Goal: Task Accomplishment & Management: Manage account settings

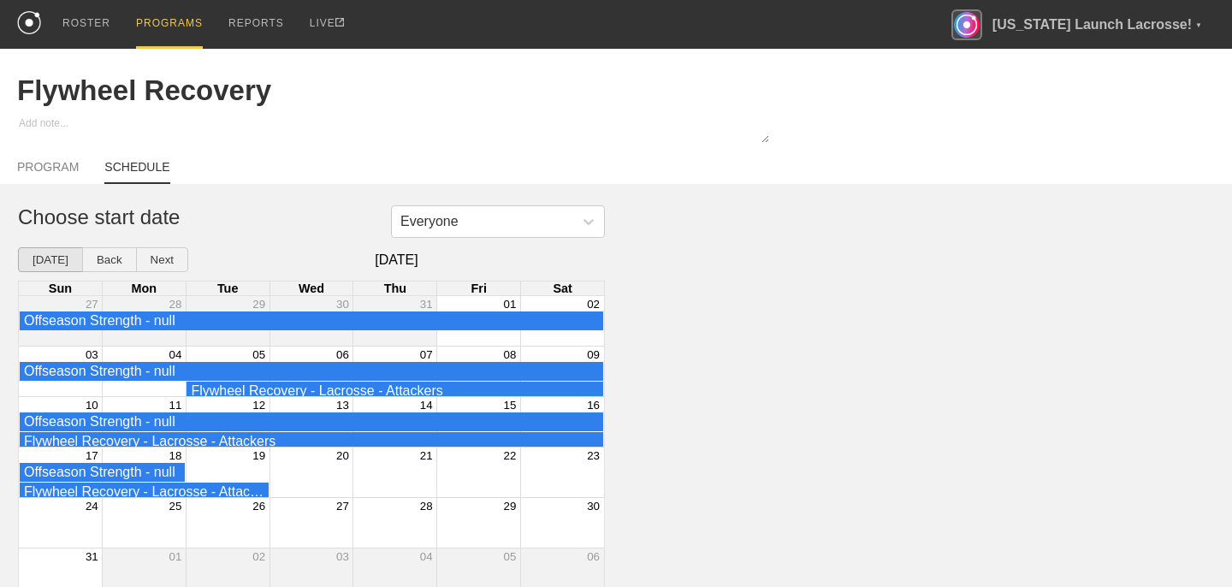
click at [56, 258] on button "[DATE]" at bounding box center [50, 259] width 65 height 25
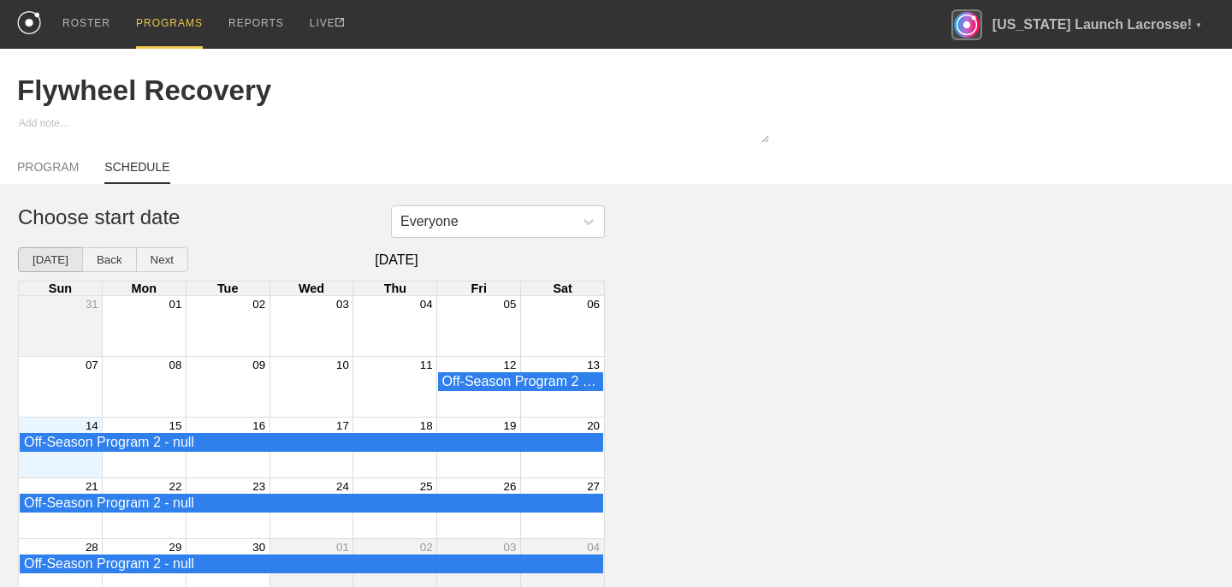
scroll to position [11, 0]
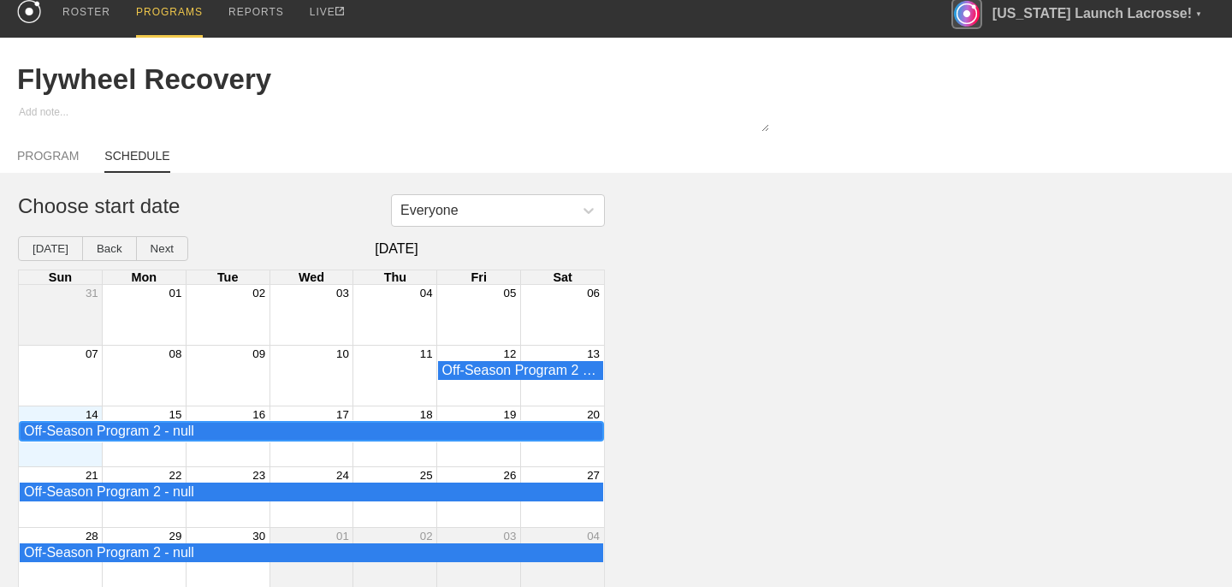
click at [371, 435] on div "Off-Season Program 2 - null" at bounding box center [311, 430] width 575 height 15
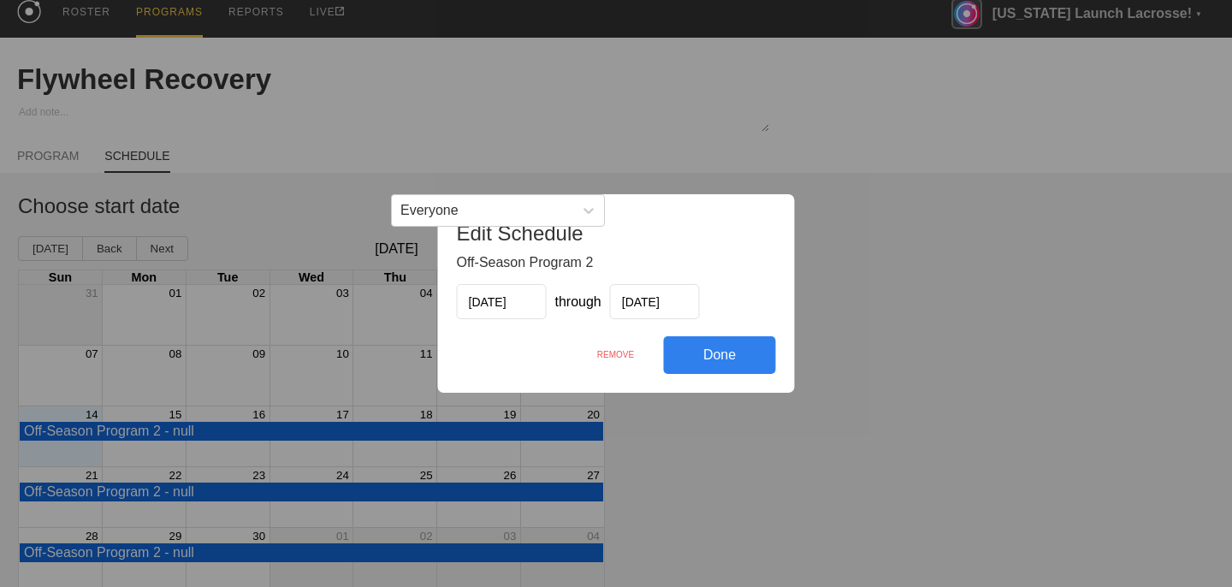
click at [614, 350] on div "REMOVE" at bounding box center [616, 354] width 96 height 37
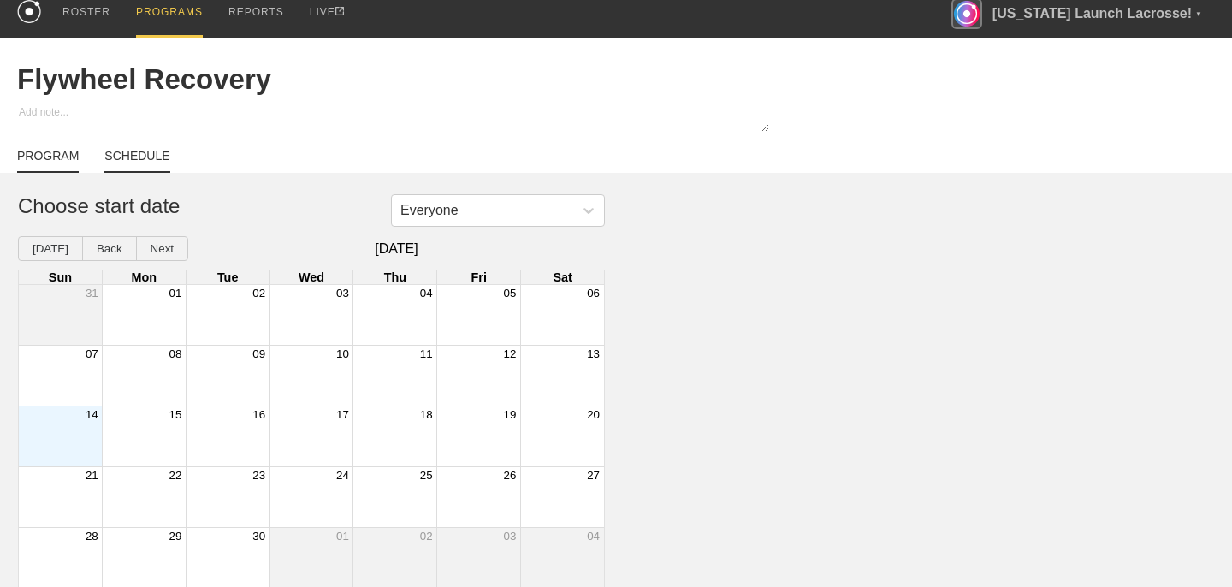
click at [71, 159] on link "PROGRAM" at bounding box center [48, 161] width 62 height 24
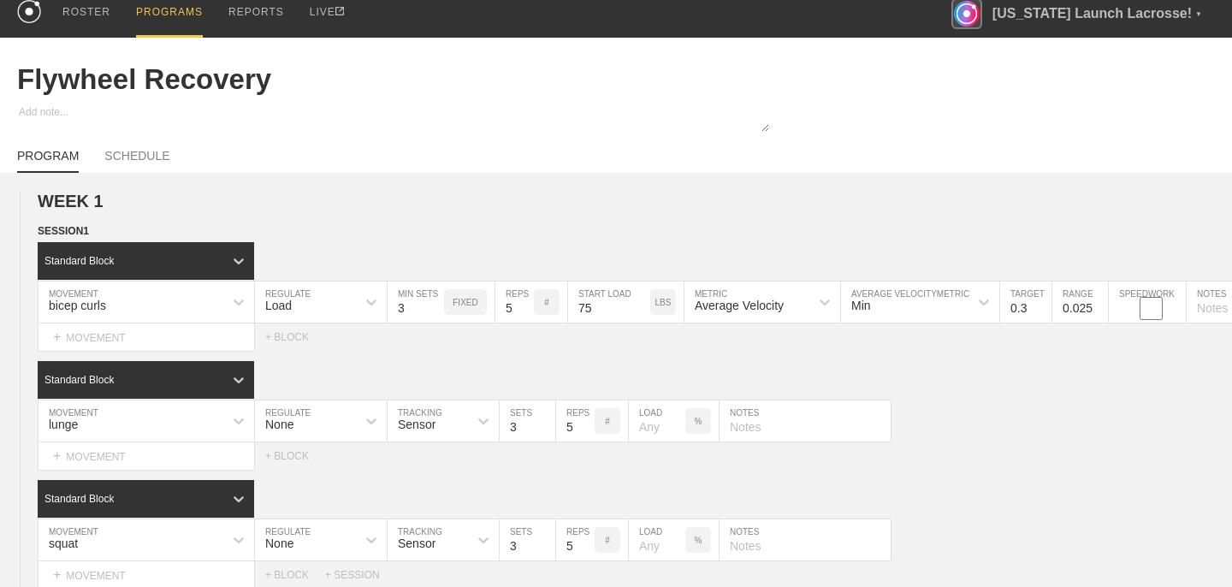
click at [163, 11] on div "PROGRAMS" at bounding box center [169, 13] width 67 height 49
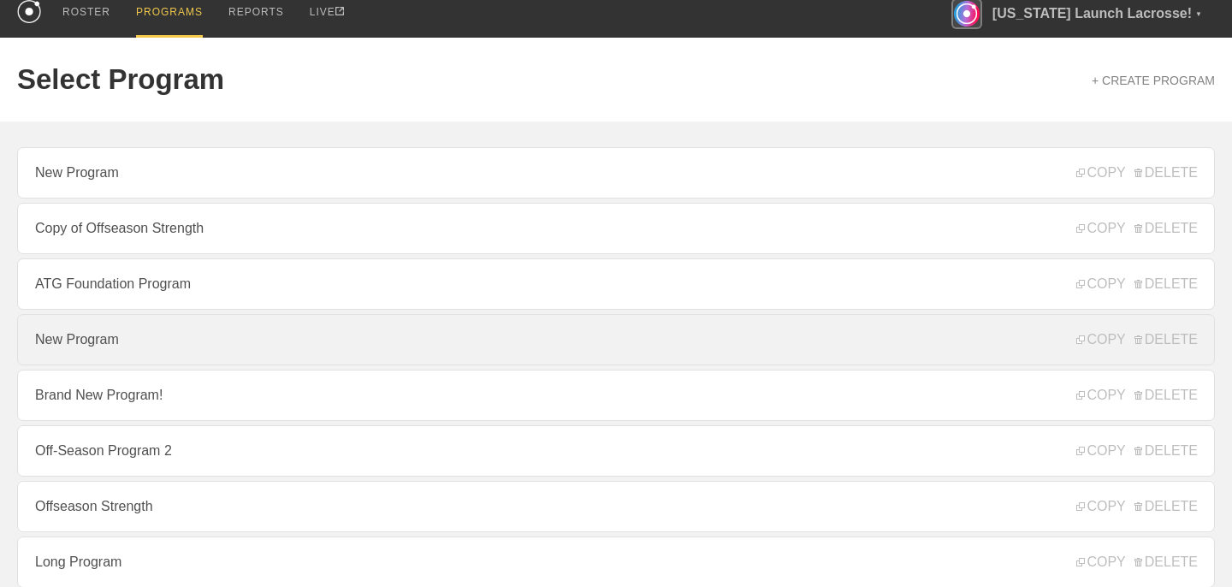
click at [263, 340] on link "New Program" at bounding box center [616, 339] width 1198 height 51
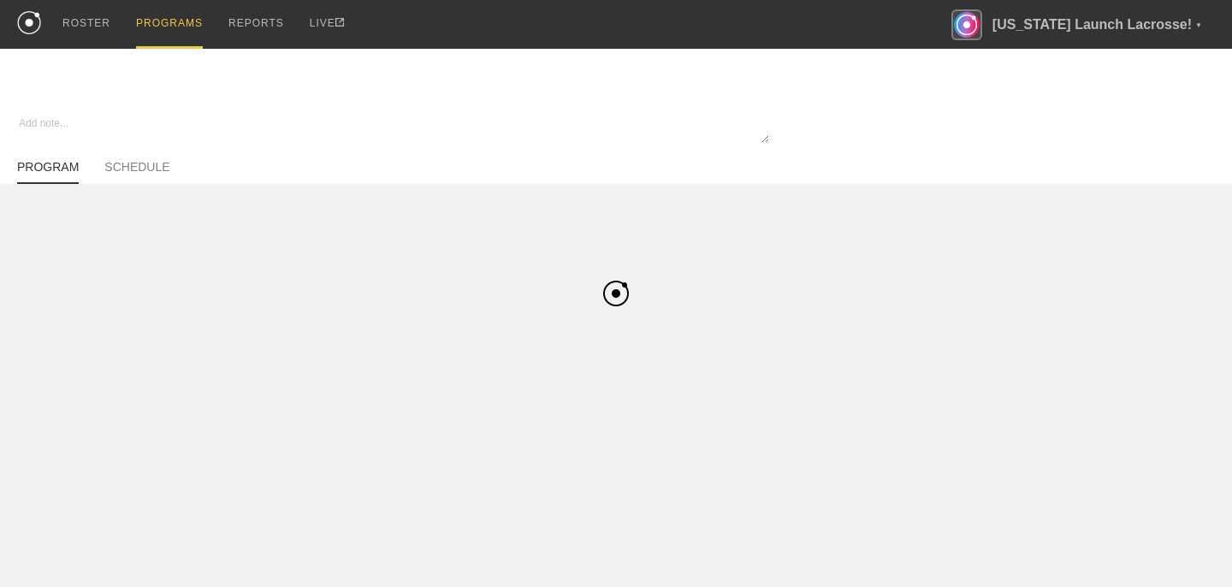
type textarea "x"
type input "New Program"
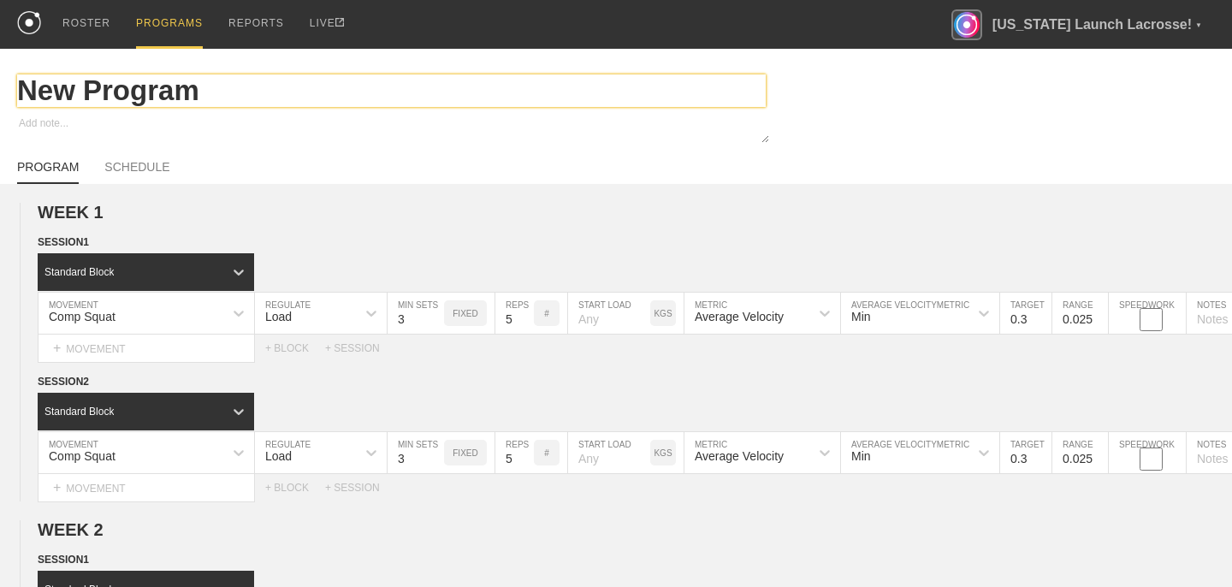
click at [154, 90] on input "New Program" at bounding box center [391, 90] width 748 height 33
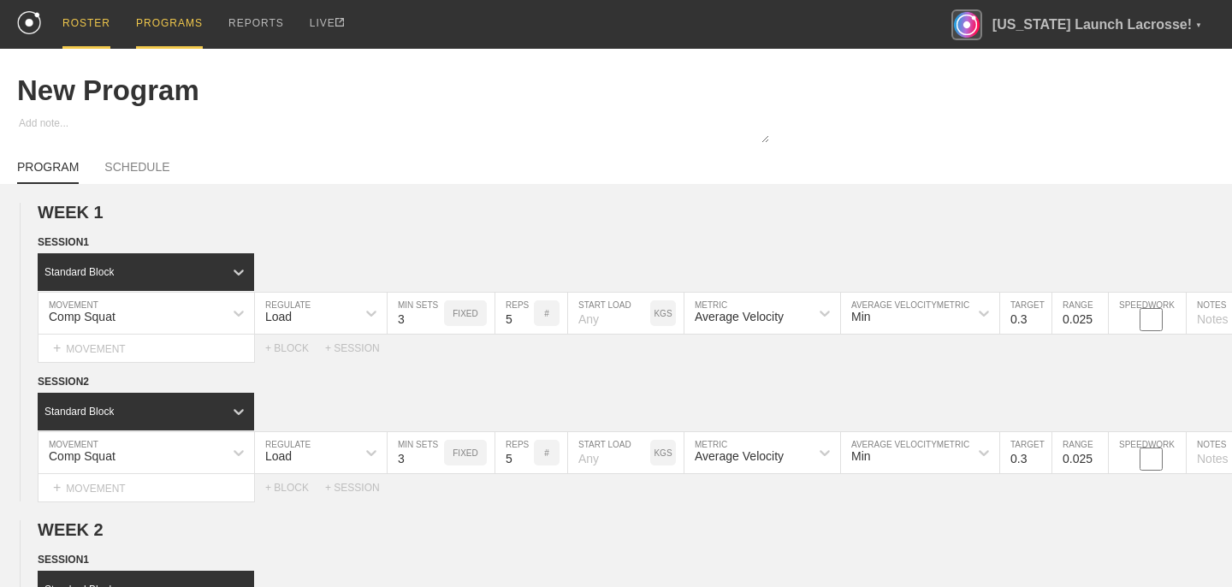
scroll to position [11, 0]
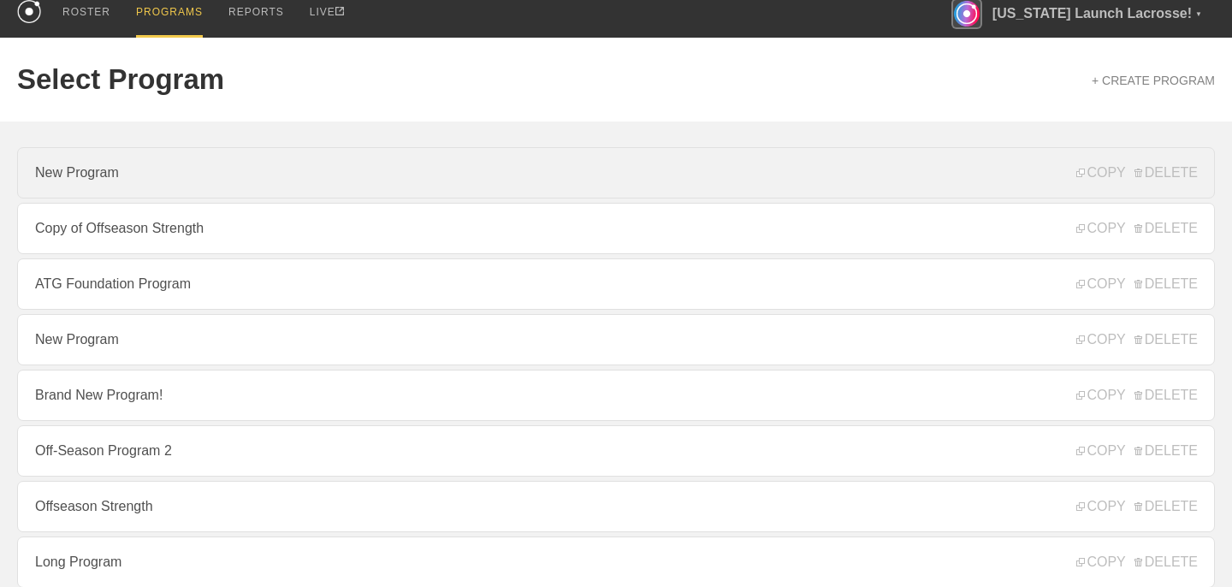
click at [155, 179] on link "New Program" at bounding box center [616, 172] width 1198 height 51
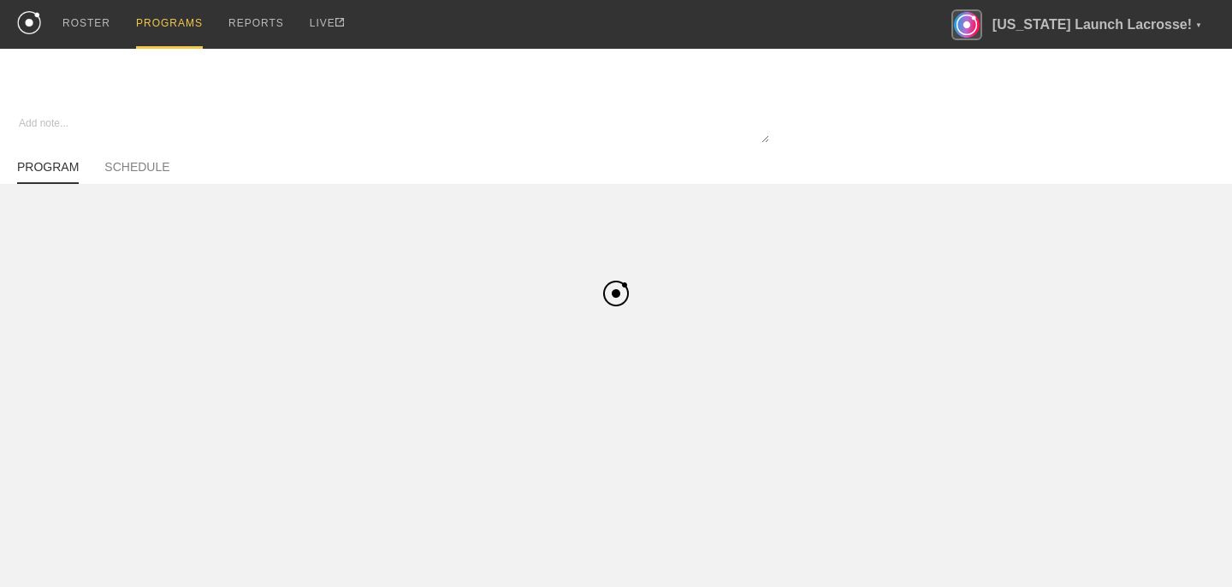
type textarea "x"
type input "New Program"
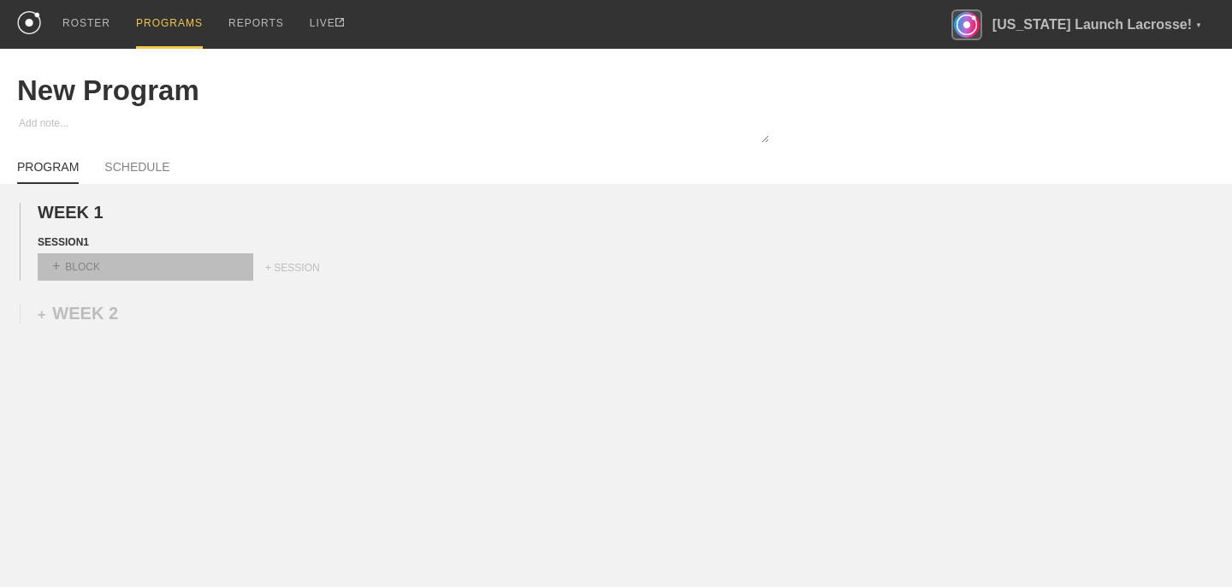
click at [92, 266] on div "+ BLOCK" at bounding box center [146, 266] width 216 height 27
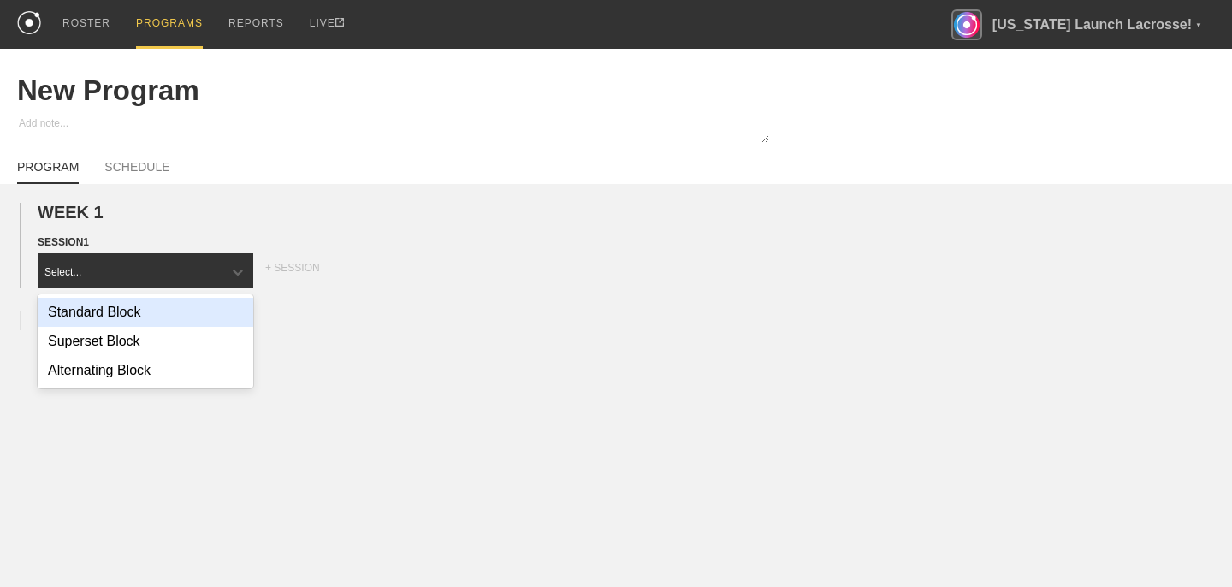
click at [117, 315] on div "Standard Block" at bounding box center [146, 312] width 216 height 29
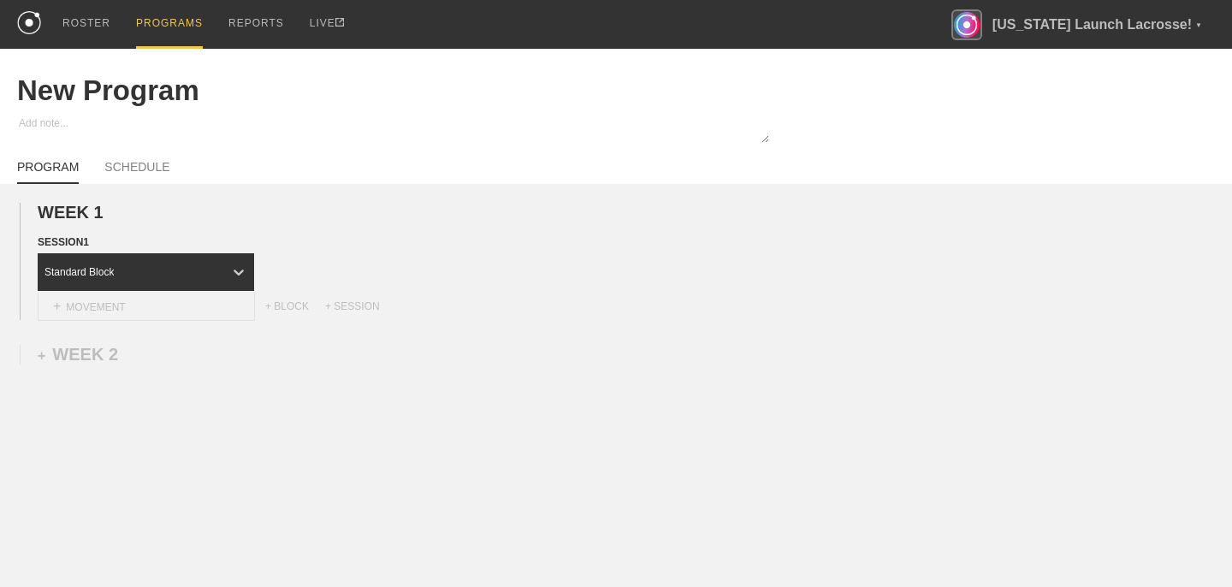
click at [152, 305] on div "+ MOVEMENT" at bounding box center [146, 307] width 217 height 28
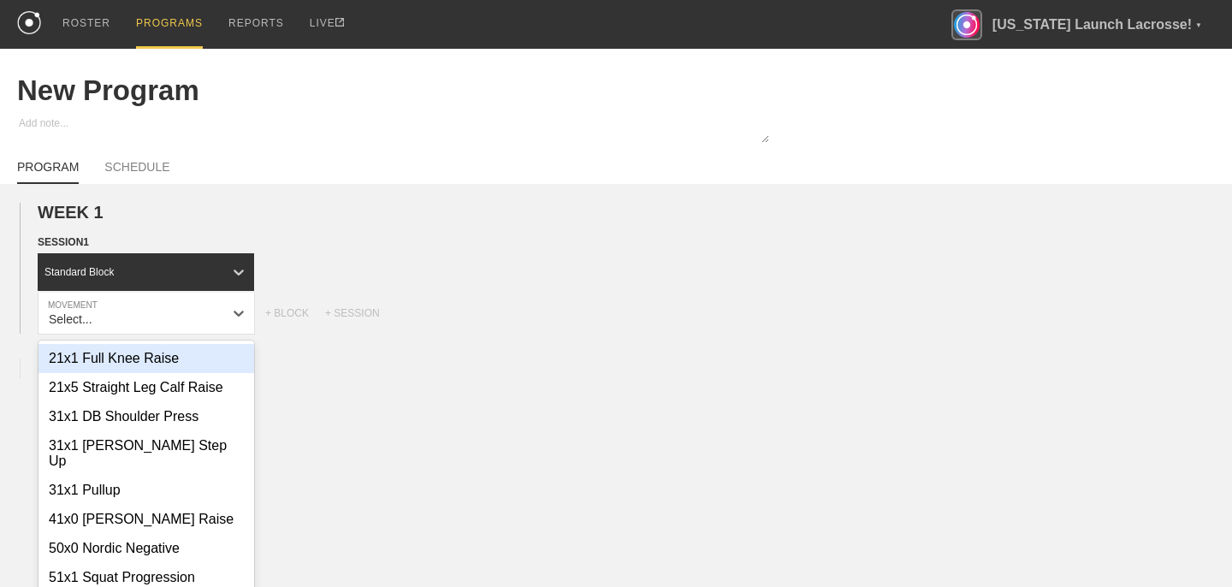
scroll to position [16, 0]
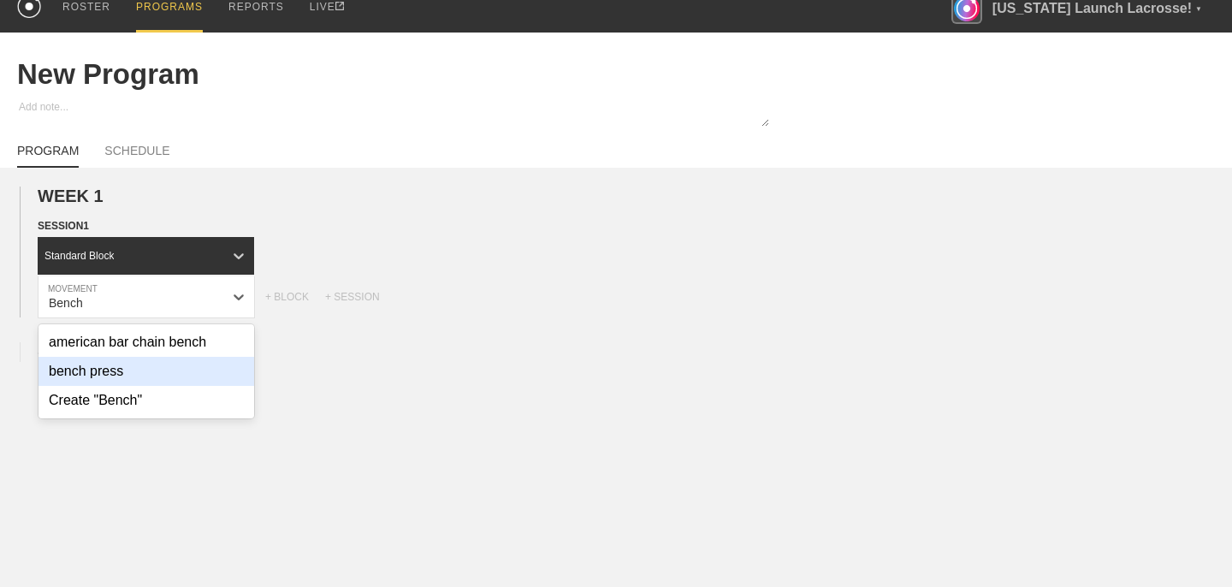
type input "Bench"
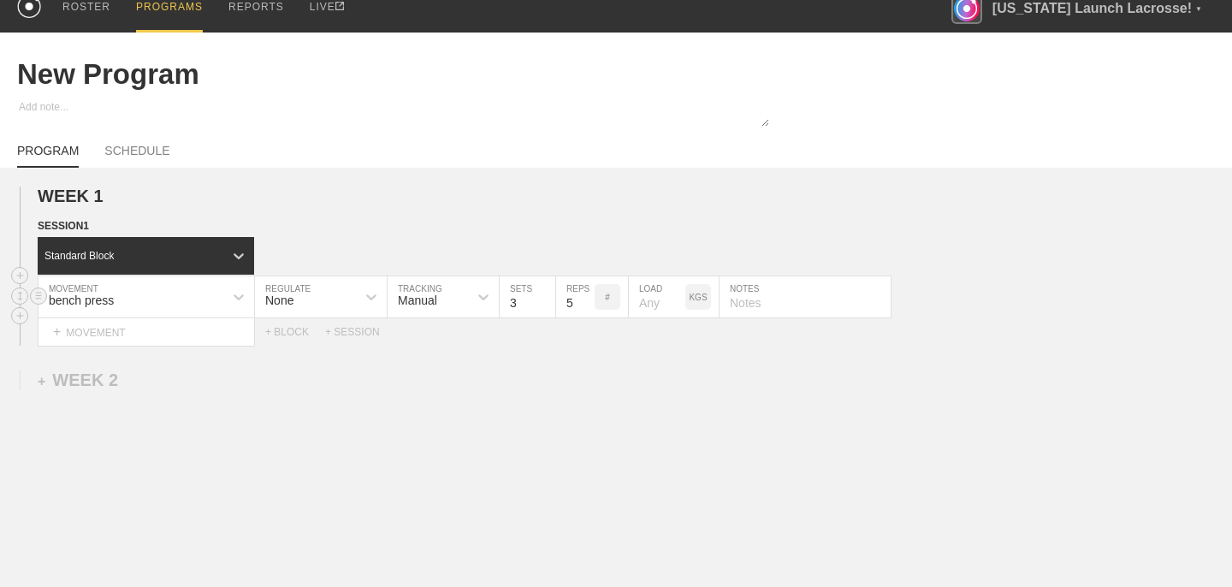
click at [355, 299] on div "None" at bounding box center [321, 296] width 132 height 41
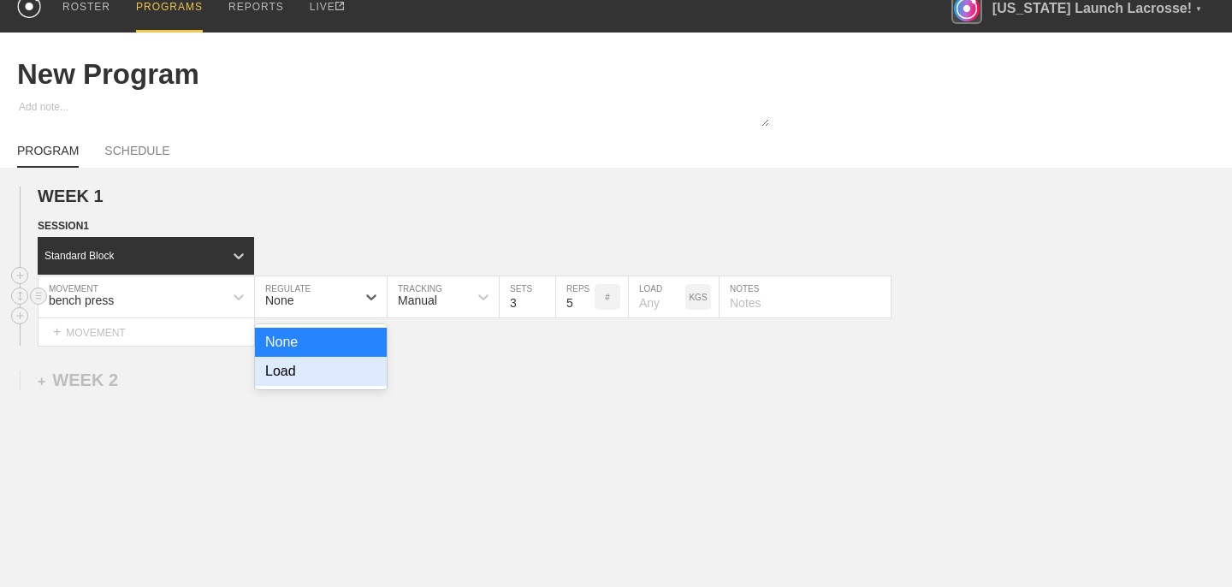
click at [311, 364] on div "Load" at bounding box center [321, 371] width 132 height 29
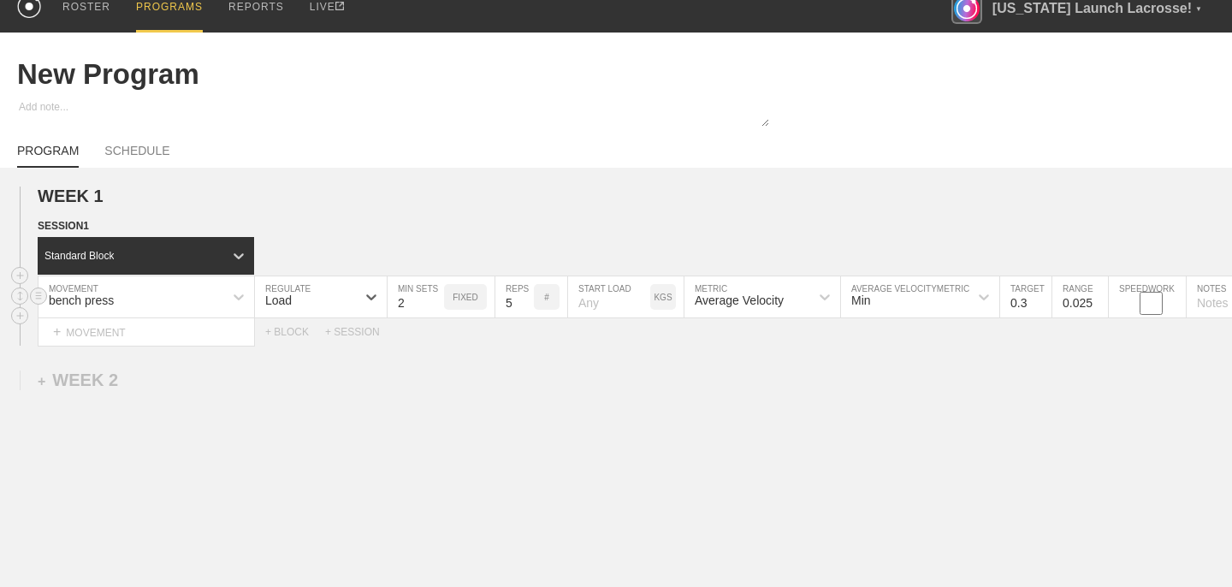
type input "2"
click at [436, 304] on input "2" at bounding box center [415, 296] width 56 height 41
click at [525, 298] on input "6" at bounding box center [514, 296] width 38 height 41
click at [525, 298] on input "7" at bounding box center [514, 296] width 38 height 41
click at [525, 298] on input "8" at bounding box center [514, 296] width 38 height 41
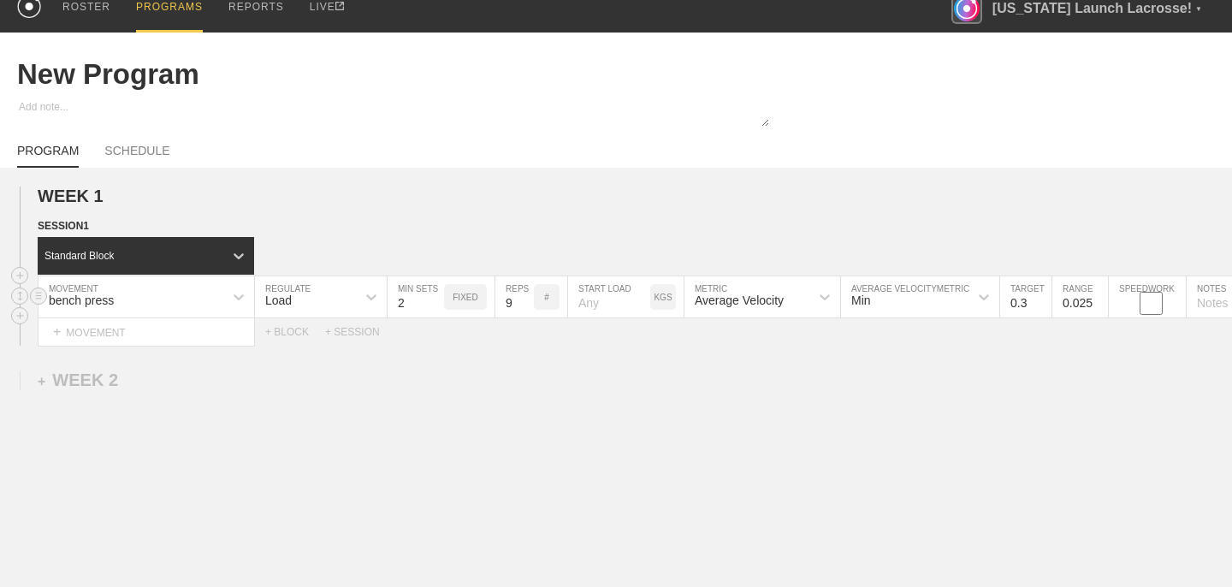
click at [525, 298] on input "9" at bounding box center [514, 296] width 38 height 41
click at [528, 305] on input "8" at bounding box center [514, 296] width 38 height 41
click at [528, 305] on input "7" at bounding box center [514, 296] width 38 height 41
type input "6"
click at [528, 305] on input "6" at bounding box center [514, 296] width 38 height 41
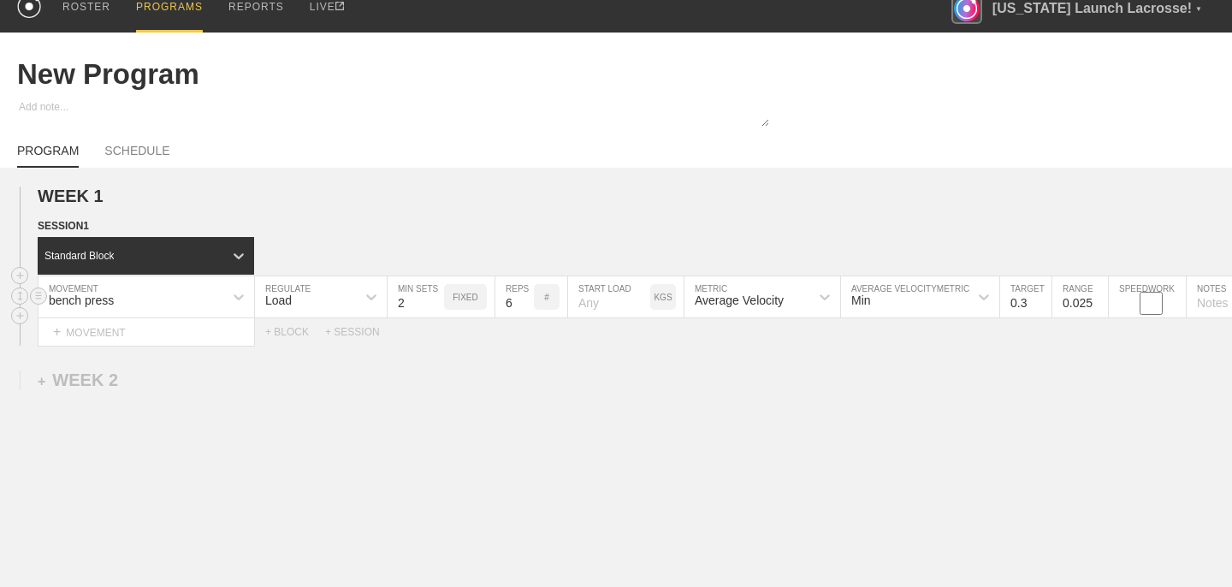
click at [610, 305] on input "number" at bounding box center [609, 296] width 82 height 41
type input "225"
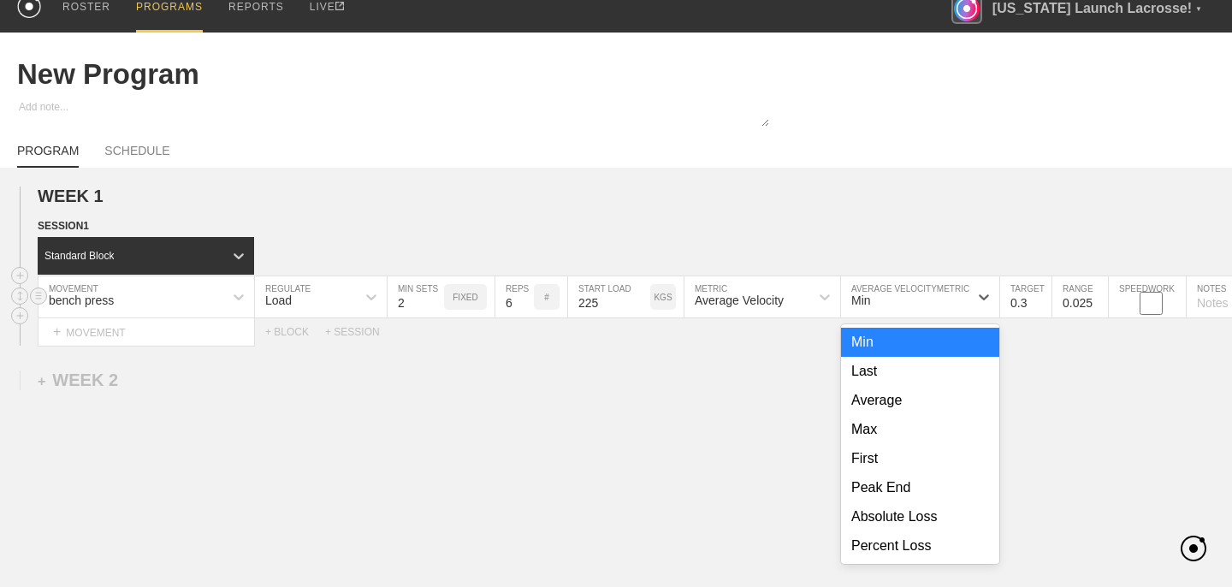
click at [919, 299] on div "Min" at bounding box center [904, 296] width 127 height 29
click at [922, 393] on div "Average" at bounding box center [920, 400] width 158 height 29
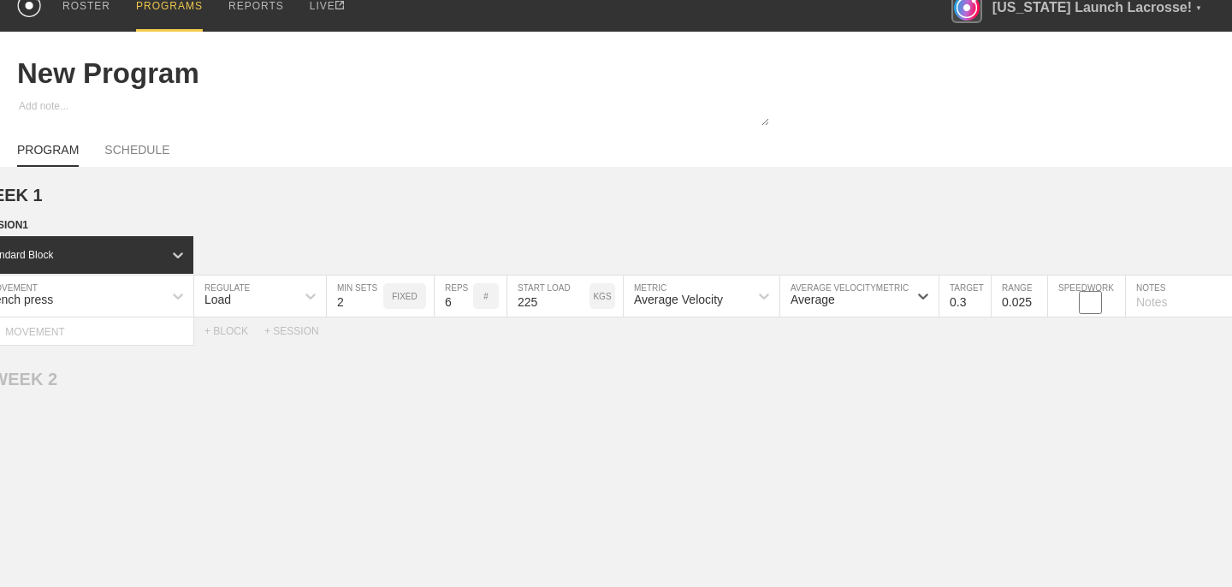
scroll to position [0, 0]
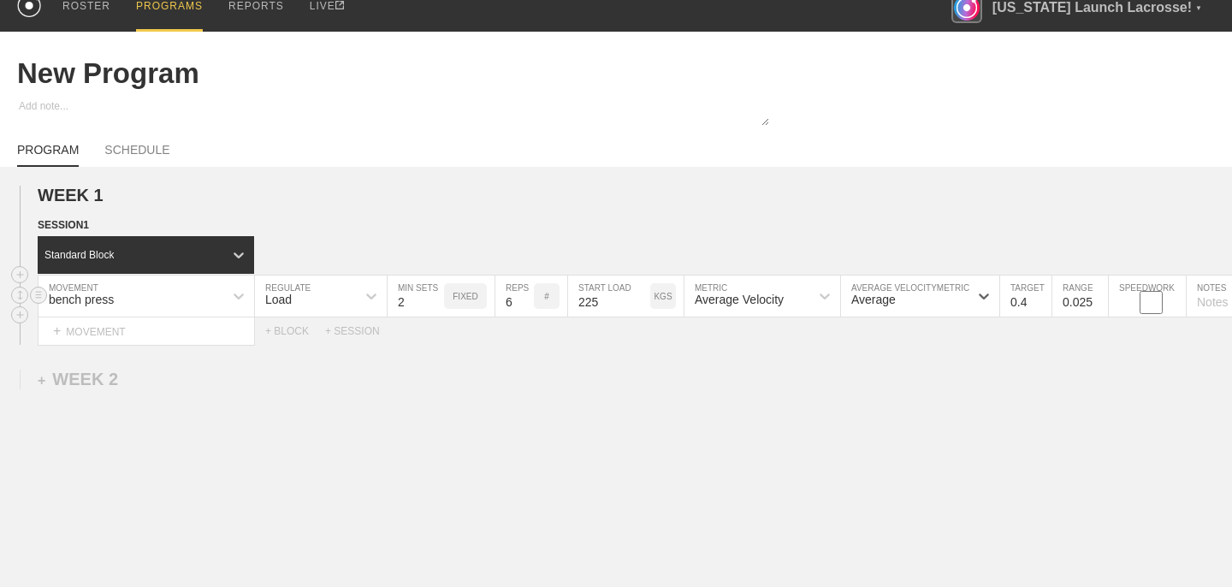
click at [1042, 296] on input "0.4" at bounding box center [1025, 295] width 51 height 41
click at [1042, 296] on input "0.5" at bounding box center [1025, 295] width 51 height 41
click at [1042, 296] on input "0.6" at bounding box center [1025, 295] width 51 height 41
type input "0.5"
click at [1044, 304] on input "0.5" at bounding box center [1025, 295] width 51 height 41
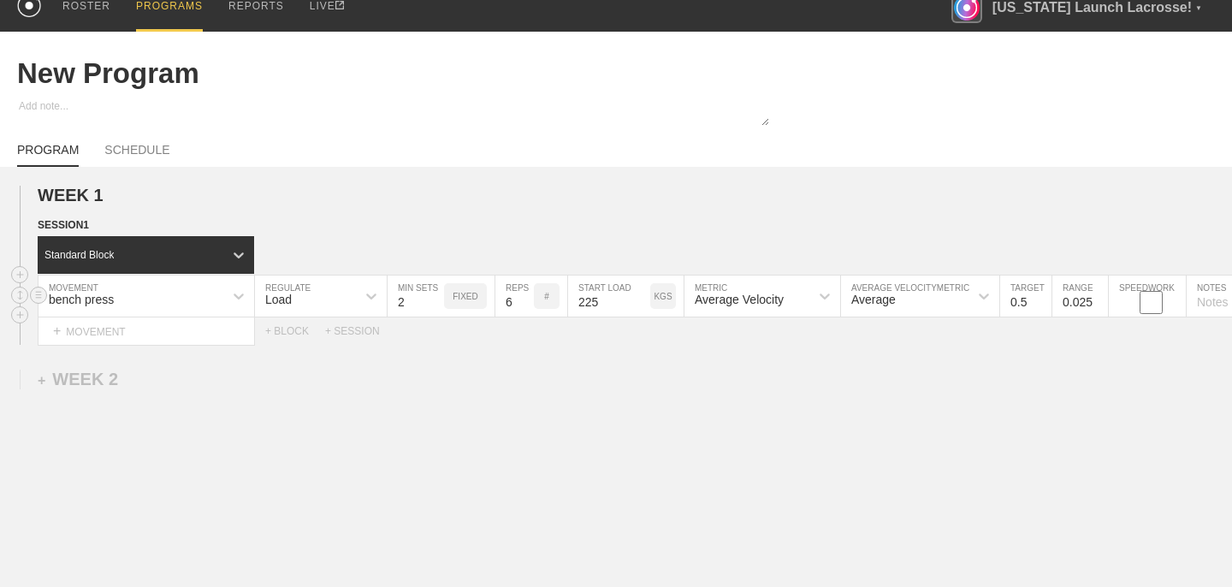
click at [1081, 302] on input "0.025" at bounding box center [1080, 295] width 56 height 41
type input "0.1"
click at [1064, 353] on div "WEEK 1 DUPLICATE DELETE SESSION 1 Standard Block DUPLICATE INSERT MOVEMENT AFTE…" at bounding box center [616, 406] width 1232 height 479
click at [95, 327] on div "+ MOVEMENT" at bounding box center [146, 331] width 217 height 28
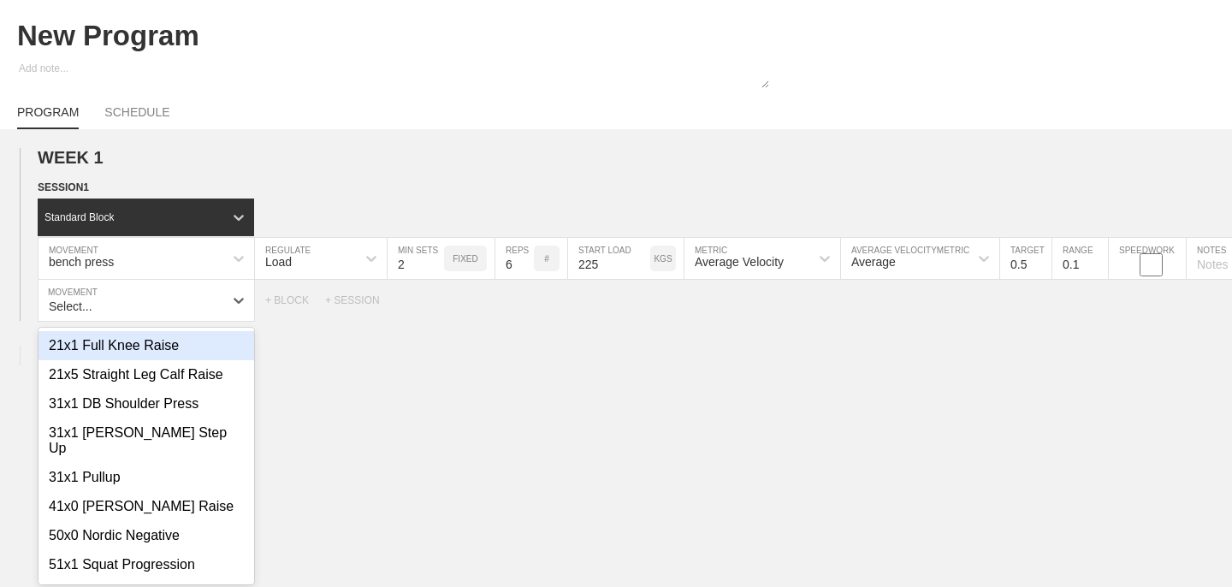
scroll to position [58, 0]
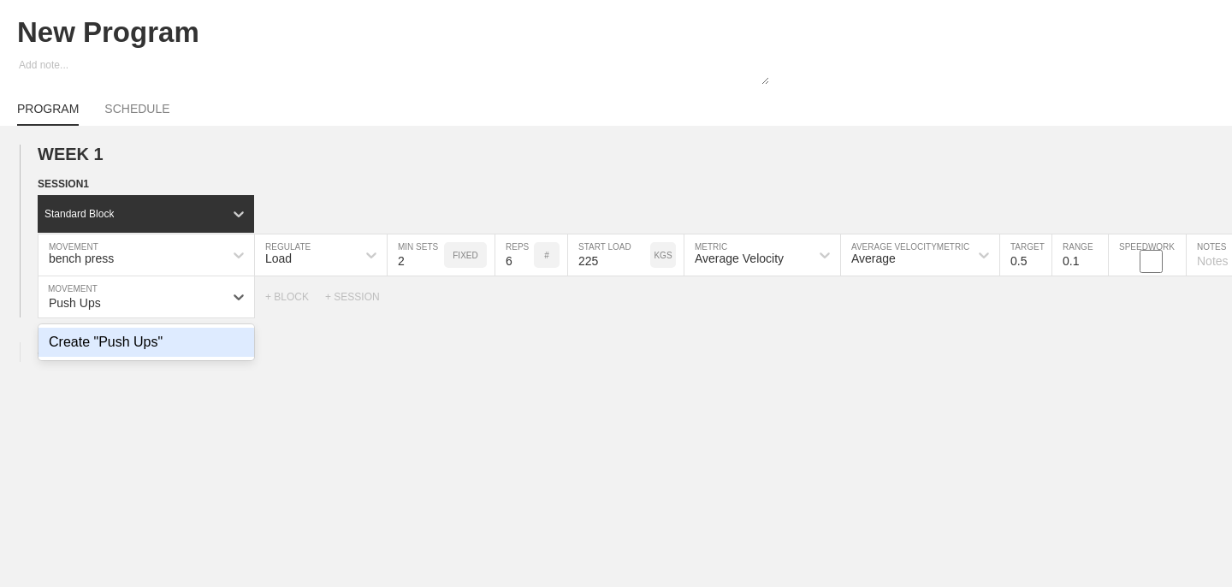
type input "Push Ups"
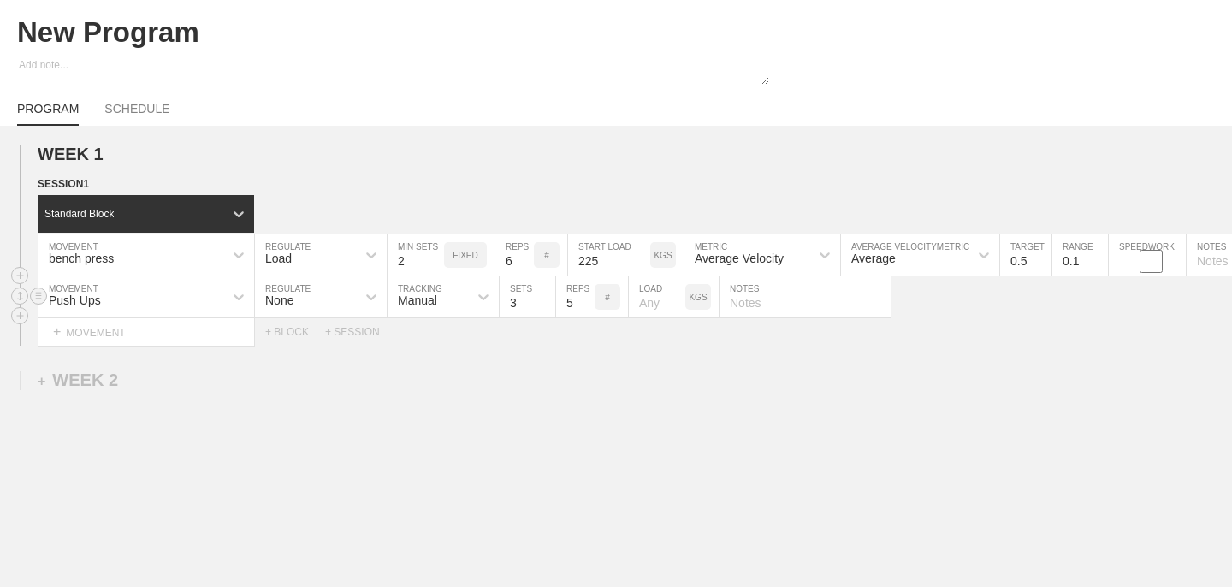
click at [577, 302] on input "5" at bounding box center [575, 296] width 38 height 41
click at [607, 298] on p "#" at bounding box center [607, 297] width 5 height 9
click at [692, 298] on p "KGS" at bounding box center [698, 297] width 18 height 9
click at [699, 299] on p "LBS" at bounding box center [698, 297] width 16 height 9
click at [701, 299] on div "%" at bounding box center [698, 297] width 26 height 26
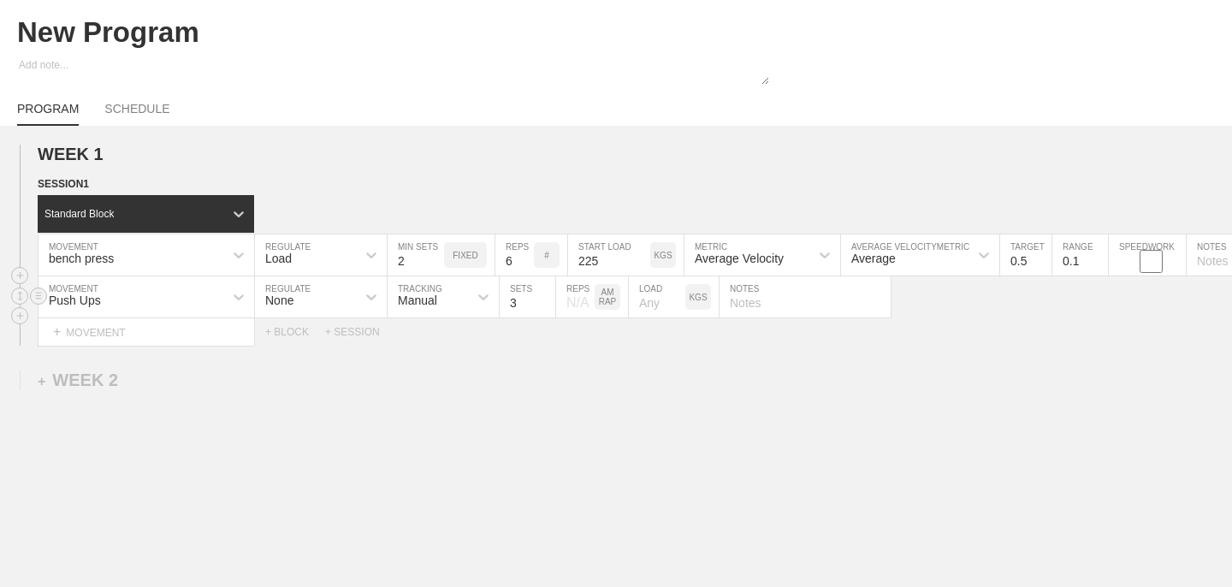
click at [701, 299] on p "KGS" at bounding box center [698, 297] width 18 height 9
click at [765, 302] on input "text" at bounding box center [804, 296] width 171 height 41
type input "To failure"
click at [724, 387] on div "WEEK 1 DUPLICATE DELETE SESSION 1 Standard Block DUPLICATE INSERT MOVEMENT AFTE…" at bounding box center [616, 386] width 1232 height 521
click at [291, 326] on div "+ BLOCK" at bounding box center [295, 332] width 60 height 12
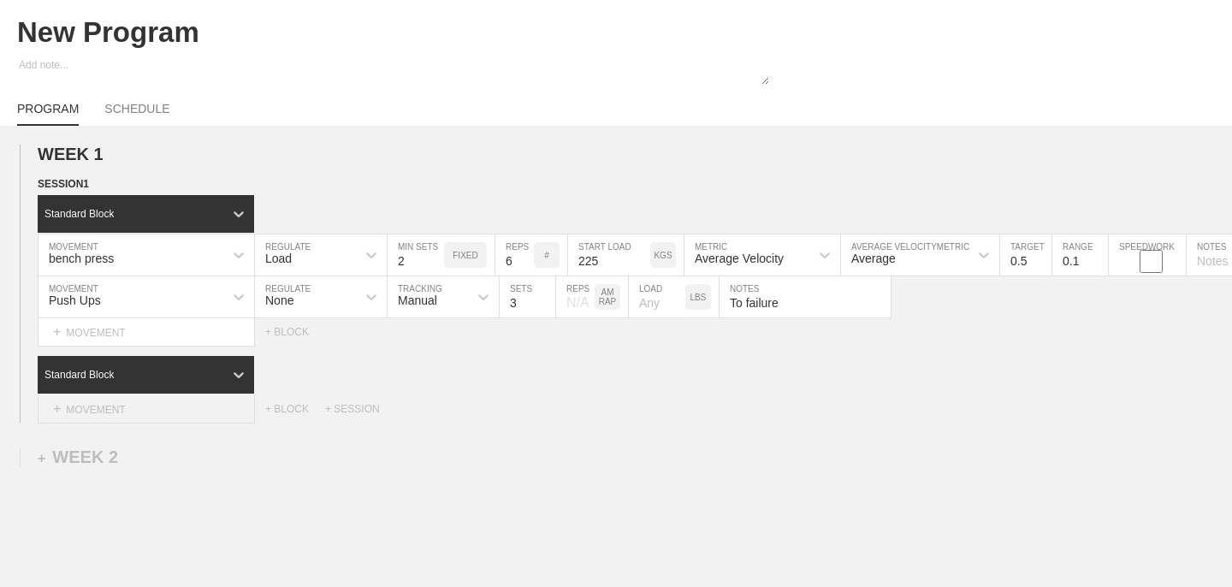
click at [119, 407] on div "+ MOVEMENT" at bounding box center [146, 409] width 217 height 28
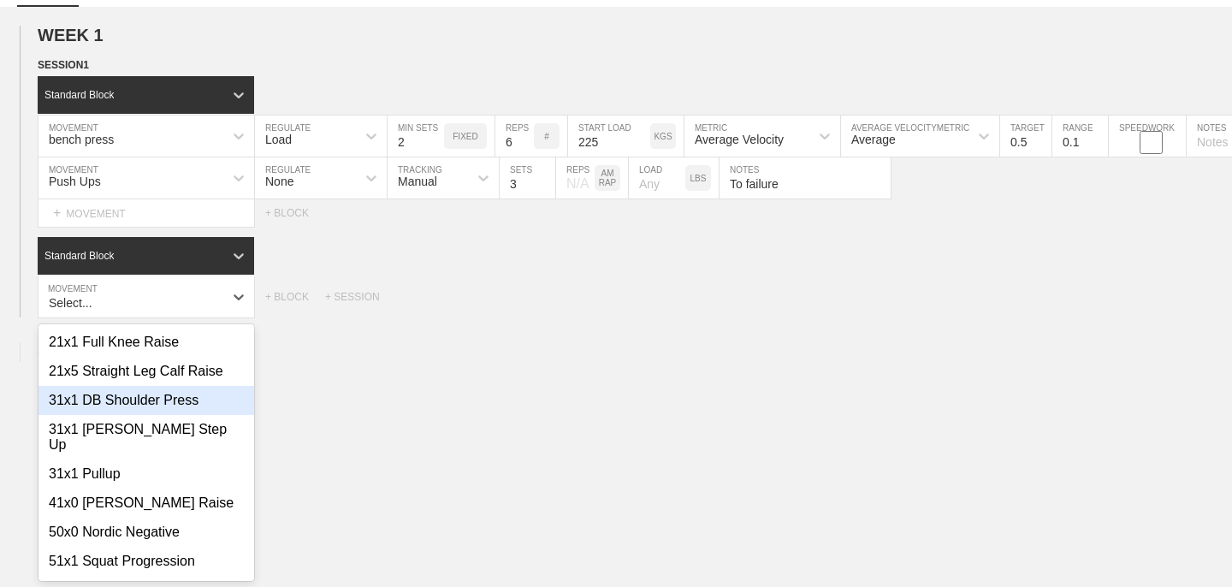
scroll to position [177, 0]
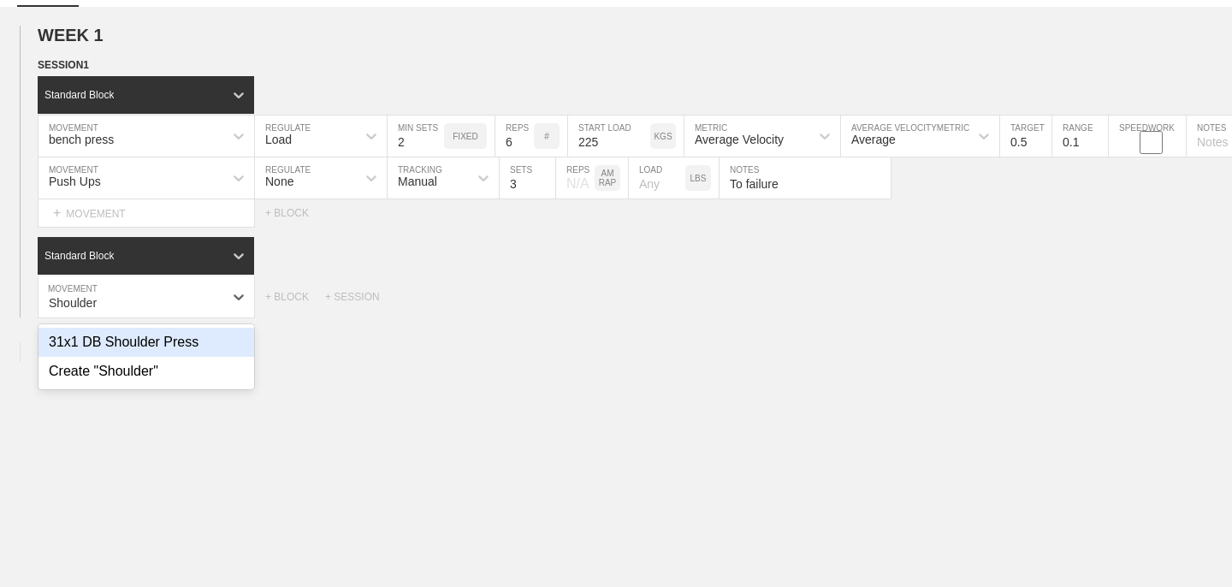
click at [135, 345] on div "31x1 DB Shoulder Press" at bounding box center [146, 342] width 216 height 29
type input "Shoulder"
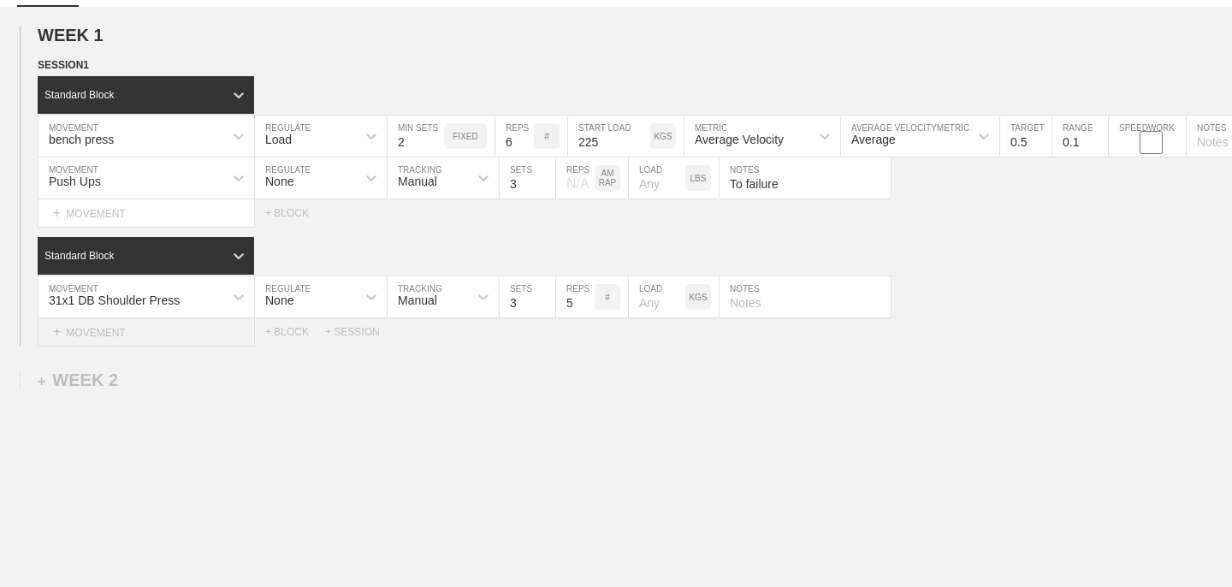
click at [145, 328] on div "+ MOVEMENT" at bounding box center [146, 332] width 217 height 28
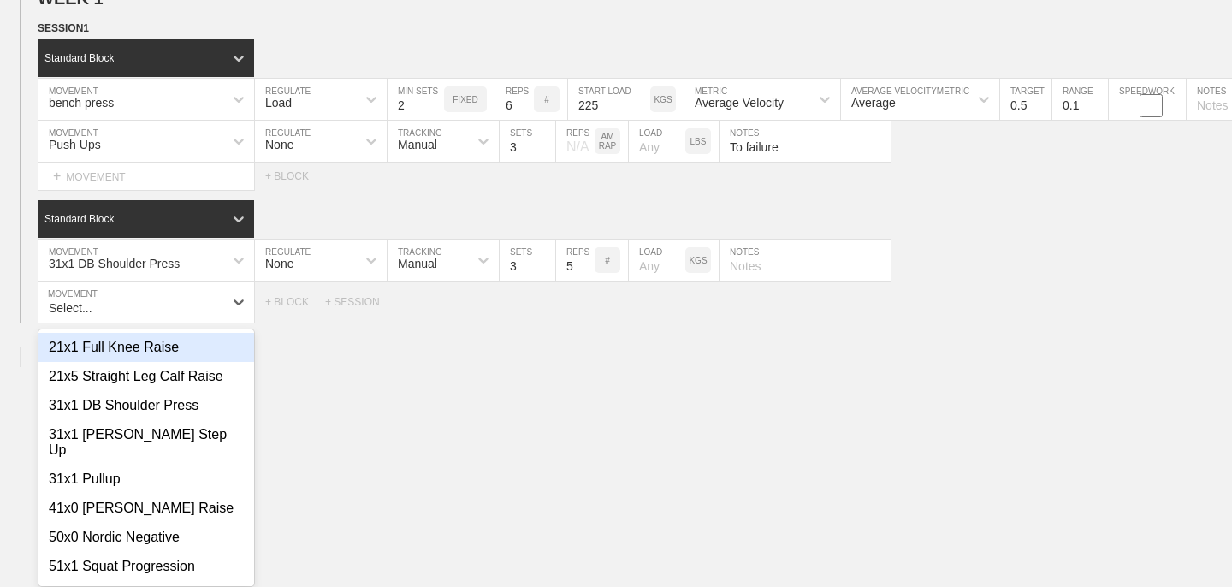
scroll to position [219, 0]
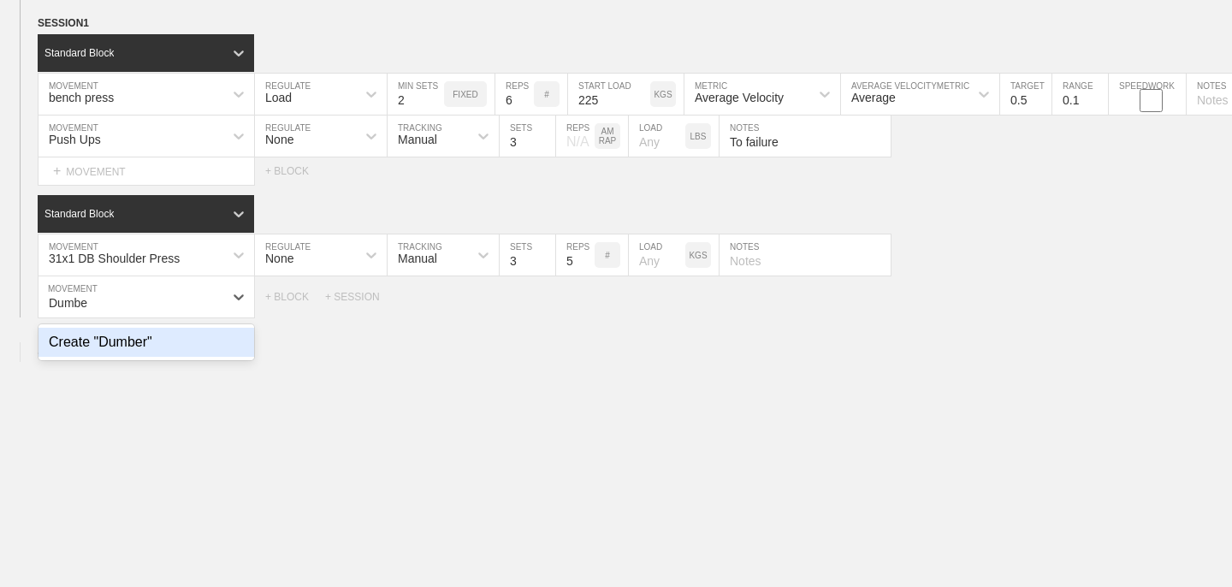
type input "Dumb"
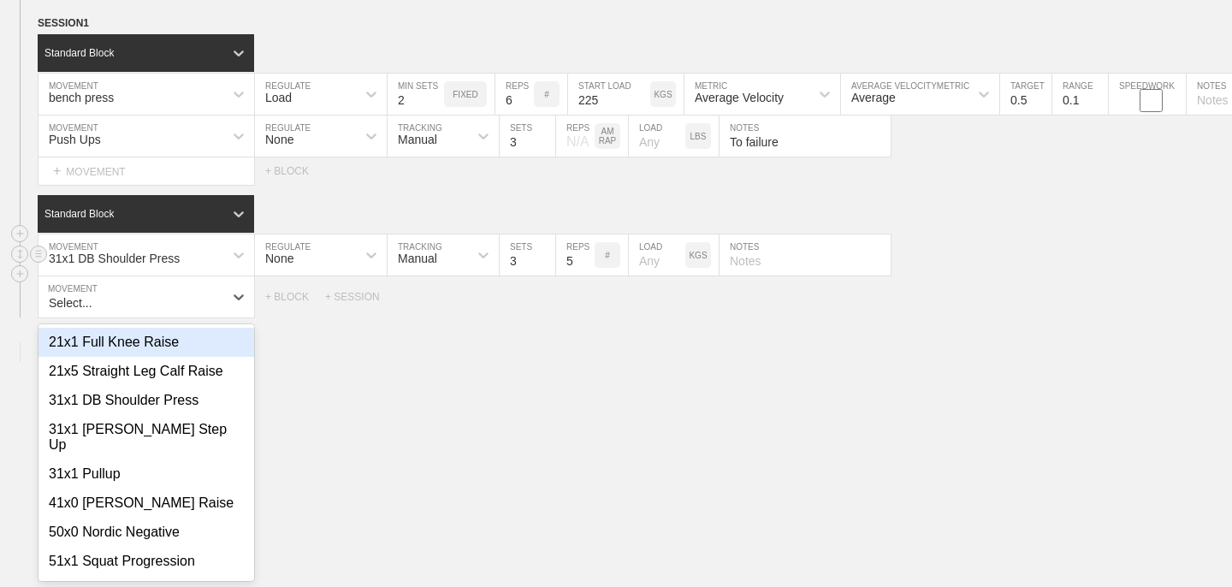
click at [186, 251] on div "31x1 DB Shoulder Press" at bounding box center [130, 254] width 185 height 29
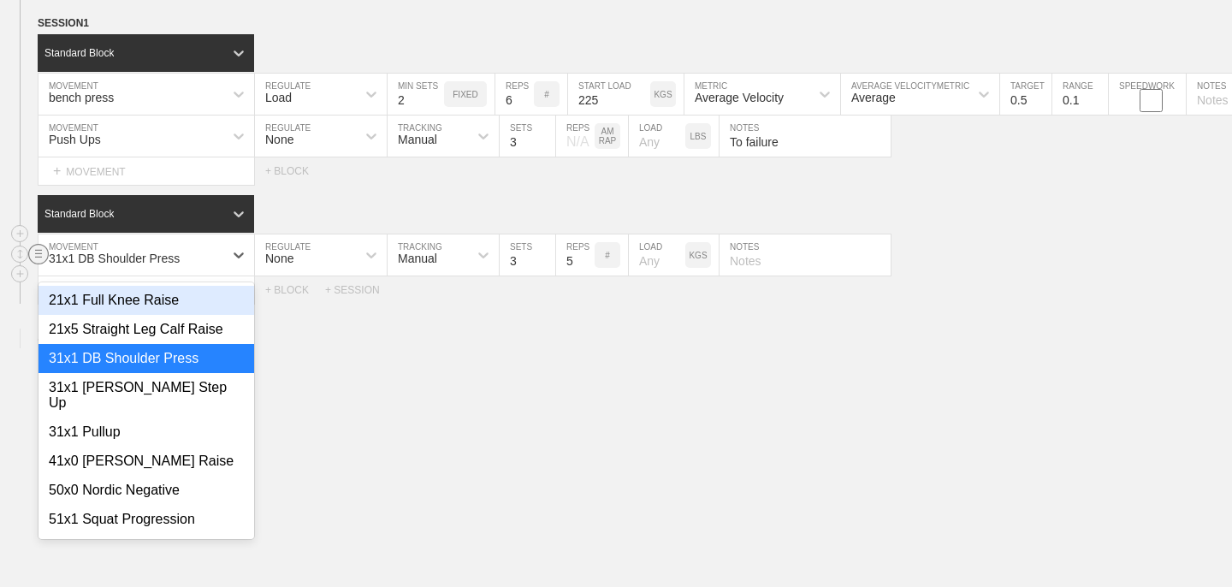
click at [37, 258] on circle at bounding box center [39, 254] width 20 height 20
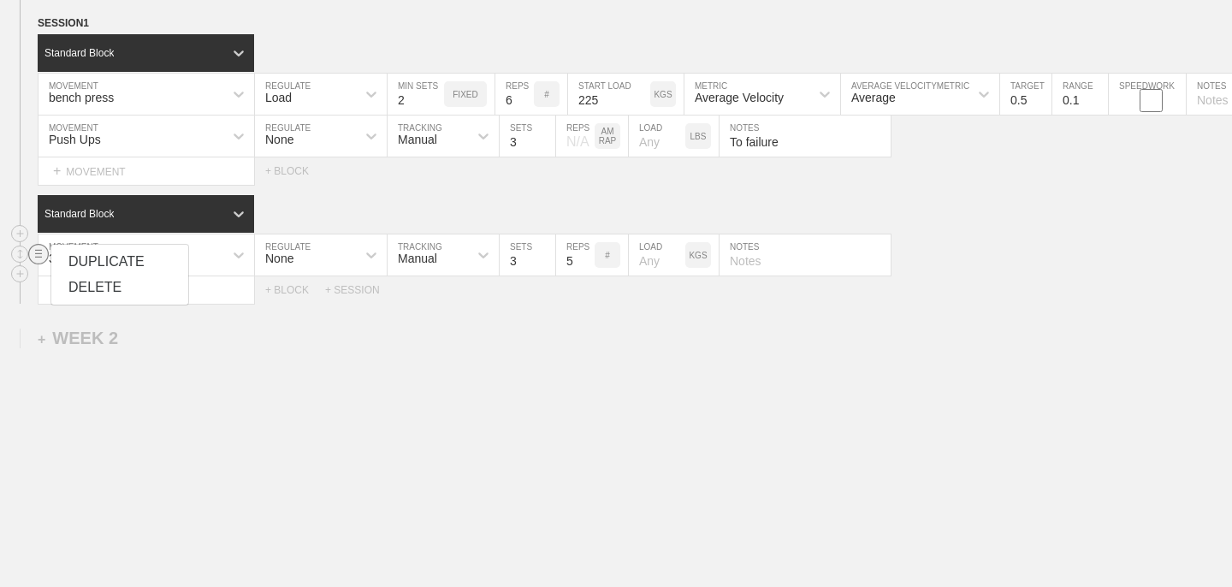
click at [85, 278] on div "DELETE" at bounding box center [119, 288] width 137 height 26
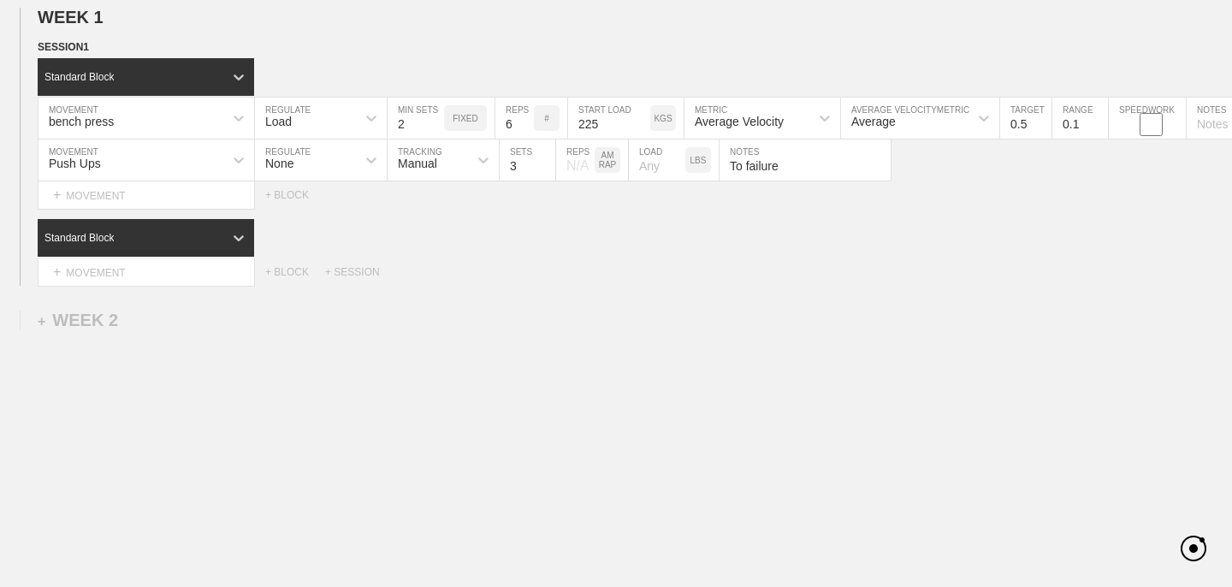
scroll to position [194, 0]
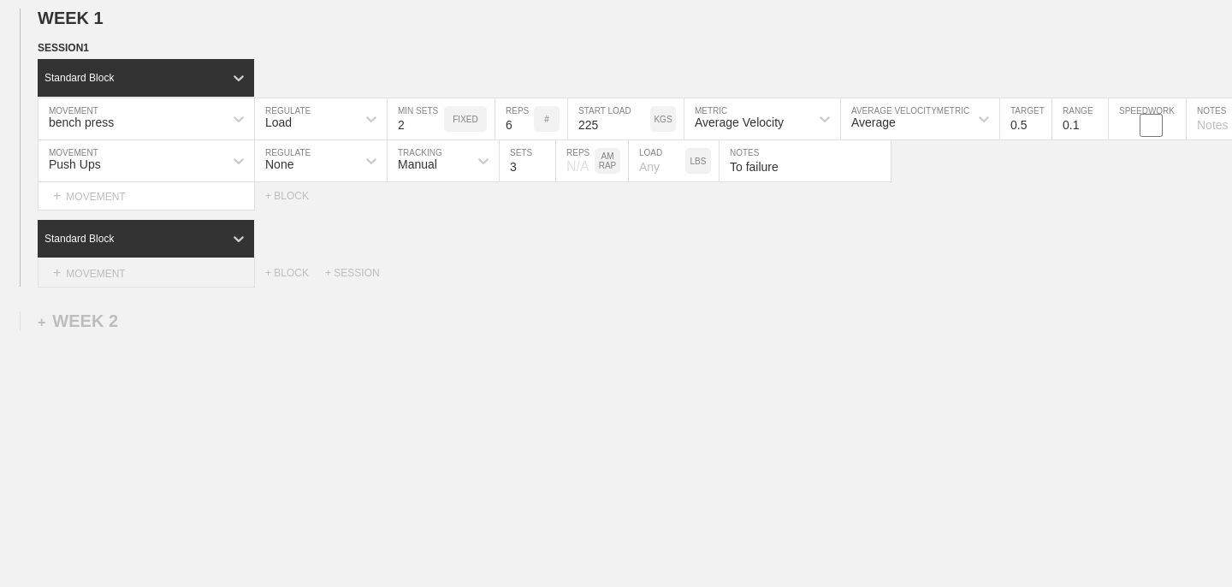
click at [92, 269] on div "+ MOVEMENT" at bounding box center [146, 273] width 217 height 28
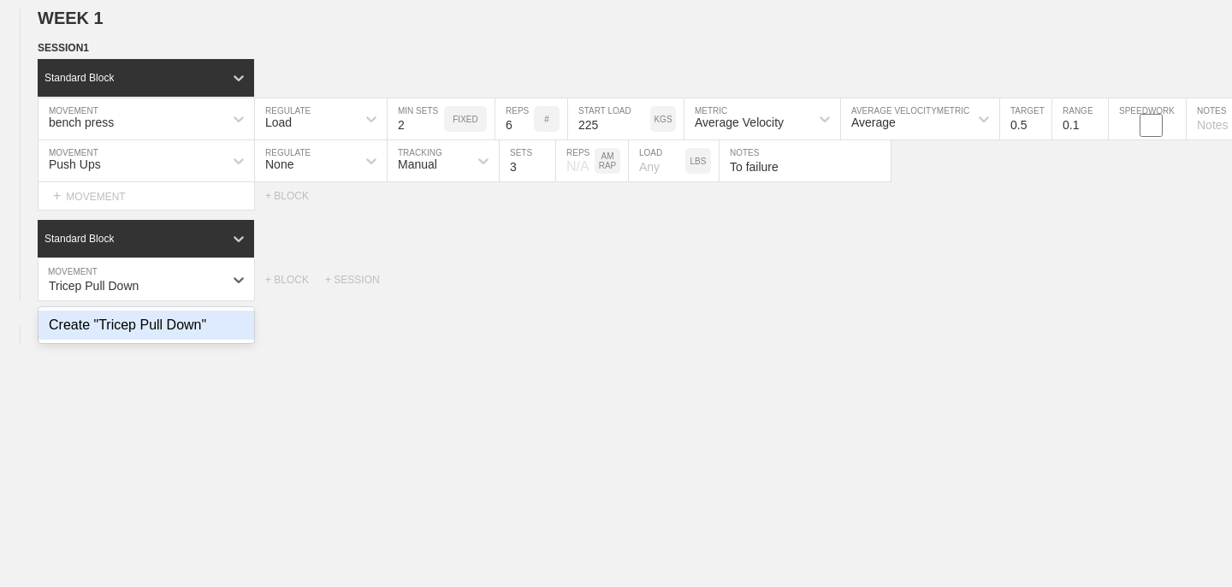
click at [115, 323] on div "Create "Tricep Pull Down"" at bounding box center [146, 324] width 216 height 29
type input "Tricep Pull Down"
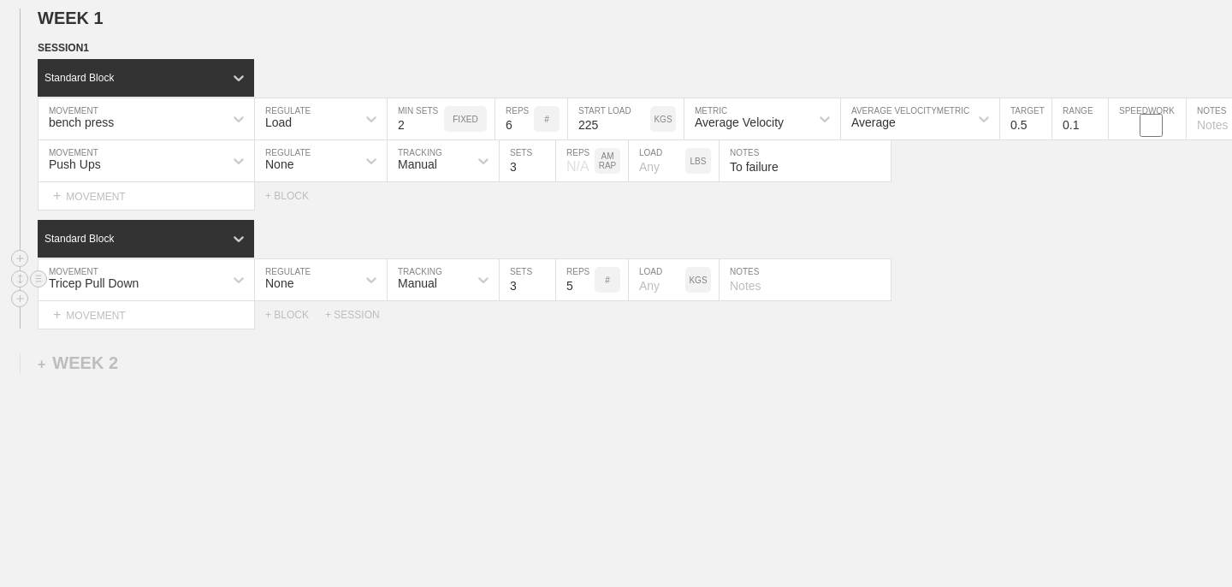
click at [349, 274] on div "None" at bounding box center [305, 279] width 101 height 29
click at [330, 351] on div "Load" at bounding box center [321, 354] width 132 height 29
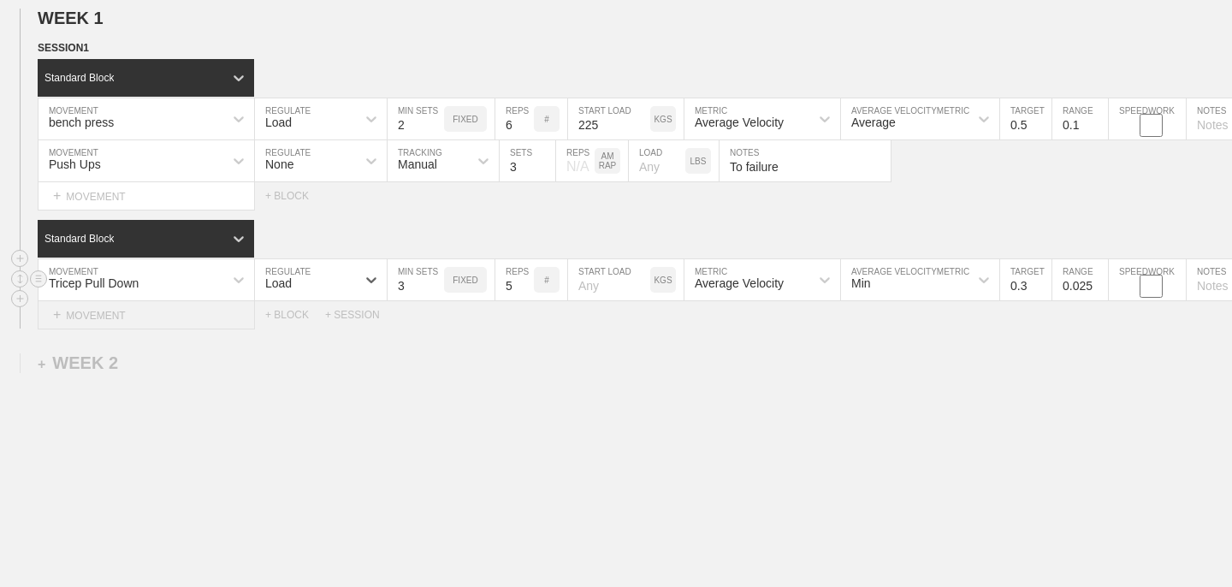
click at [167, 309] on div "+ MOVEMENT" at bounding box center [146, 315] width 217 height 28
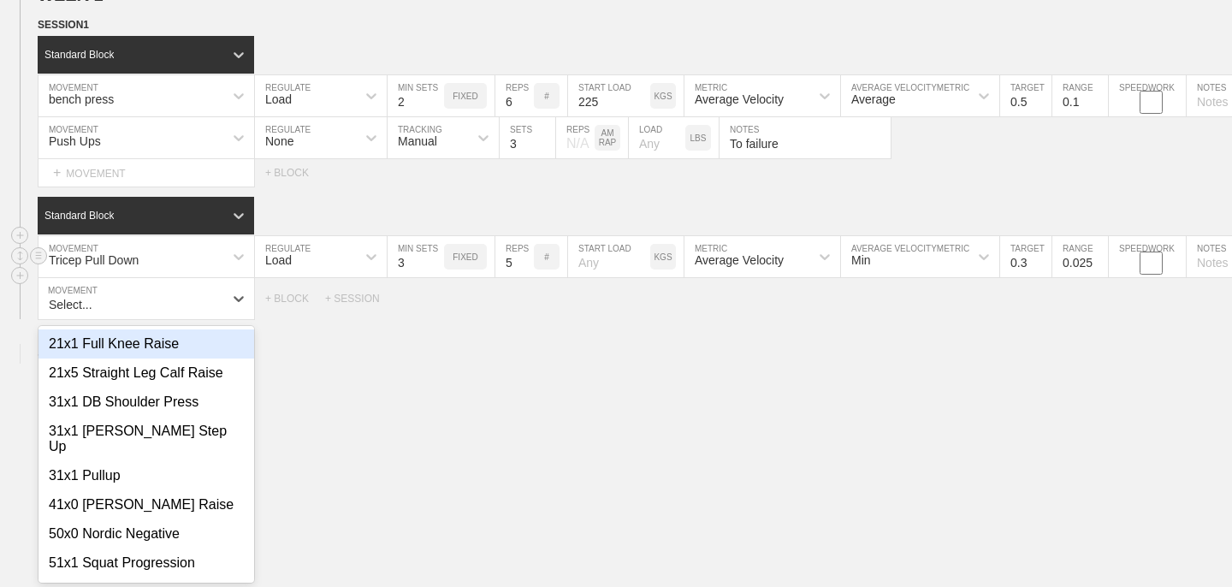
scroll to position [219, 0]
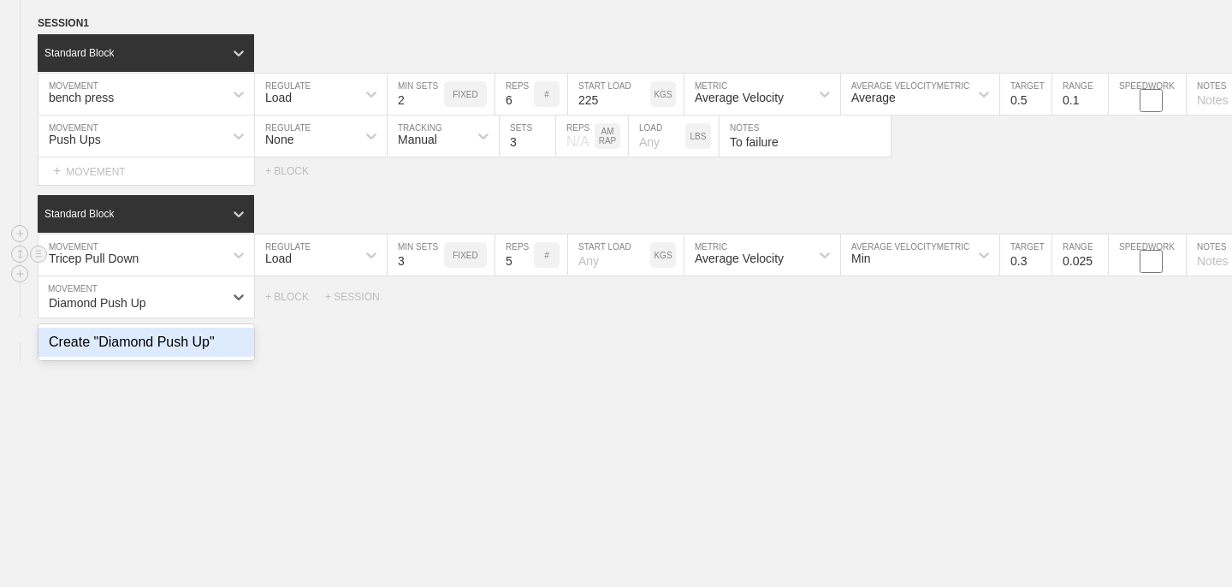
click at [169, 346] on div "Create "Diamond Push Up"" at bounding box center [146, 342] width 216 height 29
type input "Diamond Push Up"
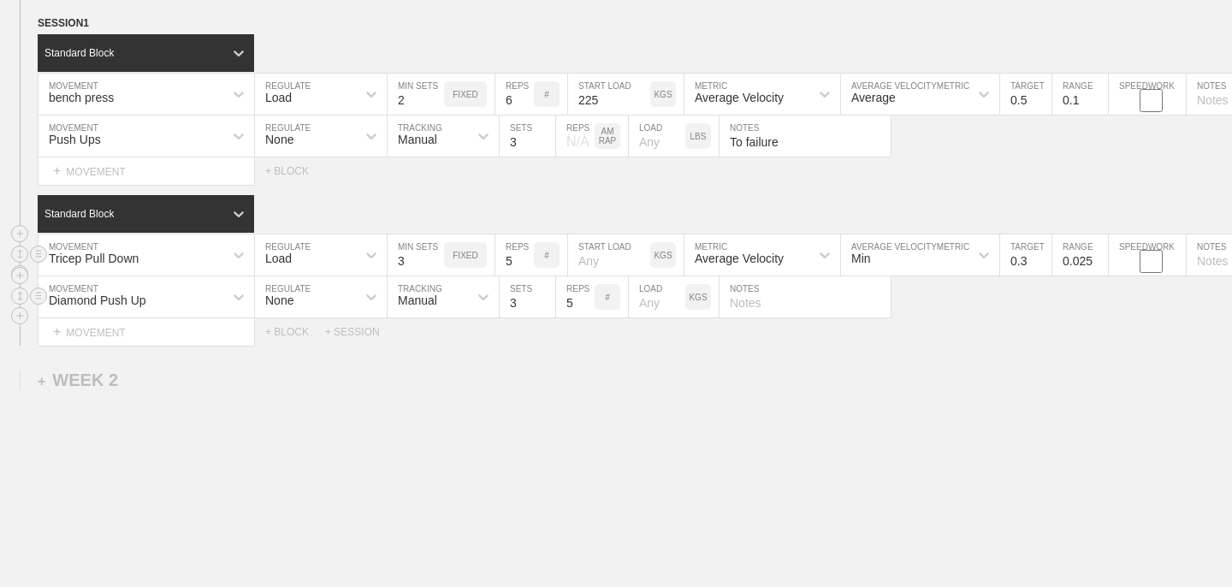
click at [342, 298] on div "None" at bounding box center [305, 296] width 101 height 29
click at [320, 343] on div "None" at bounding box center [321, 342] width 132 height 29
click at [606, 301] on div "#" at bounding box center [607, 297] width 26 height 26
click at [606, 301] on p "AM RAP" at bounding box center [607, 296] width 26 height 19
click at [606, 301] on div "#" at bounding box center [607, 297] width 26 height 26
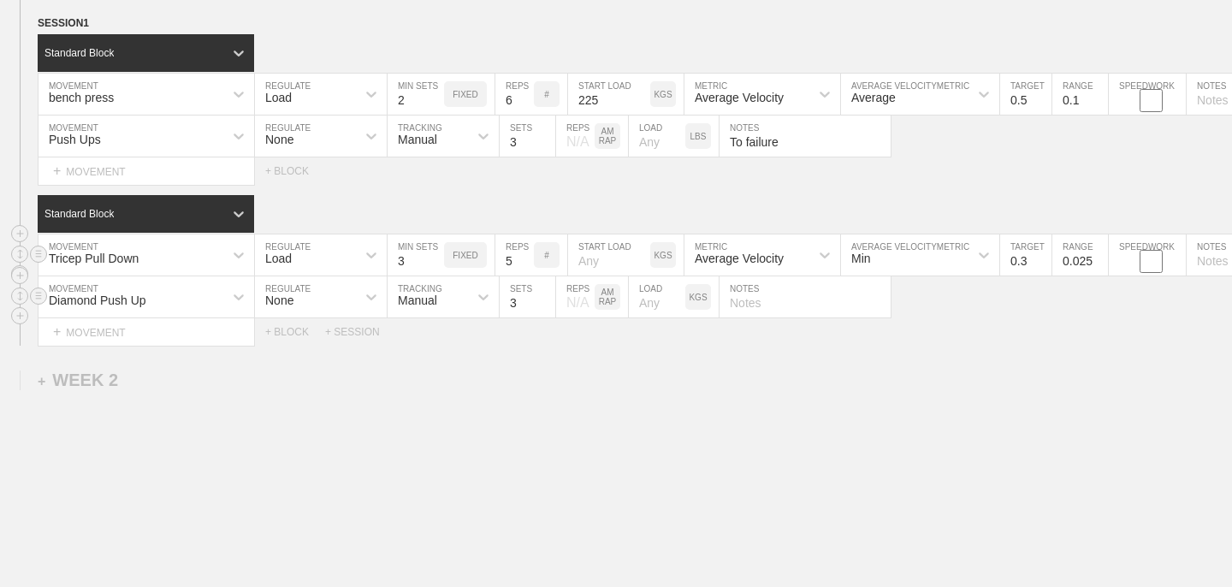
click at [819, 305] on input "text" at bounding box center [804, 296] width 171 height 41
type input "To failure. Squeeze at the top"
click at [829, 139] on input "To failure" at bounding box center [804, 135] width 171 height 41
type input "."
type input "3 second eccentric"
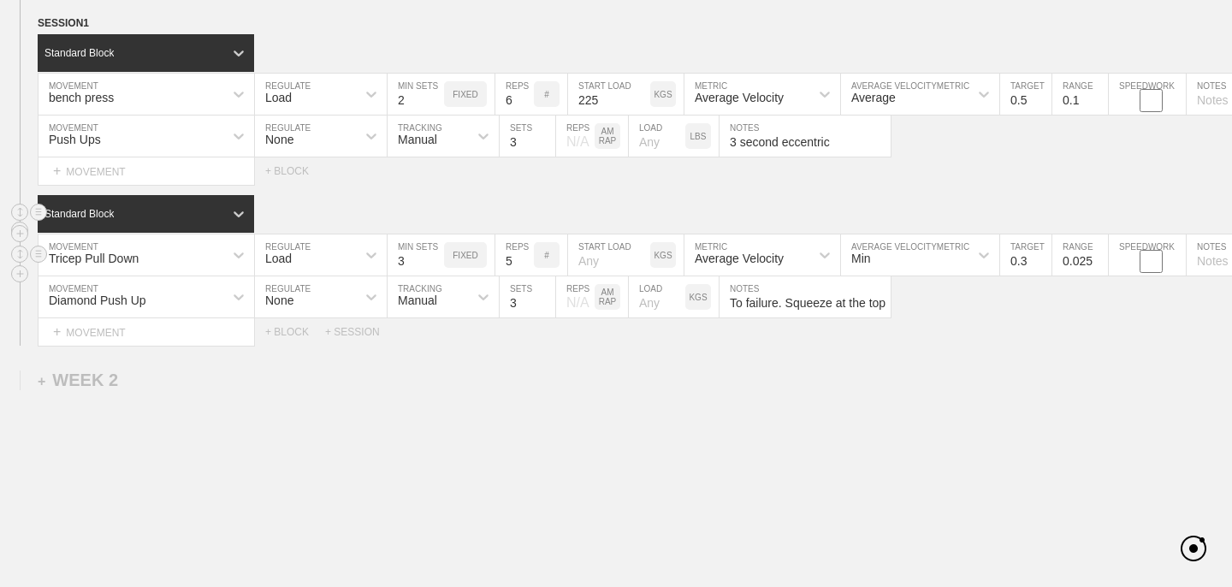
click at [955, 195] on div "Standard Block" at bounding box center [635, 214] width 1194 height 38
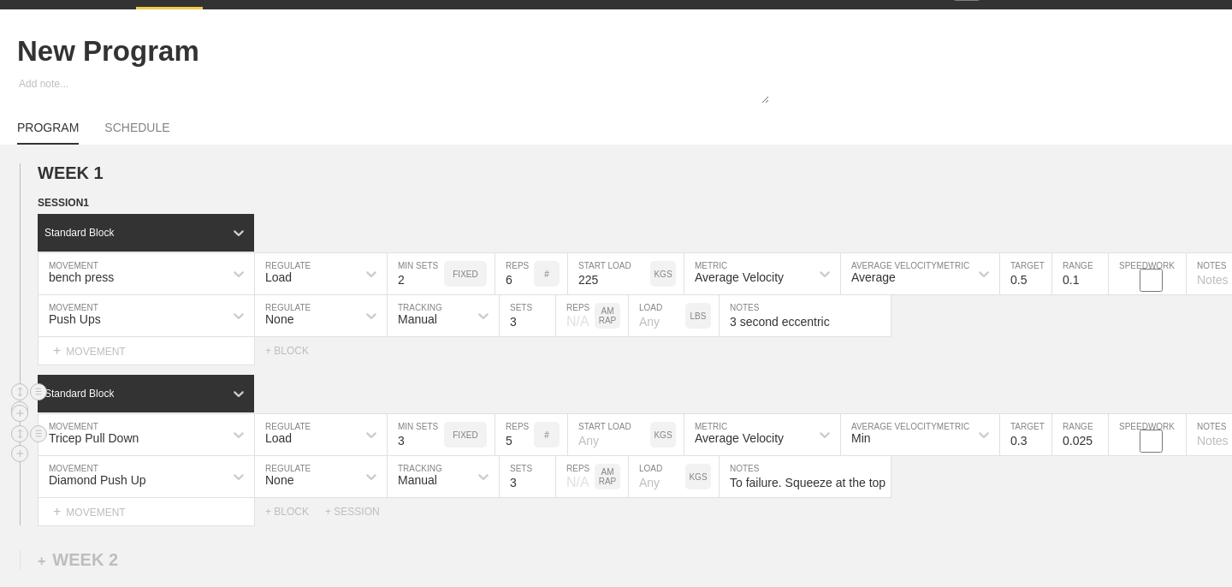
scroll to position [0, 0]
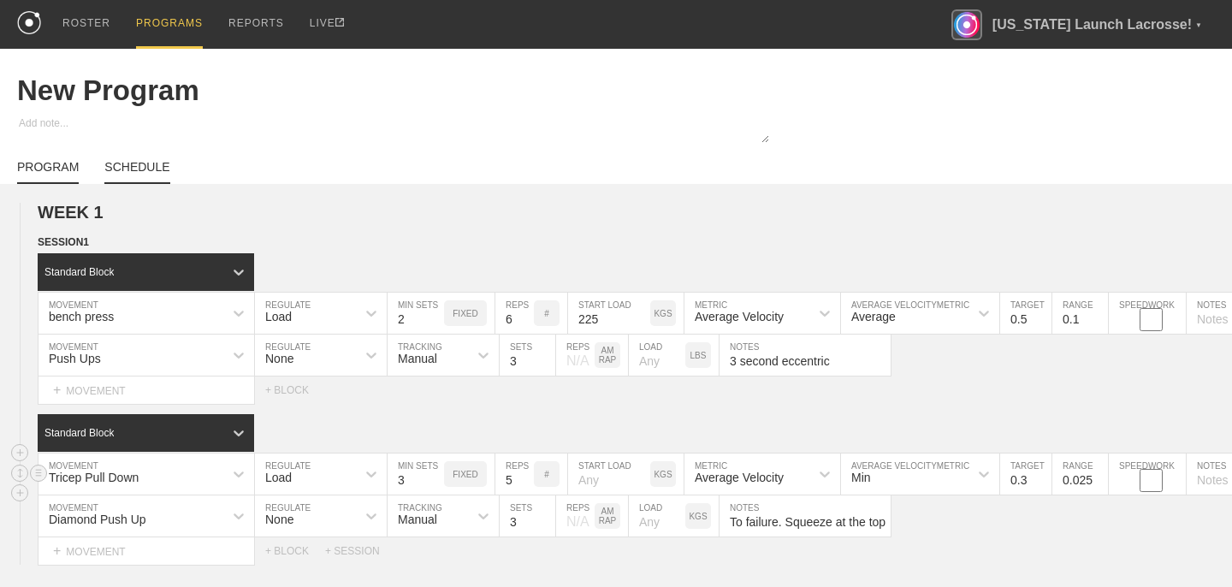
click at [135, 164] on link "SCHEDULE" at bounding box center [136, 172] width 65 height 24
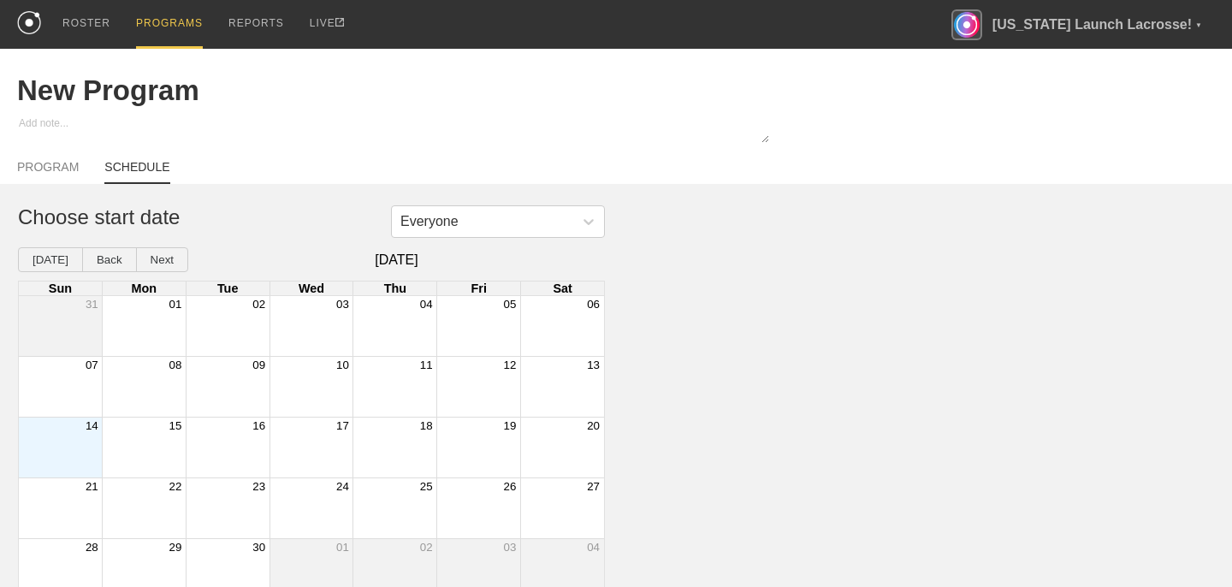
click at [71, 446] on div "Month View" at bounding box center [60, 447] width 83 height 60
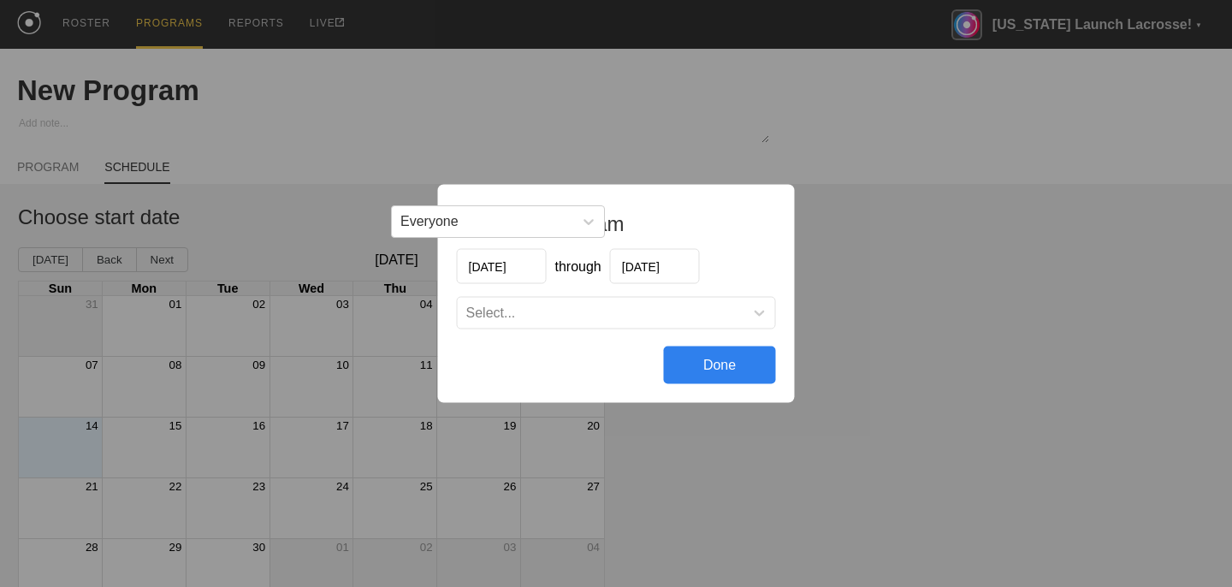
click at [720, 151] on div "Schedule program [DATE] through [DATE] Select... Done" at bounding box center [616, 293] width 1232 height 587
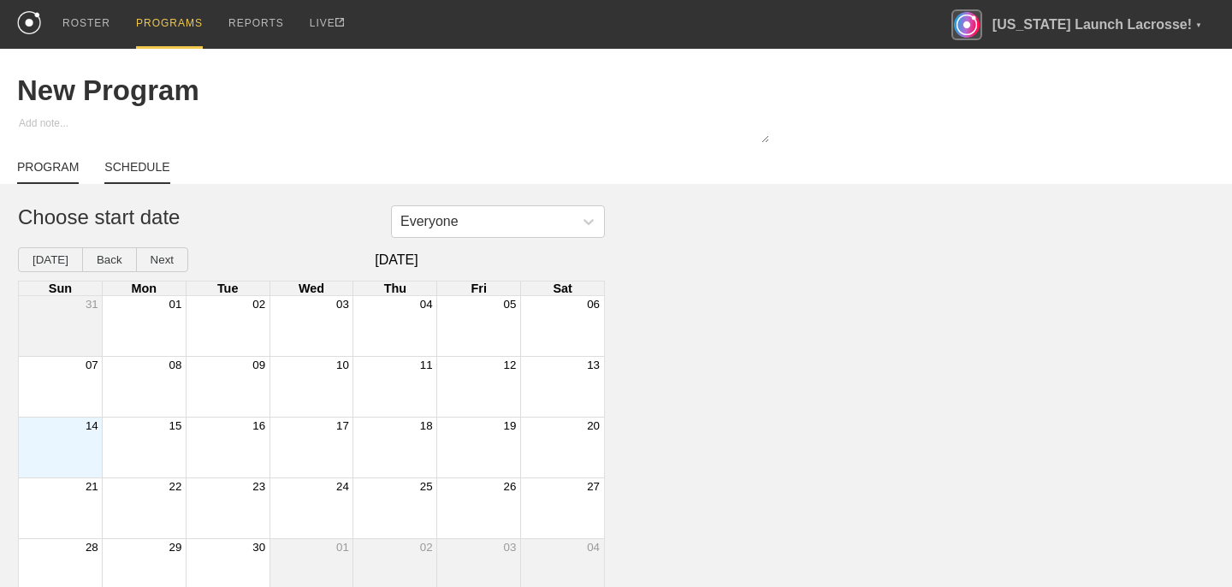
click at [44, 173] on link "PROGRAM" at bounding box center [48, 172] width 62 height 24
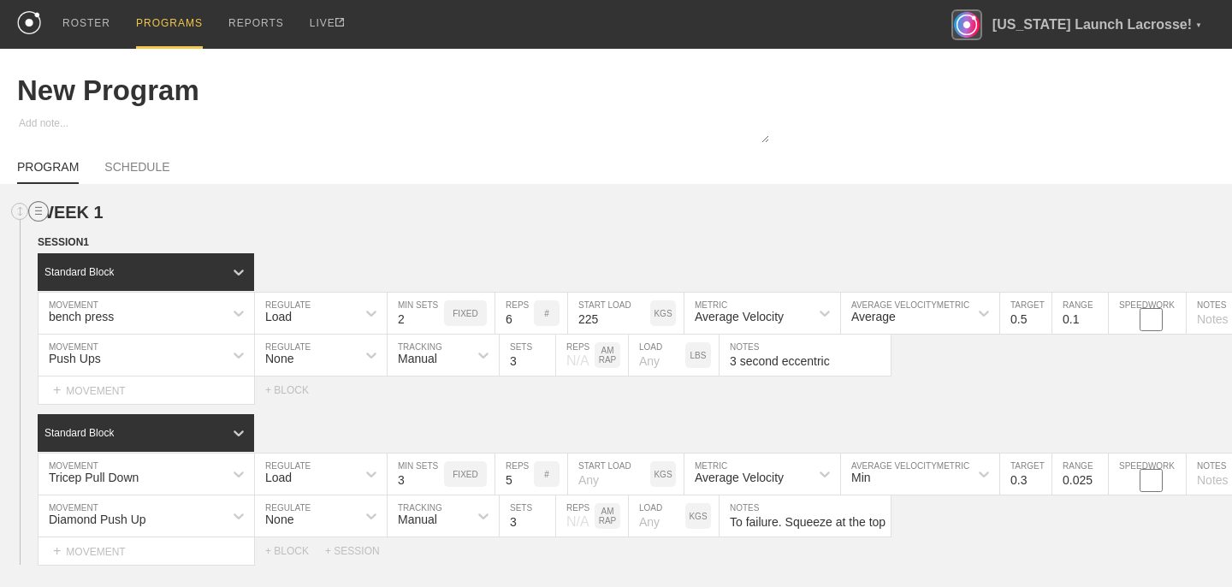
click at [39, 209] on circle at bounding box center [39, 212] width 20 height 20
click at [81, 223] on div "DUPLICATE" at bounding box center [119, 231] width 137 height 26
click at [150, 165] on link "SCHEDULE" at bounding box center [136, 172] width 65 height 24
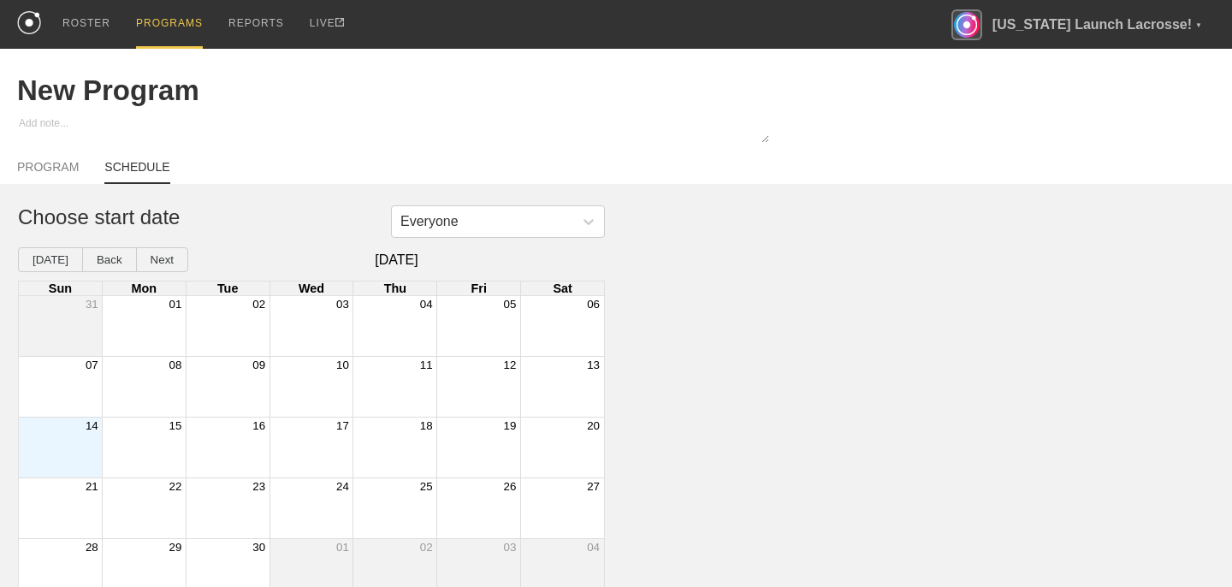
click at [54, 446] on div "Month View" at bounding box center [60, 447] width 83 height 60
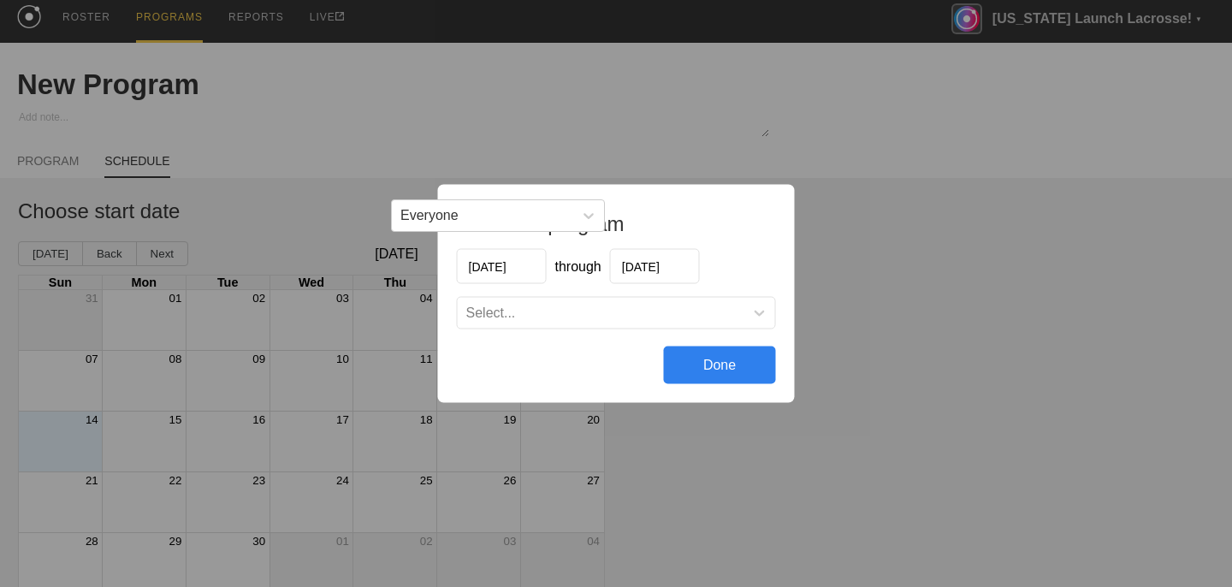
scroll to position [11, 0]
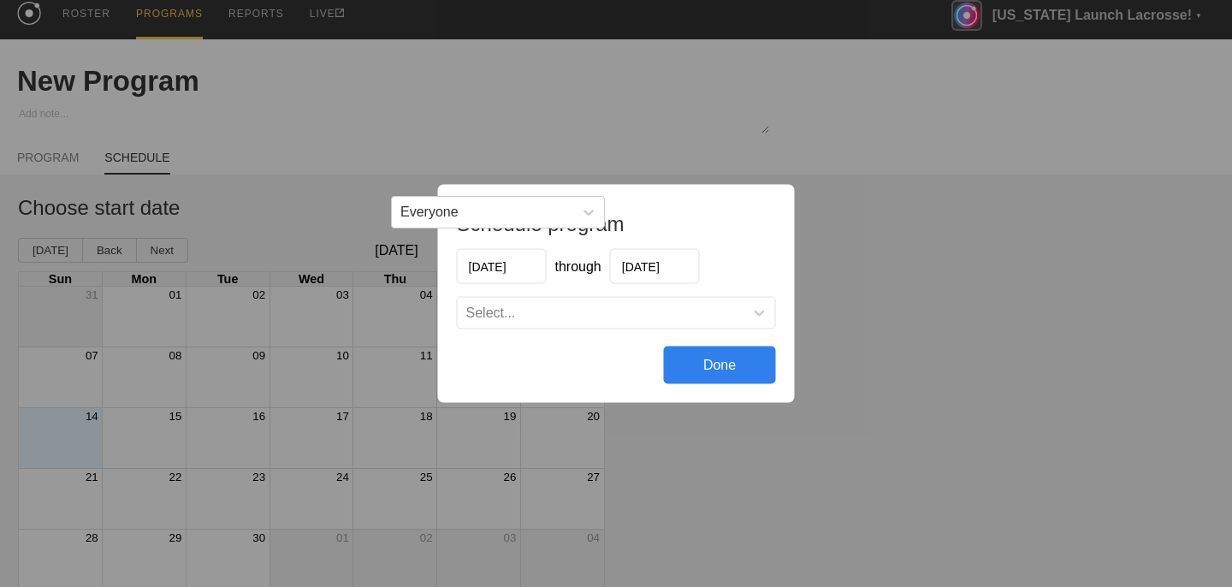
click at [559, 310] on div "Select..." at bounding box center [601, 313] width 287 height 17
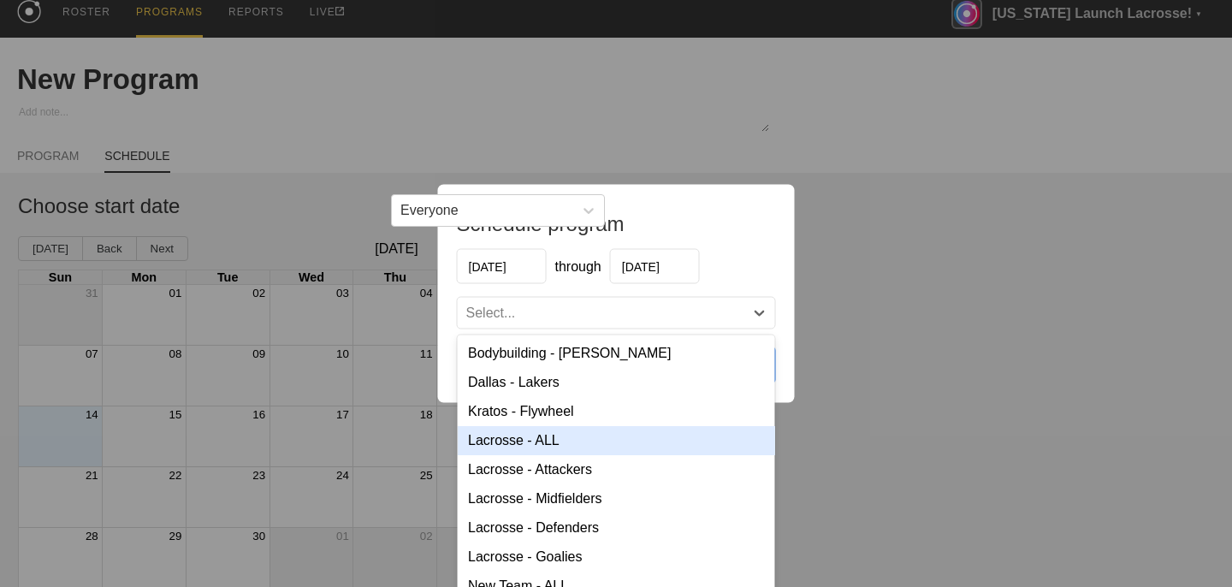
scroll to position [15, 0]
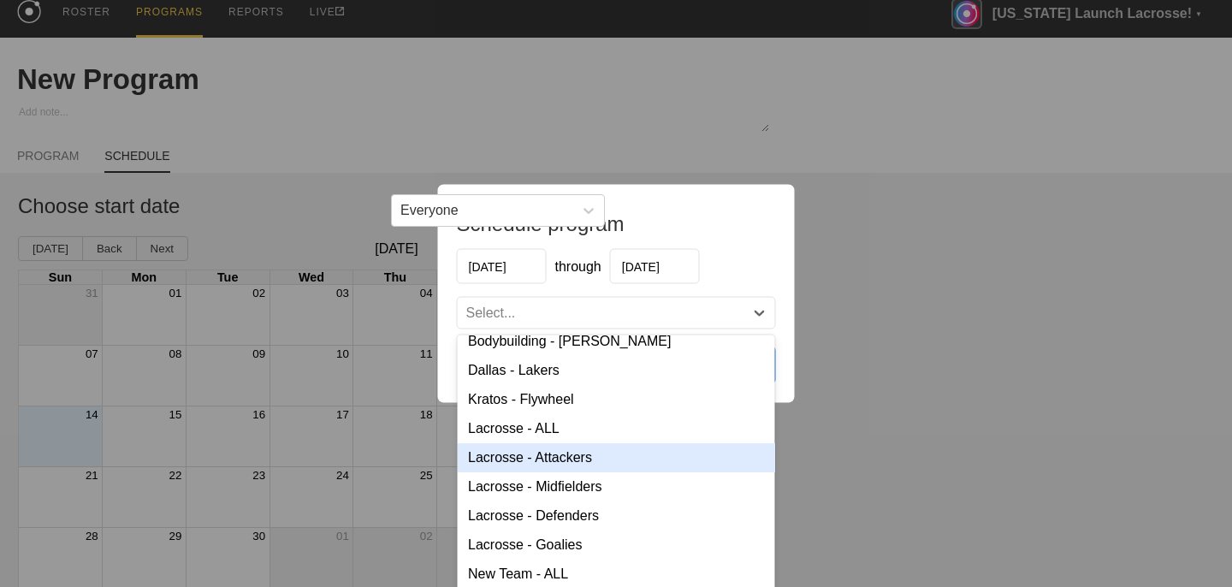
click at [578, 451] on div "Lacrosse - Attackers" at bounding box center [616, 457] width 317 height 29
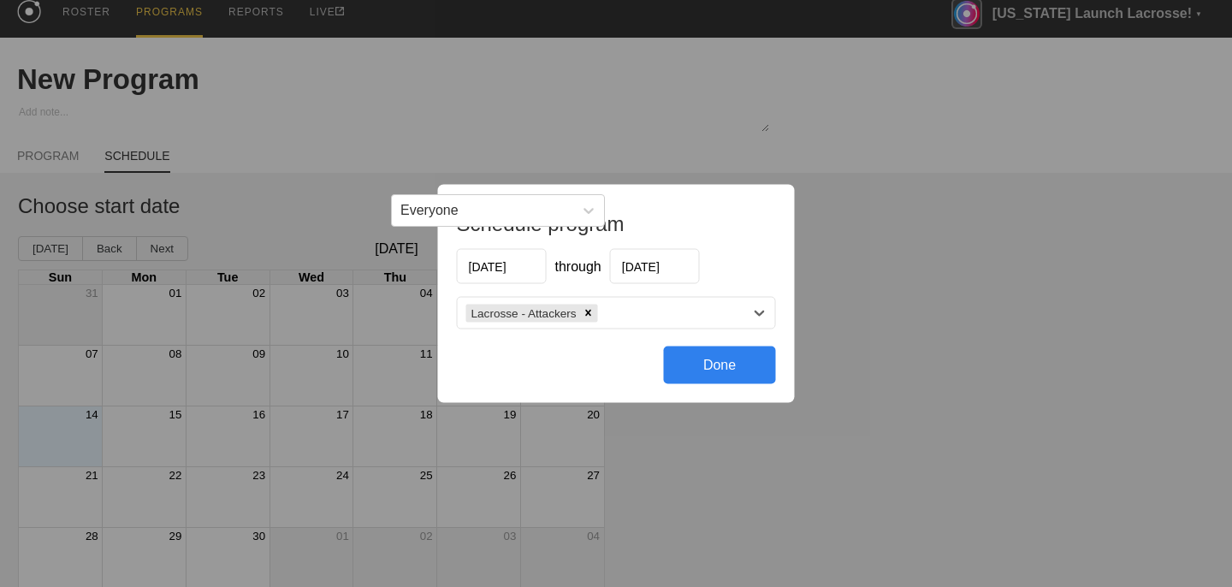
click at [719, 369] on div "Done" at bounding box center [720, 365] width 112 height 38
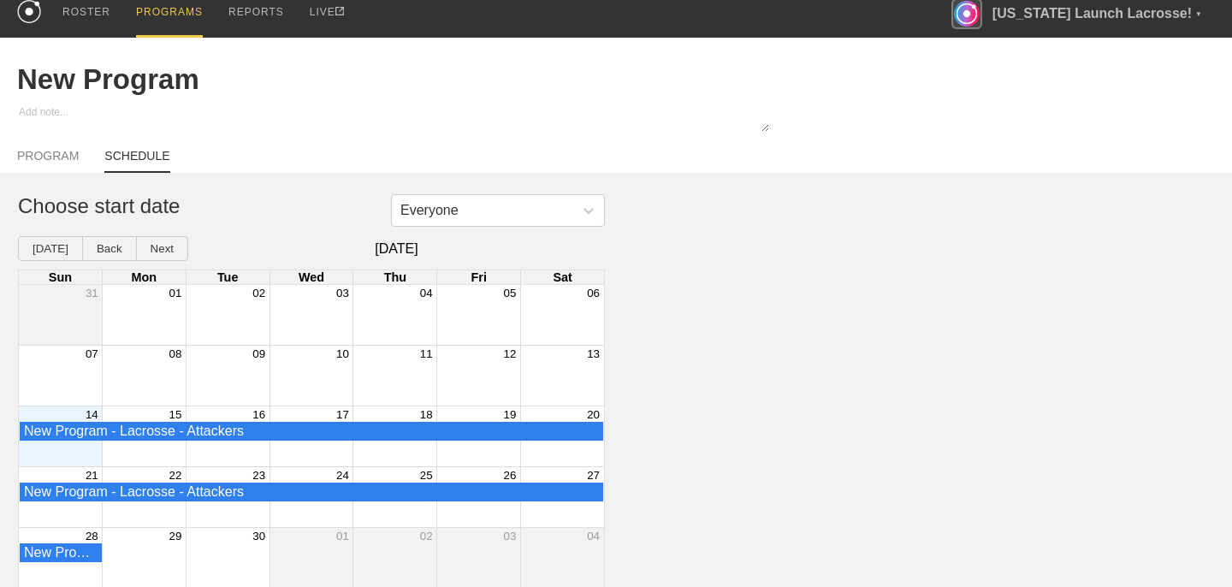
scroll to position [0, 0]
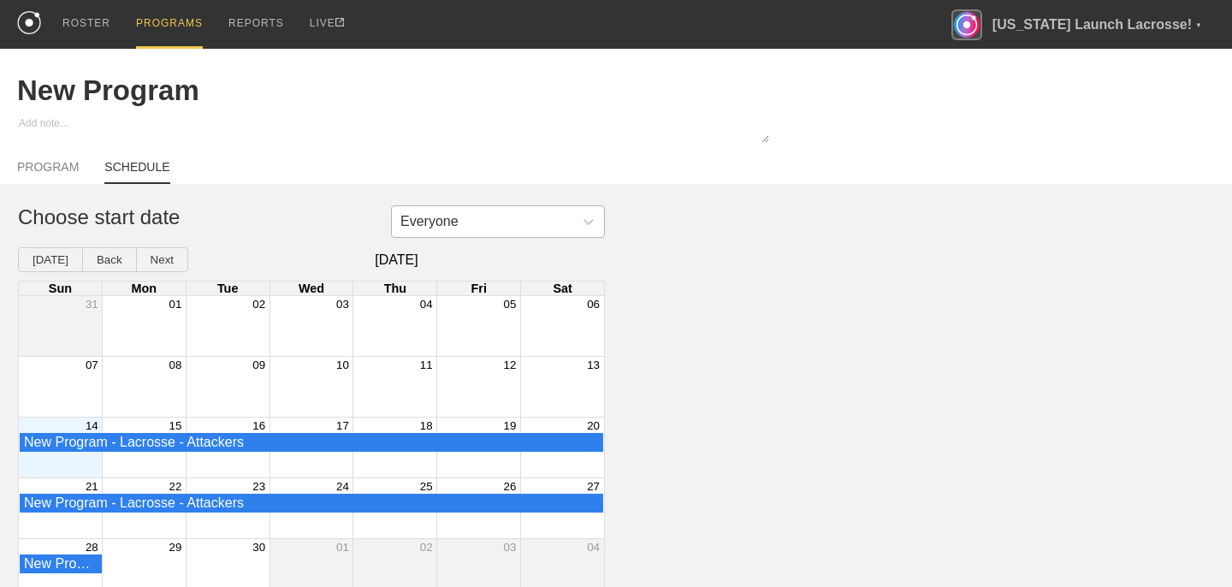
click at [565, 229] on div "Everyone" at bounding box center [482, 222] width 181 height 26
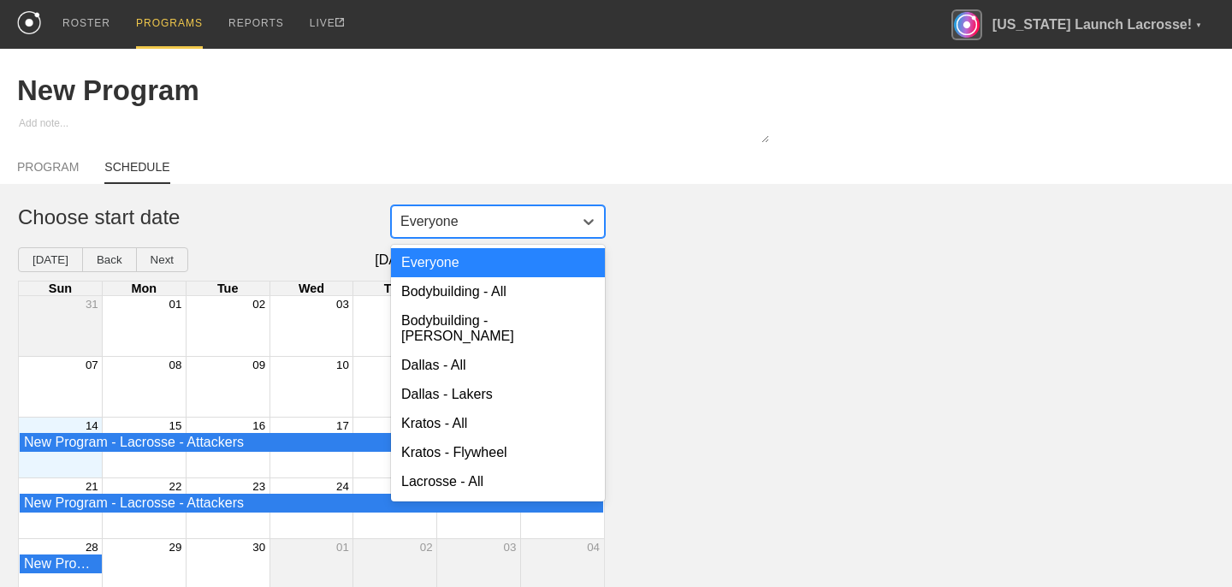
click at [730, 220] on div "option Everyone focused, 1 of 14. 14 results available. Use Up and Down to choo…" at bounding box center [616, 402] width 1232 height 394
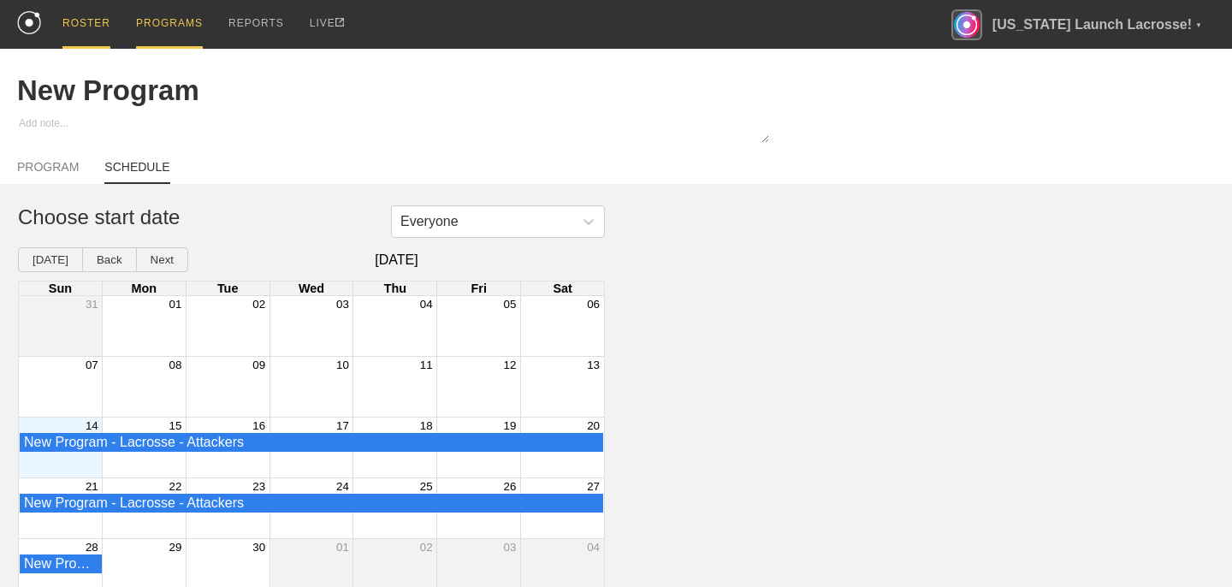
click at [101, 21] on div "ROSTER" at bounding box center [86, 24] width 48 height 49
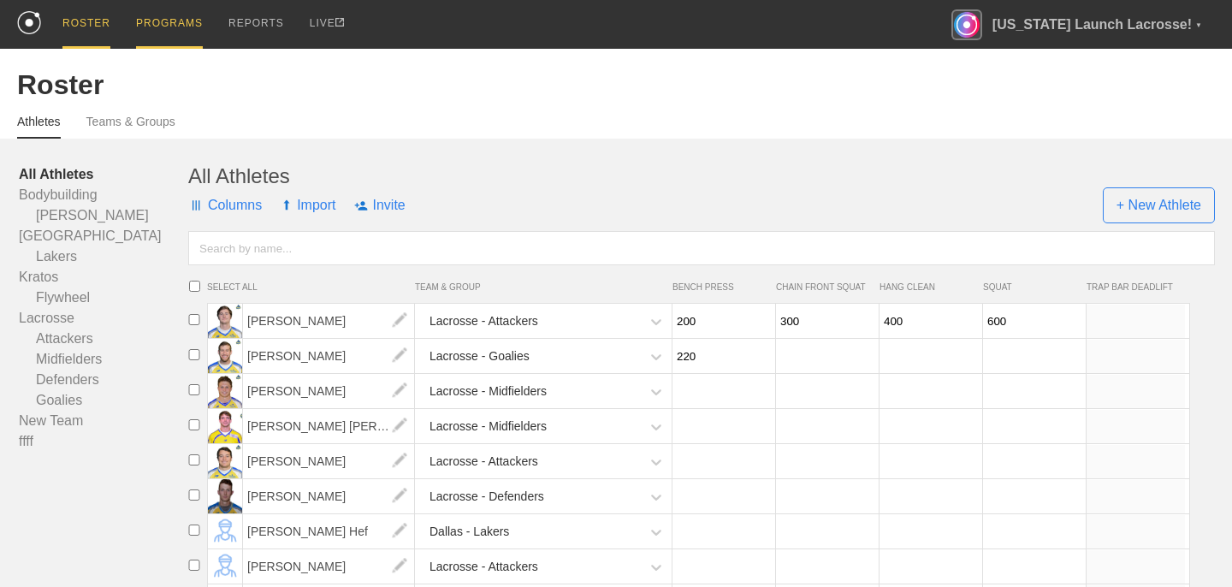
click at [156, 38] on div "PROGRAMS" at bounding box center [169, 24] width 67 height 49
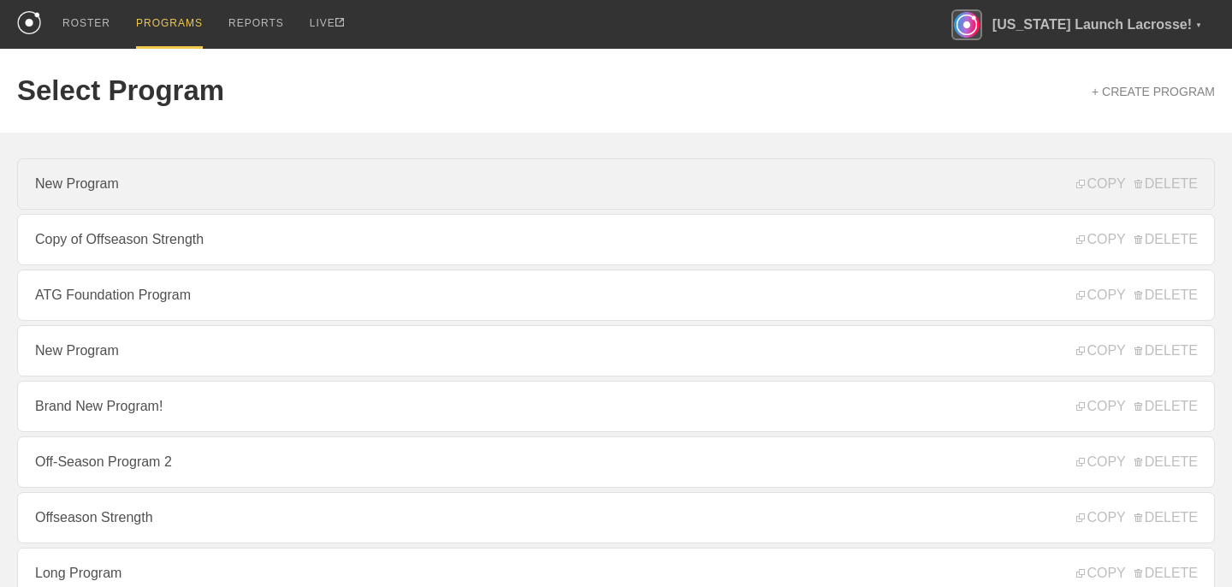
click at [872, 188] on link "New Program" at bounding box center [616, 183] width 1198 height 51
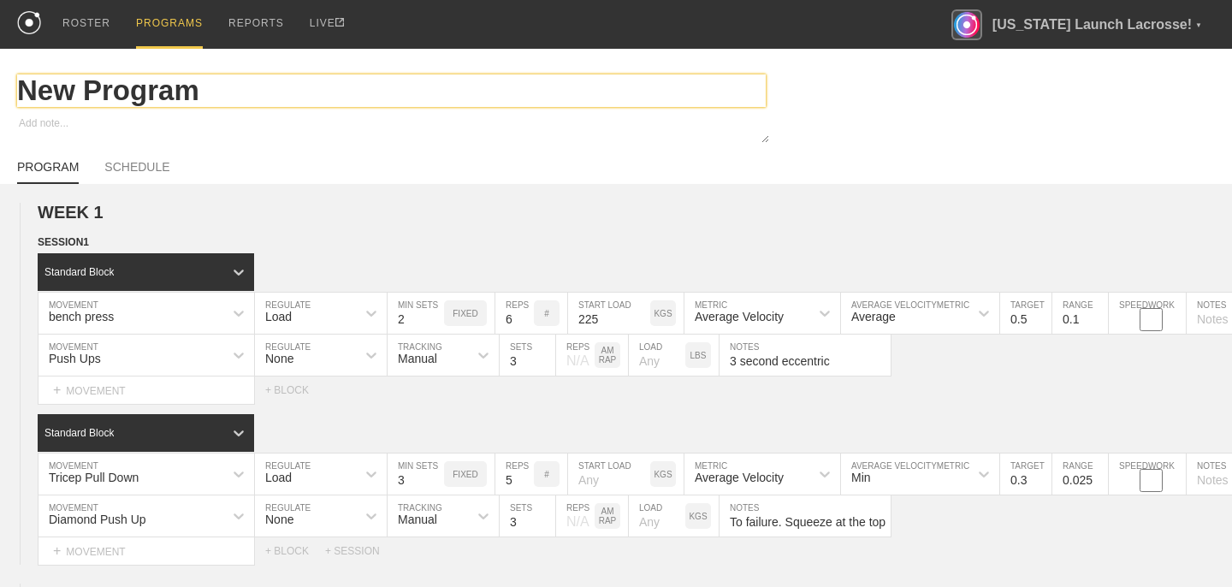
click at [170, 88] on input "New Program" at bounding box center [391, 90] width 748 height 33
type textarea "x"
type input "I"
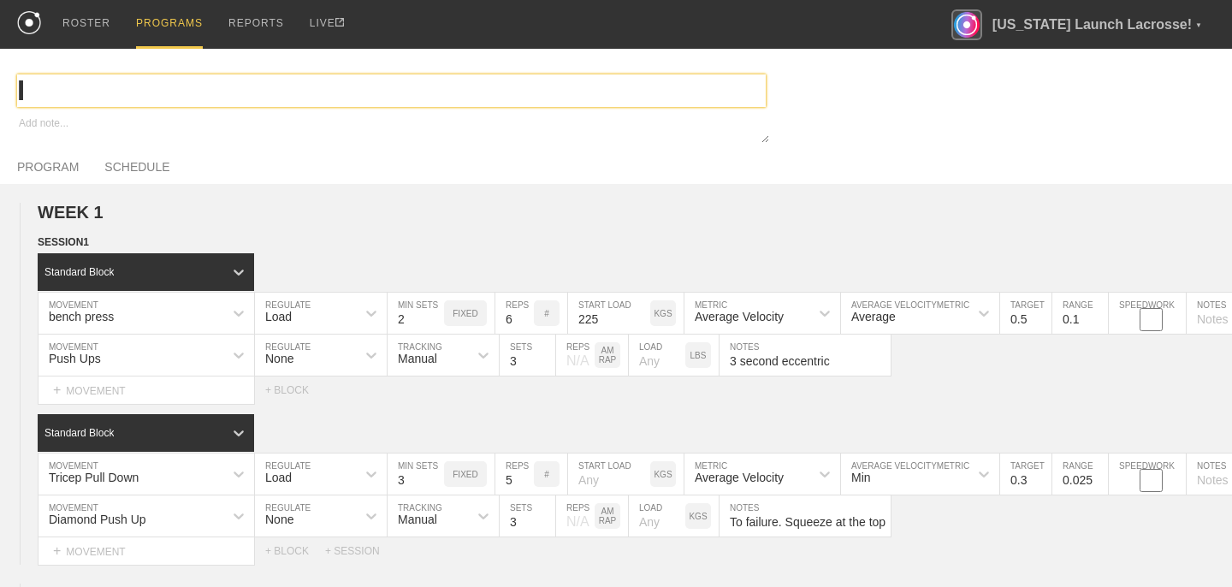
type textarea "x"
type input "In"
type textarea "x"
type input "In S"
type textarea "x"
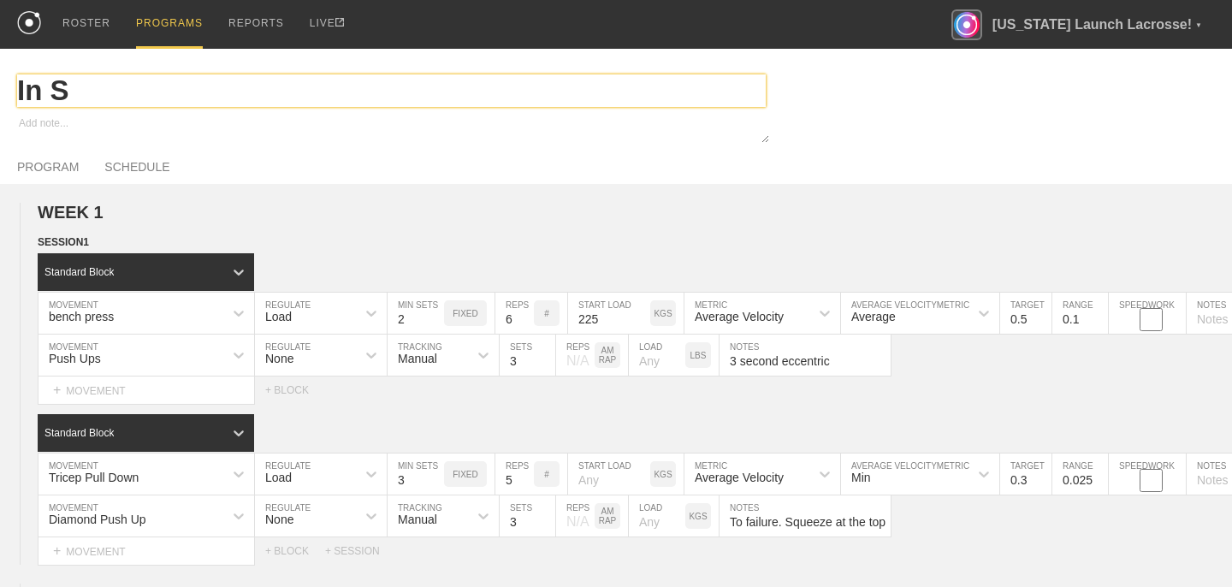
type input "In Se"
type textarea "x"
type input "In Sea"
type textarea "x"
type input "In Seas"
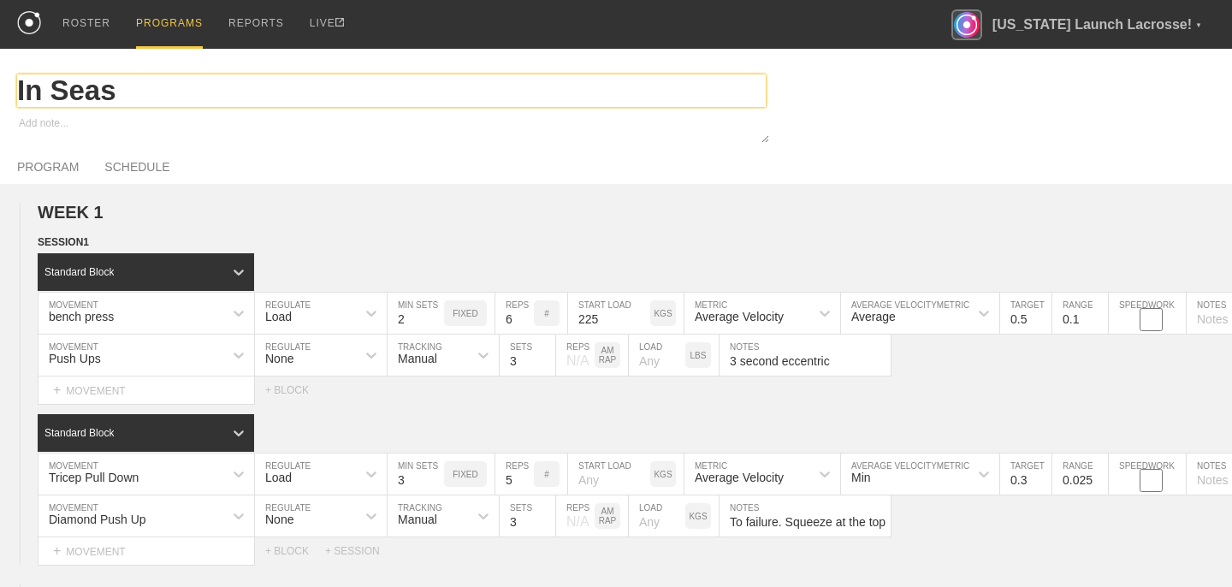
type textarea "x"
type input "L"
type textarea "x"
type input "La"
type textarea "x"
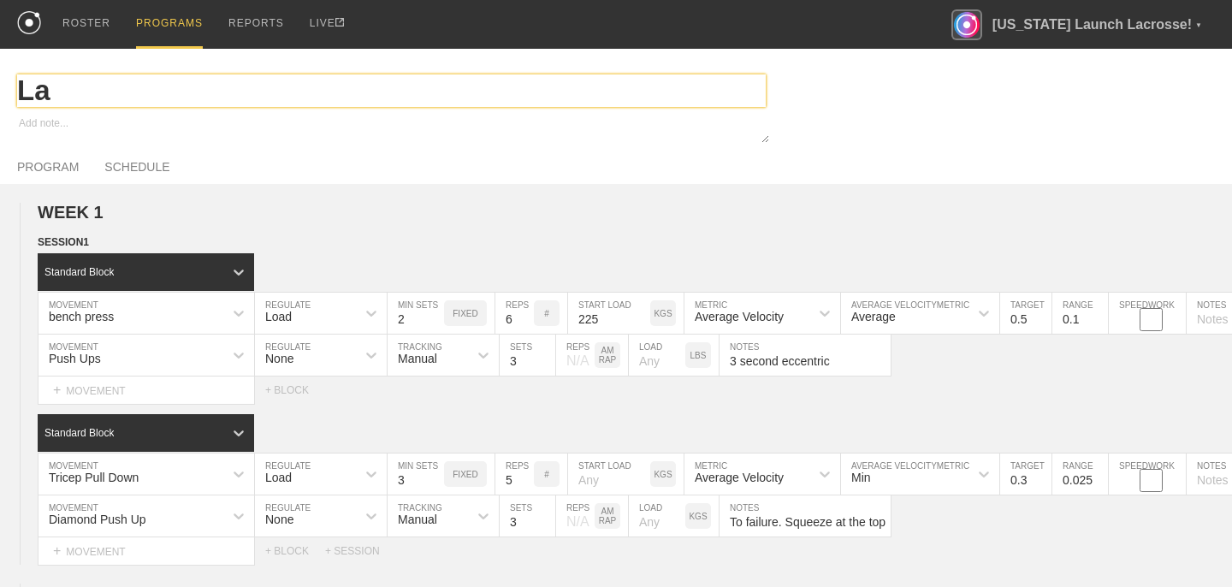
type input "Lac"
type textarea "x"
type input "Lacr"
type textarea "x"
type input "Lacro"
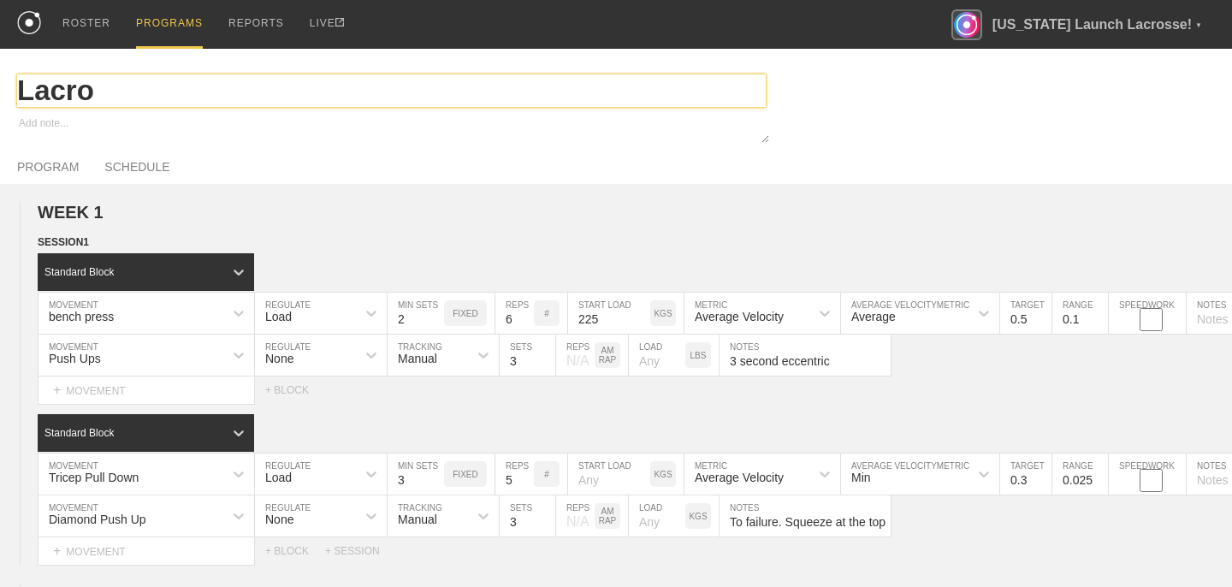
type textarea "x"
type input "Lacros"
type textarea "x"
type input "[PERSON_NAME]"
type textarea "x"
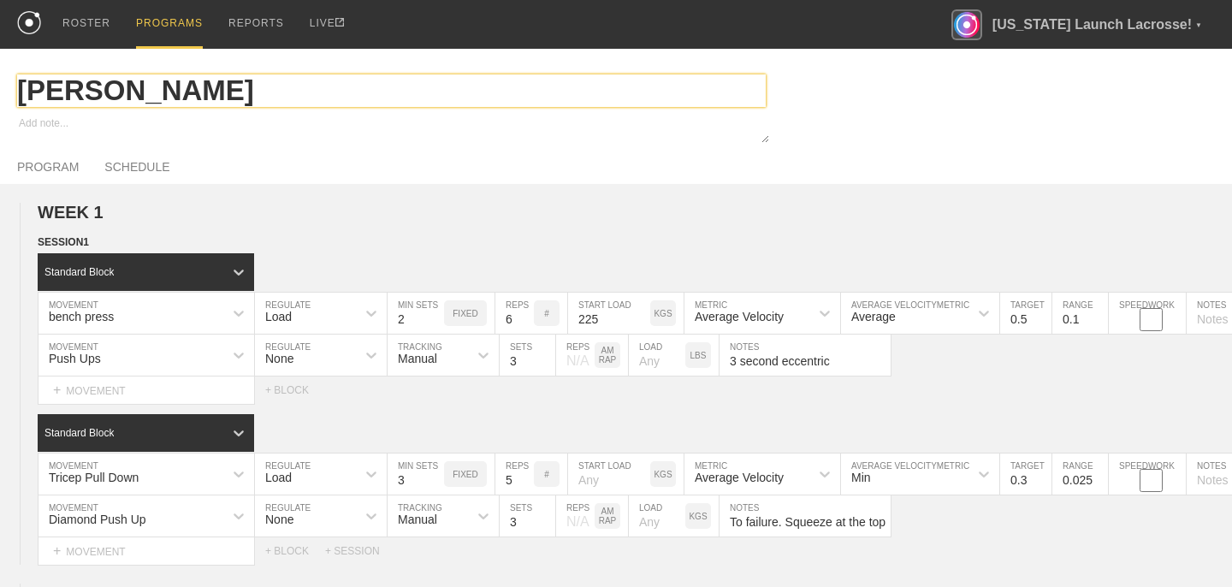
type input "Lacrosse"
type textarea "x"
type input "Lacrosse"
type textarea "x"
type input "Lacrosse -"
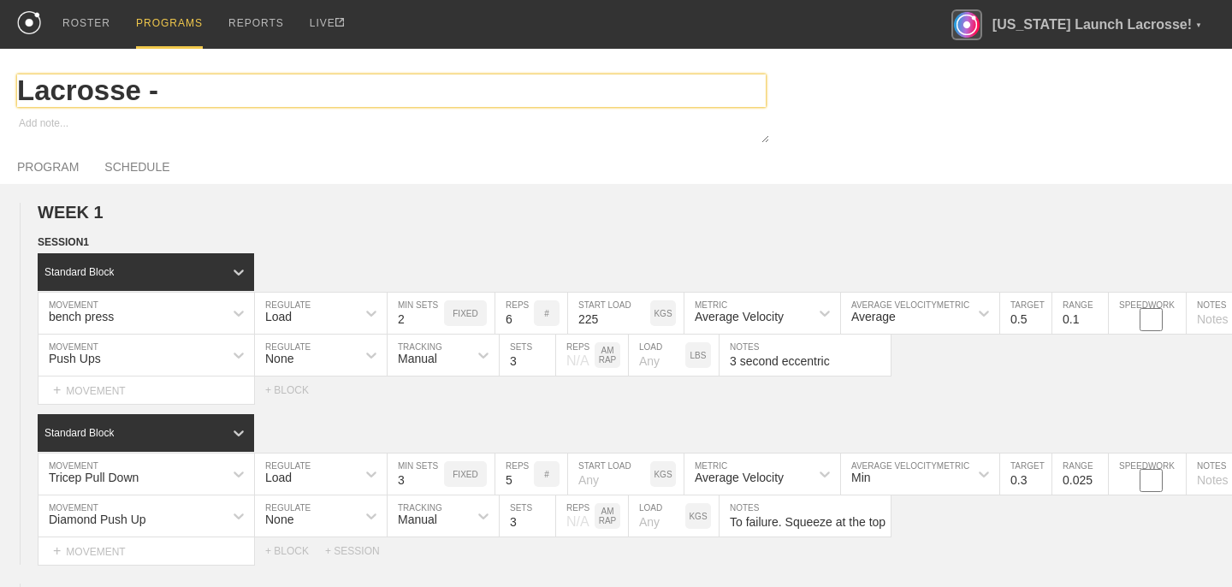
type textarea "x"
type input "Lacrosse -"
type textarea "x"
type input "Lacrosse - I"
type textarea "x"
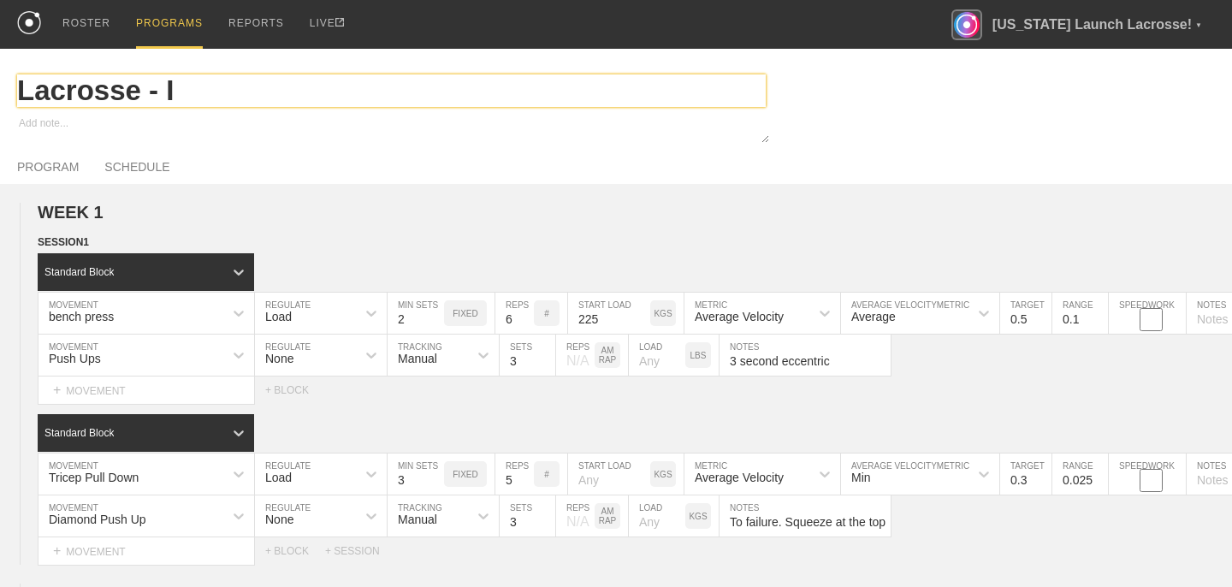
type input "Lacrosse - In"
type textarea "x"
type input "Lacrosse - In"
type textarea "x"
type input "Lacrosse - In S"
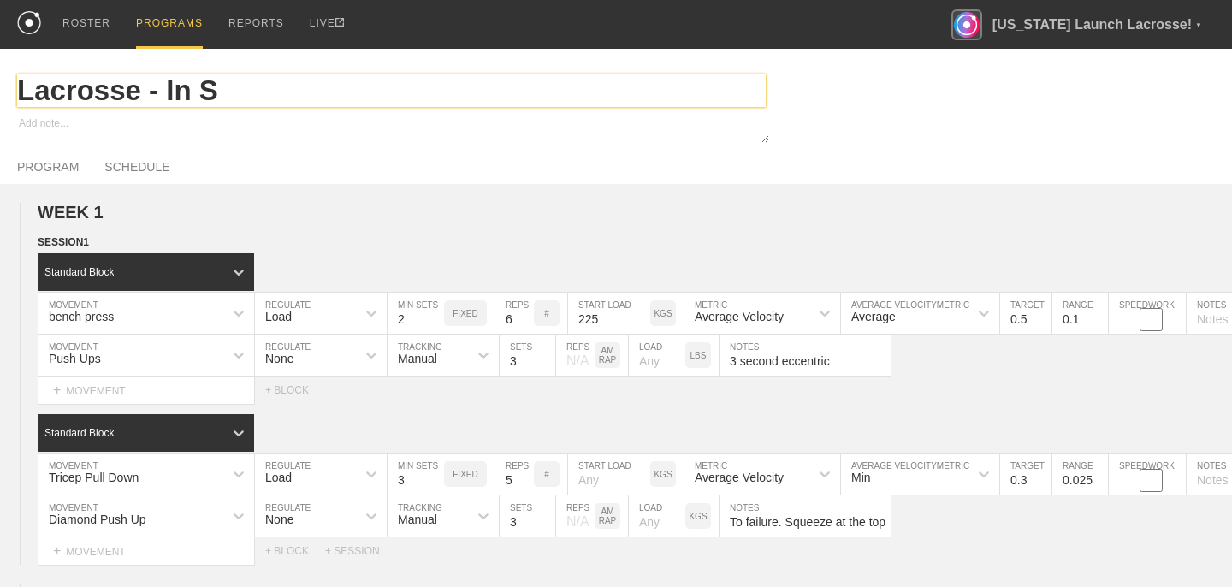
type textarea "x"
type input "Lacrosse - In Se"
type textarea "x"
type input "Lacrosse - In Sea"
type textarea "x"
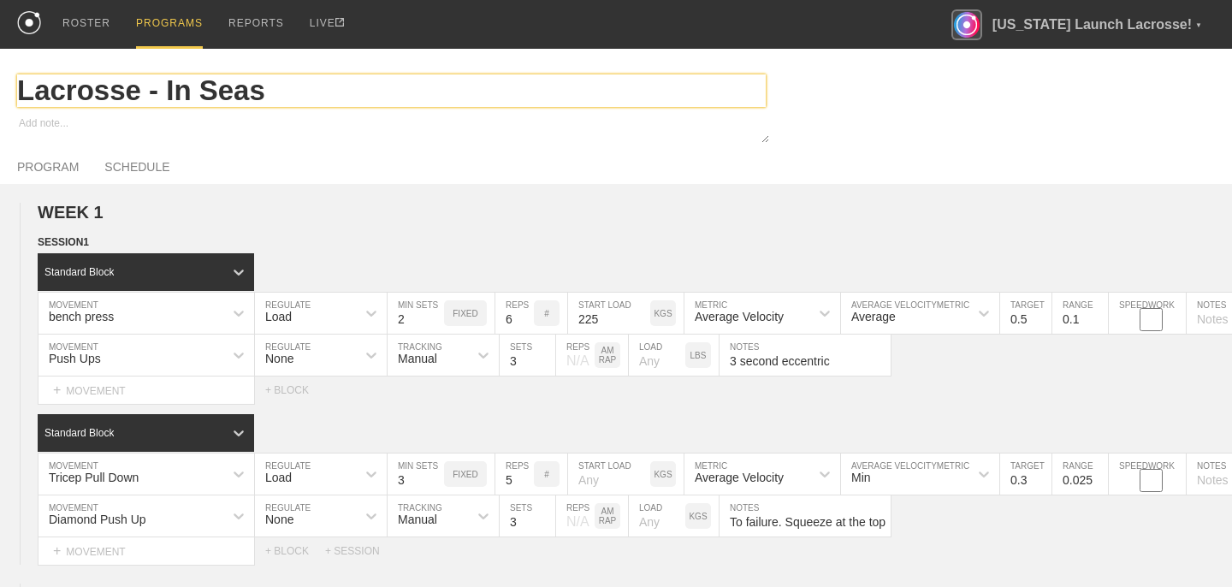
type input "Lacrosse - In Seaso"
type textarea "x"
type input "Lacrosse - In Season"
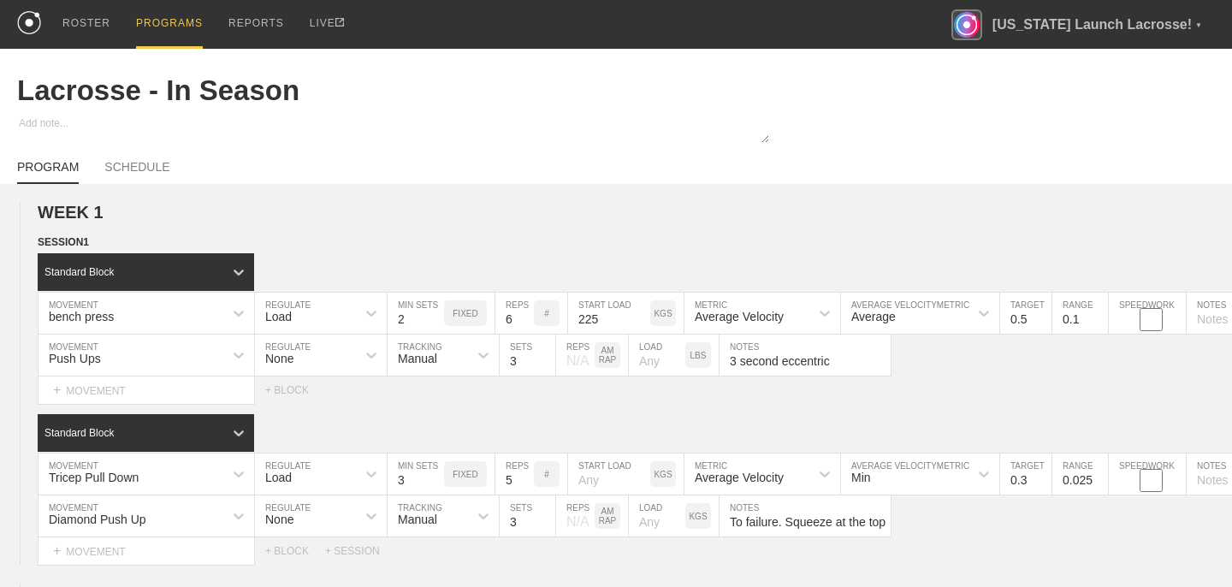
click at [937, 141] on div at bounding box center [616, 130] width 1232 height 31
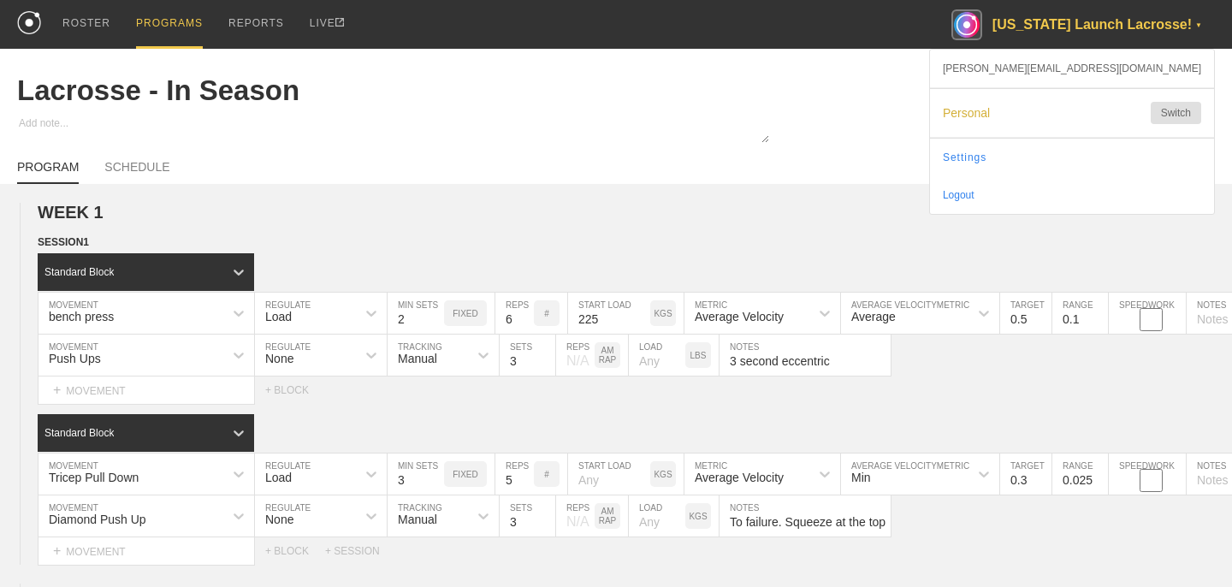
click at [1118, 24] on div "[US_STATE] Launch Lacrosse! ▼" at bounding box center [1082, 24] width 263 height 49
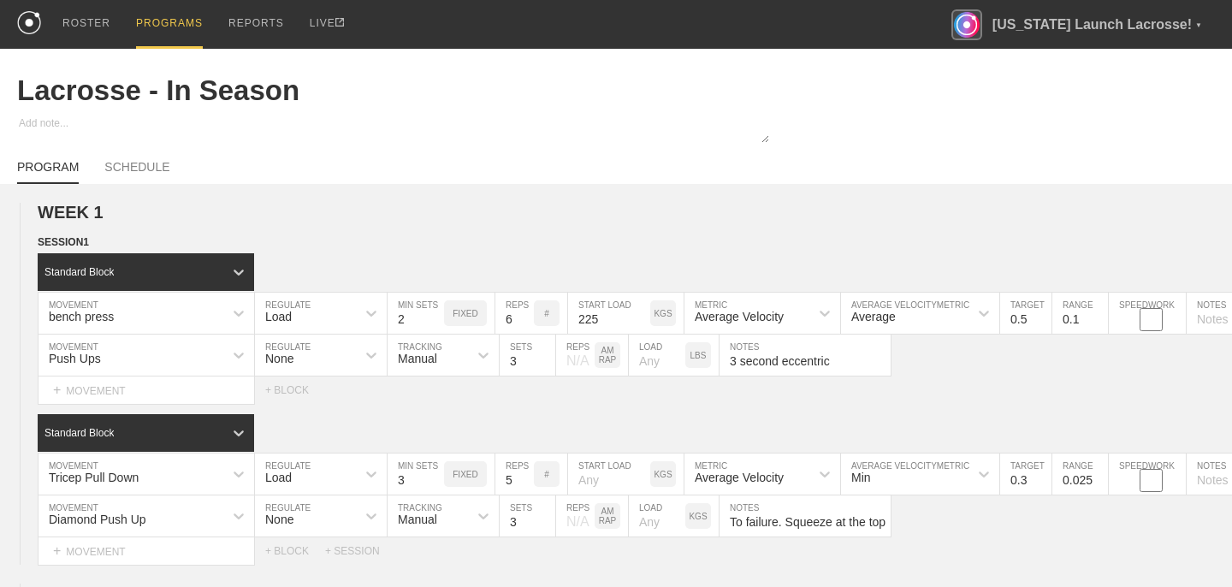
click at [765, 169] on div "PROGRAM SCHEDULE" at bounding box center [616, 165] width 1198 height 38
click at [133, 164] on link "SCHEDULE" at bounding box center [136, 172] width 65 height 24
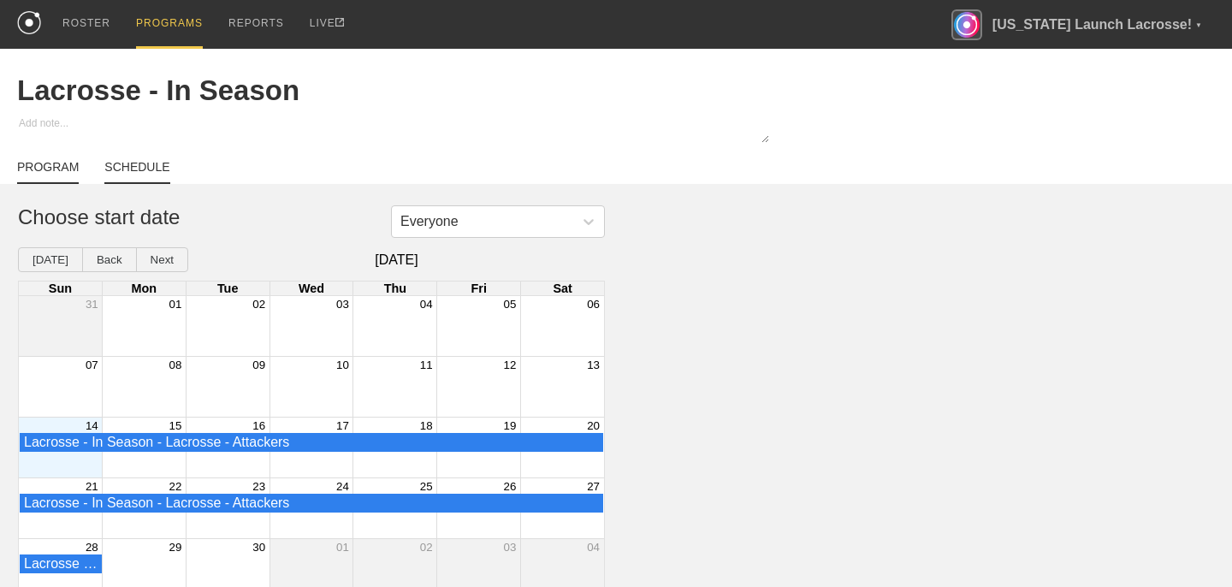
click at [61, 165] on link "PROGRAM" at bounding box center [48, 172] width 62 height 24
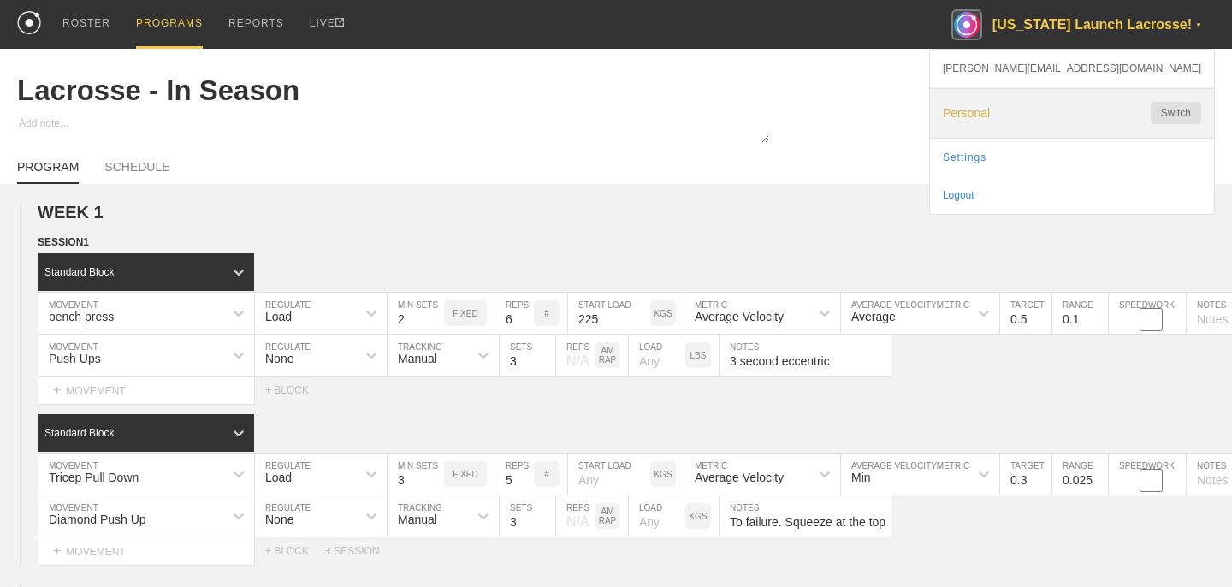
click at [1109, 120] on div "Personal Switch" at bounding box center [1072, 113] width 284 height 49
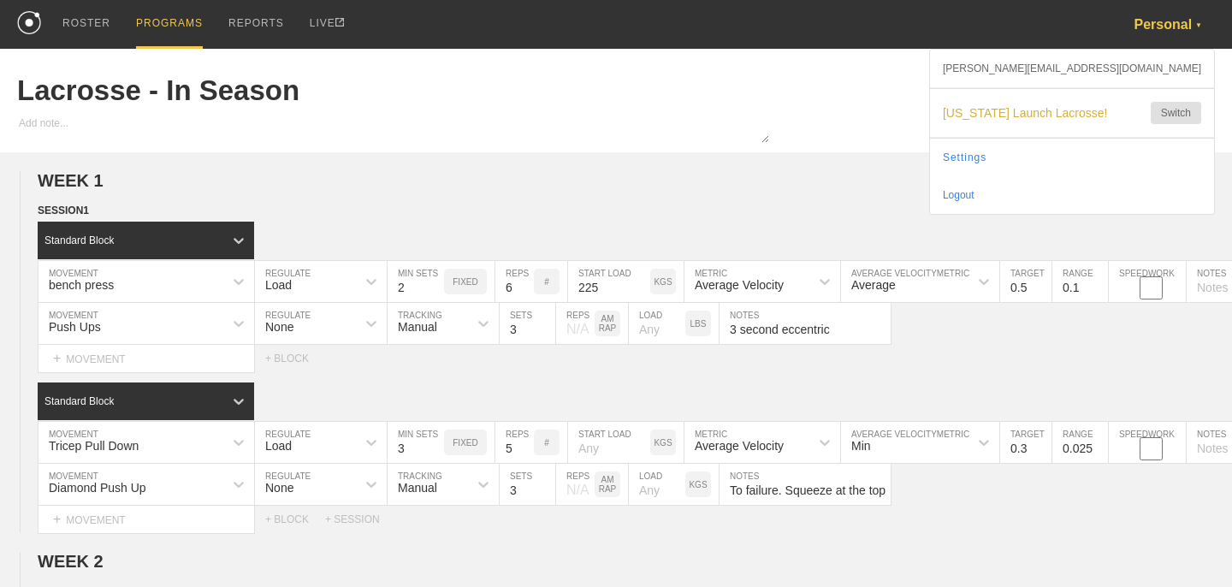
click at [165, 31] on div "PROGRAMS" at bounding box center [169, 24] width 67 height 49
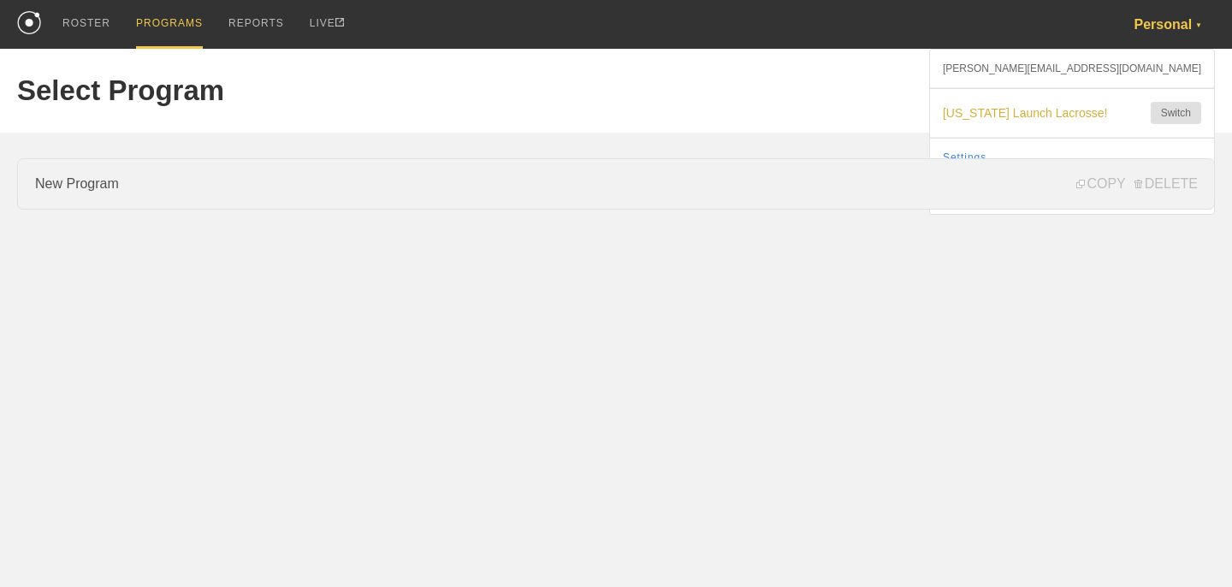
click at [90, 174] on link "New Program" at bounding box center [616, 183] width 1198 height 51
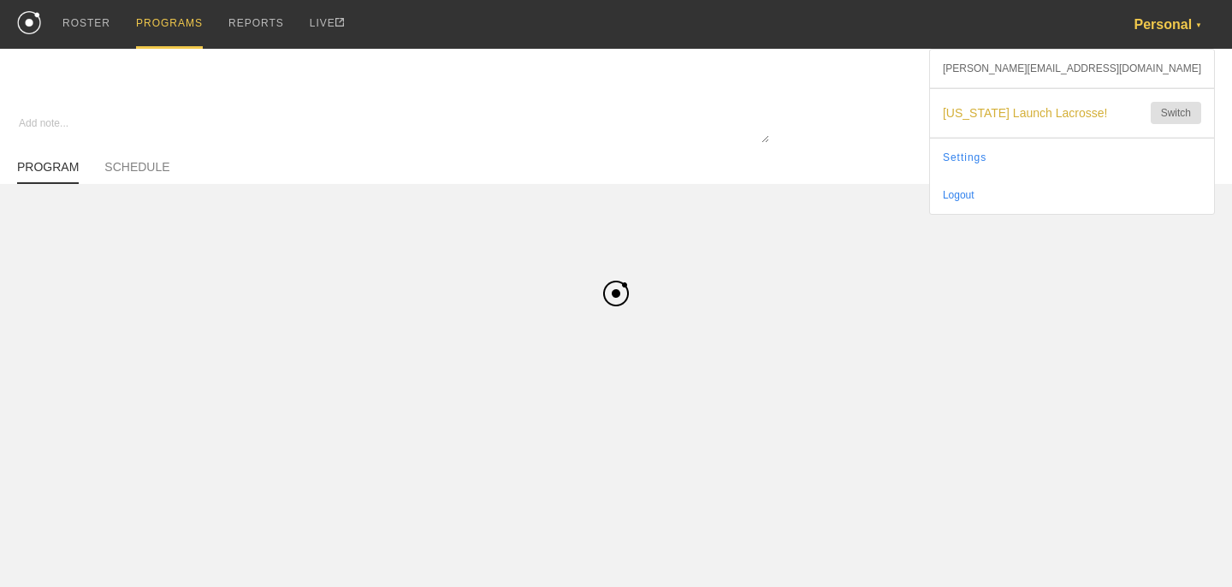
type textarea "x"
type input "New Program"
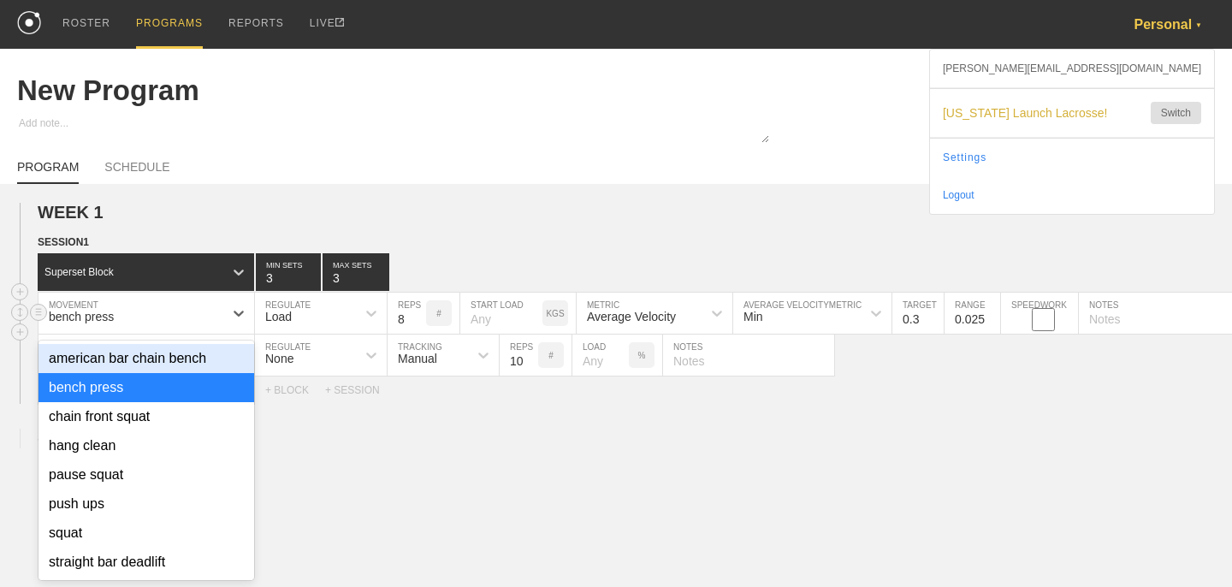
click at [146, 316] on div "bench press" at bounding box center [130, 313] width 185 height 29
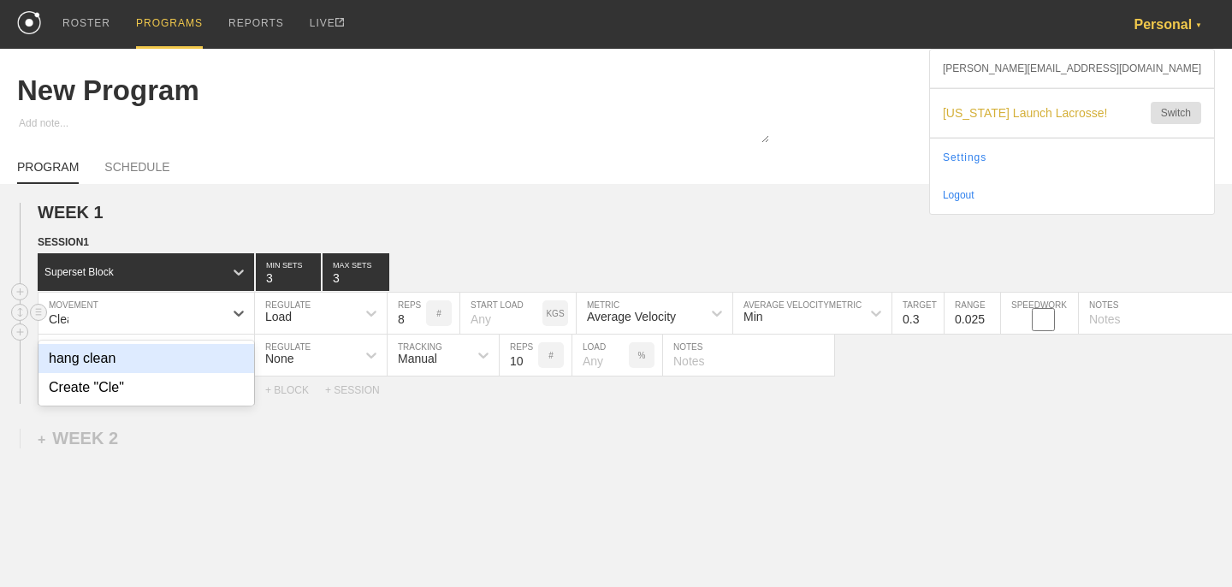
type input "Clean"
type input "Deadlift"
click at [199, 211] on h2 "WEEK 1" at bounding box center [635, 213] width 1194 height 20
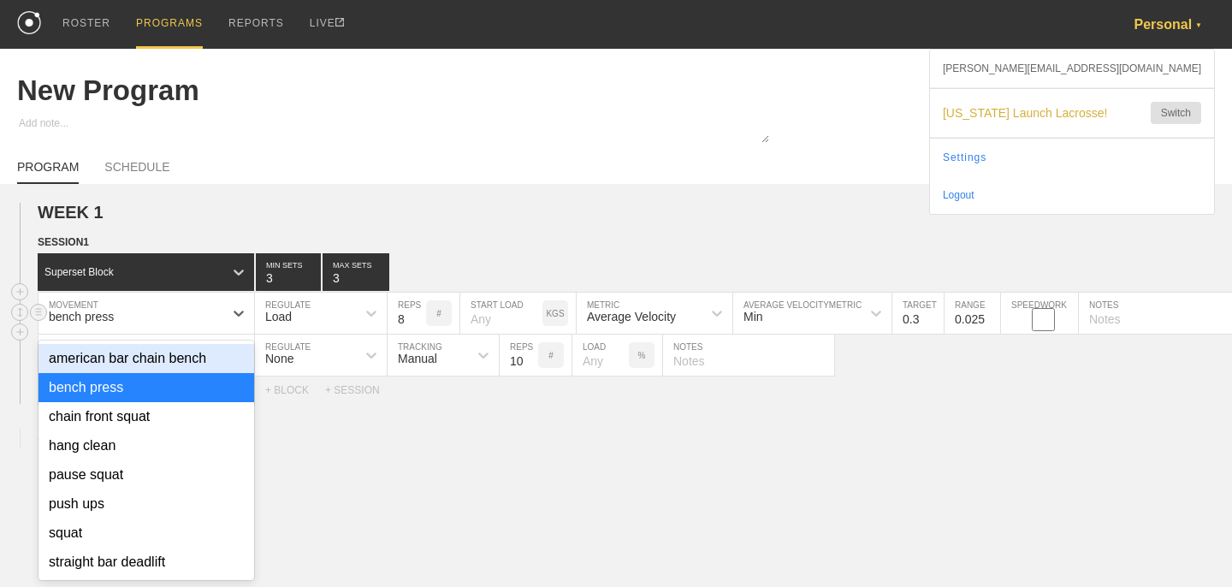
click at [138, 318] on div "bench press" at bounding box center [130, 313] width 185 height 29
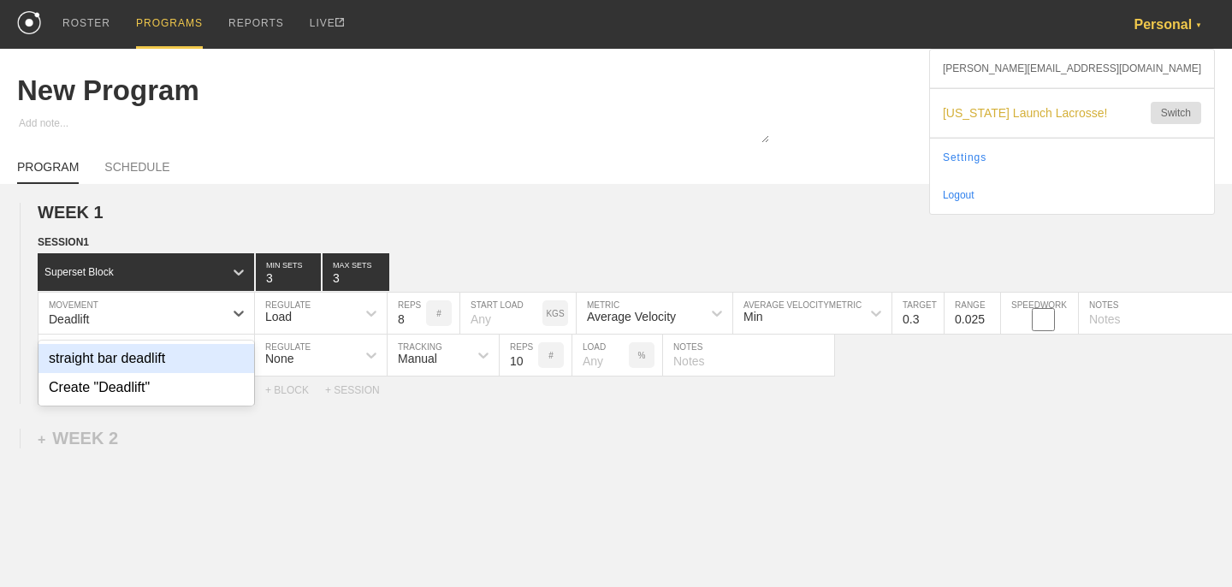
type input "Deadlift"
click at [385, 195] on div "WEEK 1 DUPLICATE DELETE SESSION 1 Superset Block 3 MIN SETS 3 MAX SETS DUPLICAT…" at bounding box center [616, 444] width 1232 height 521
click at [150, 324] on div "bench press" at bounding box center [130, 313] width 185 height 29
type input "deadlift"
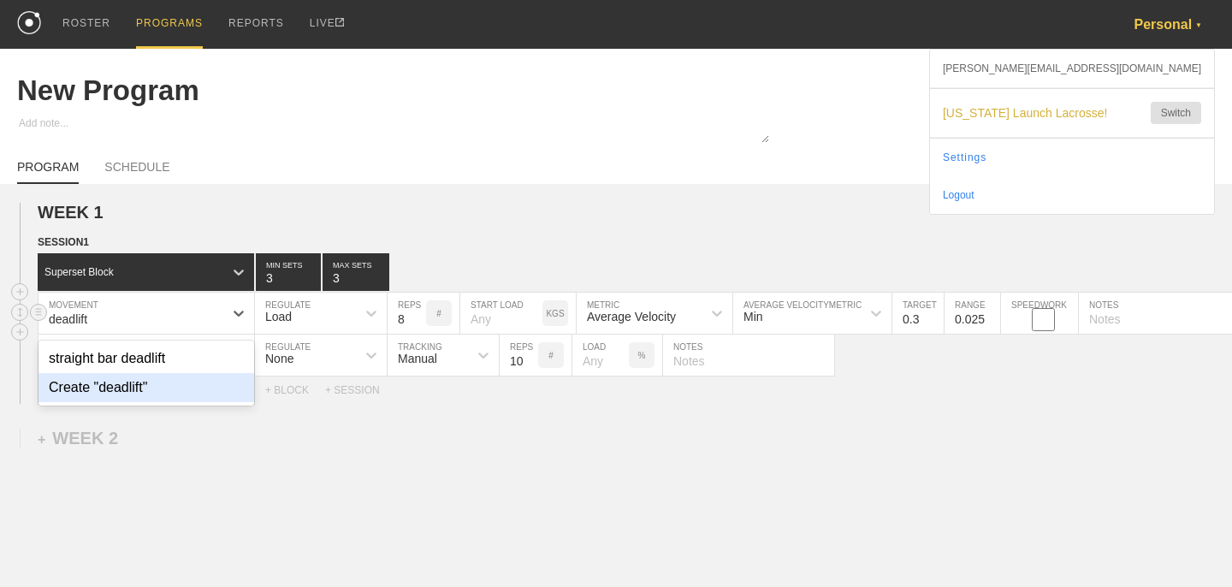
click at [127, 385] on div "Create "deadlift"" at bounding box center [146, 387] width 216 height 29
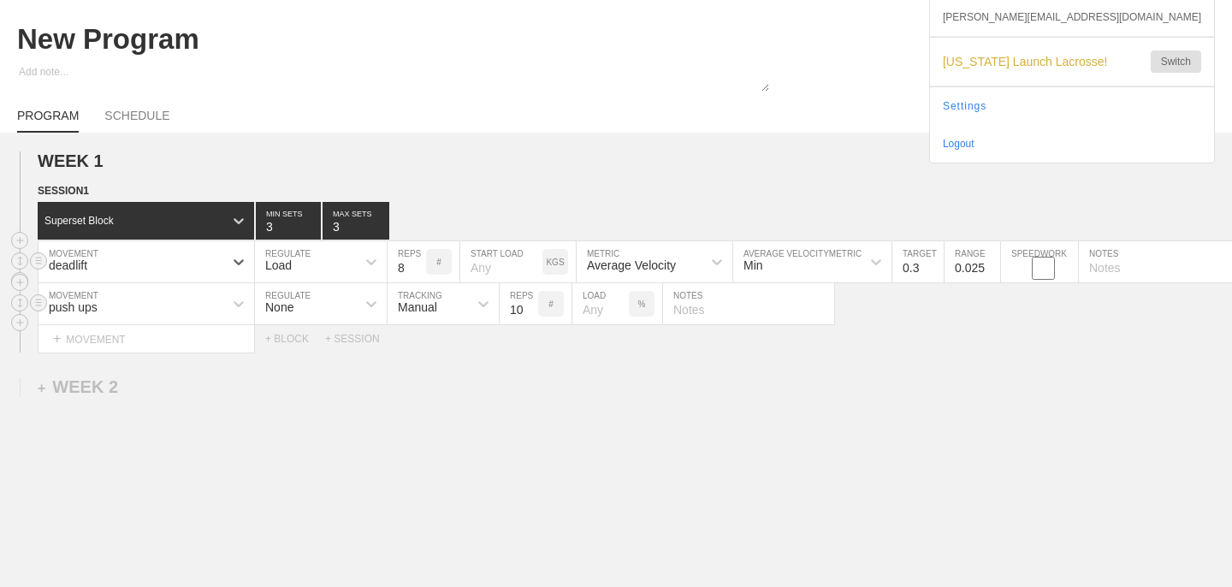
click at [127, 324] on div "push ups" at bounding box center [146, 303] width 216 height 41
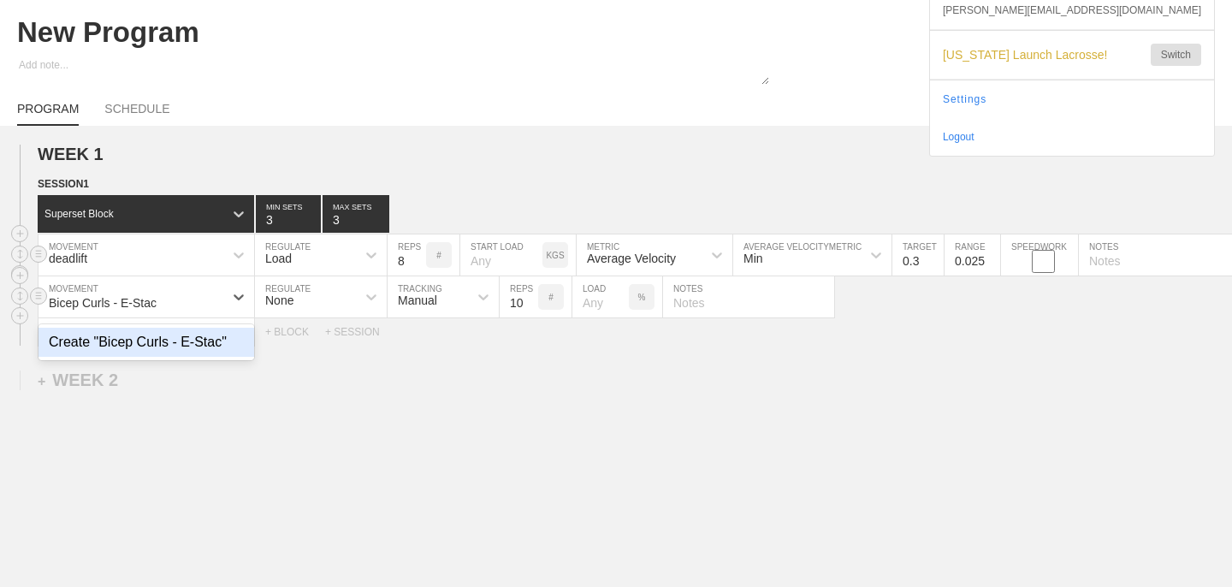
type input "Bicep Curls - E-Stack"
click at [185, 343] on div "Create "Bicep Curls - E-Stack"" at bounding box center [146, 342] width 216 height 29
click at [326, 295] on div "None" at bounding box center [305, 296] width 101 height 29
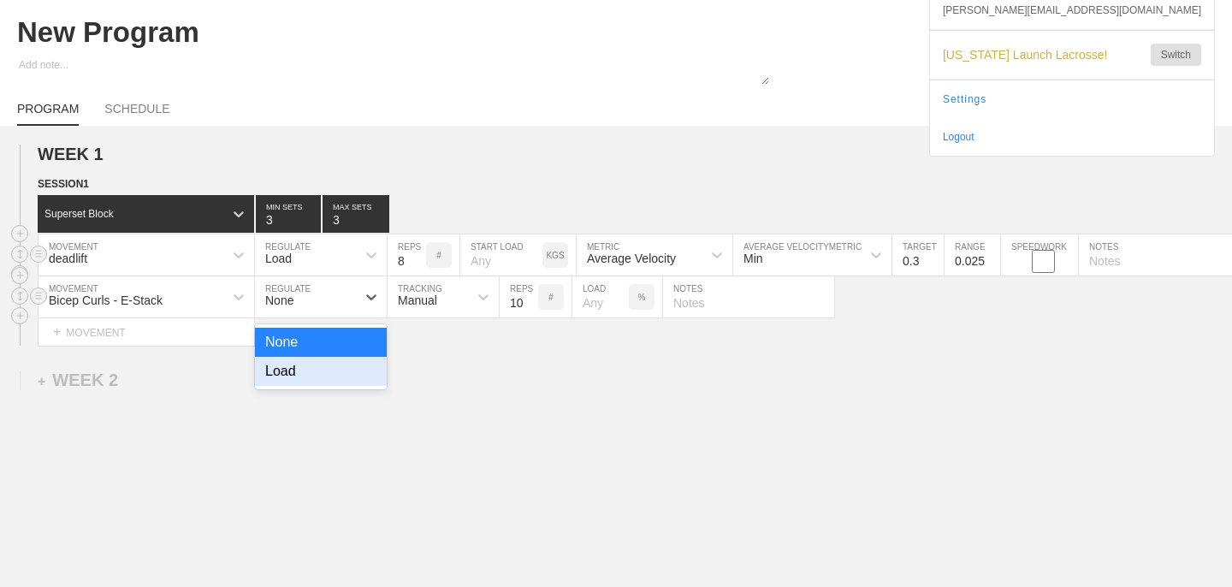
click at [295, 376] on div "Load" at bounding box center [321, 371] width 132 height 29
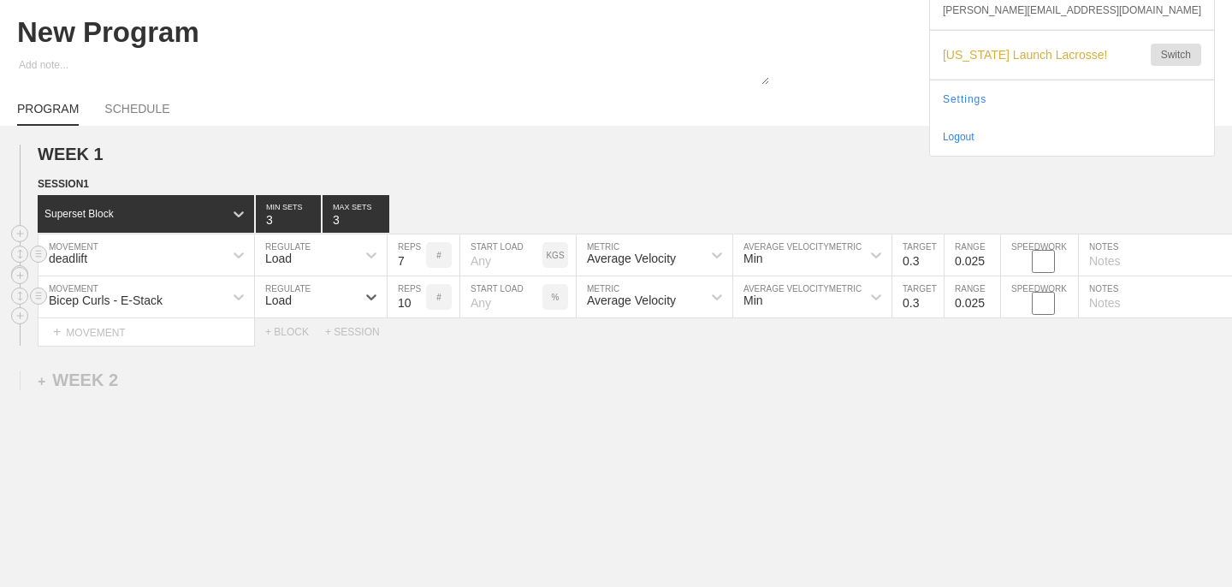
click at [419, 264] on input "7" at bounding box center [406, 254] width 38 height 41
click at [419, 264] on input "6" at bounding box center [406, 254] width 38 height 41
click at [419, 264] on input "5" at bounding box center [406, 254] width 38 height 41
type input "4"
click at [419, 264] on input "4" at bounding box center [406, 254] width 38 height 41
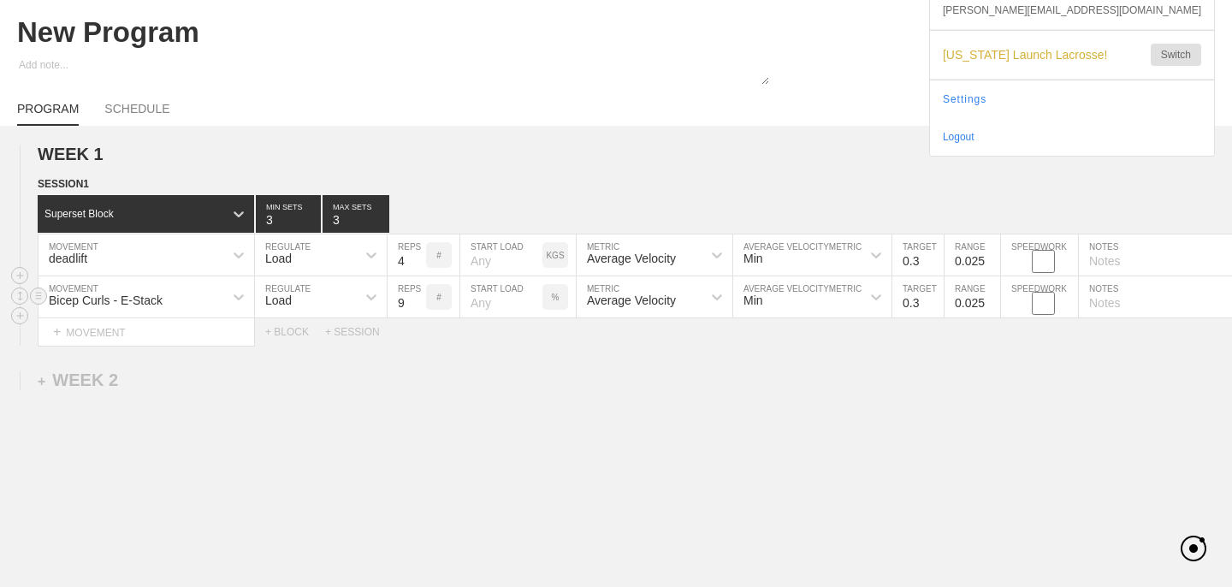
click at [419, 305] on input "9" at bounding box center [406, 296] width 38 height 41
click at [419, 305] on input "8" at bounding box center [406, 296] width 38 height 41
click at [419, 305] on input "7" at bounding box center [406, 296] width 38 height 41
type input "6"
click at [419, 305] on input "6" at bounding box center [406, 296] width 38 height 41
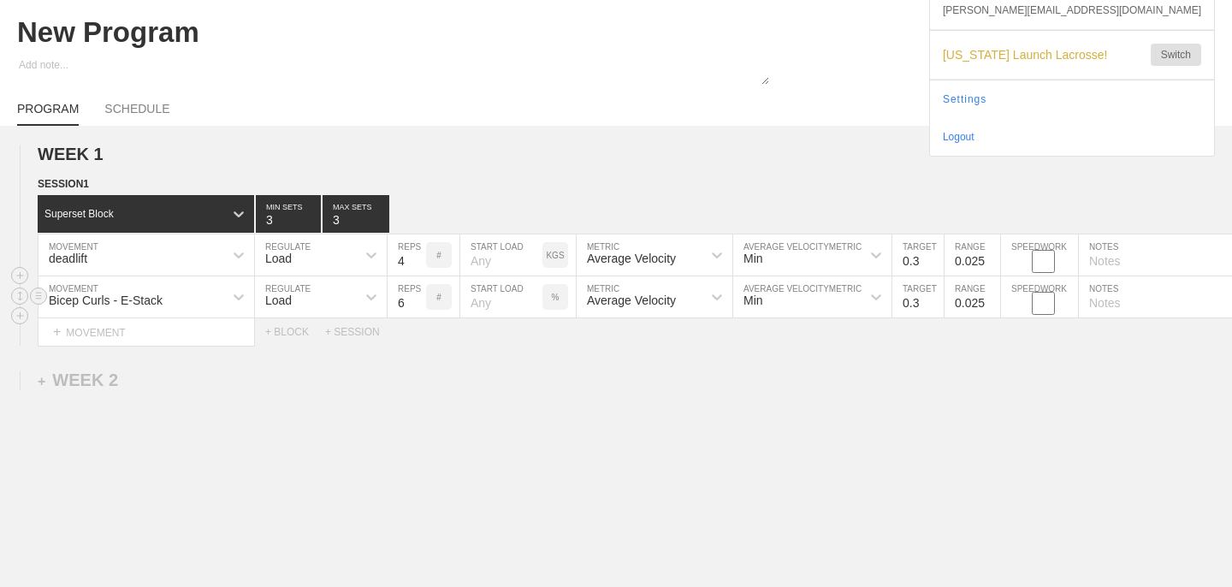
click at [550, 294] on div "%" at bounding box center [555, 297] width 26 height 26
click at [557, 298] on p "KGS" at bounding box center [555, 297] width 18 height 9
click at [509, 301] on input "number" at bounding box center [501, 296] width 82 height 41
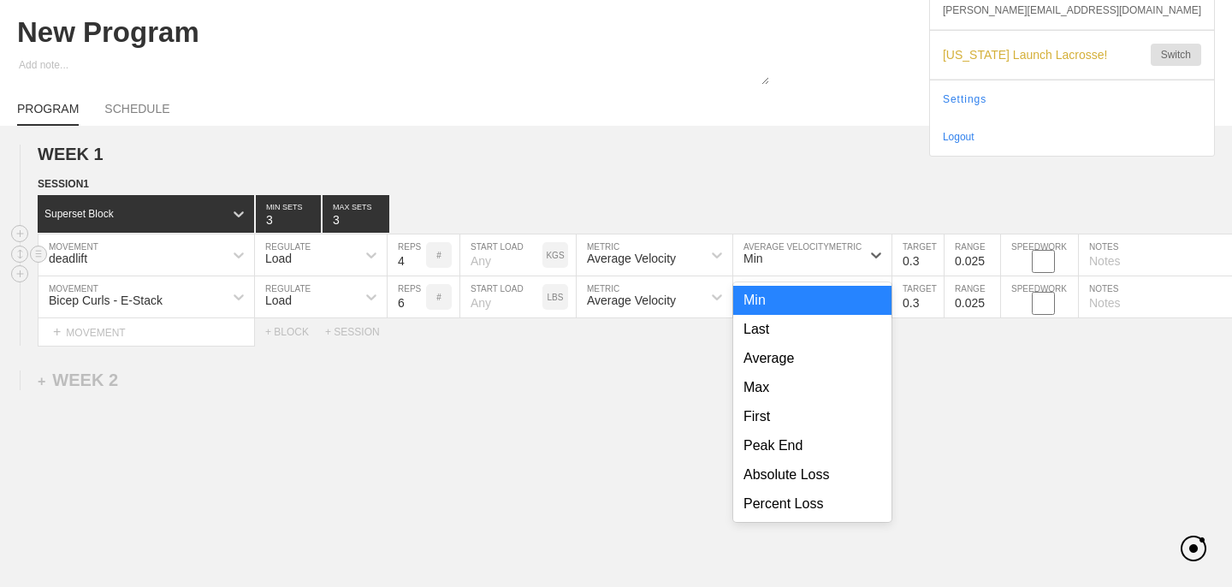
click at [815, 274] on div "Min" at bounding box center [812, 254] width 158 height 41
click at [810, 366] on div "Average" at bounding box center [812, 358] width 158 height 29
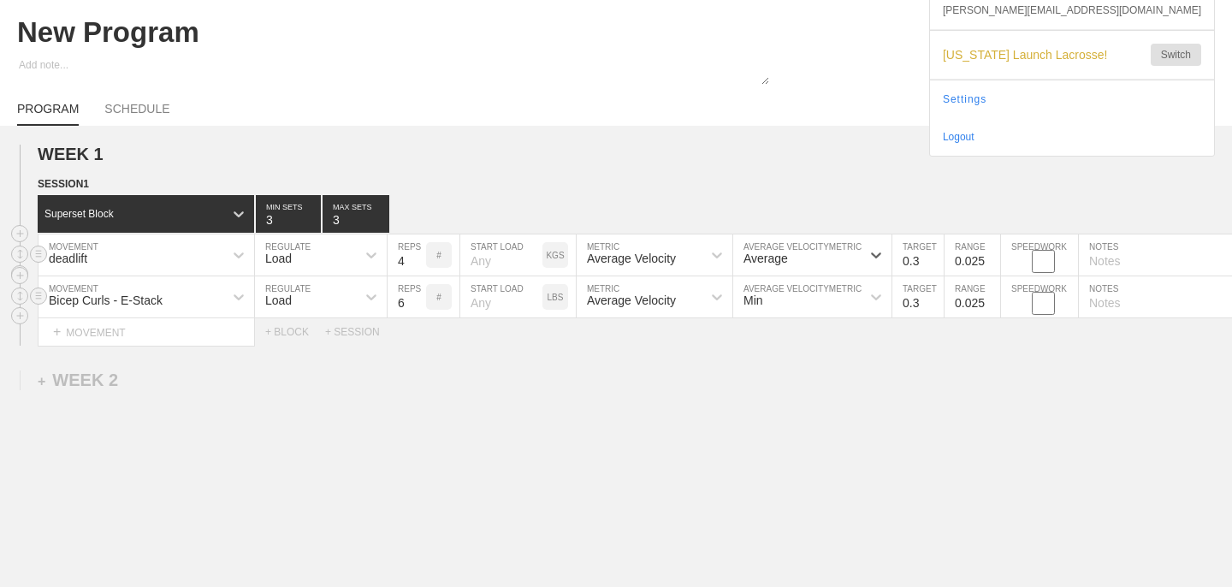
click at [827, 309] on div "Min" at bounding box center [796, 296] width 127 height 29
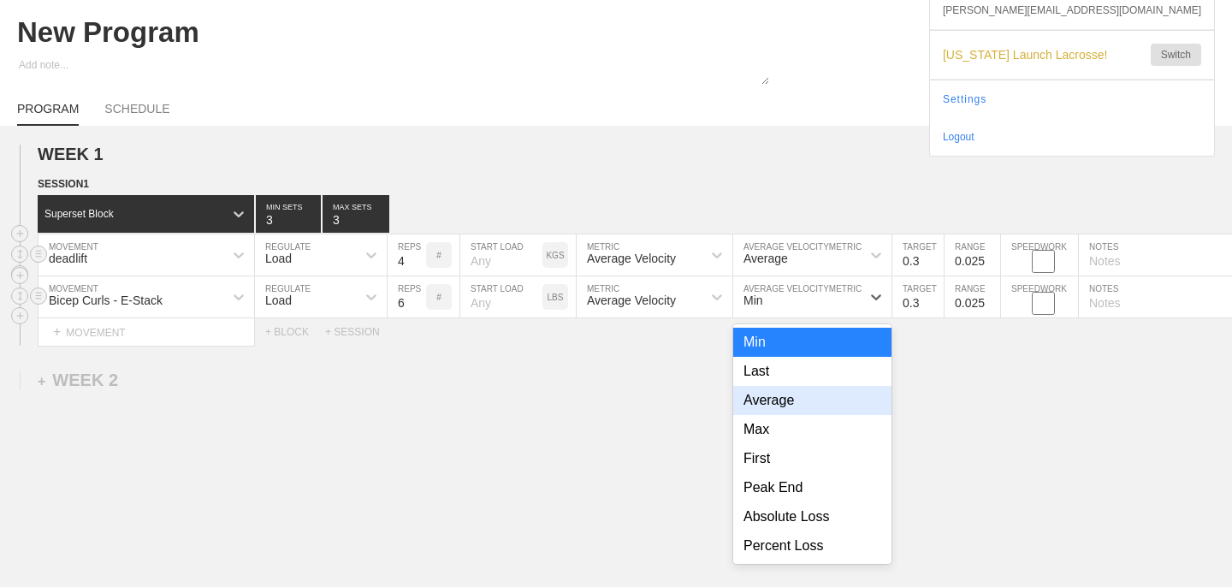
click at [809, 405] on div "Average" at bounding box center [812, 400] width 158 height 29
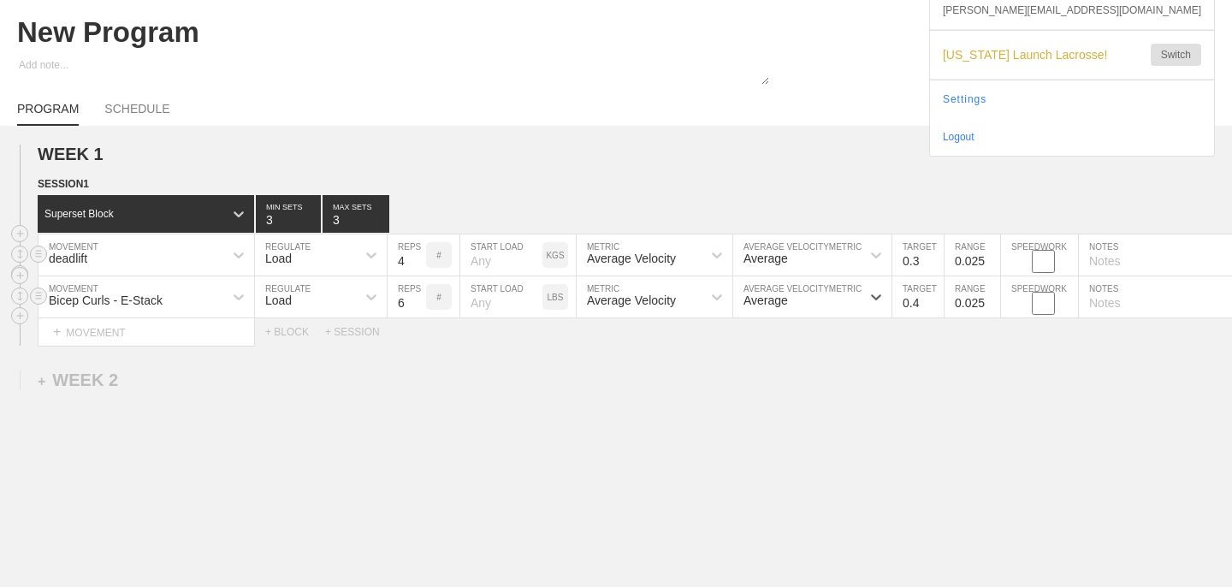
click at [932, 298] on input "0.4" at bounding box center [917, 296] width 51 height 41
click at [932, 298] on input "0.5" at bounding box center [917, 296] width 51 height 41
click at [932, 298] on input "0.6" at bounding box center [917, 296] width 51 height 41
type input "0.7"
click at [932, 298] on input "0.7" at bounding box center [917, 296] width 51 height 41
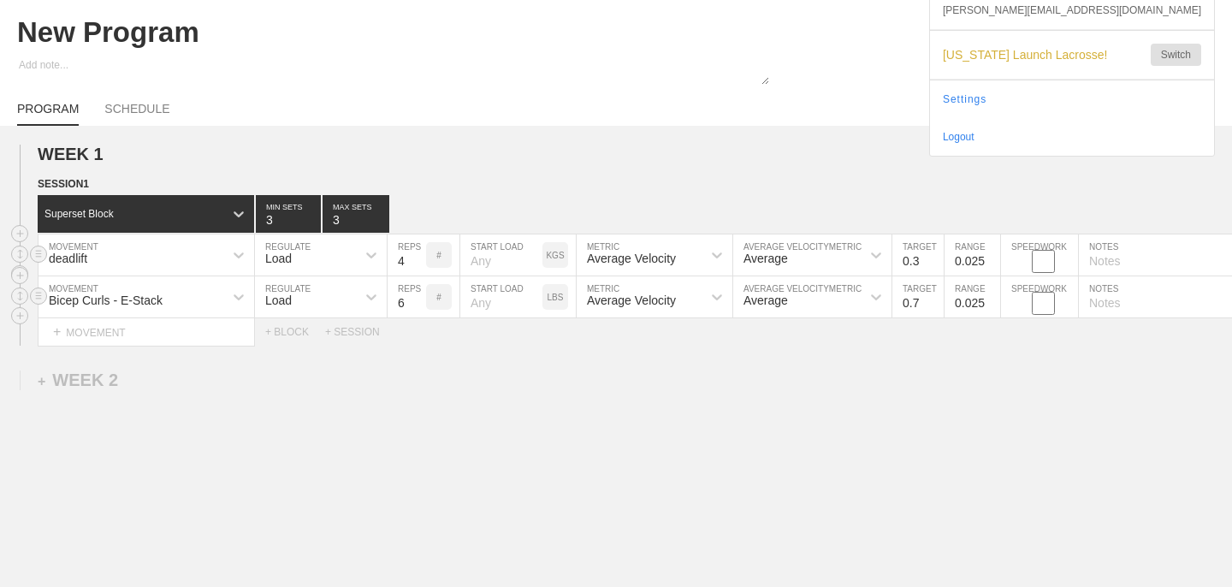
click at [965, 302] on input "0.025" at bounding box center [972, 296] width 56 height 41
click at [965, 303] on input "0.025" at bounding box center [972, 296] width 56 height 41
drag, startPoint x: 963, startPoint y: 303, endPoint x: 1001, endPoint y: 303, distance: 37.6
click at [1001, 303] on div "Bicep Curls - E-Stack MOVEMENT Load REGULATE 6 REPS # START LOAD LBS Average Ve…" at bounding box center [644, 297] width 1213 height 42
type input "0.1"
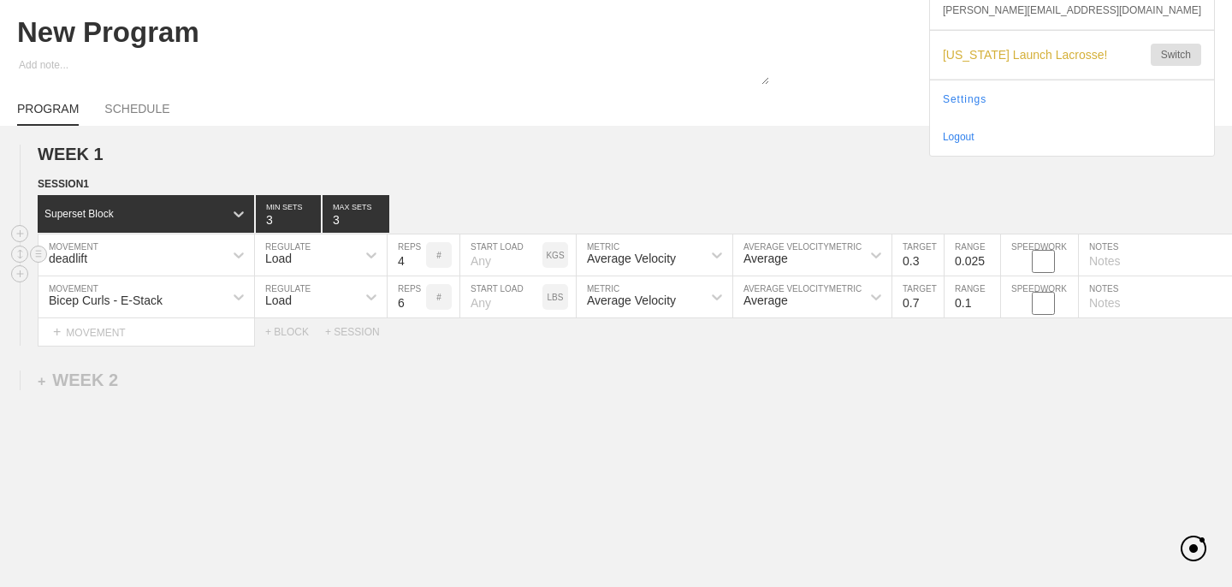
click at [971, 263] on input "0.025" at bounding box center [972, 254] width 56 height 41
click at [967, 263] on input "0.025" at bounding box center [972, 254] width 56 height 41
drag, startPoint x: 967, startPoint y: 263, endPoint x: 987, endPoint y: 263, distance: 20.5
click at [987, 263] on input "0.025" at bounding box center [972, 254] width 56 height 41
type input "0.1"
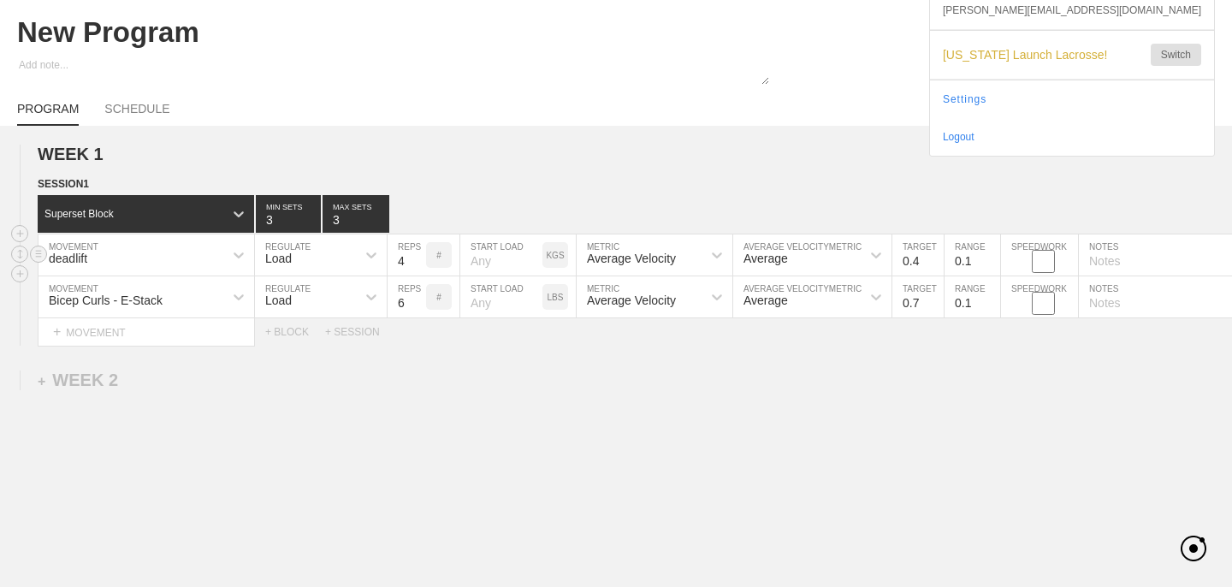
click at [937, 256] on input "0.4" at bounding box center [917, 254] width 51 height 41
type input "0.5"
click at [937, 256] on input "0.5" at bounding box center [917, 254] width 51 height 41
click at [946, 399] on div "WEEK 1 DUPLICATE DELETE SESSION 1 Superset Block 3 MIN SETS 3 MAX SETS DUPLICAT…" at bounding box center [616, 386] width 1232 height 521
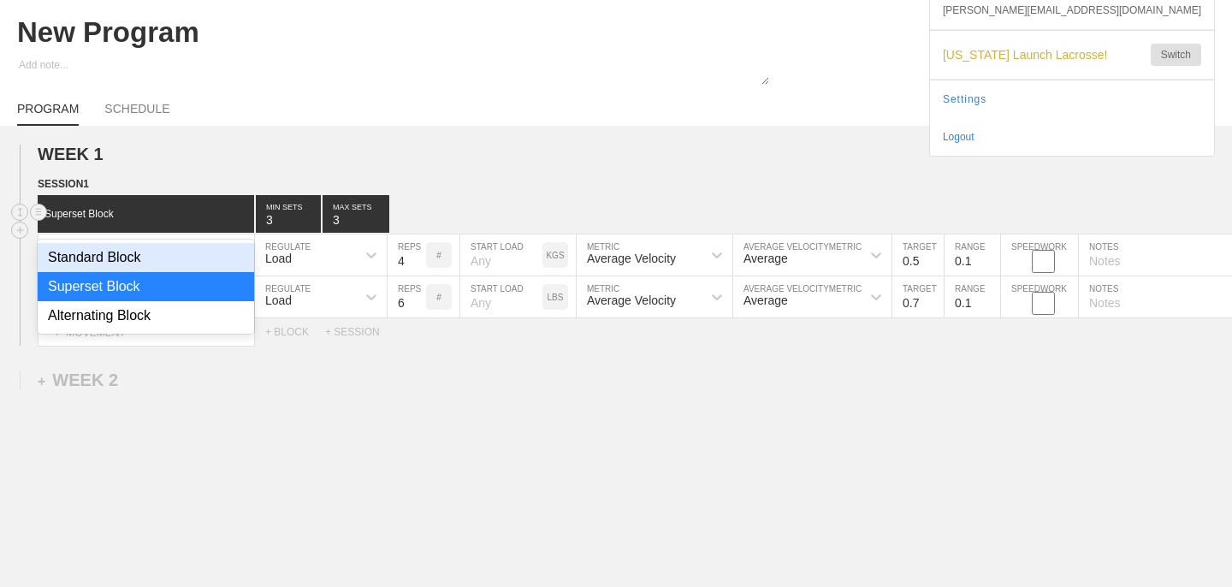
click at [242, 211] on icon at bounding box center [239, 214] width 10 height 6
click at [192, 251] on div "Standard Block" at bounding box center [146, 257] width 216 height 29
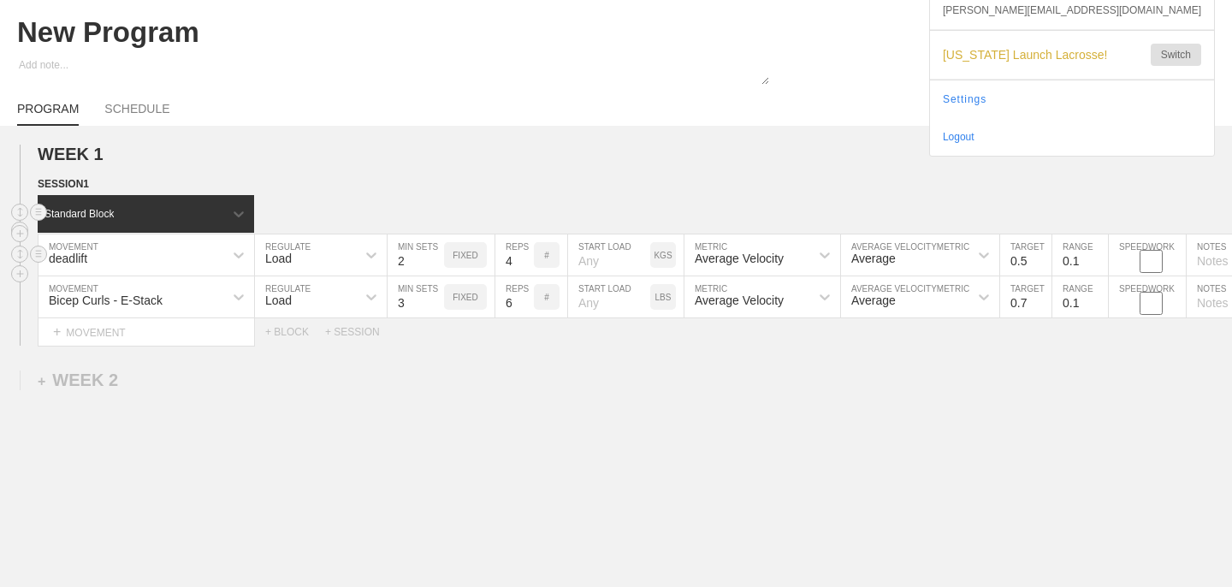
type input "2"
click at [437, 263] on input "2" at bounding box center [415, 254] width 56 height 41
type input "2"
click at [435, 305] on input "2" at bounding box center [415, 296] width 56 height 41
click at [549, 157] on h2 "WEEK 1" at bounding box center [635, 155] width 1194 height 20
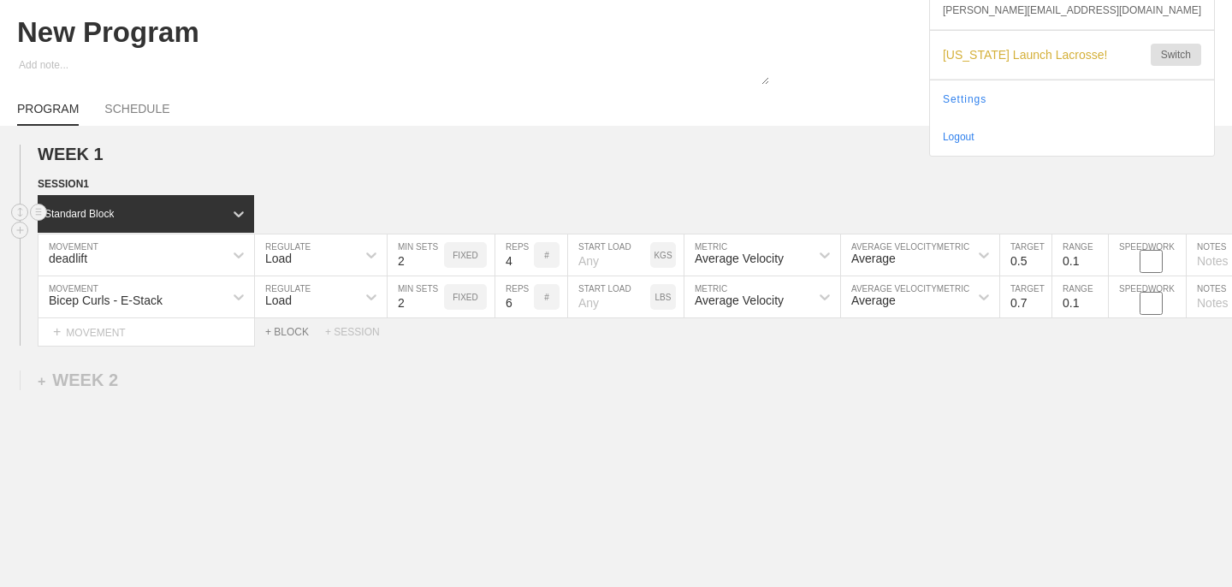
click at [288, 327] on div "+ BLOCK" at bounding box center [295, 332] width 60 height 12
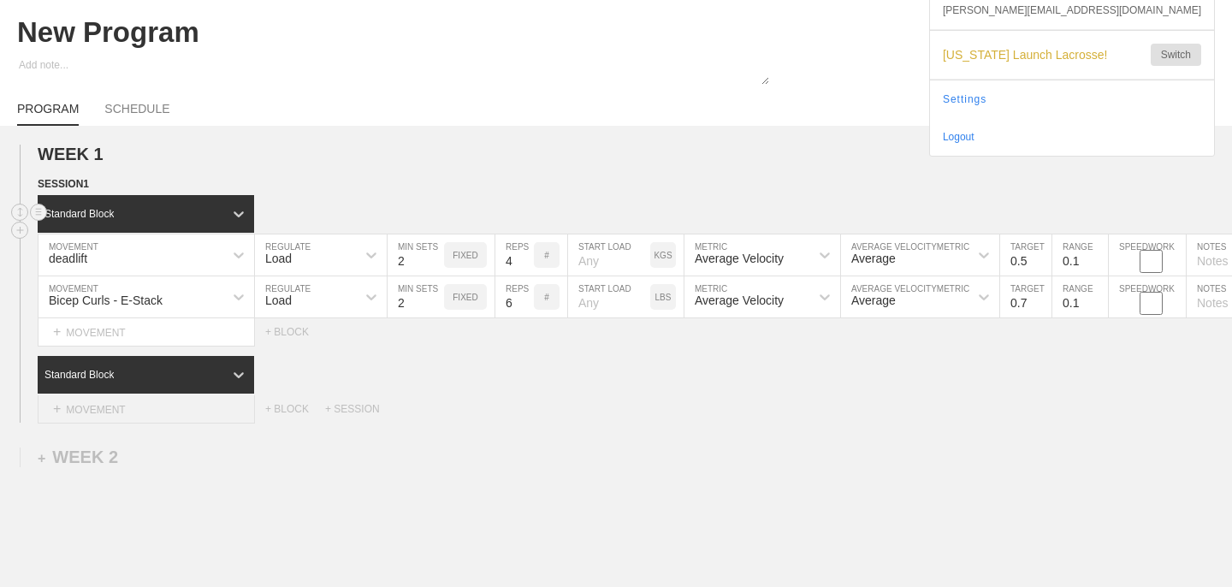
click at [139, 405] on div "+ MOVEMENT" at bounding box center [146, 409] width 217 height 28
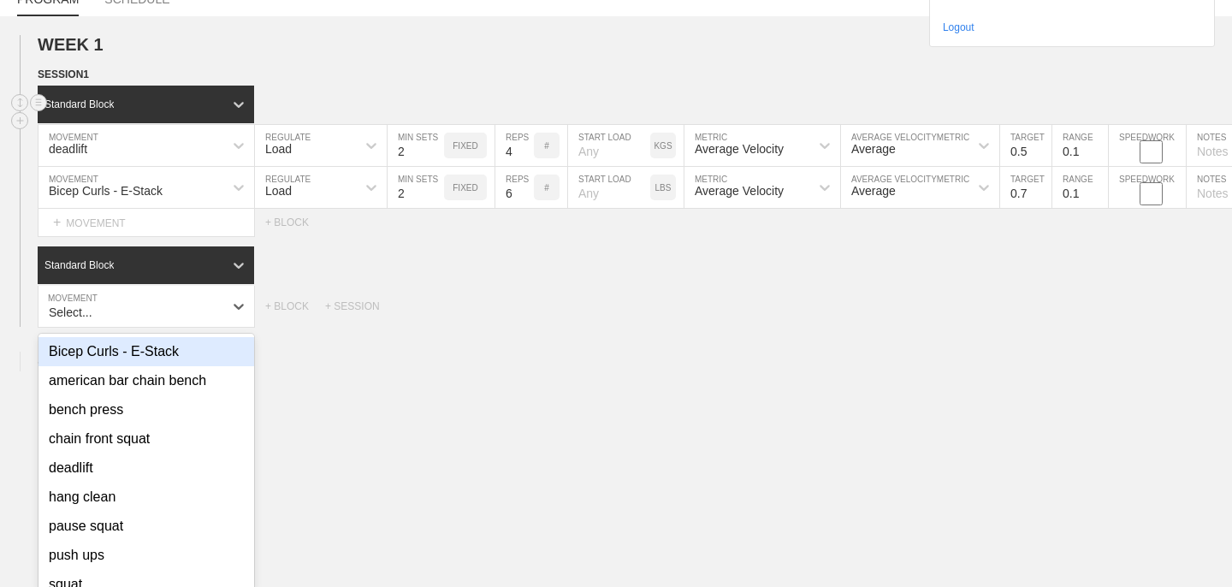
scroll to position [177, 0]
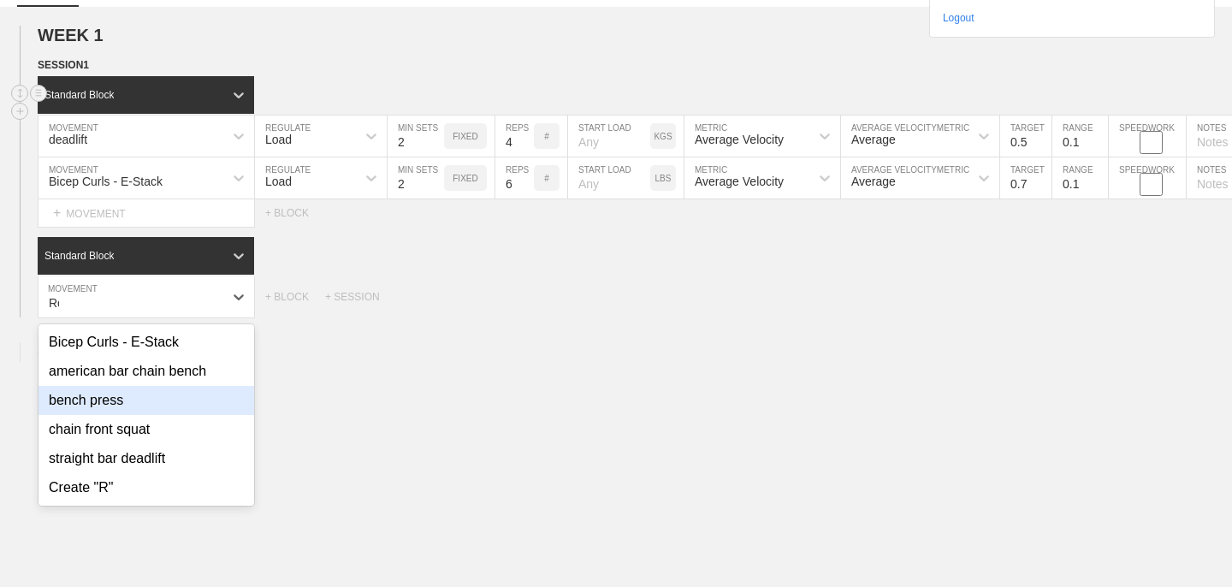
type input "Row"
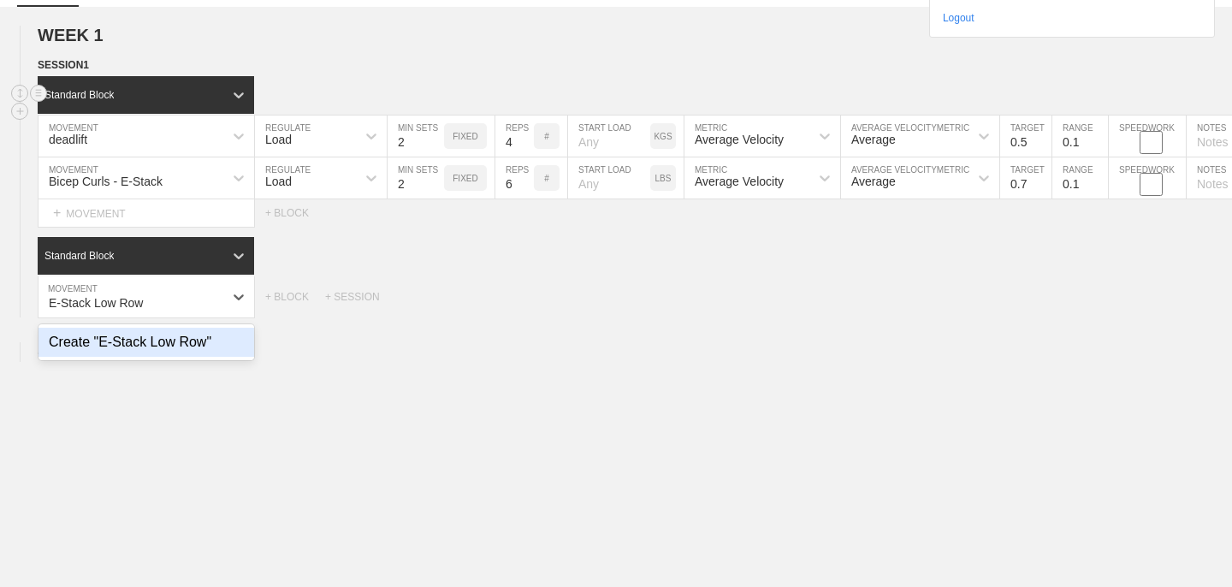
type input "E-Stack Low Row"
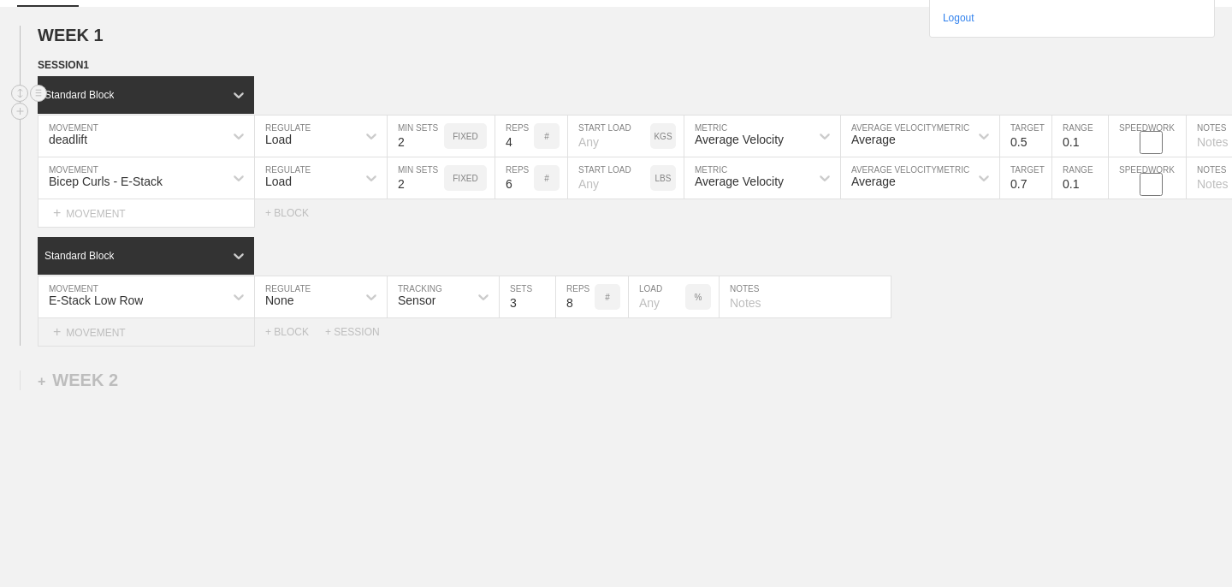
click at [85, 338] on div "+ MOVEMENT" at bounding box center [146, 332] width 217 height 28
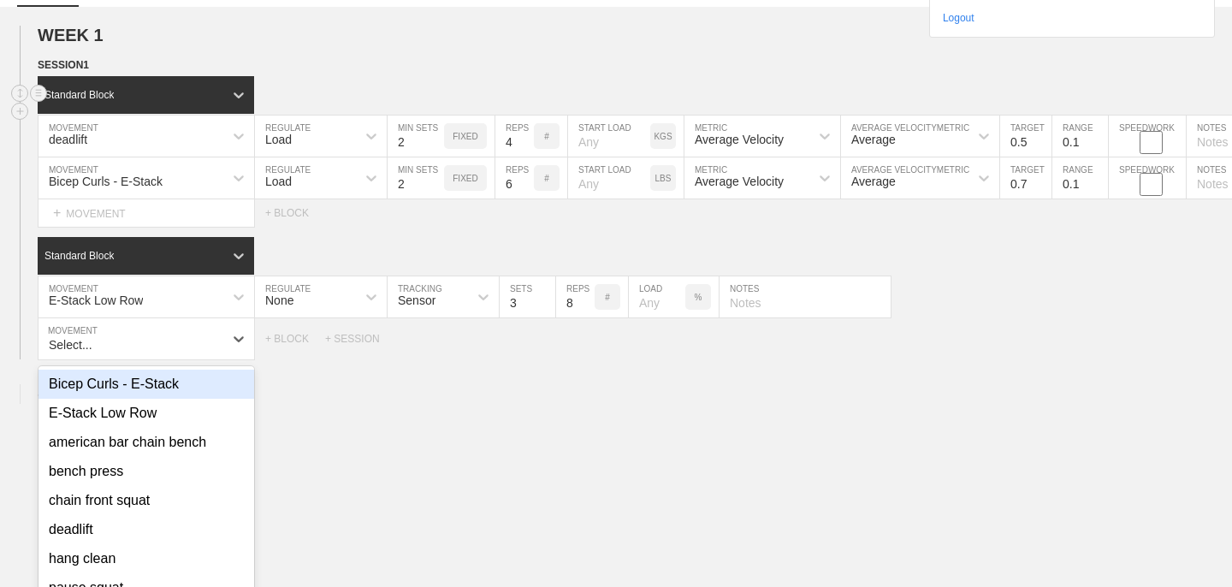
scroll to position [219, 0]
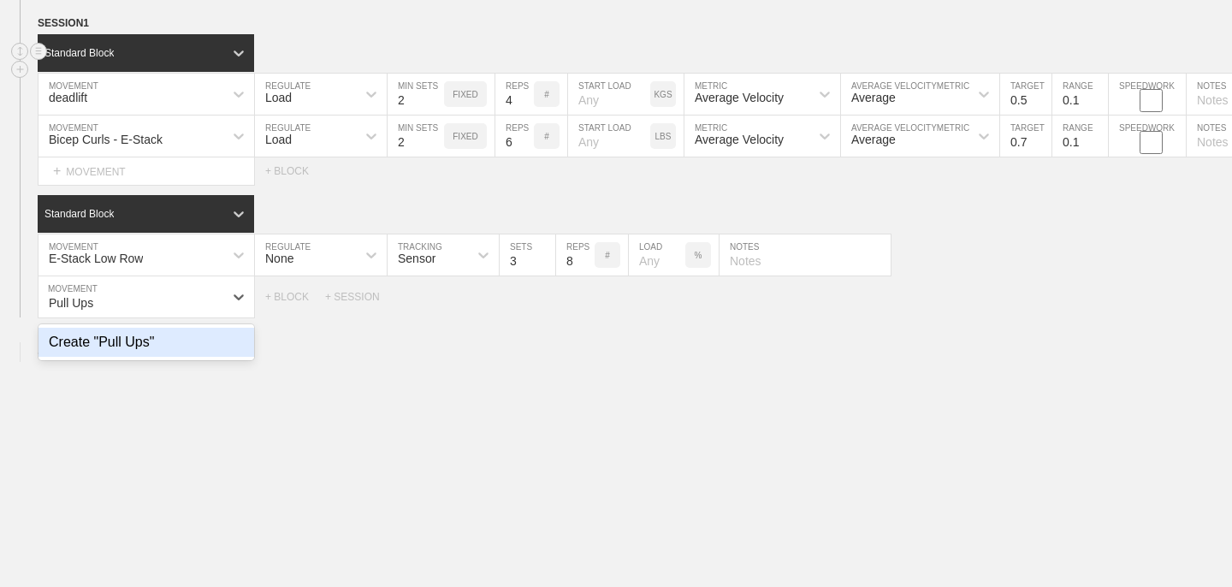
click at [151, 350] on div "Create "Pull Ups"" at bounding box center [146, 342] width 216 height 29
type input "Pull Ups"
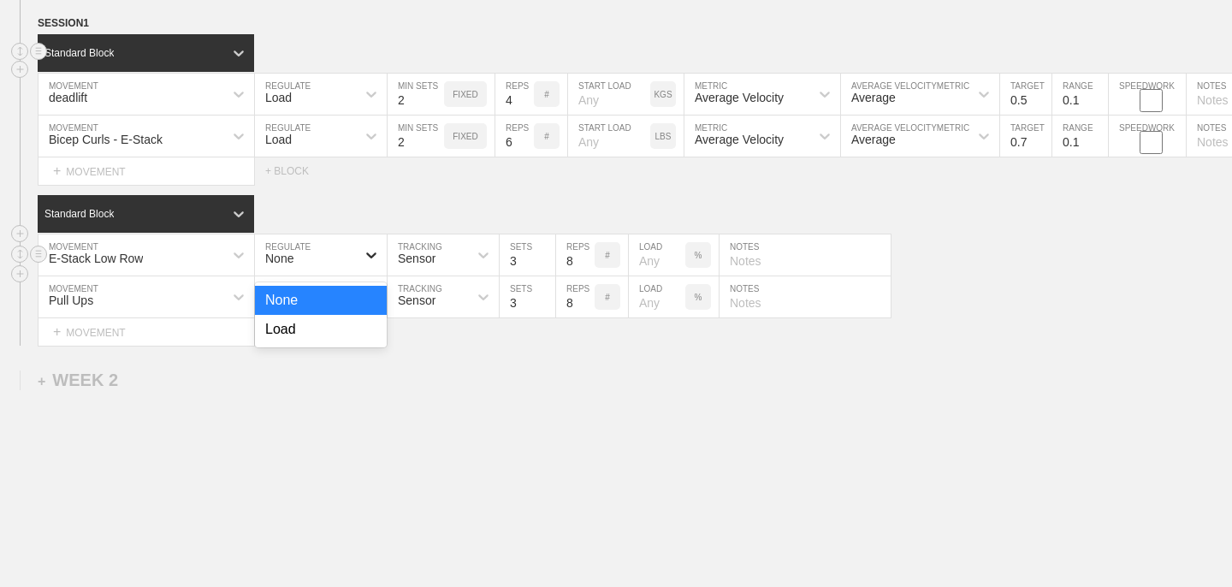
click at [370, 260] on icon at bounding box center [371, 254] width 17 height 17
click at [340, 329] on div "Load" at bounding box center [321, 329] width 132 height 29
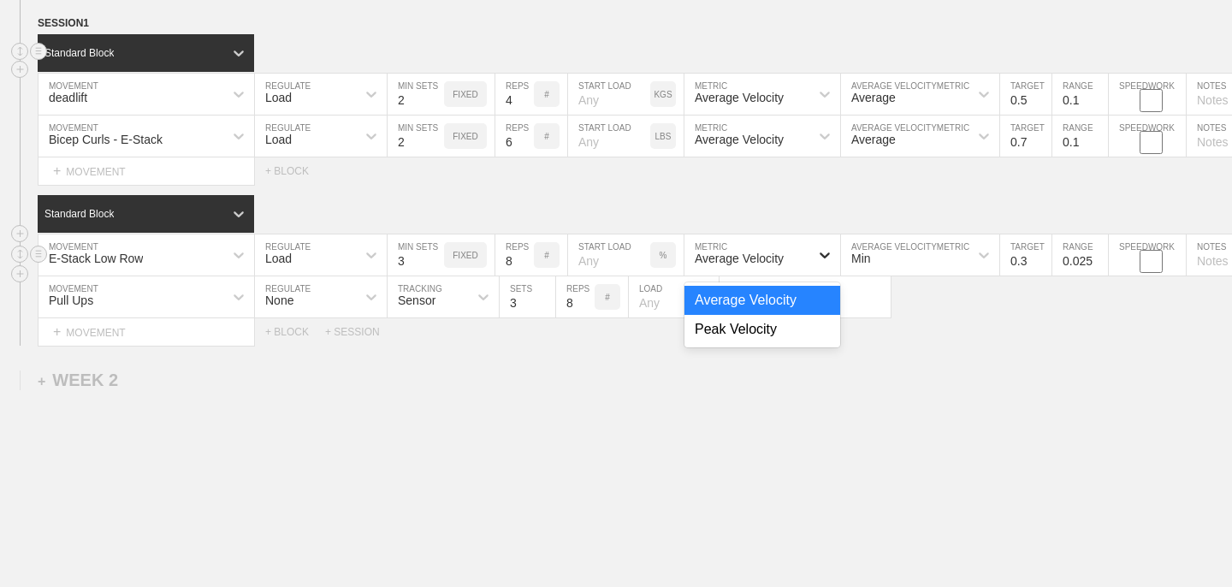
click at [813, 257] on div at bounding box center [824, 255] width 31 height 31
click at [795, 325] on div "Peak Velocity" at bounding box center [762, 329] width 156 height 29
click at [930, 254] on div "Min" at bounding box center [904, 254] width 127 height 29
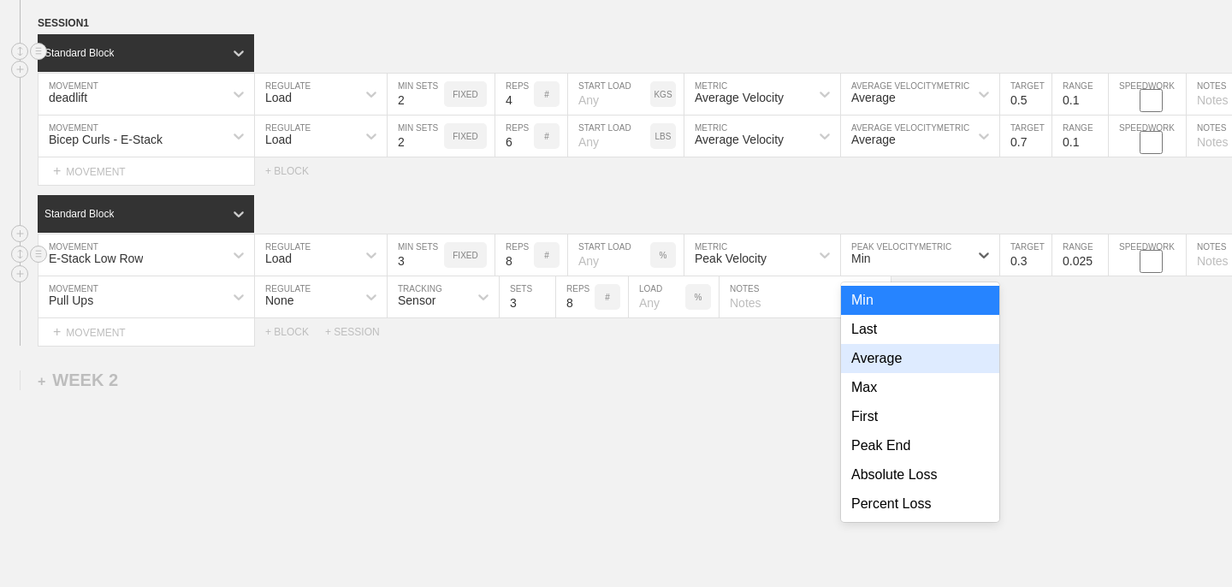
click at [920, 347] on div "Average" at bounding box center [920, 358] width 158 height 29
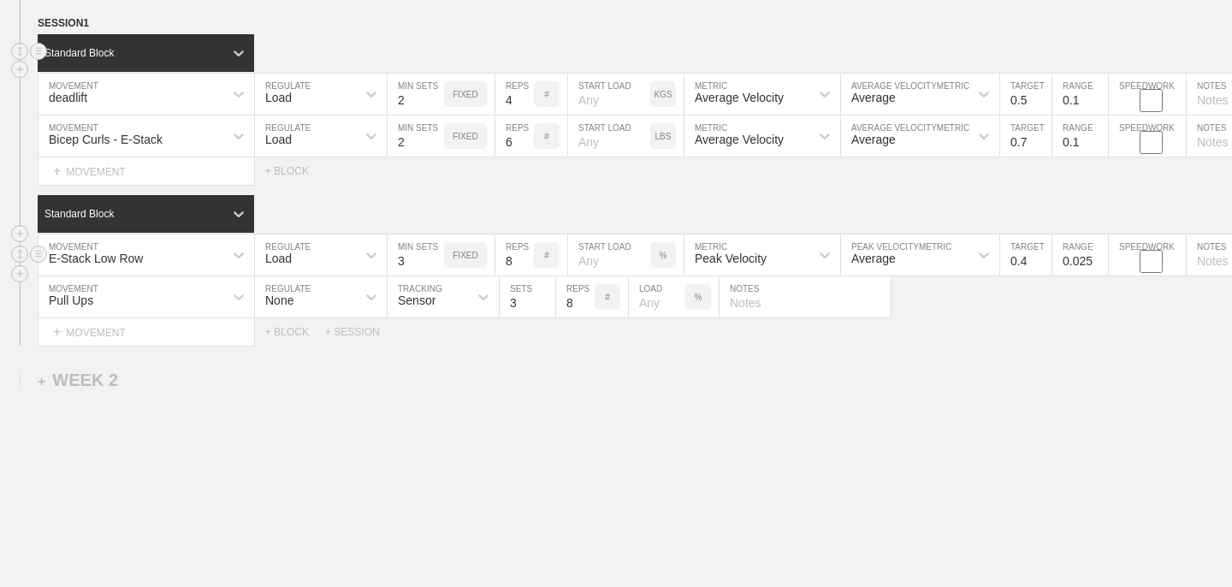
click at [1040, 255] on input "0.4" at bounding box center [1025, 254] width 51 height 41
click at [1040, 255] on input "0.5" at bounding box center [1025, 254] width 51 height 41
type input "0.6"
click at [1040, 255] on input "0.6" at bounding box center [1025, 254] width 51 height 41
click at [1075, 262] on input "0.025" at bounding box center [1080, 254] width 56 height 41
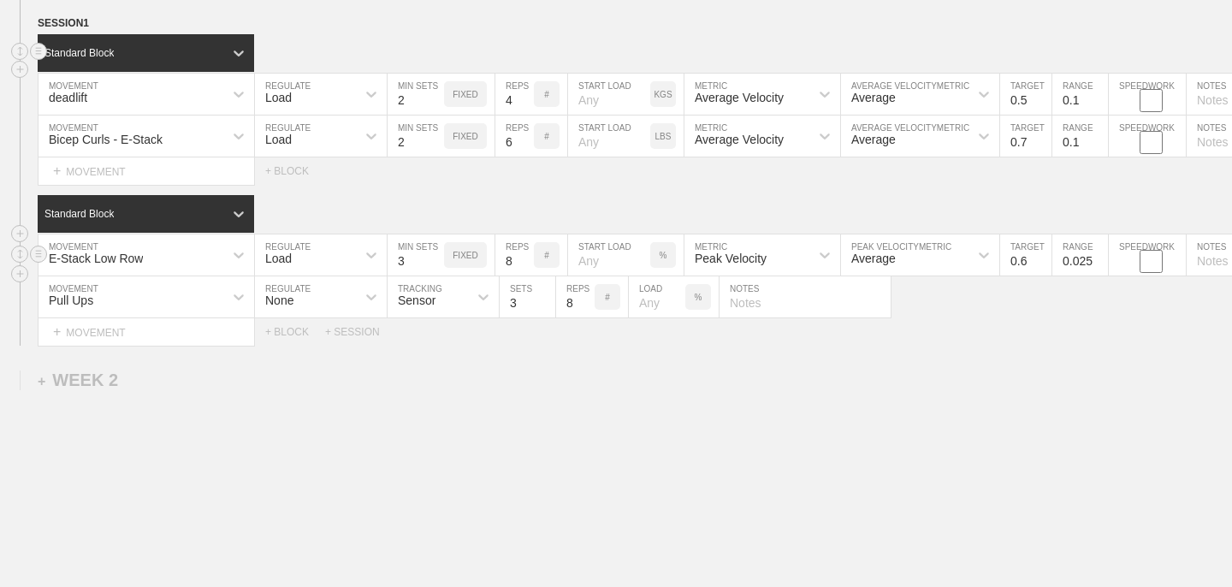
click at [1074, 261] on input "0.025" at bounding box center [1080, 254] width 56 height 41
drag, startPoint x: 1074, startPoint y: 261, endPoint x: 1103, endPoint y: 259, distance: 29.1
click at [1103, 259] on input "0.025" at bounding box center [1080, 254] width 56 height 41
type input "0.1"
click at [1103, 304] on div "Pull Ups MOVEMENT None REGULATE Sensor TRACKING 3 SETS 8 REPS # LOAD % NOTES" at bounding box center [616, 297] width 1232 height 42
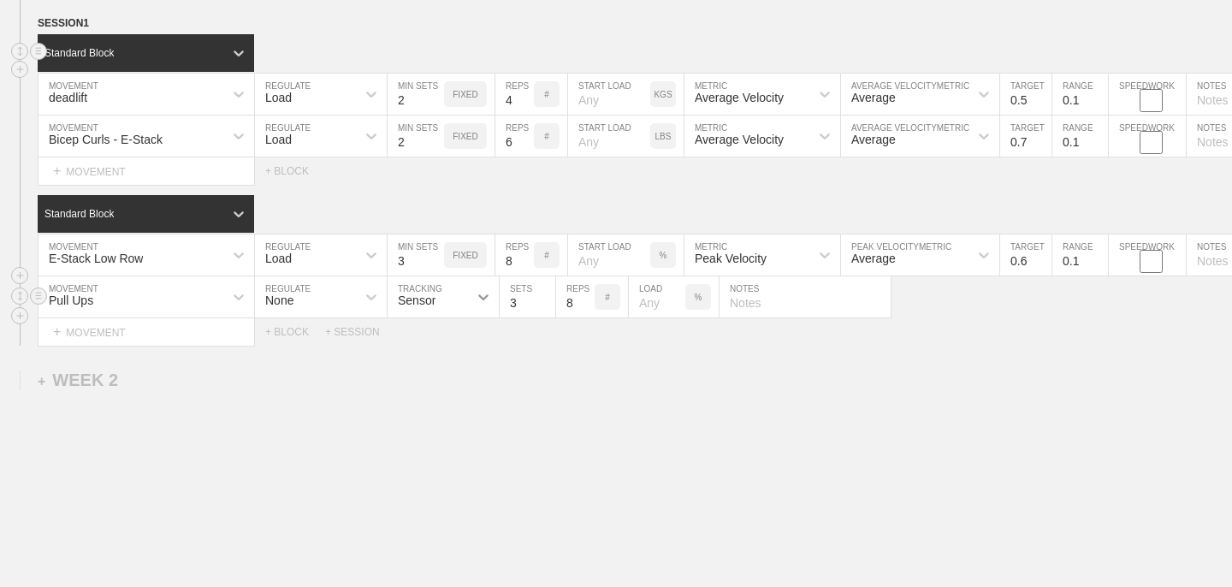
click at [469, 296] on div at bounding box center [483, 296] width 31 height 31
click at [446, 362] on div "Manual" at bounding box center [442, 371] width 111 height 29
click at [516, 362] on div "WEEK 1 DUPLICATE DELETE SESSION 1 Standard Block DUPLICATE INSERT MOVEMENT AFTE…" at bounding box center [616, 306] width 1232 height 682
click at [547, 305] on input "2" at bounding box center [528, 296] width 56 height 41
click at [547, 305] on input "1" at bounding box center [528, 296] width 56 height 41
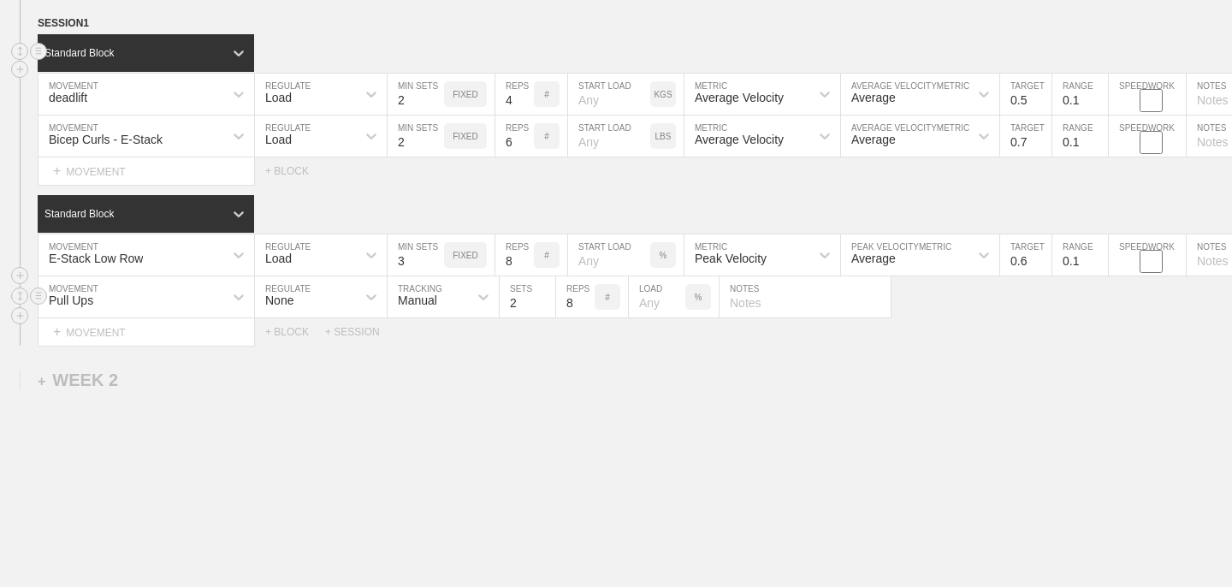
click at [548, 297] on input "2" at bounding box center [528, 296] width 56 height 41
type input "3"
click at [549, 298] on input "3" at bounding box center [528, 296] width 56 height 41
click at [691, 296] on div "%" at bounding box center [698, 297] width 26 height 26
click at [691, 296] on p "KGS" at bounding box center [698, 297] width 18 height 9
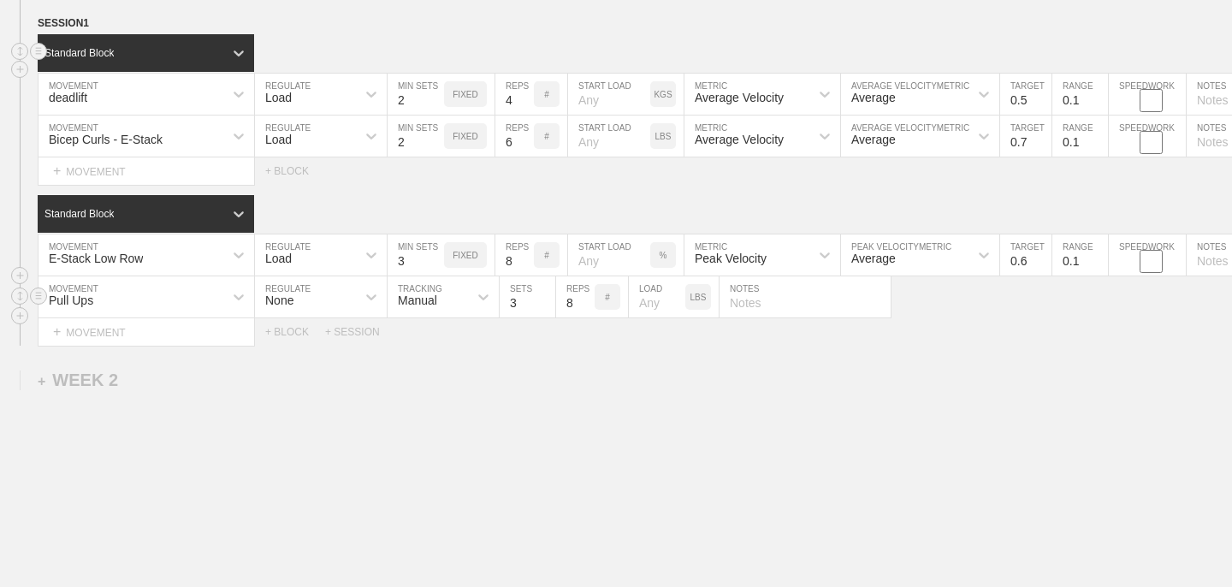
click at [694, 299] on p "LBS" at bounding box center [698, 297] width 16 height 9
click at [612, 302] on div "#" at bounding box center [607, 297] width 26 height 26
click at [612, 302] on p "AM RAP" at bounding box center [607, 296] width 26 height 19
click at [612, 302] on div "#" at bounding box center [607, 297] width 26 height 26
click at [688, 379] on div "WEEK 1 DUPLICATE DELETE SESSION 1 Standard Block DUPLICATE INSERT MOVEMENT AFTE…" at bounding box center [616, 306] width 1232 height 682
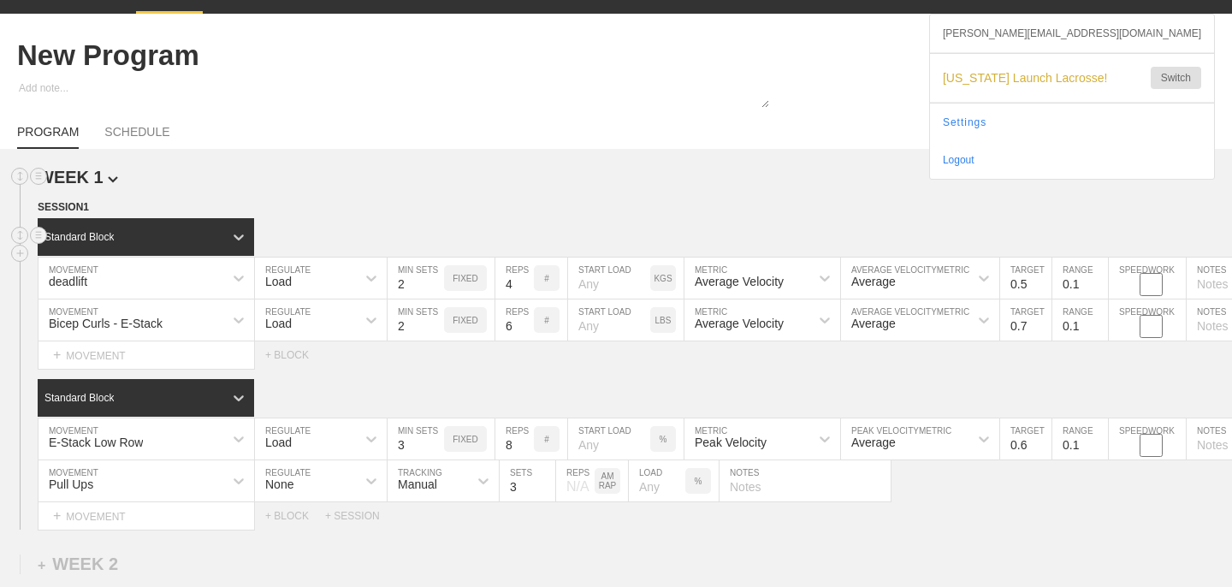
scroll to position [0, 0]
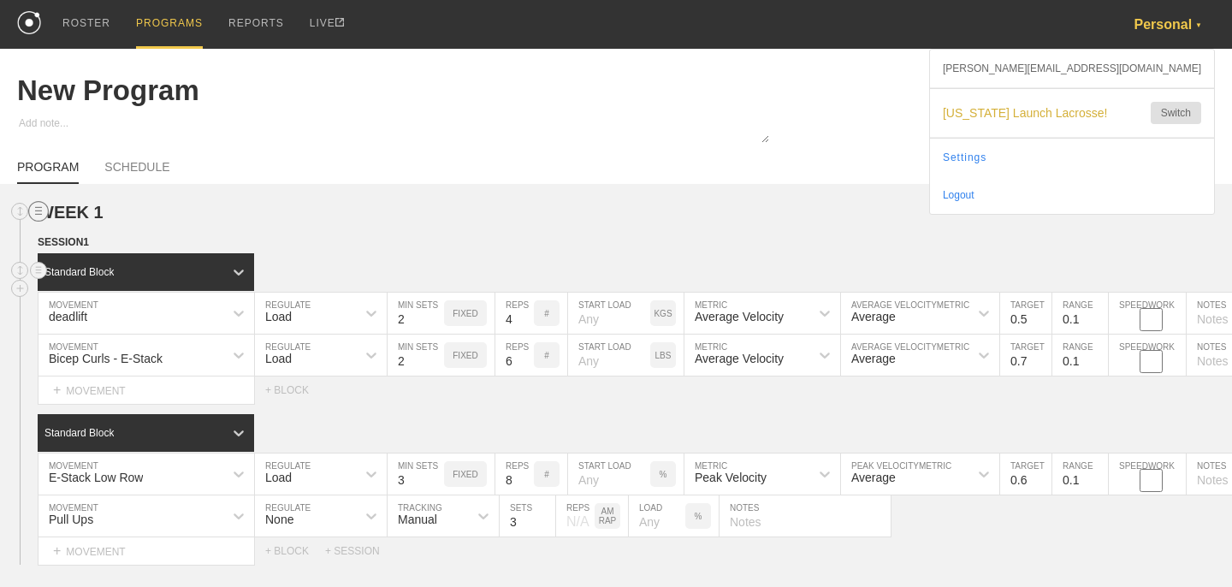
click at [45, 210] on circle at bounding box center [39, 212] width 20 height 20
click at [99, 225] on div "DUPLICATE" at bounding box center [119, 231] width 137 height 26
click at [346, 178] on div "PROGRAM SCHEDULE" at bounding box center [616, 165] width 1198 height 38
click at [148, 168] on link "SCHEDULE" at bounding box center [136, 172] width 65 height 24
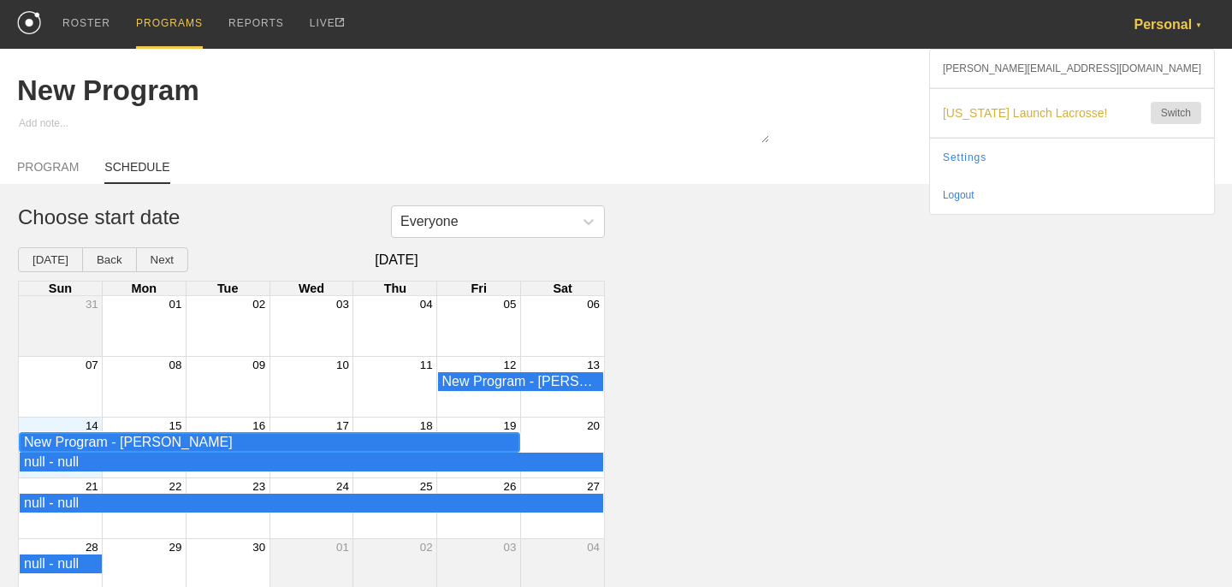
click at [370, 437] on div "New Program - [PERSON_NAME]" at bounding box center [269, 442] width 491 height 15
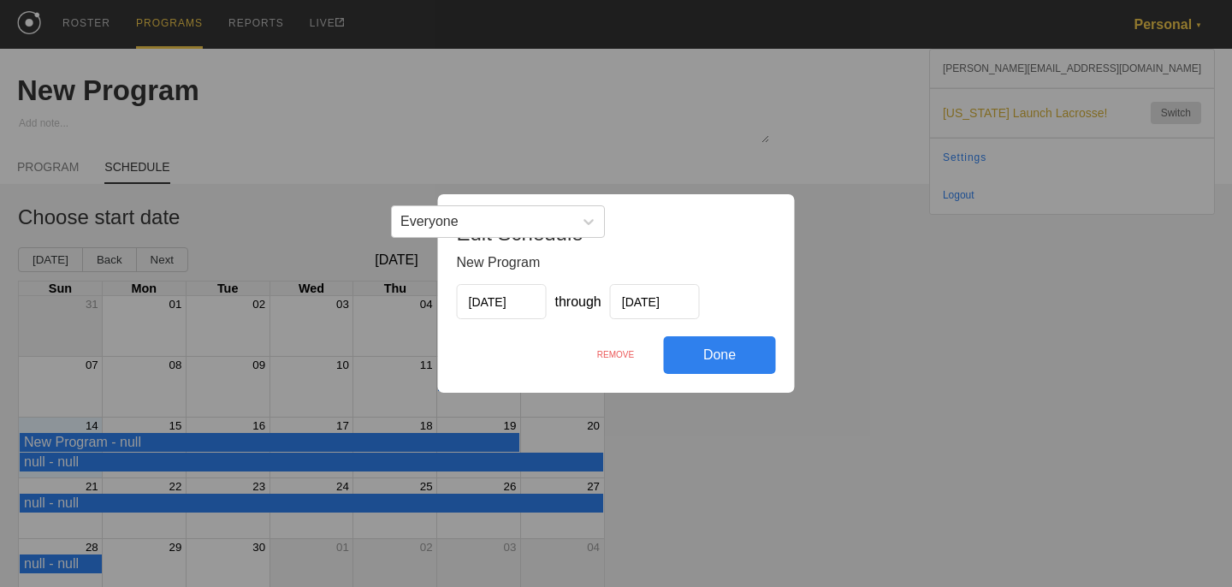
click at [643, 346] on div "REMOVE" at bounding box center [616, 354] width 96 height 37
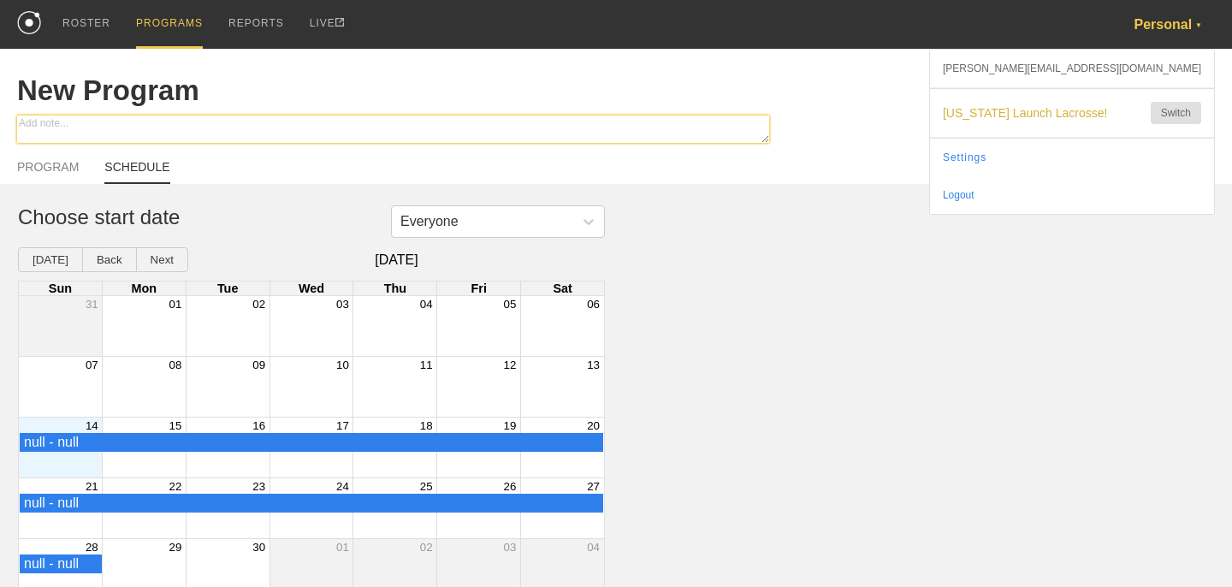
scroll to position [11, 0]
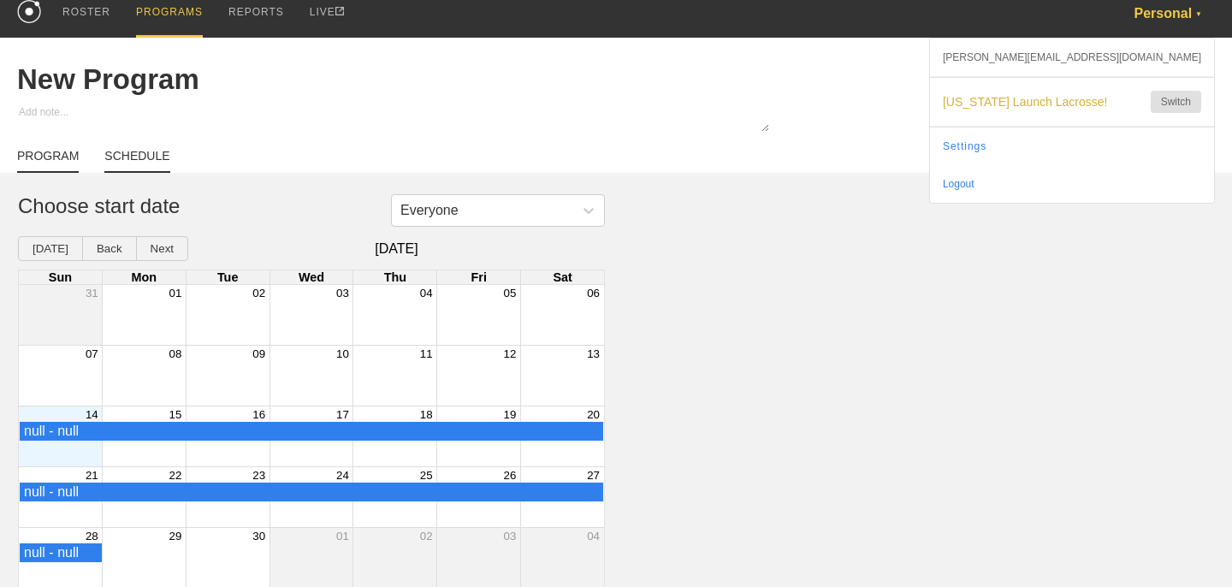
click at [68, 165] on link "PROGRAM" at bounding box center [48, 161] width 62 height 24
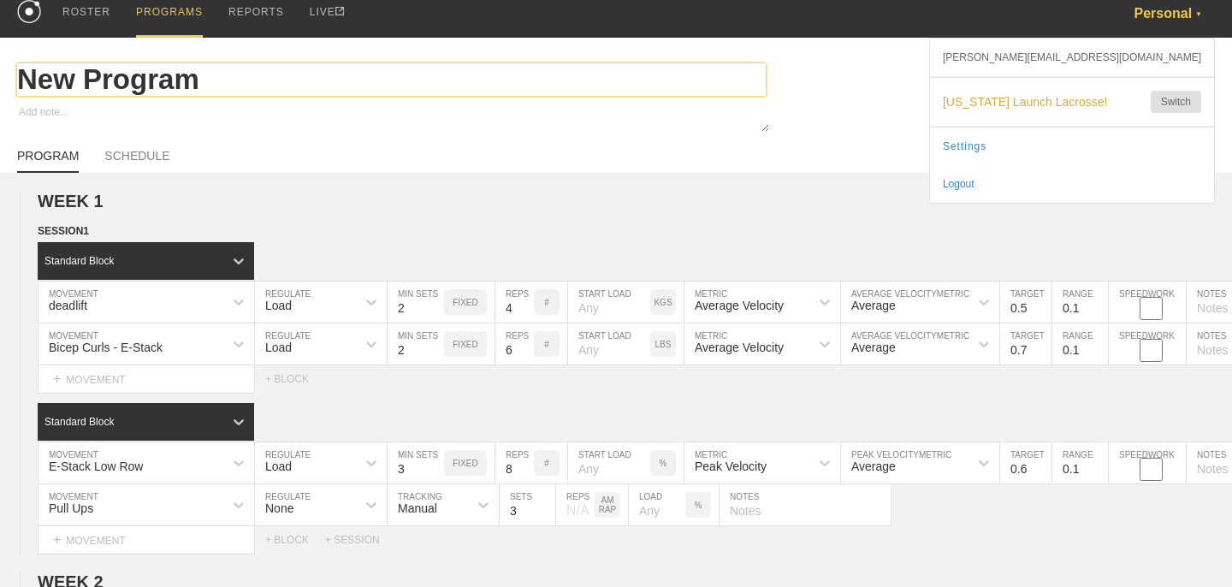
click at [121, 87] on input "New Program" at bounding box center [391, 79] width 748 height 33
type textarea "x"
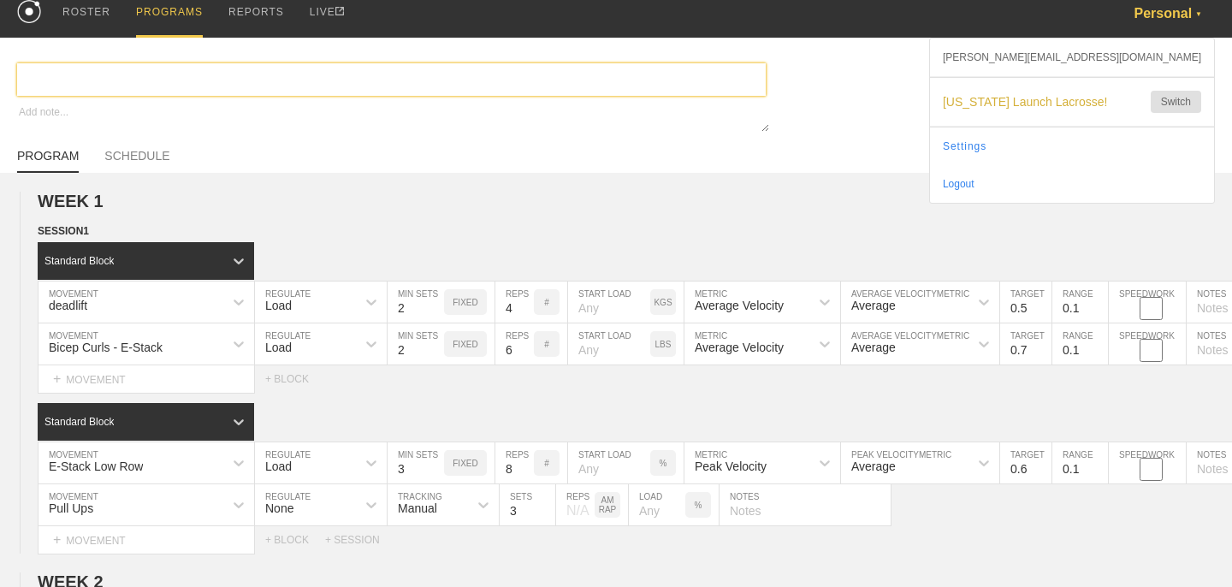
type input "O"
type textarea "x"
type input "Of"
type textarea "x"
type input "Off"
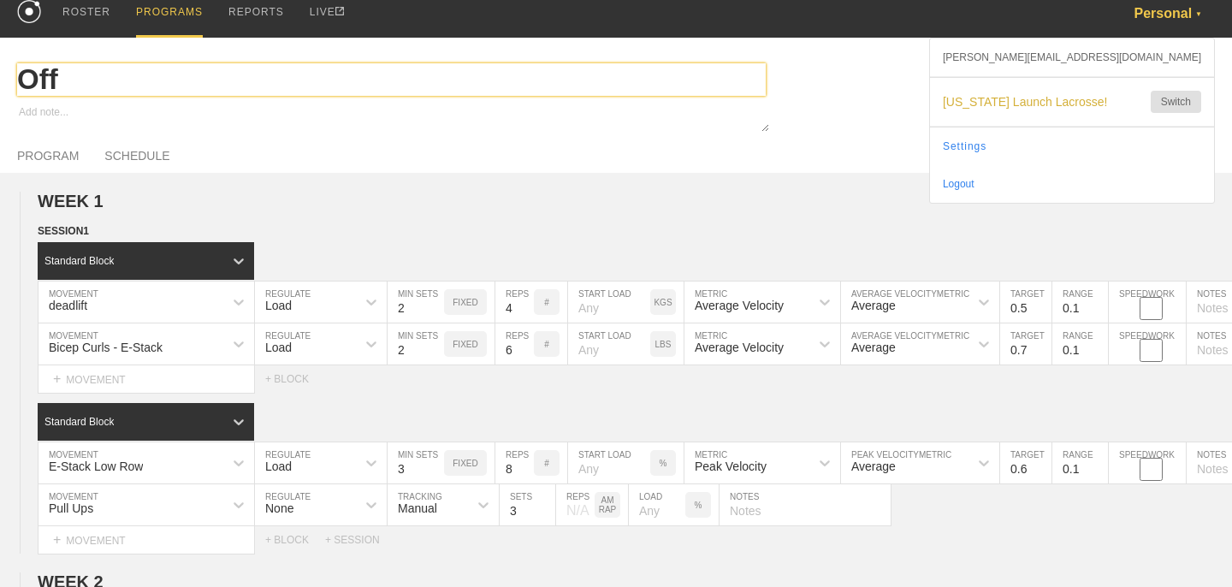
type textarea "x"
type input "Off"
type textarea "x"
type input "Off D"
type textarea "x"
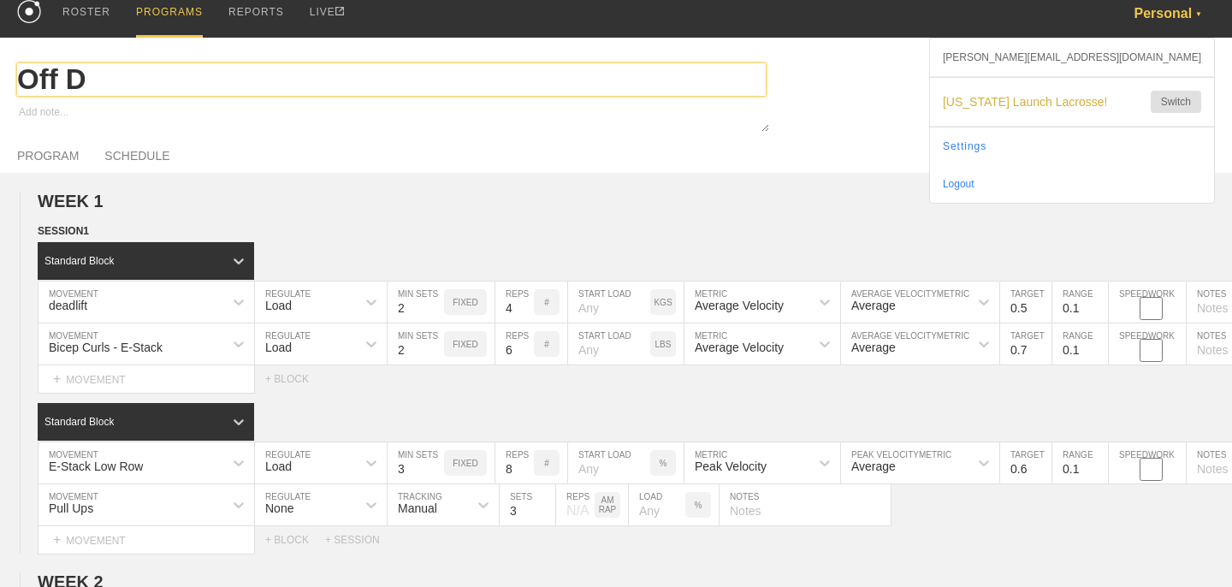
type input "Off Da"
type textarea "x"
type input "Off Day"
type textarea "x"
type input "Off Day"
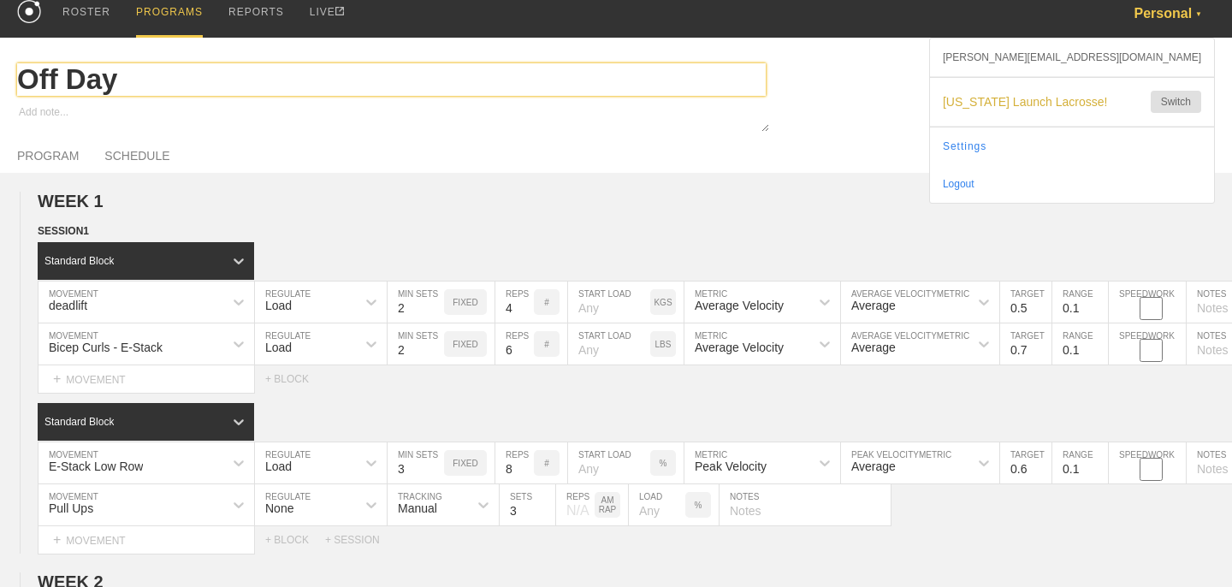
type textarea "x"
type input "Off Day W"
type textarea "x"
type input "Off Day Wor"
type textarea "x"
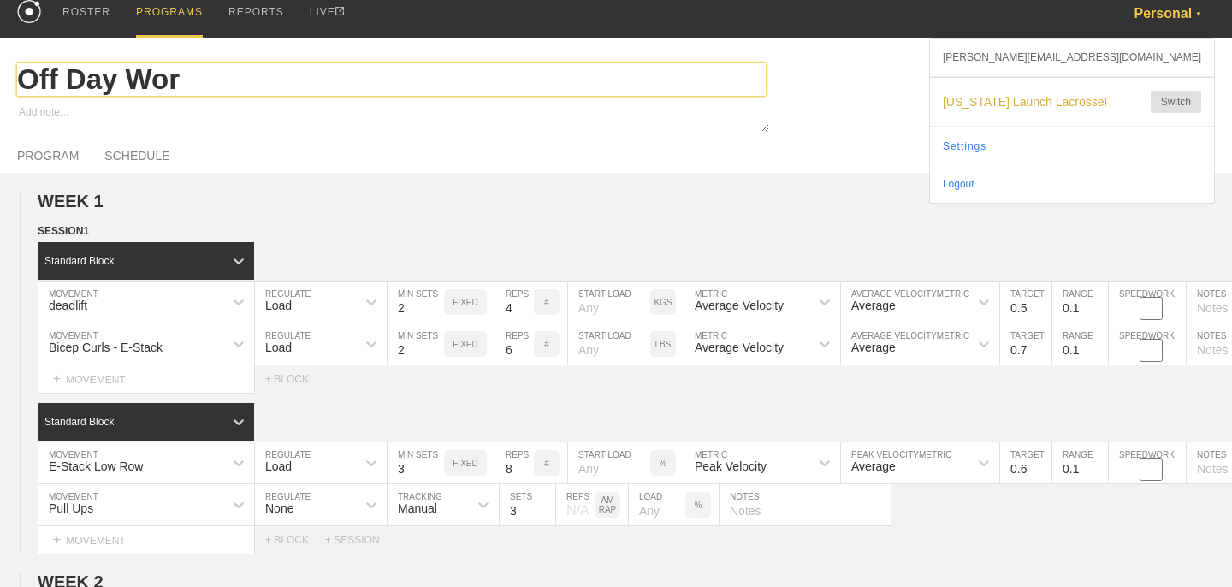
type input "Off Day Work"
type textarea "x"
type input "Off Day Worko"
type textarea "x"
type input "Off Day Workou"
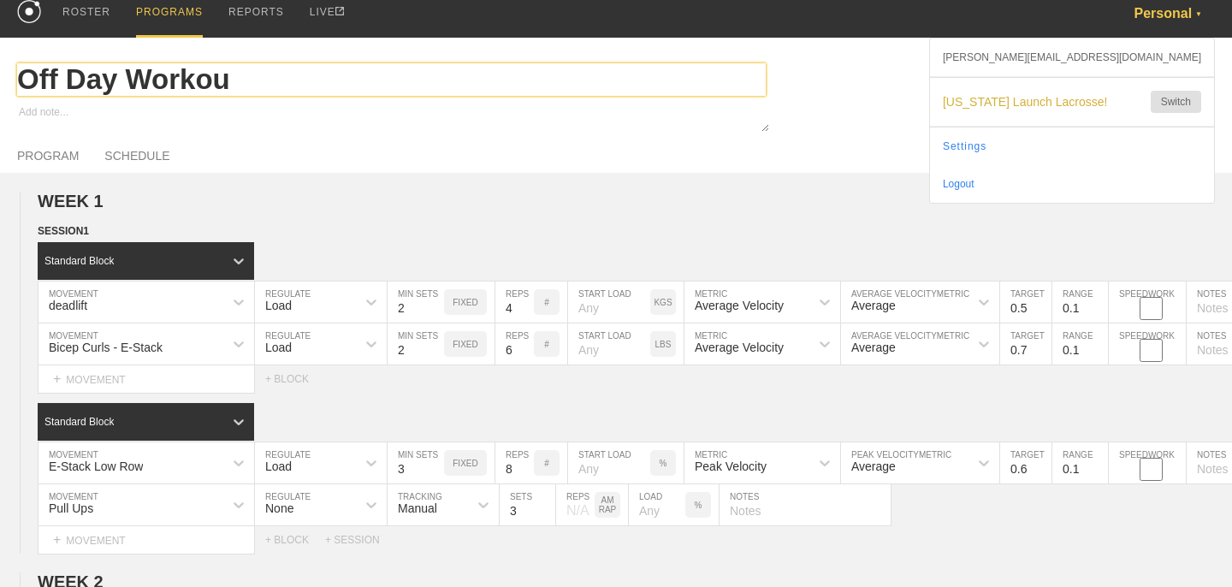
type textarea "x"
type input "Off Day Workout"
type textarea "x"
type input "Off Day Workouts"
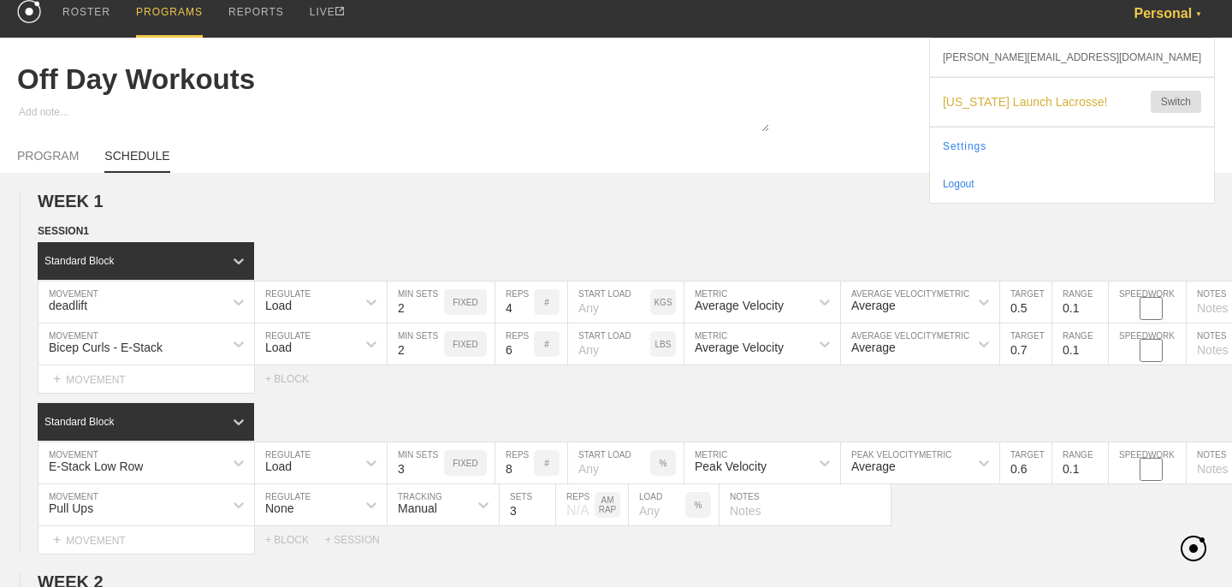
click at [138, 152] on link "SCHEDULE" at bounding box center [136, 161] width 65 height 24
click at [319, 141] on div "PROGRAM SCHEDULE" at bounding box center [616, 154] width 1198 height 38
click at [149, 159] on link "SCHEDULE" at bounding box center [136, 161] width 65 height 24
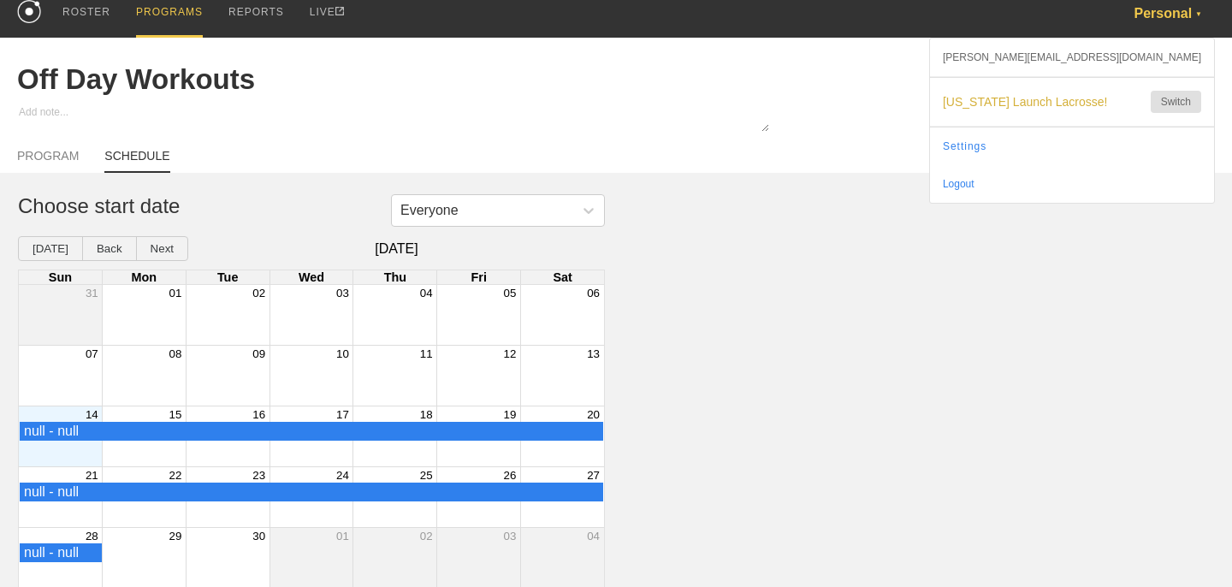
click at [76, 448] on div "Month View" at bounding box center [60, 436] width 83 height 60
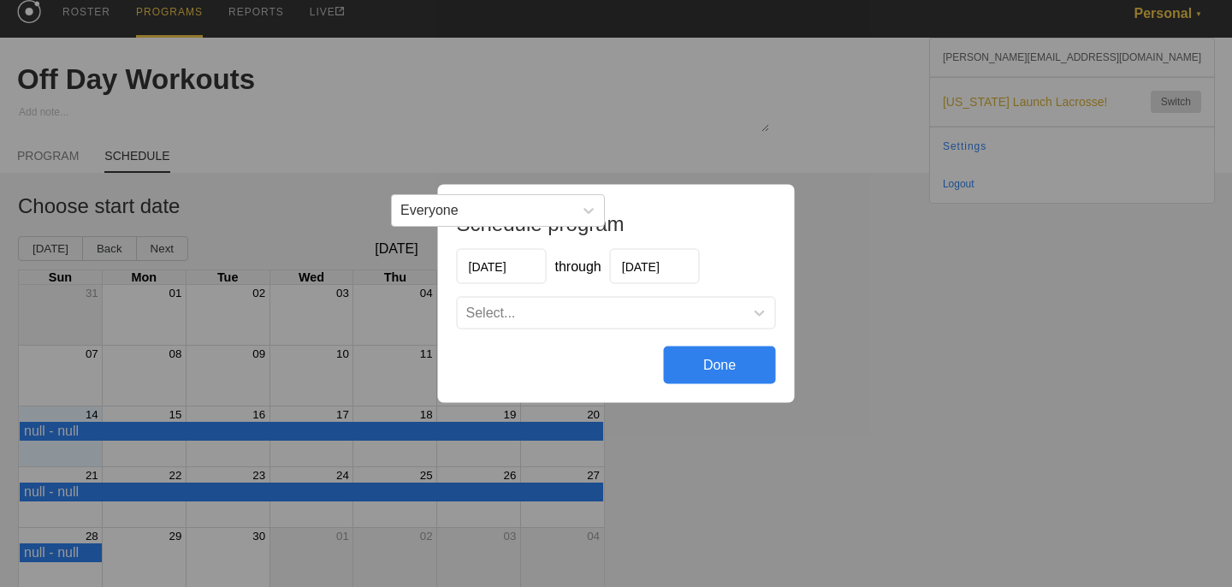
click at [608, 310] on div "Select..." at bounding box center [601, 313] width 287 height 17
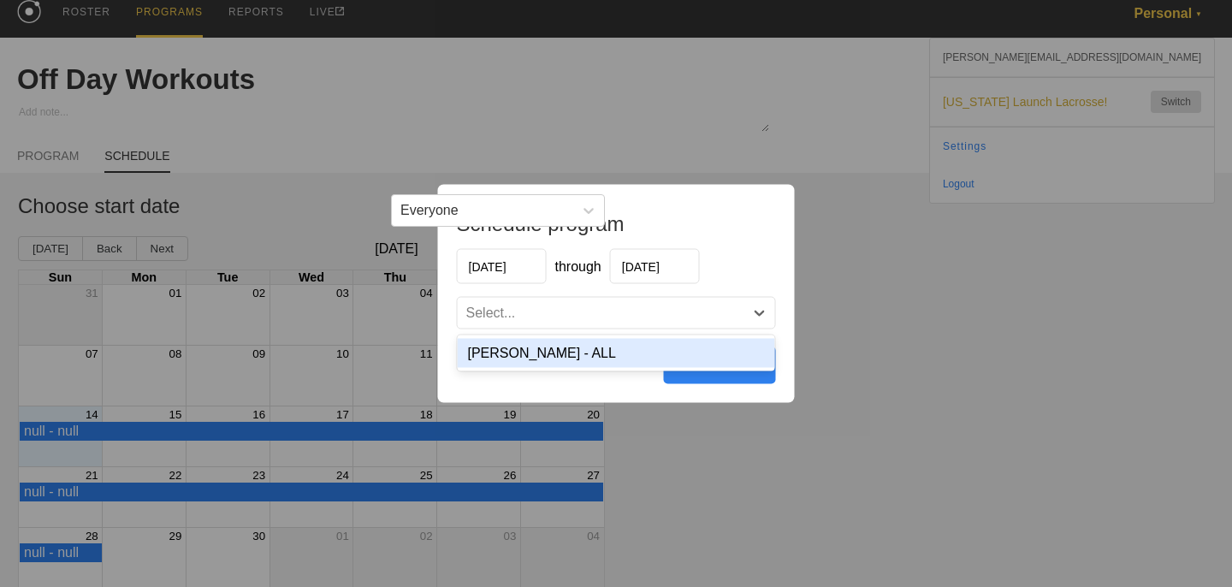
click at [594, 346] on div "[PERSON_NAME] - ALL" at bounding box center [616, 353] width 317 height 29
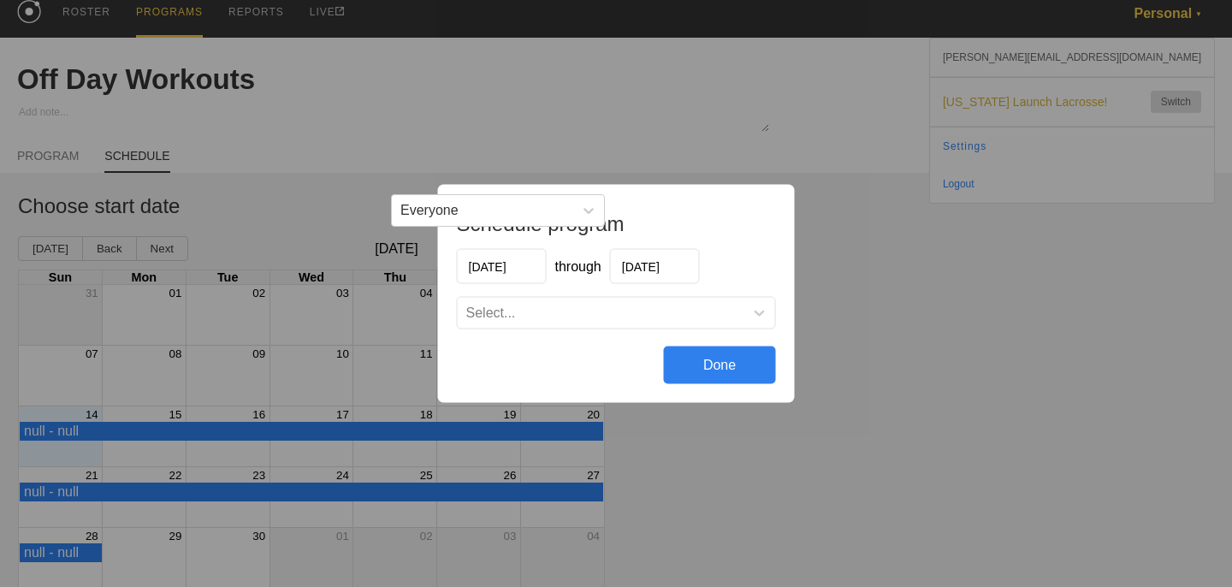
click at [713, 362] on div "Done" at bounding box center [720, 365] width 112 height 38
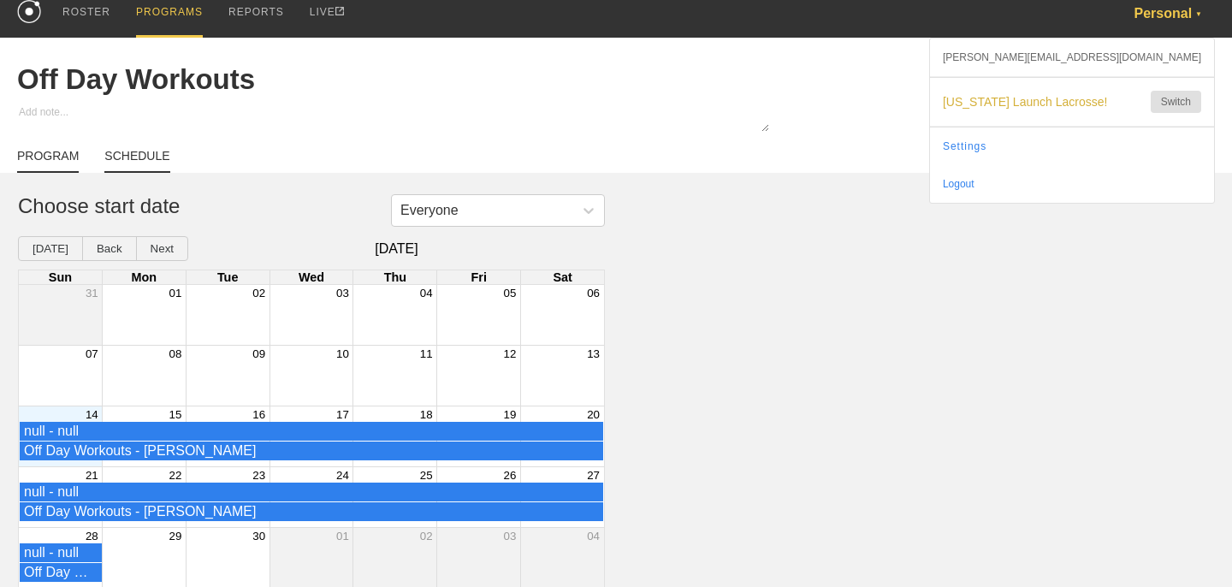
click at [44, 152] on link "PROGRAM" at bounding box center [48, 161] width 62 height 24
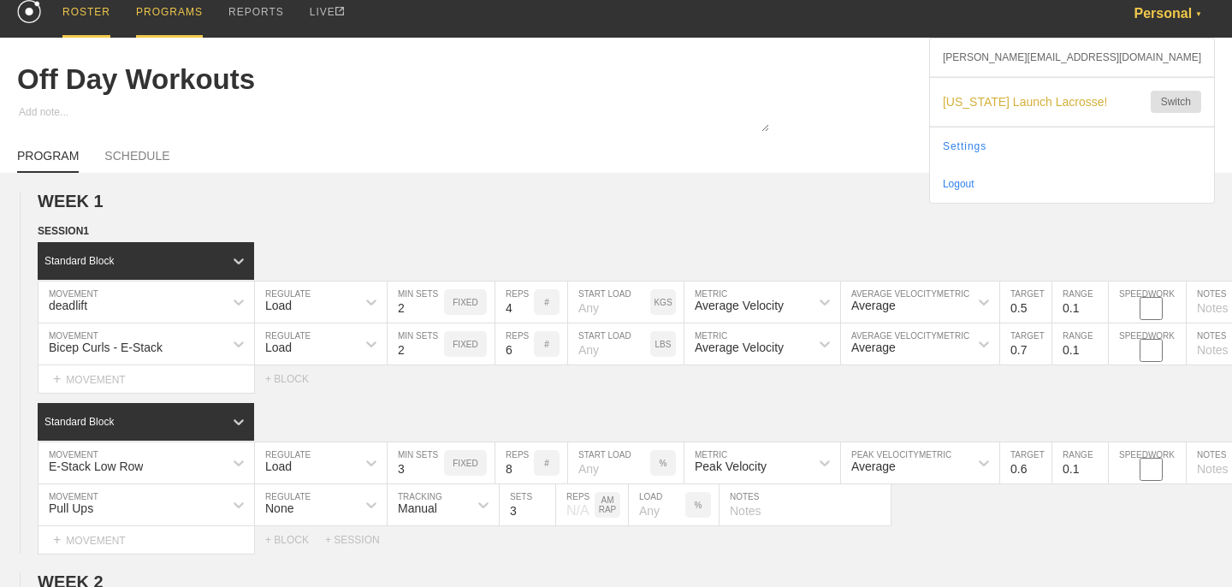
click at [103, 15] on div "ROSTER" at bounding box center [86, 13] width 48 height 49
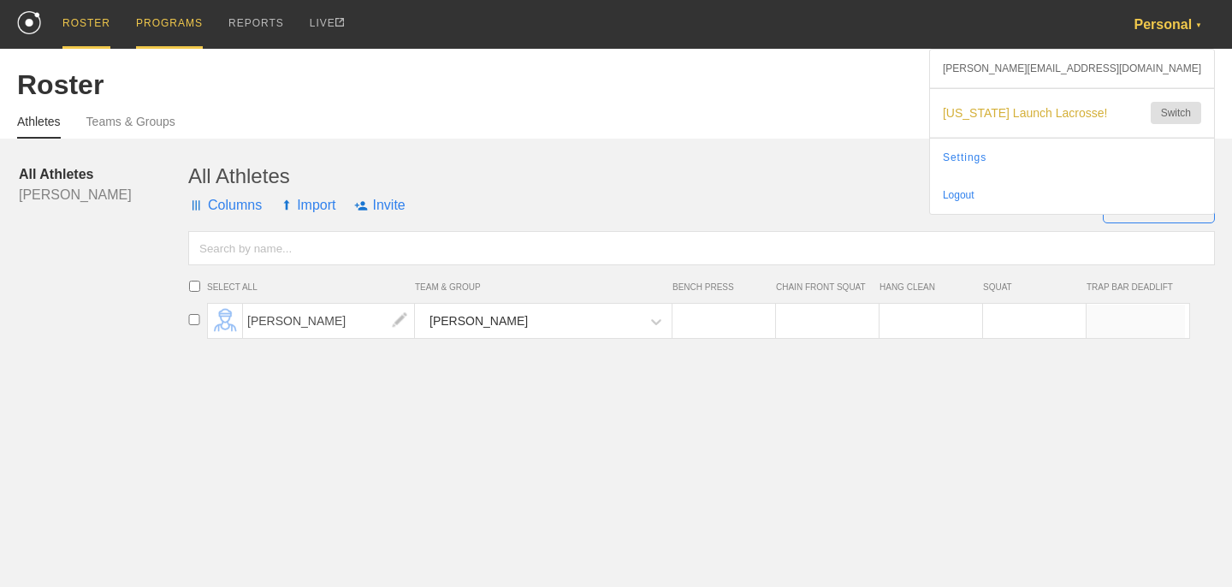
click at [163, 15] on div "PROGRAMS" at bounding box center [169, 24] width 67 height 49
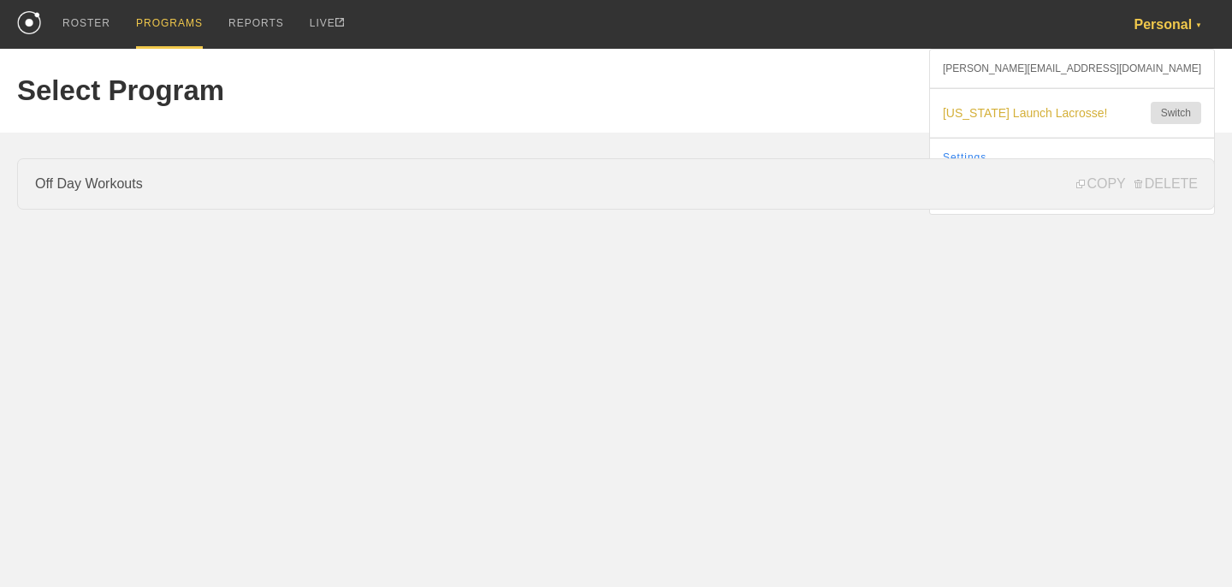
click at [141, 169] on link "Off Day Workouts" at bounding box center [616, 183] width 1198 height 51
type textarea "x"
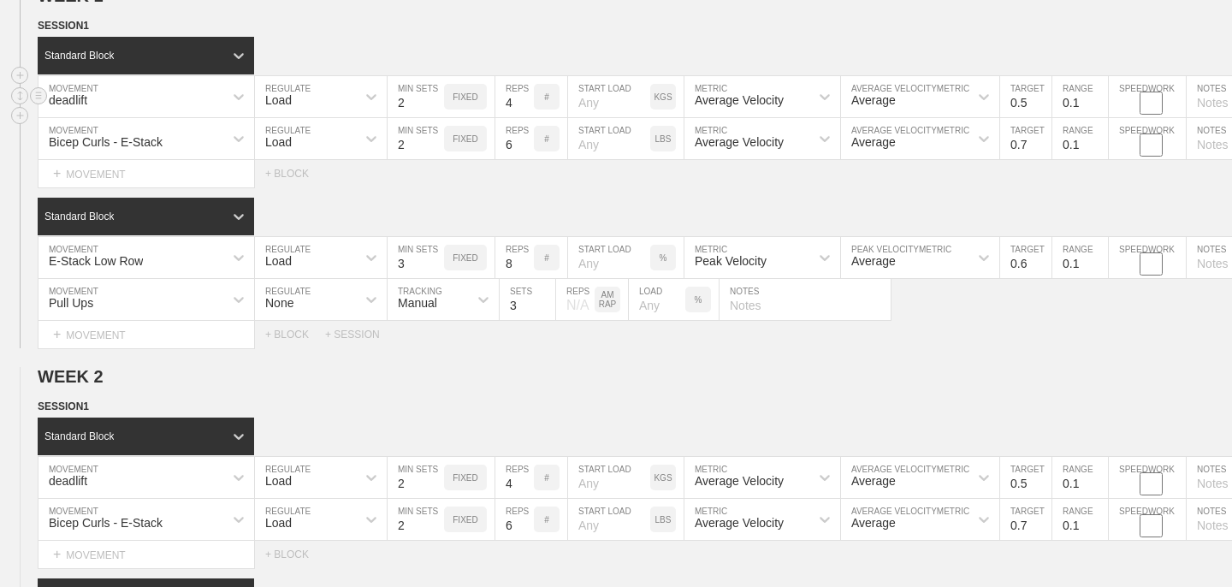
scroll to position [221, 0]
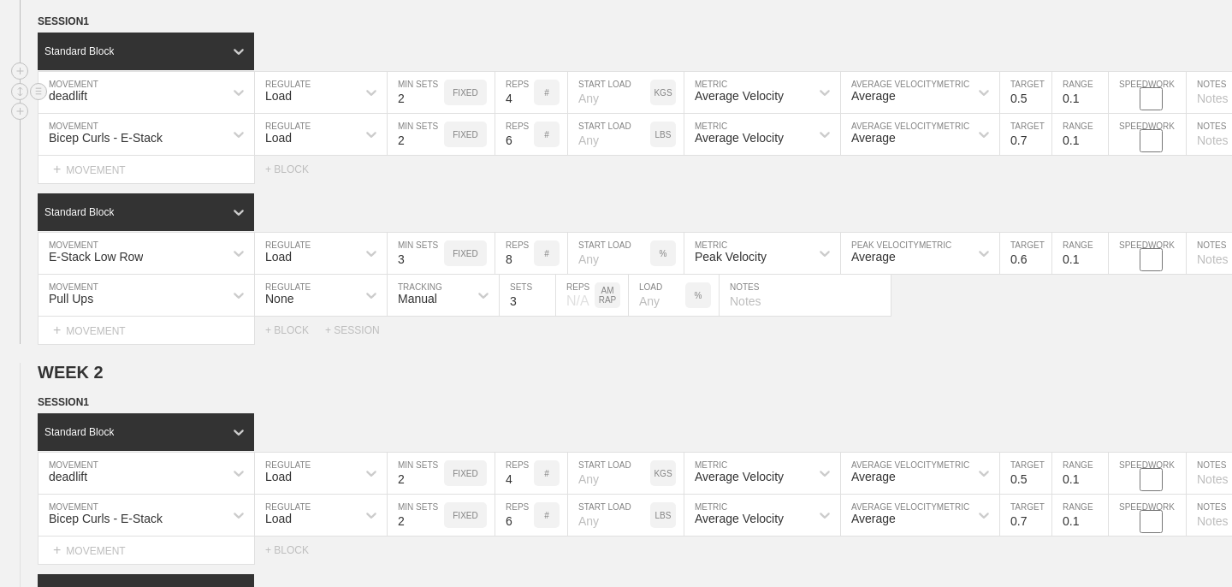
click at [135, 91] on div "deadlift" at bounding box center [130, 92] width 185 height 29
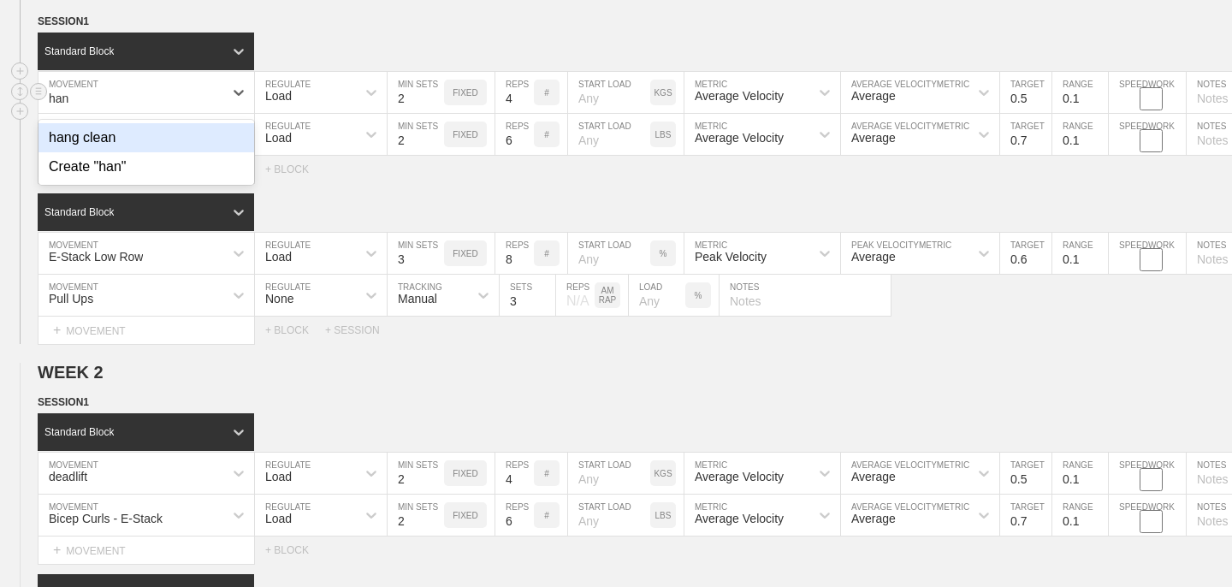
type input "hang"
click at [119, 133] on div "hang clean" at bounding box center [146, 137] width 216 height 29
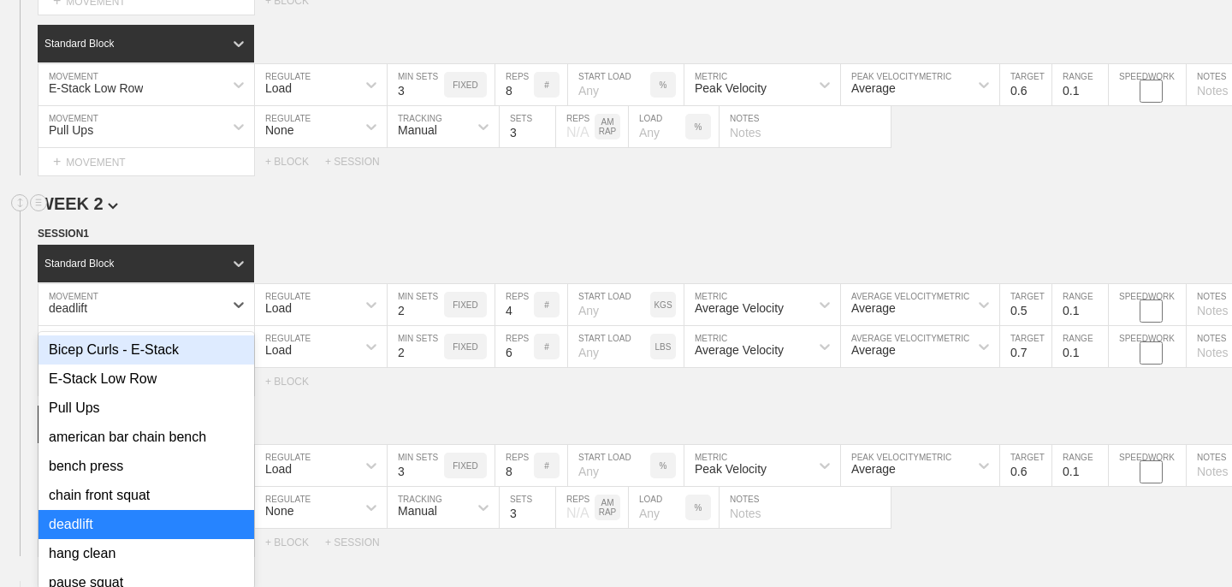
click at [127, 325] on div "option Bicep Curls - E-Stack focused, 1 of 12. 12 results available. Use Up and…" at bounding box center [146, 304] width 216 height 41
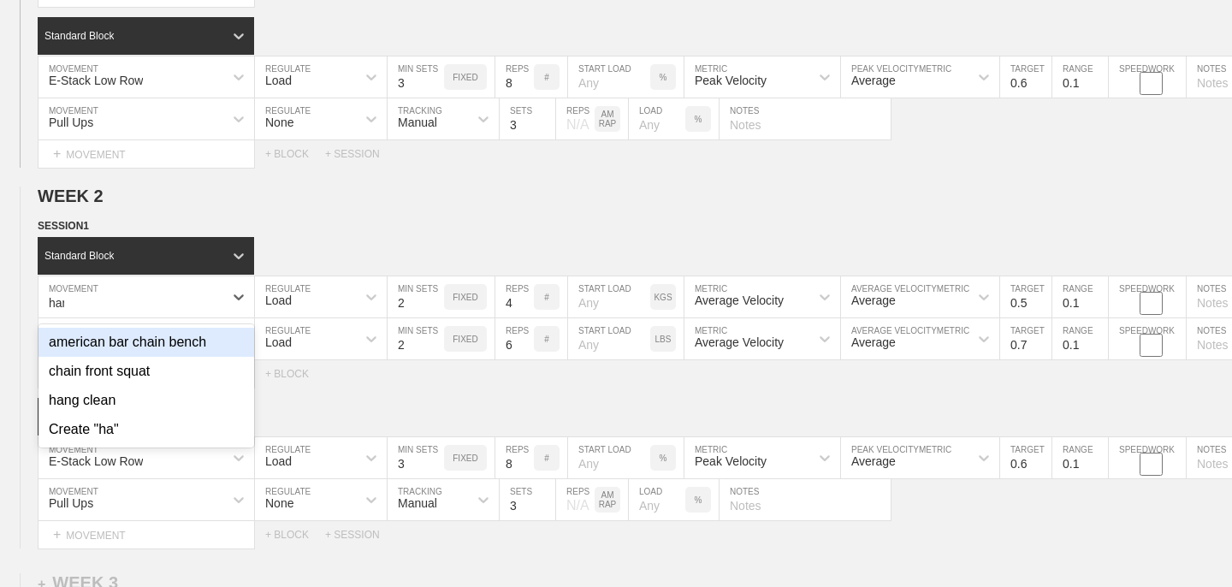
type input "hang"
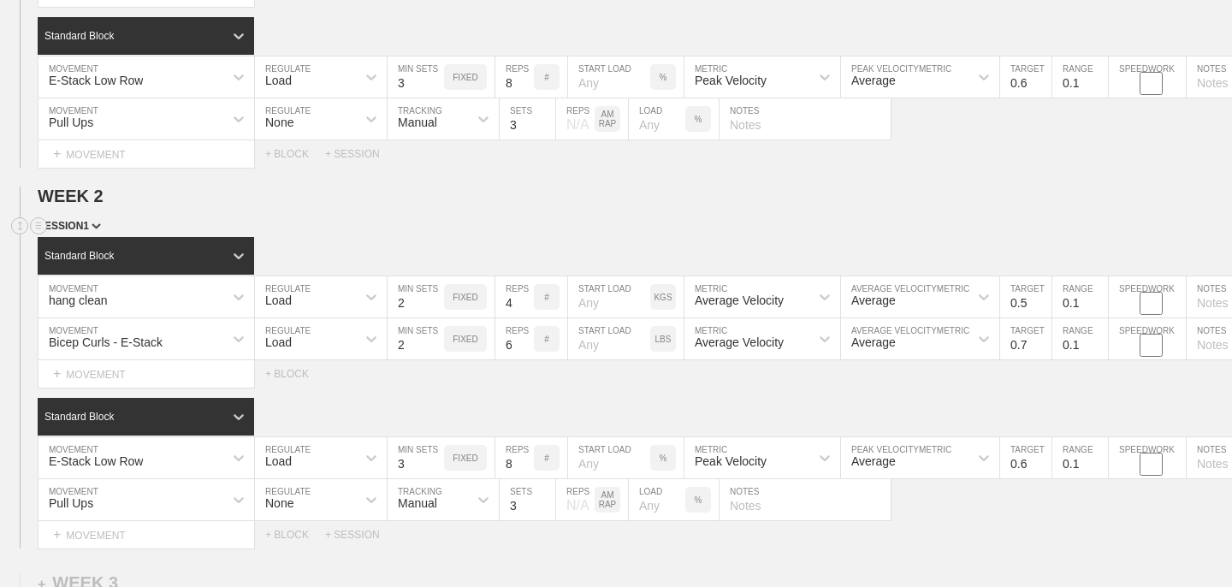
click at [306, 218] on div "SESSION 1" at bounding box center [635, 227] width 1194 height 20
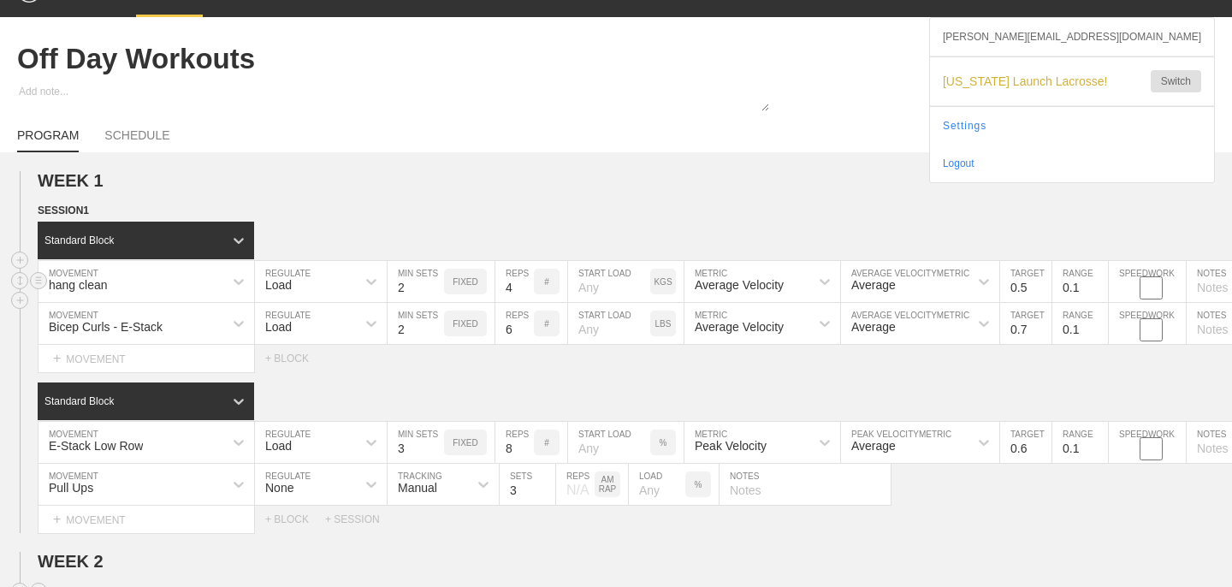
scroll to position [27, 0]
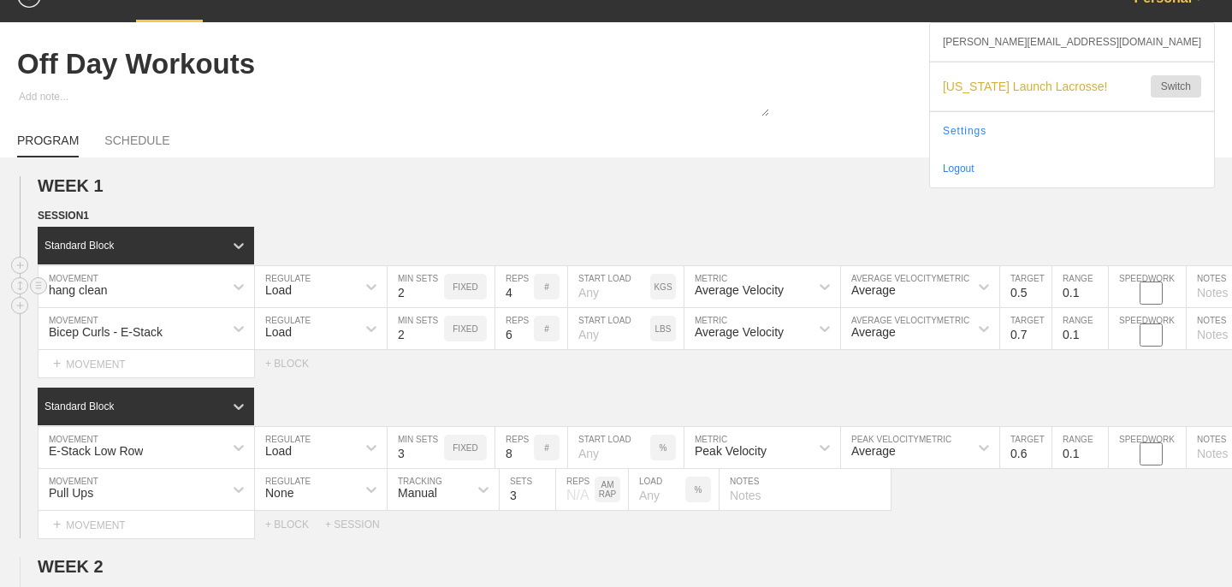
click at [663, 287] on p "KGS" at bounding box center [662, 286] width 18 height 9
click at [663, 287] on p "LBS" at bounding box center [663, 286] width 16 height 9
click at [609, 288] on input "number" at bounding box center [609, 286] width 82 height 41
type input "75"
click at [677, 215] on div "SESSION 1" at bounding box center [635, 217] width 1194 height 20
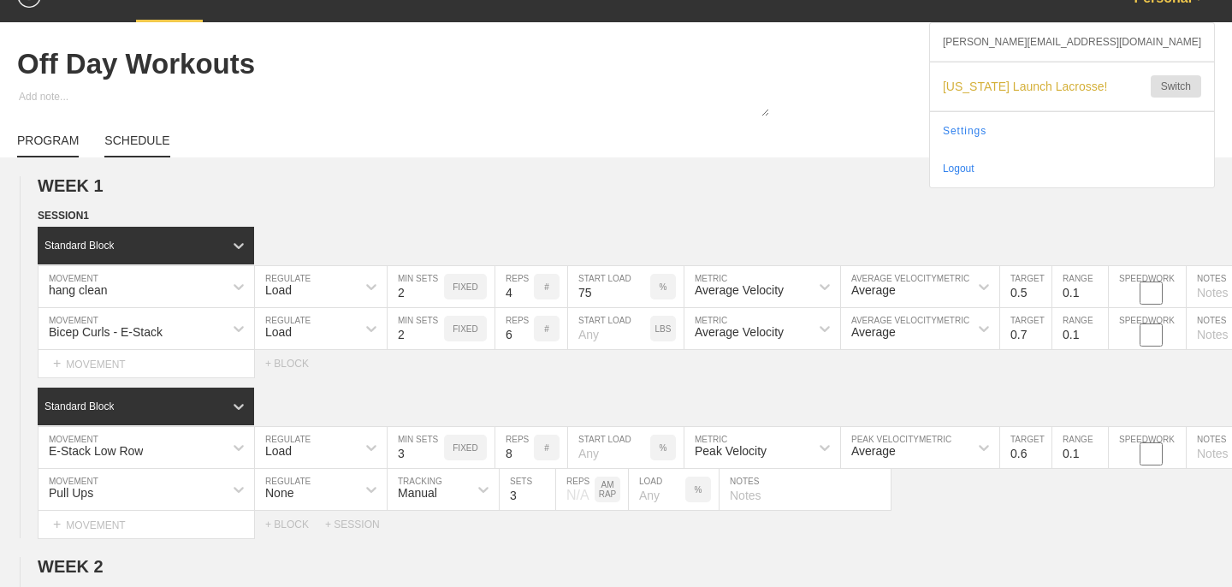
click at [150, 139] on link "SCHEDULE" at bounding box center [136, 145] width 65 height 24
type textarea "x"
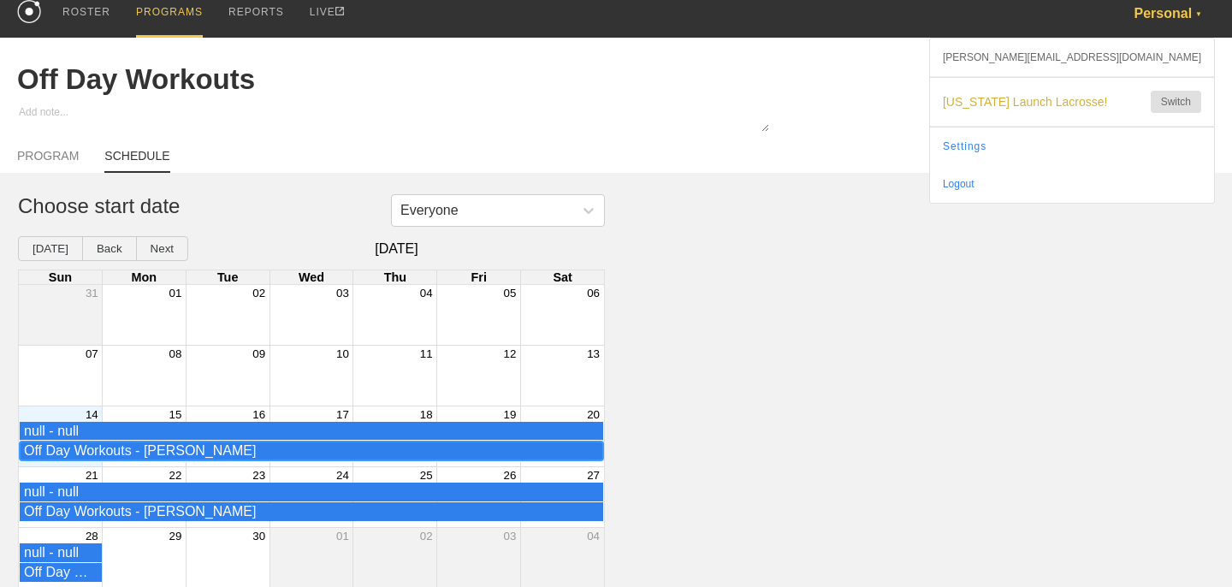
click at [209, 446] on div "Off Day Workouts - [PERSON_NAME]" at bounding box center [311, 450] width 575 height 15
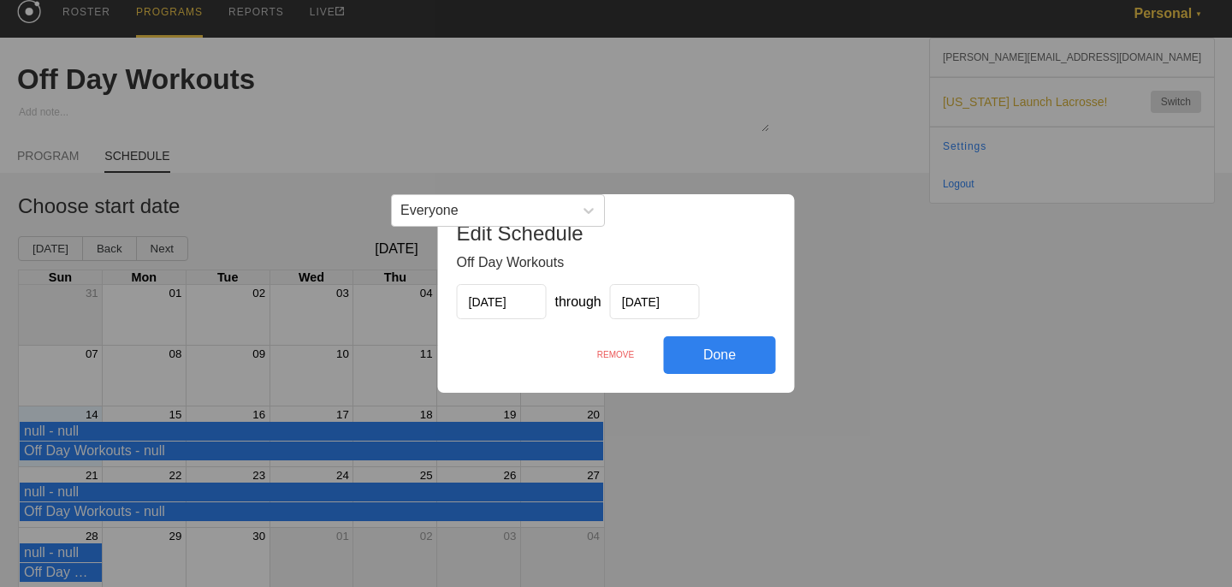
click at [607, 349] on div "REMOVE" at bounding box center [616, 354] width 96 height 37
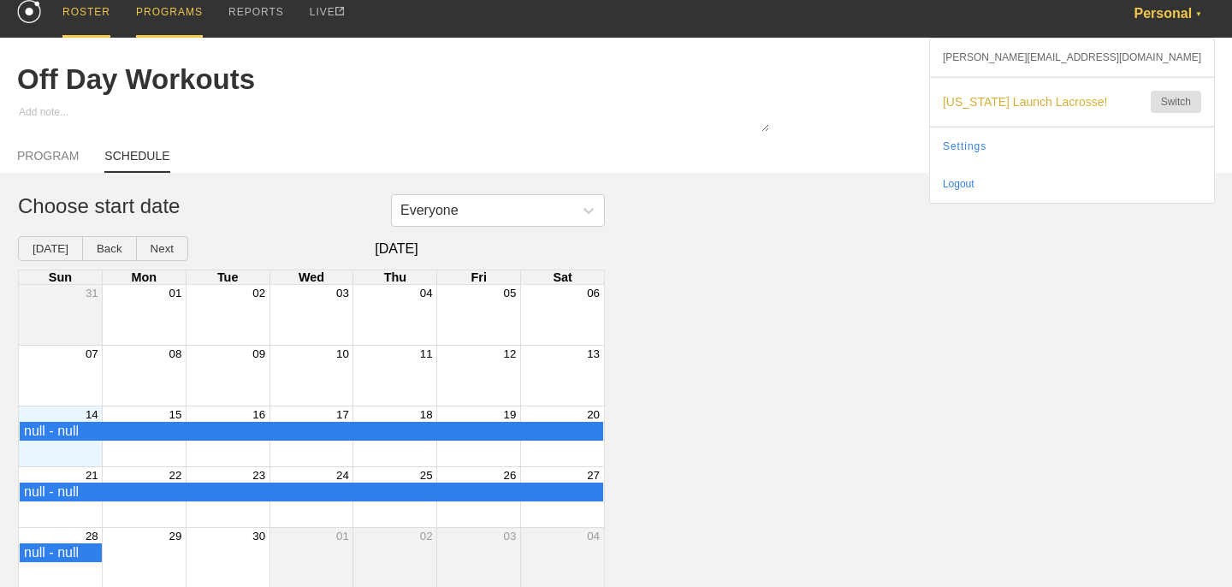
click at [96, 17] on div "ROSTER" at bounding box center [86, 13] width 48 height 49
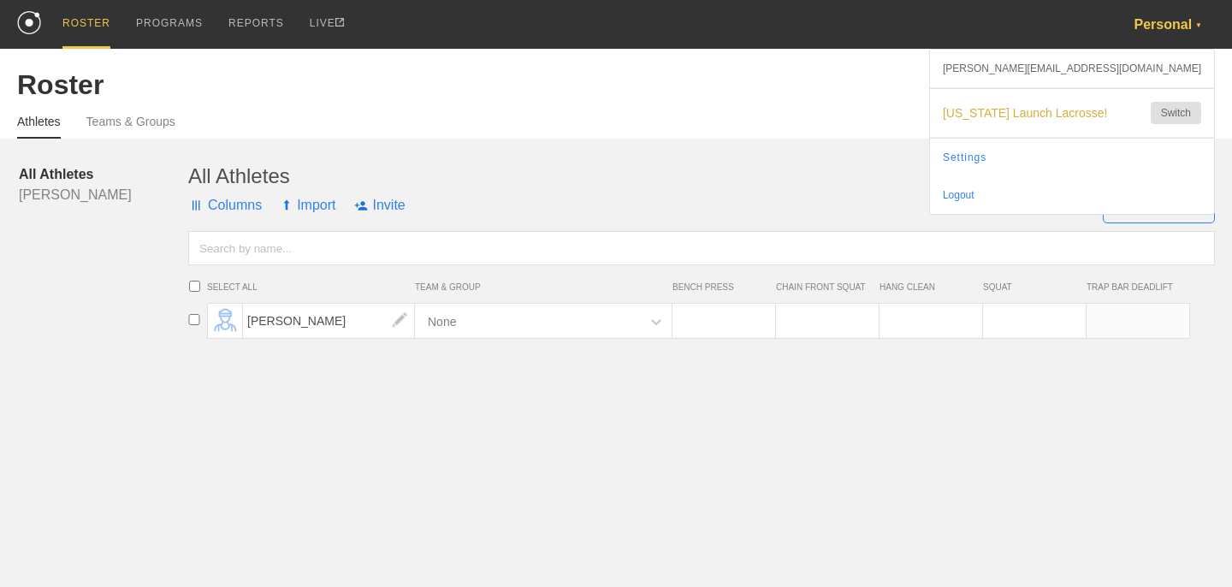
click at [934, 325] on input "number" at bounding box center [928, 321] width 98 height 33
type input "225"
click at [725, 318] on input "number" at bounding box center [721, 321] width 98 height 33
type input "255"
click at [823, 324] on input "number" at bounding box center [825, 321] width 98 height 33
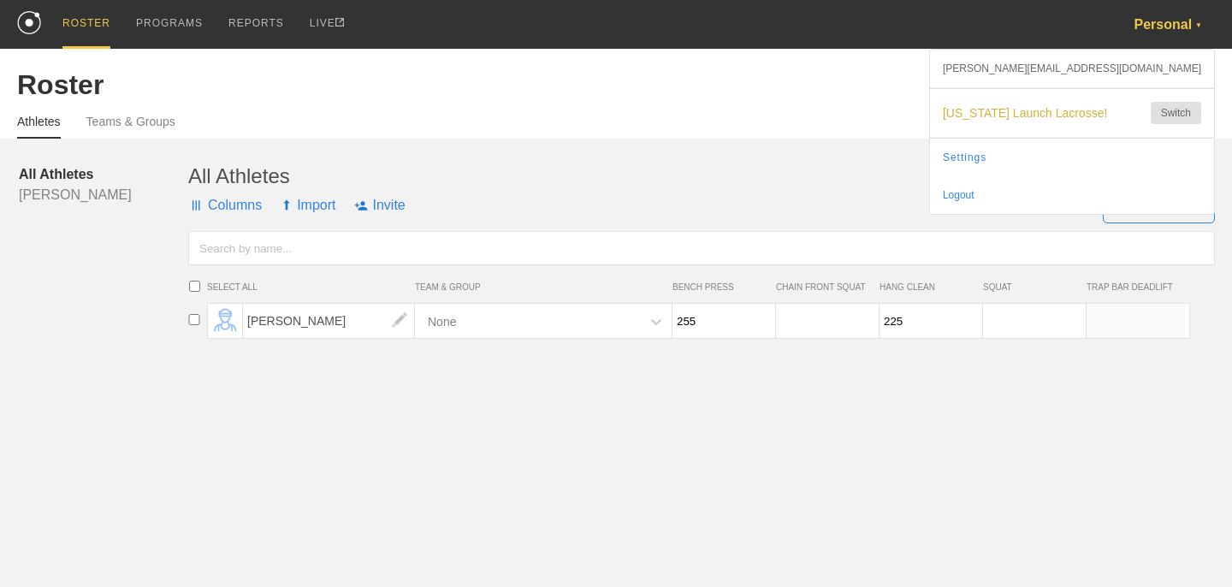
type input "1"
type input "200"
click at [1038, 319] on input "number" at bounding box center [1032, 321] width 98 height 33
type input "400"
click at [429, 163] on div "All Athletes [PERSON_NAME] All Athletes Columns Import Invite + New Athlete SEL…" at bounding box center [616, 202] width 1198 height 127
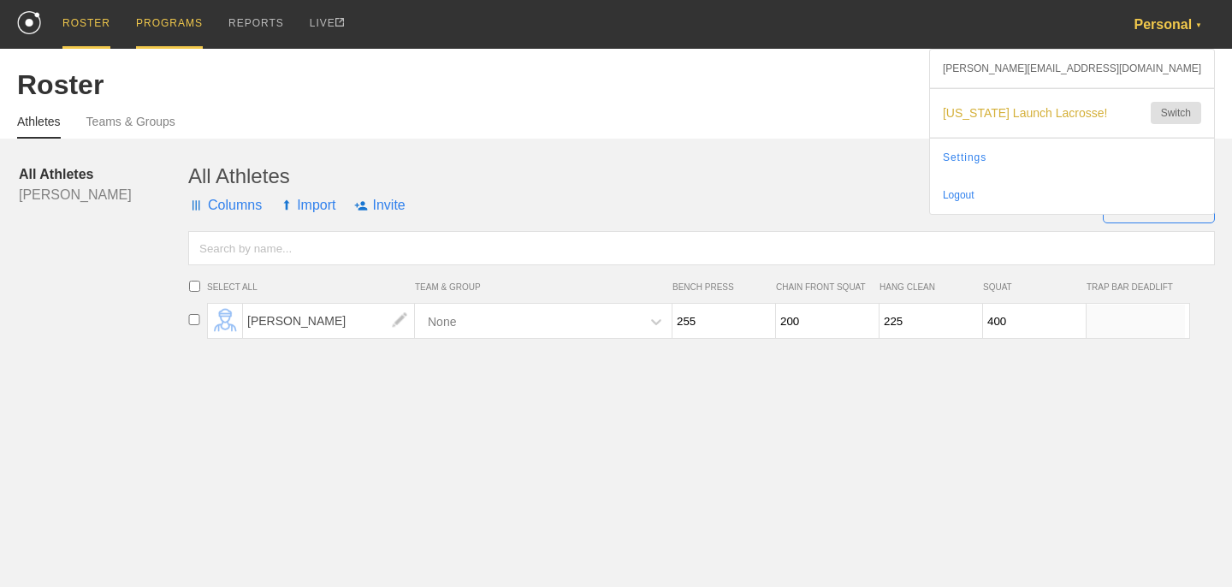
click at [166, 29] on div "PROGRAMS" at bounding box center [169, 24] width 67 height 49
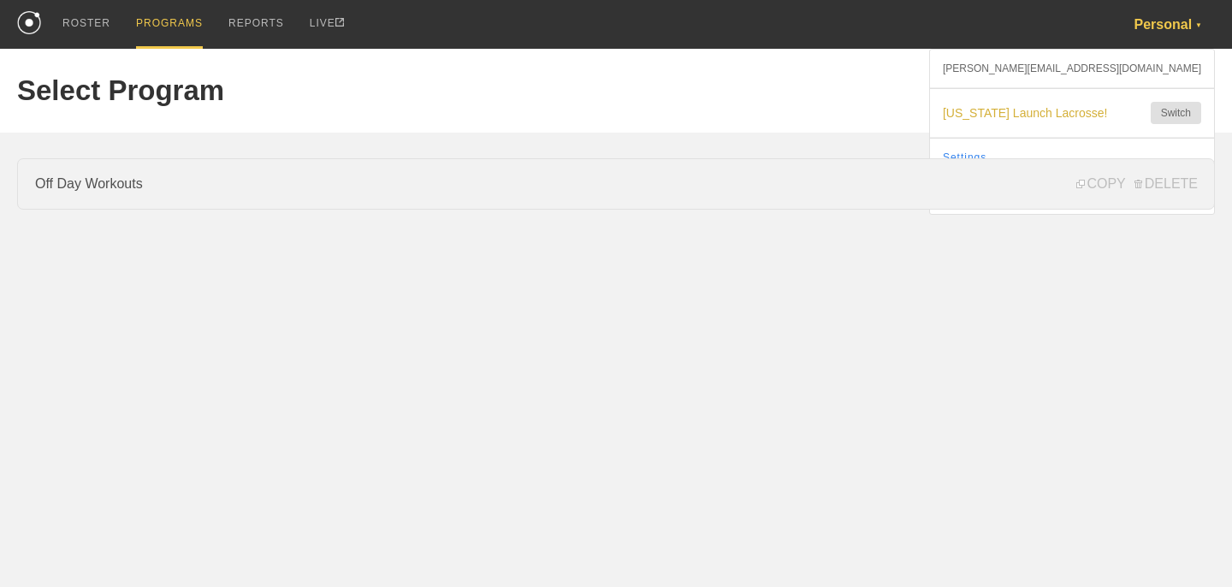
click at [238, 205] on link "Off Day Workouts" at bounding box center [616, 183] width 1198 height 51
type textarea "x"
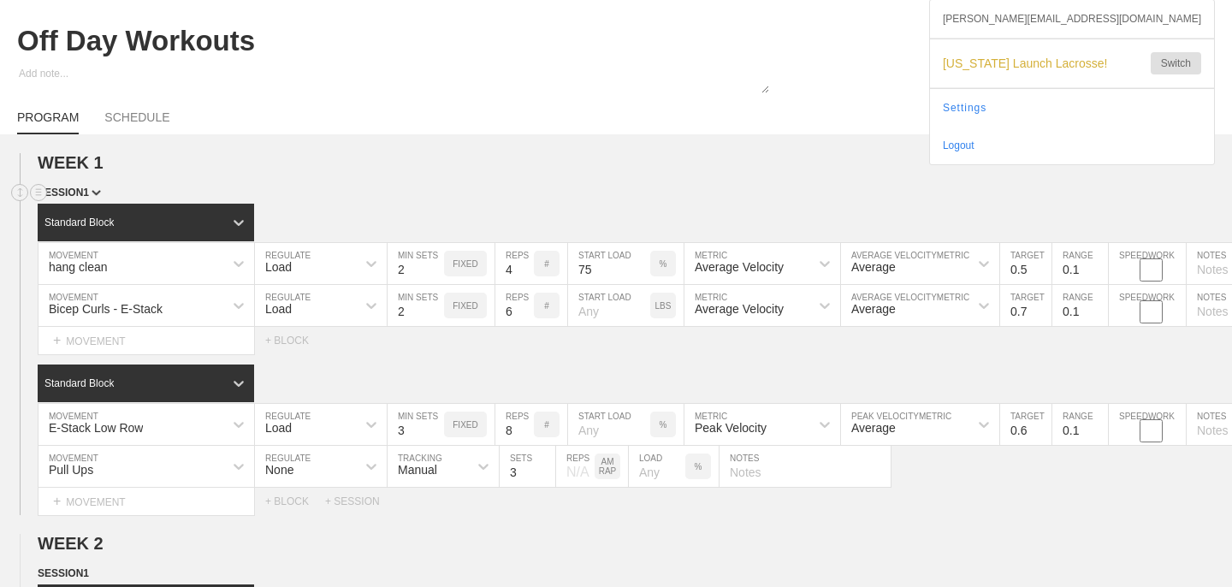
scroll to position [51, 0]
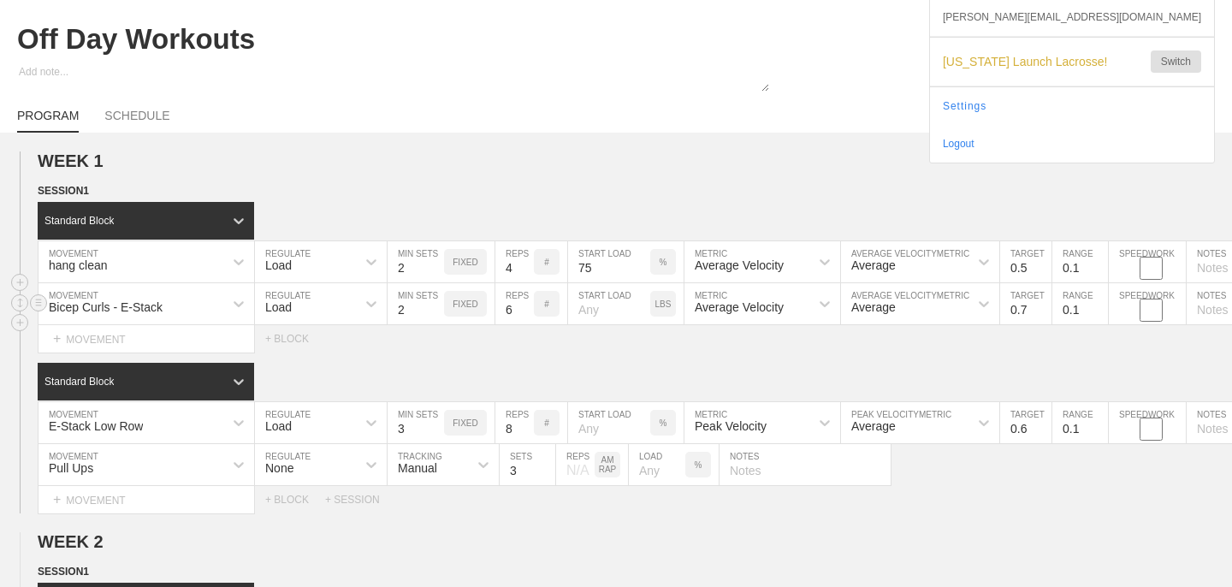
click at [612, 309] on input "number" at bounding box center [609, 303] width 82 height 41
type input "30"
click at [660, 364] on div "Standard Block" at bounding box center [635, 382] width 1194 height 38
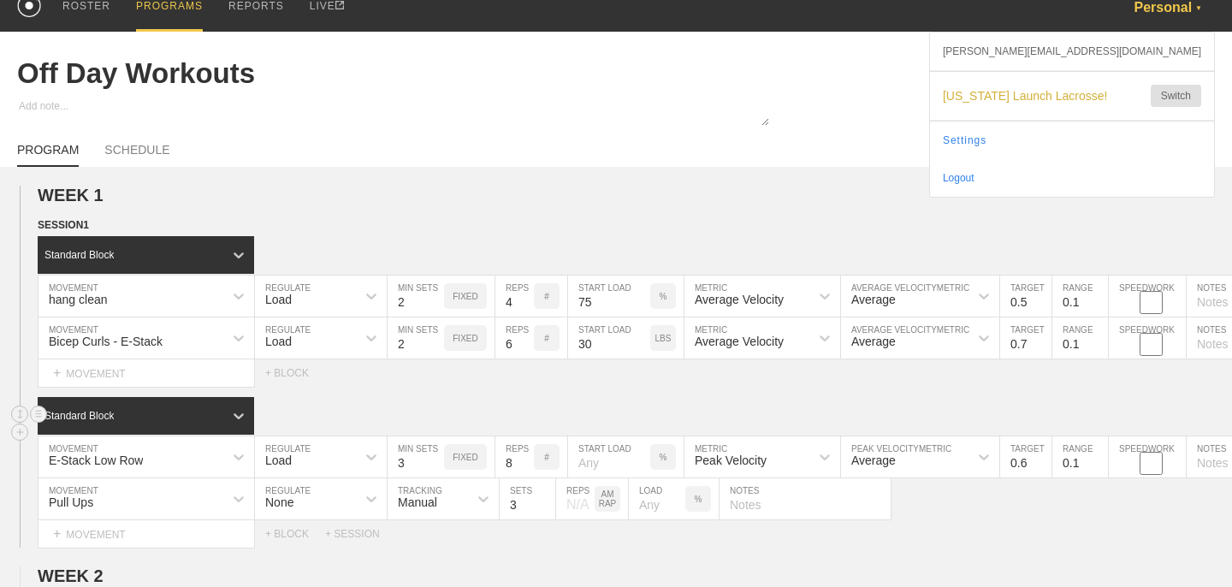
scroll to position [0, 0]
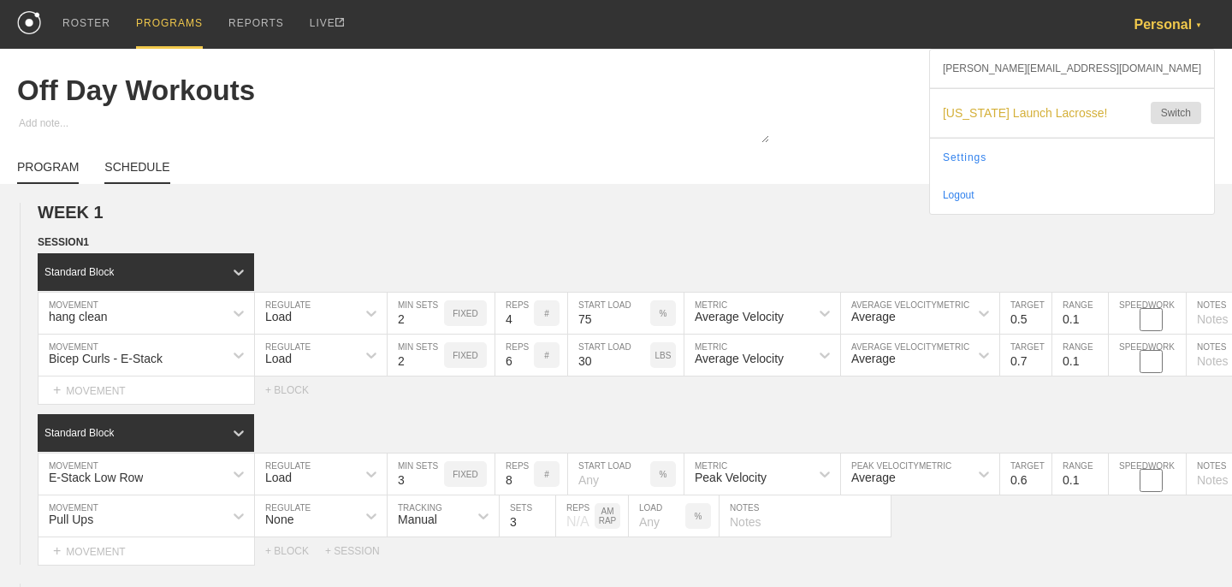
click at [145, 162] on link "SCHEDULE" at bounding box center [136, 172] width 65 height 24
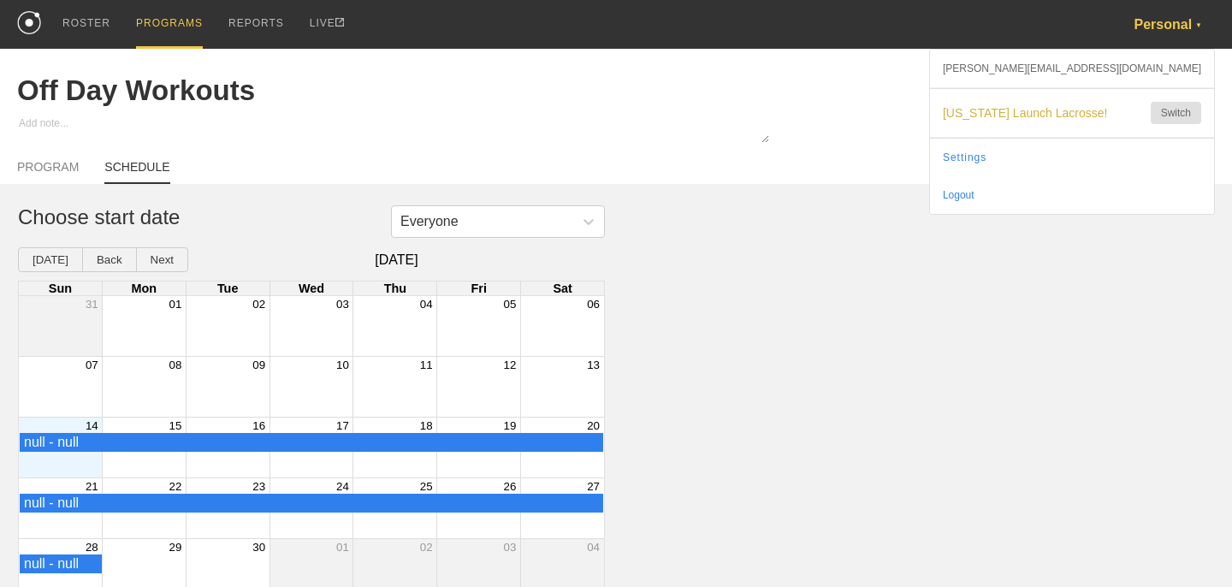
click at [60, 459] on div "Month View" at bounding box center [60, 447] width 83 height 60
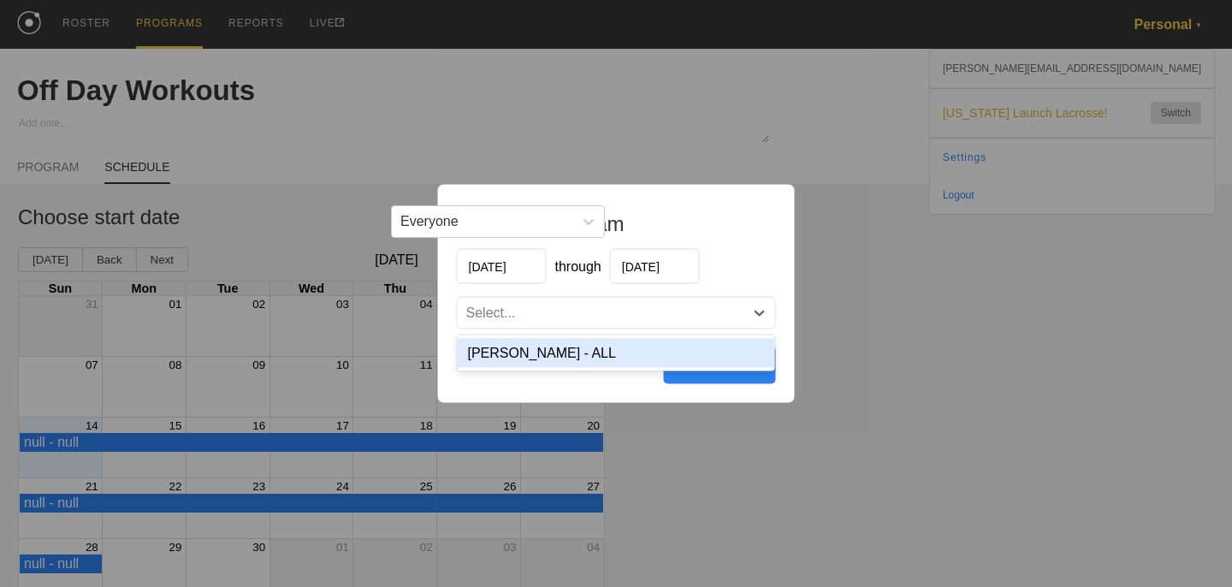
click at [671, 303] on div "Select..." at bounding box center [616, 313] width 317 height 31
click at [662, 328] on div "Schedule program [DATE] through [DATE] option [PERSON_NAME] - ALL focused, 1 of…" at bounding box center [616, 294] width 357 height 218
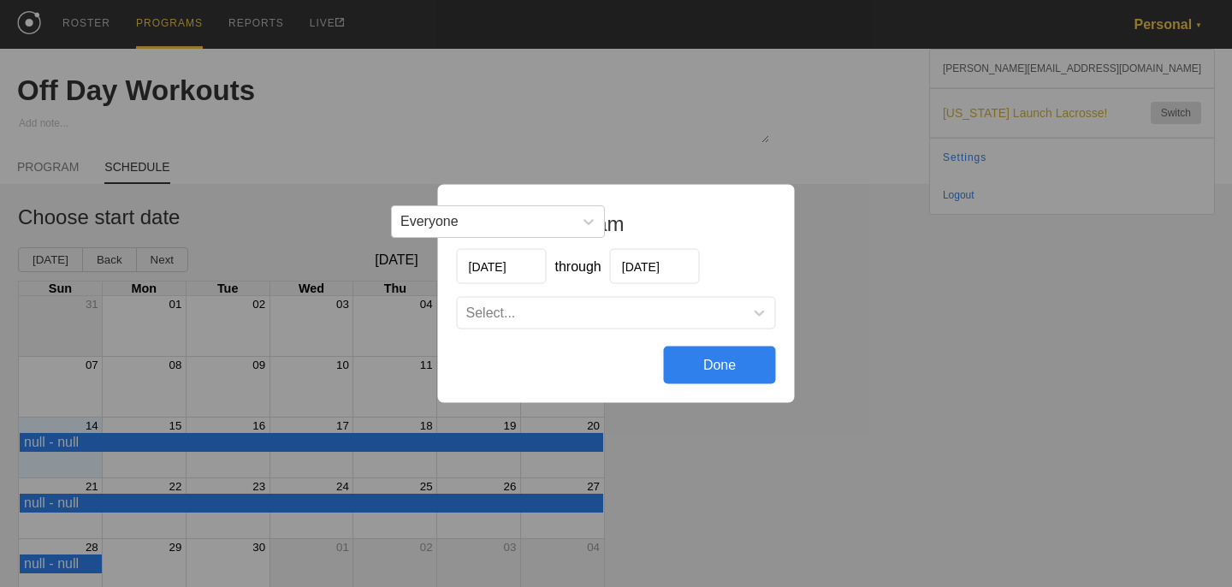
click at [668, 311] on div "Select..." at bounding box center [601, 313] width 287 height 17
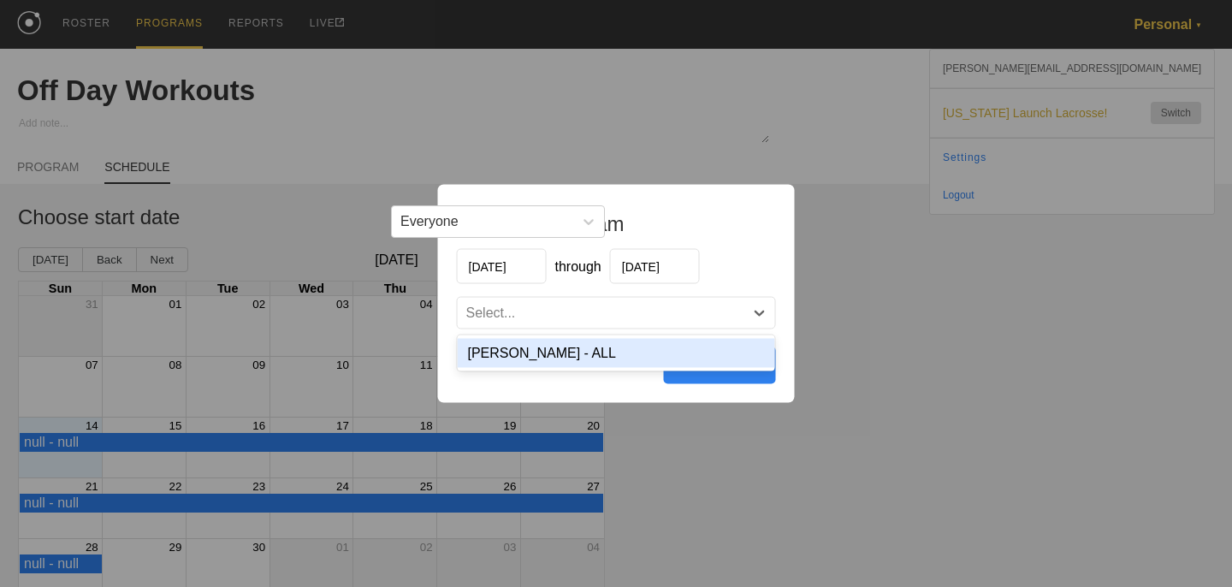
click at [676, 353] on div "[PERSON_NAME] - ALL" at bounding box center [616, 353] width 317 height 29
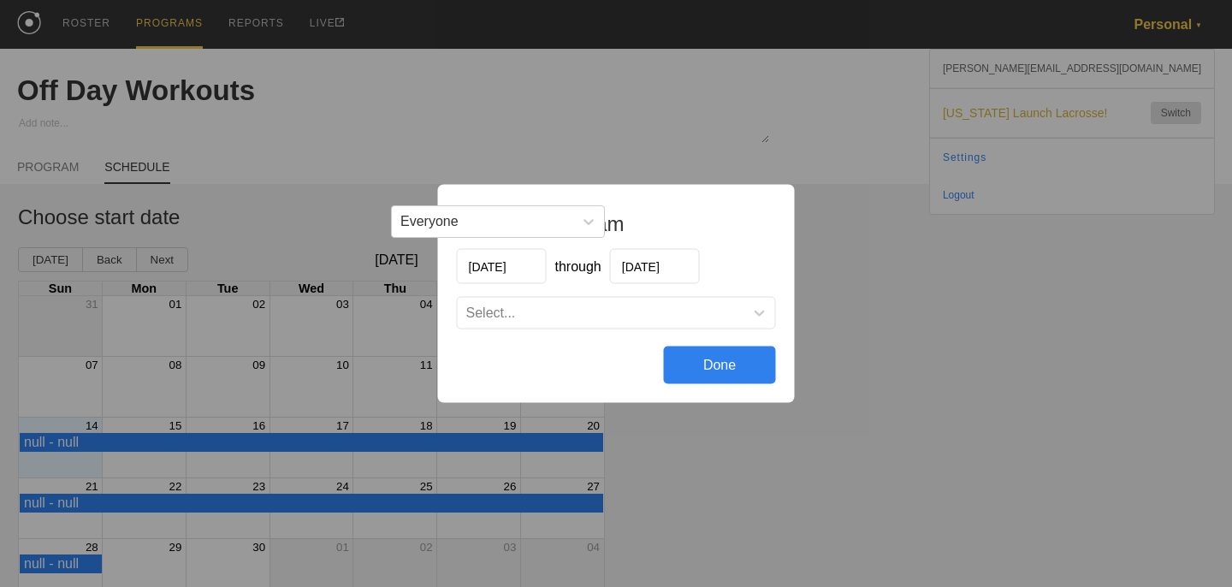
click at [732, 375] on div "Done" at bounding box center [720, 365] width 112 height 38
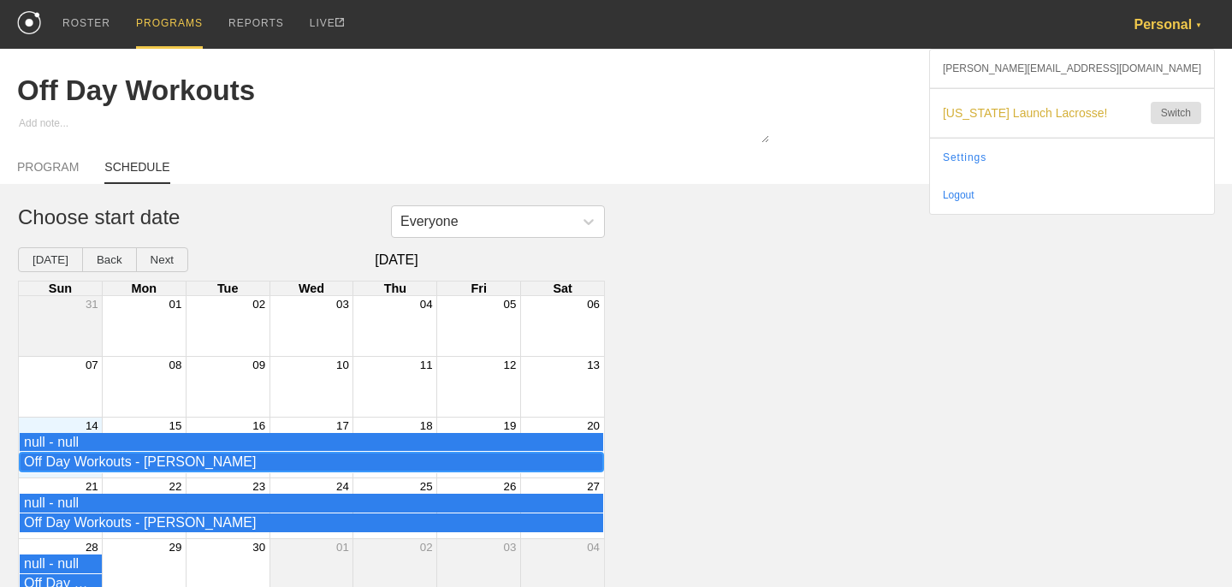
click at [141, 463] on div "Off Day Workouts - [PERSON_NAME]" at bounding box center [311, 461] width 575 height 15
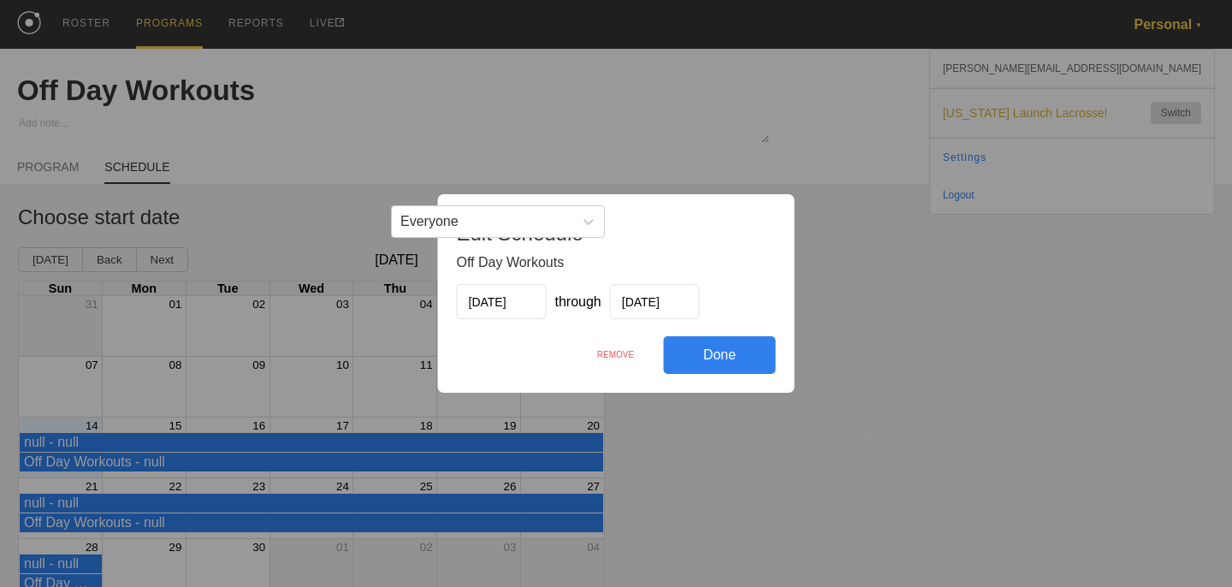
click at [620, 352] on div "REMOVE" at bounding box center [616, 354] width 96 height 37
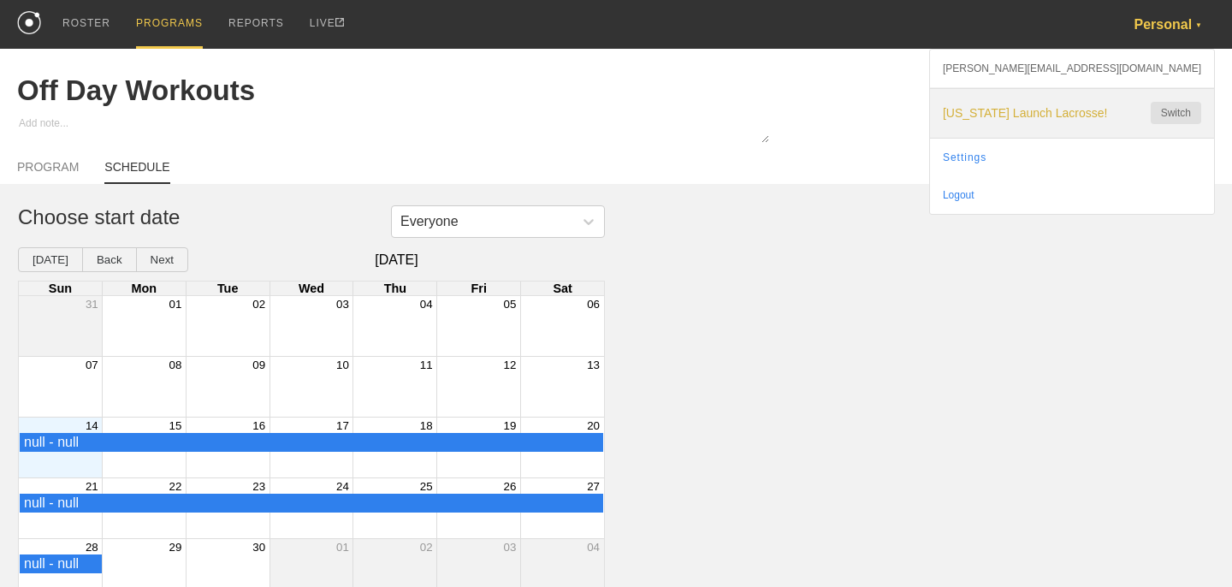
click at [1058, 109] on span "[US_STATE] Launch Lacrosse!" at bounding box center [1038, 113] width 191 height 14
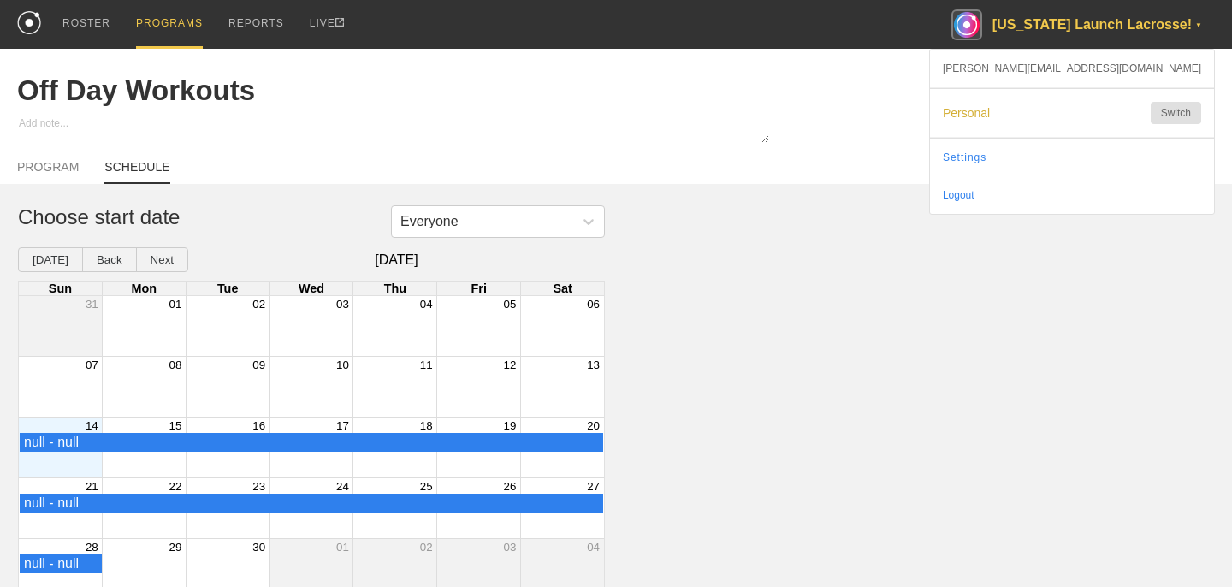
type textarea "x"
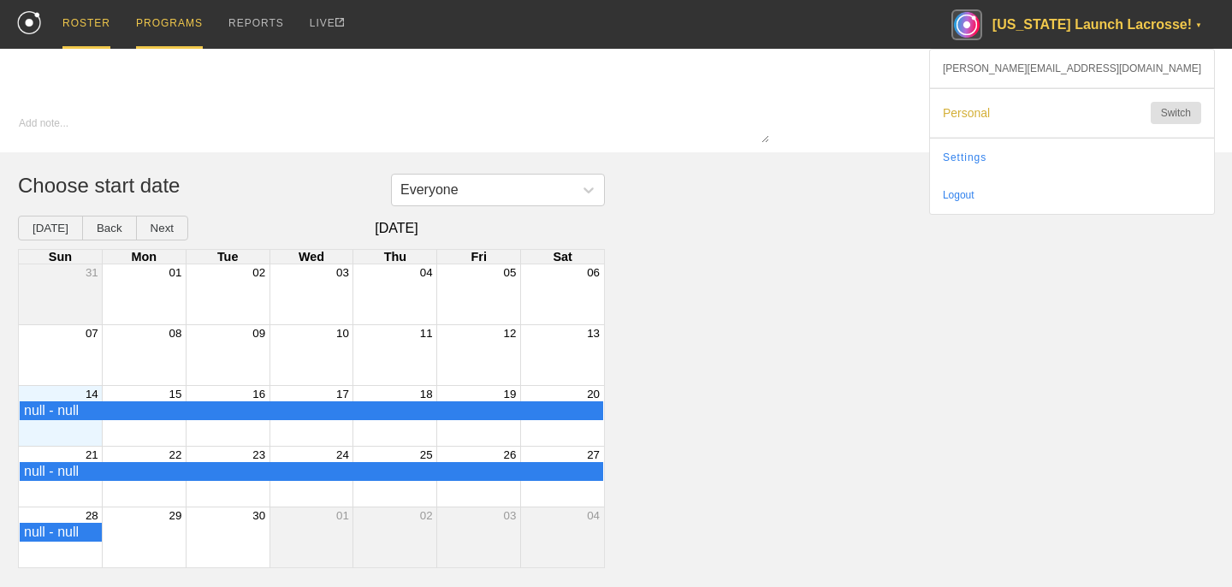
click at [76, 20] on div "ROSTER" at bounding box center [86, 24] width 48 height 49
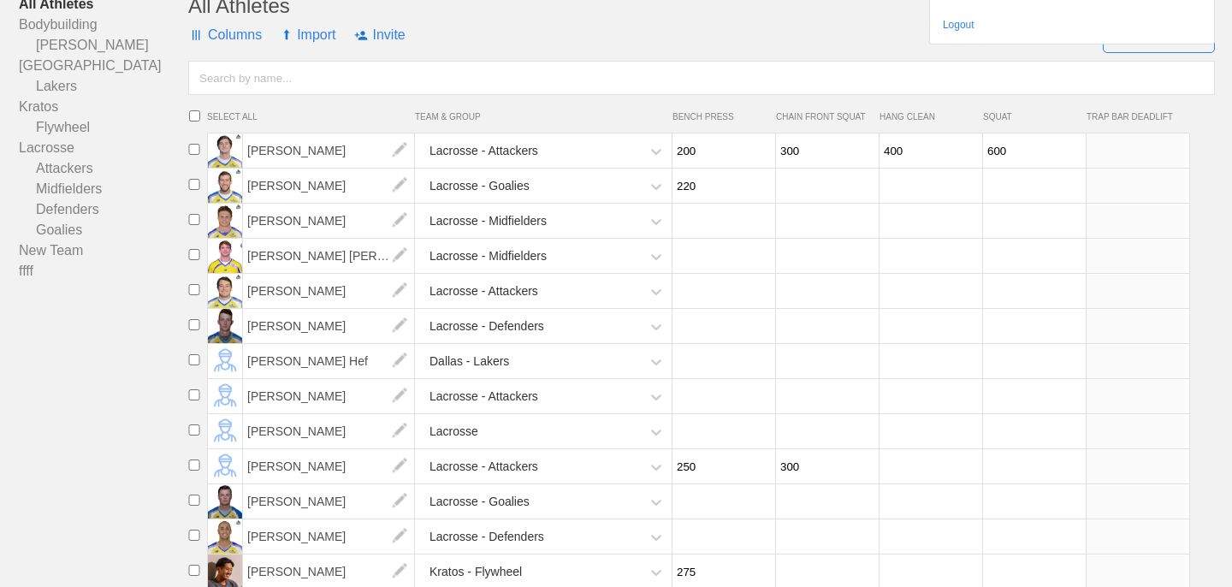
scroll to position [173, 0]
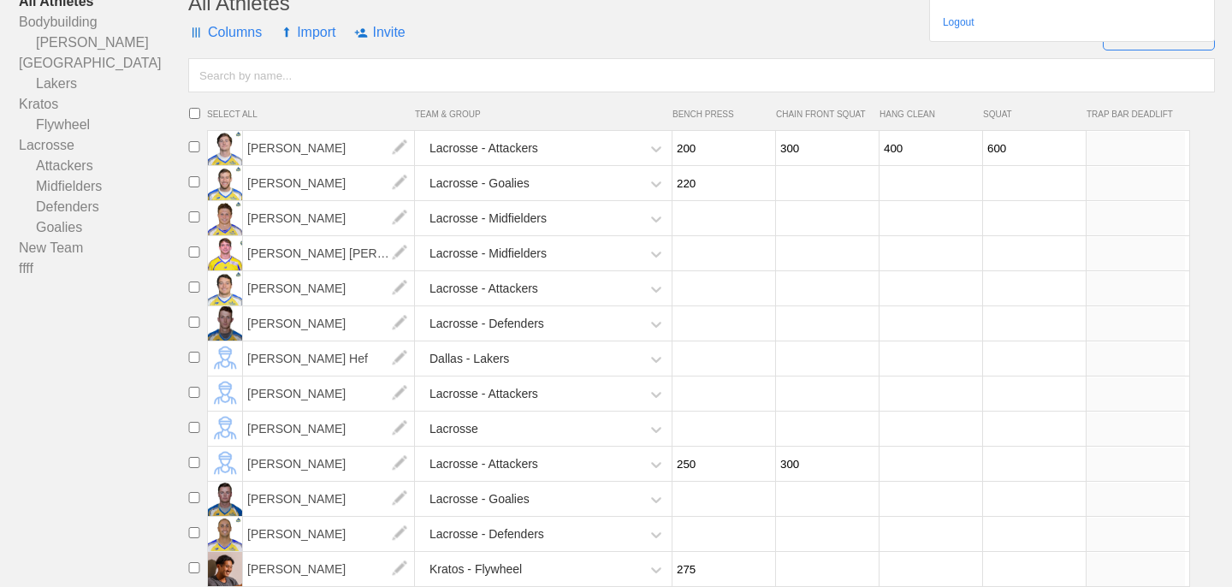
click at [929, 470] on input "number" at bounding box center [928, 463] width 98 height 33
type input "225"
click at [1027, 465] on input "number" at bounding box center [1032, 463] width 98 height 33
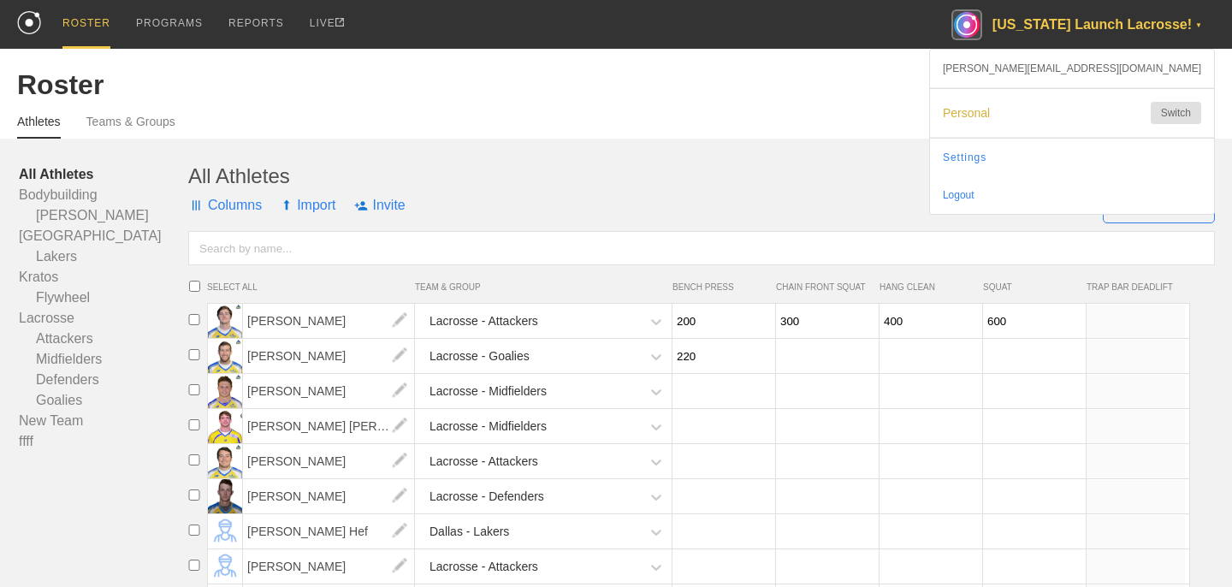
type input "400"
click at [768, 125] on div "Athletes Teams & Groups" at bounding box center [616, 120] width 1198 height 38
click at [765, 132] on div "Athletes Teams & Groups" at bounding box center [616, 120] width 1198 height 38
click at [659, 139] on div "All Athletes Bodybuilding [PERSON_NAME] Dallas Lakers Kratos Flywheel Lacrosse …" at bounding box center [616, 295] width 1198 height 313
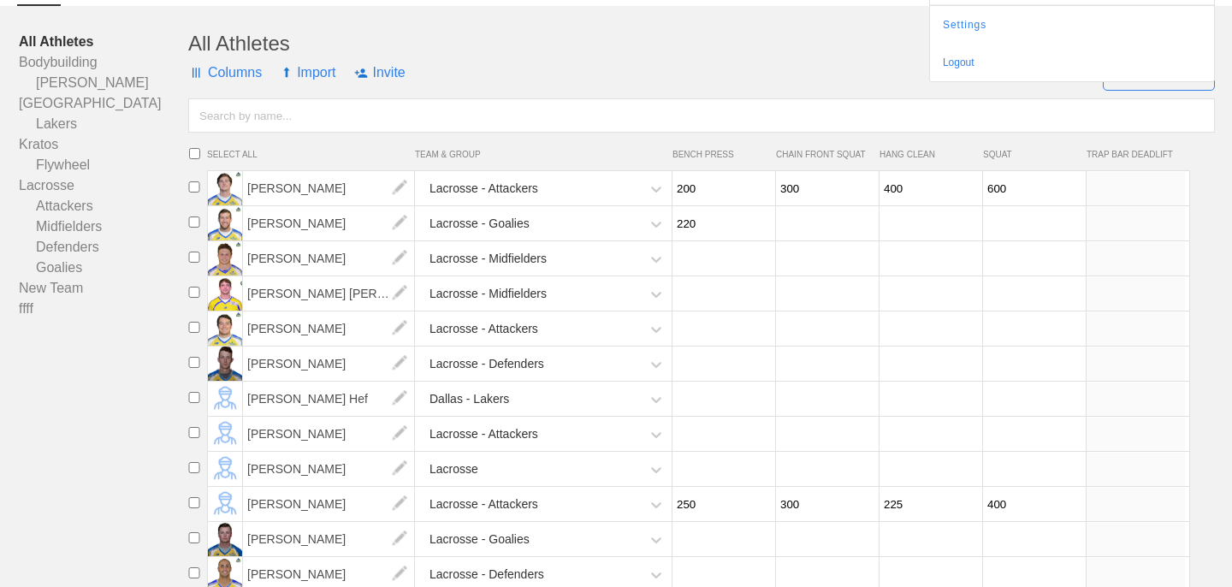
scroll to position [133, 0]
click at [714, 259] on input "number" at bounding box center [721, 257] width 98 height 33
type input "320"
click at [699, 298] on input "number" at bounding box center [721, 292] width 98 height 33
type input "250"
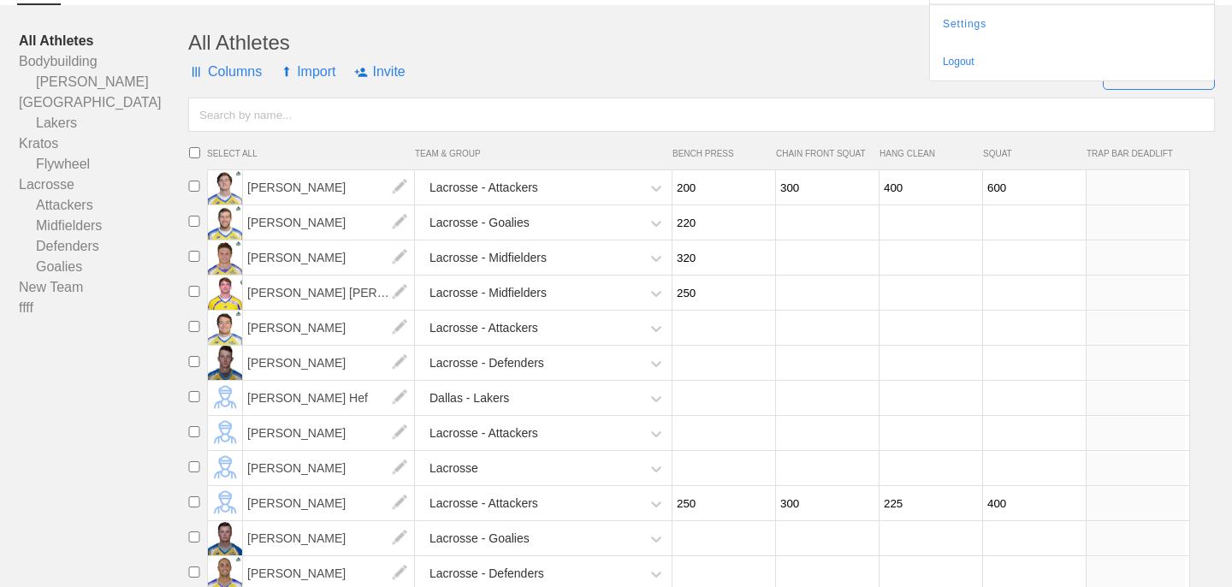
click at [697, 328] on input "number" at bounding box center [721, 327] width 98 height 33
type input "3"
type input "225"
click at [695, 365] on input "number" at bounding box center [721, 362] width 98 height 33
type input "200"
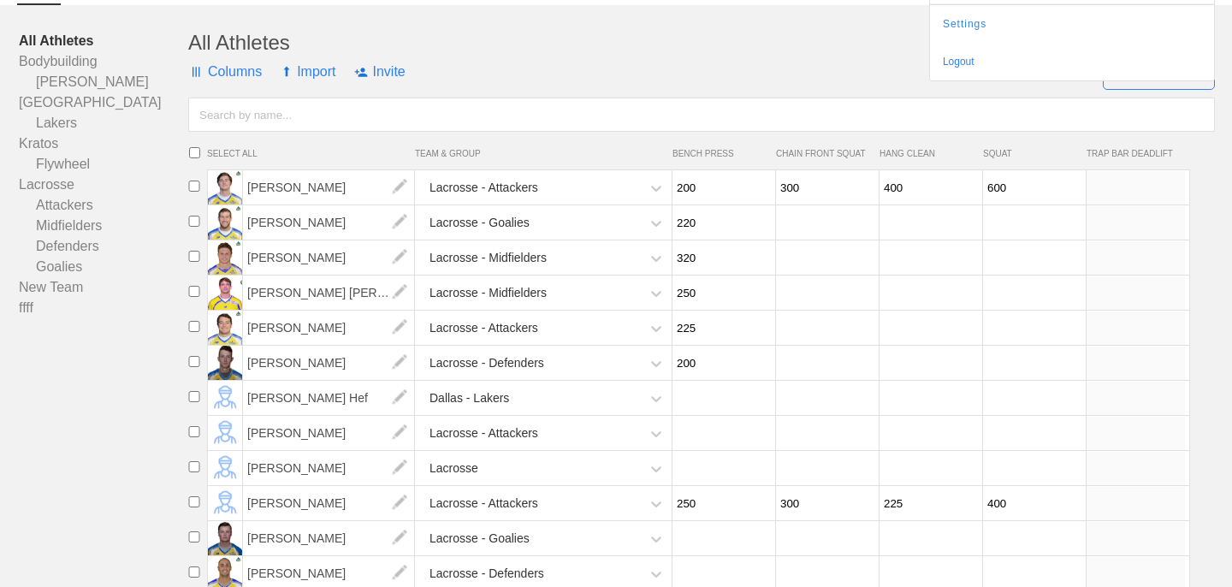
click at [685, 406] on input "number" at bounding box center [721, 397] width 98 height 33
type input "275"
click at [195, 398] on input "checkbox" at bounding box center [194, 396] width 26 height 11
checkbox input "true"
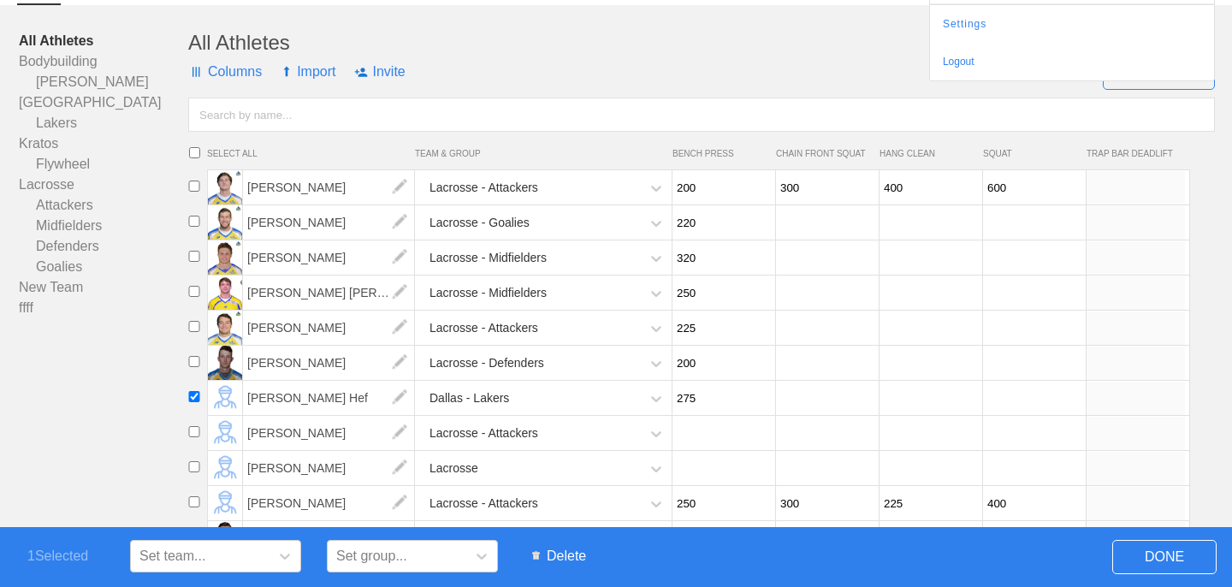
click at [195, 431] on input "checkbox" at bounding box center [194, 431] width 26 height 11
checkbox input "true"
click at [192, 468] on input "checkbox" at bounding box center [194, 466] width 26 height 11
checkbox input "true"
click at [584, 549] on span "Delete" at bounding box center [558, 556] width 71 height 33
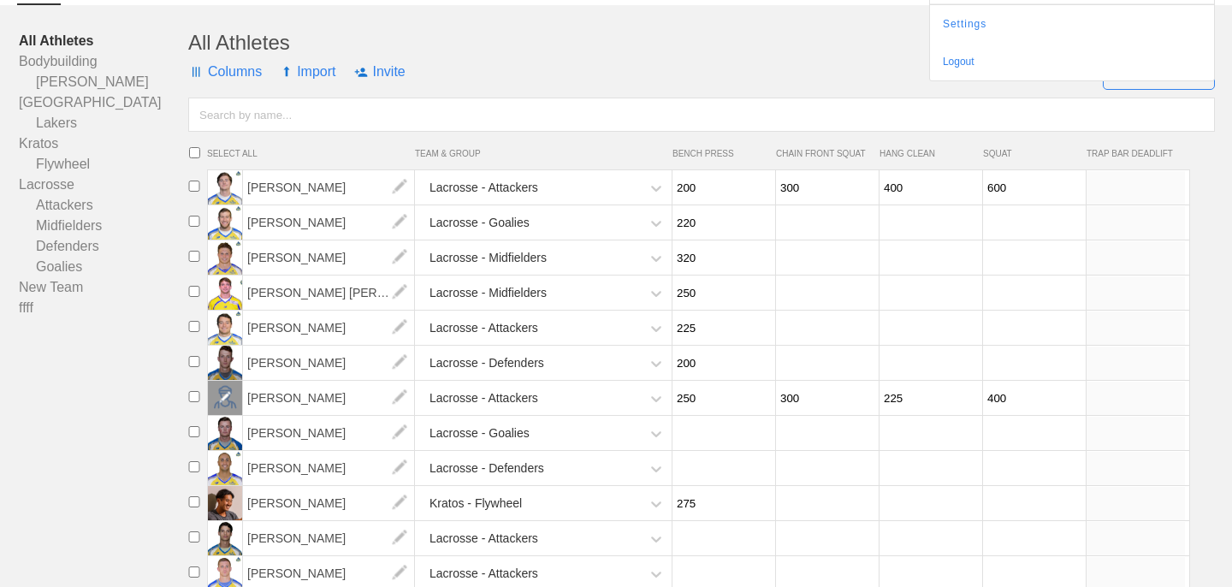
click at [231, 404] on div at bounding box center [225, 398] width 34 height 34
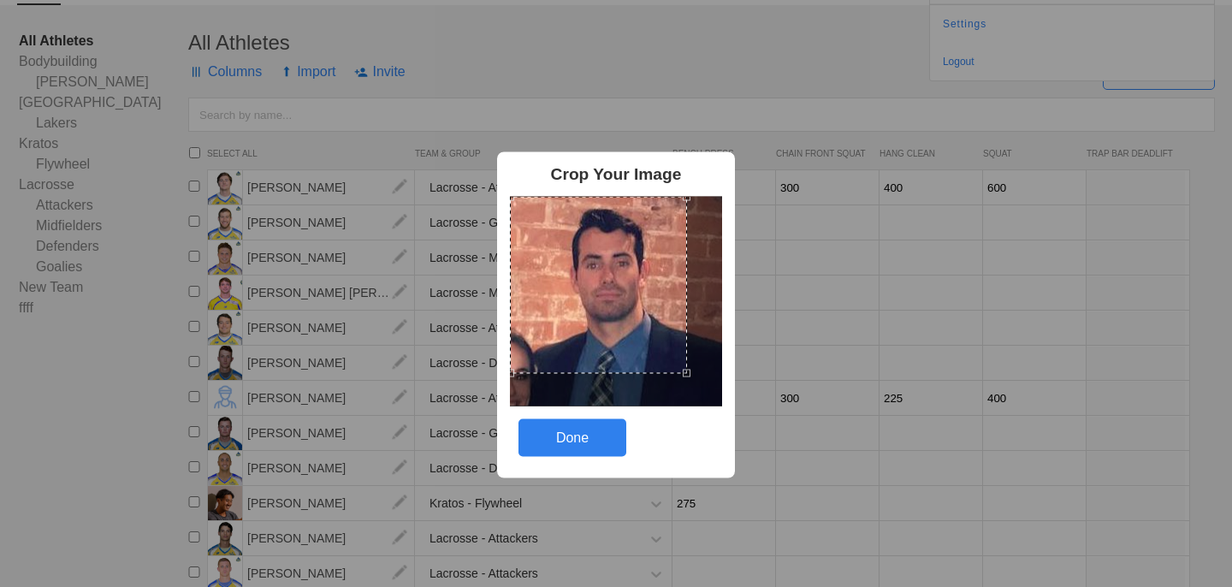
drag, startPoint x: 535, startPoint y: 220, endPoint x: 684, endPoint y: 308, distance: 173.7
click at [685, 309] on div at bounding box center [598, 285] width 177 height 177
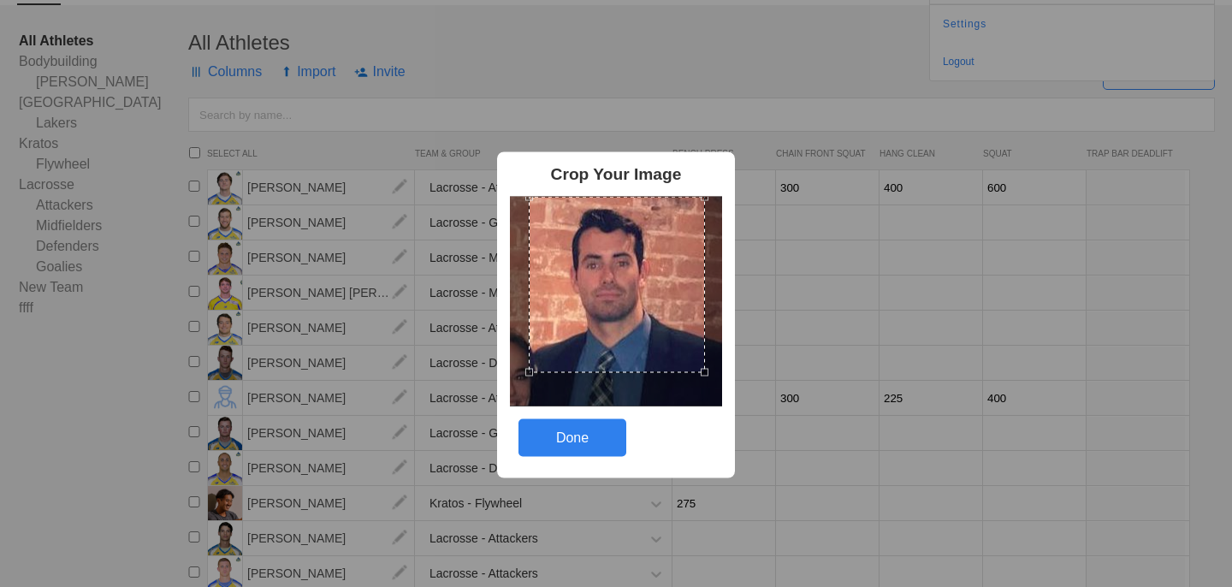
drag, startPoint x: 625, startPoint y: 313, endPoint x: 644, endPoint y: 312, distance: 18.8
click at [644, 313] on div at bounding box center [617, 285] width 176 height 176
click at [586, 435] on div "Done" at bounding box center [572, 438] width 108 height 38
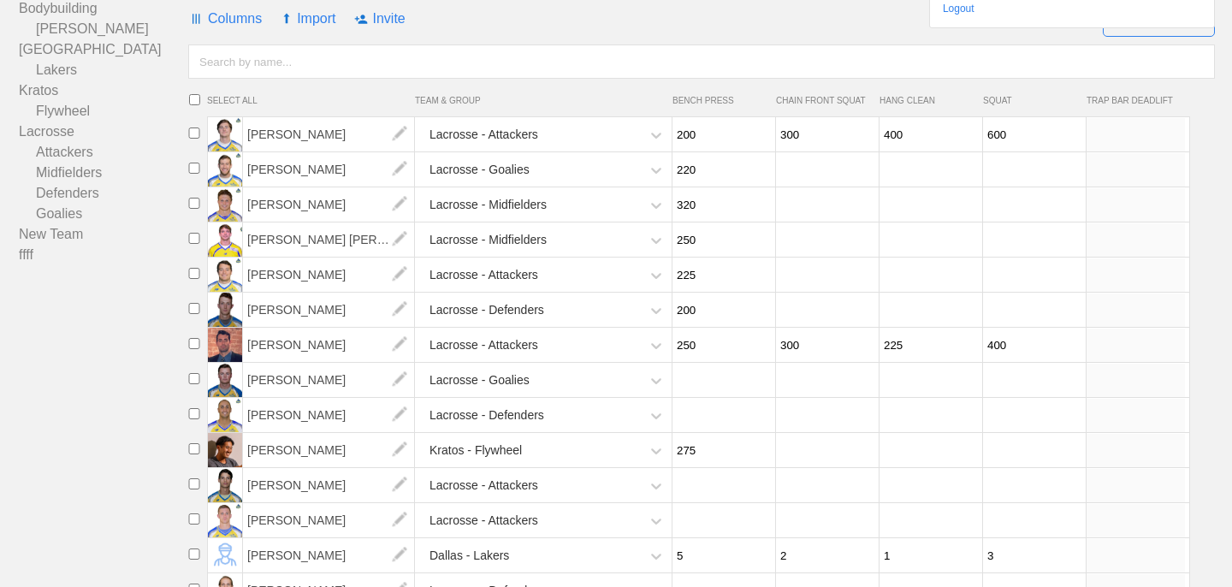
scroll to position [192, 0]
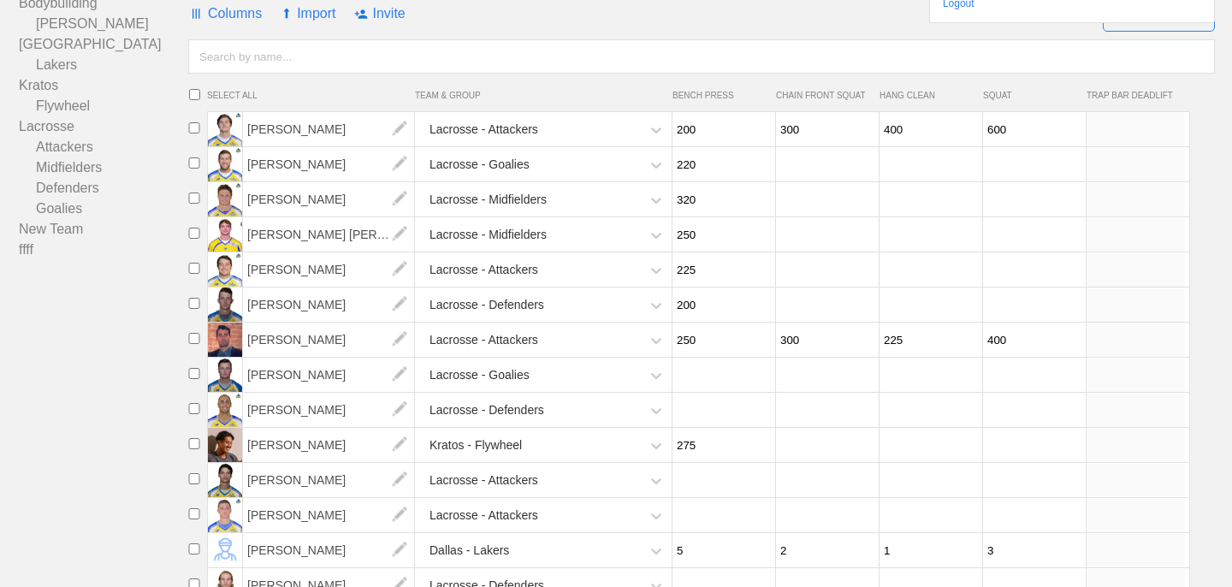
click at [713, 382] on input "number" at bounding box center [721, 374] width 98 height 33
type input "225"
click at [705, 413] on input "number" at bounding box center [721, 409] width 98 height 33
type input "190"
click at [699, 494] on input "number" at bounding box center [721, 480] width 98 height 33
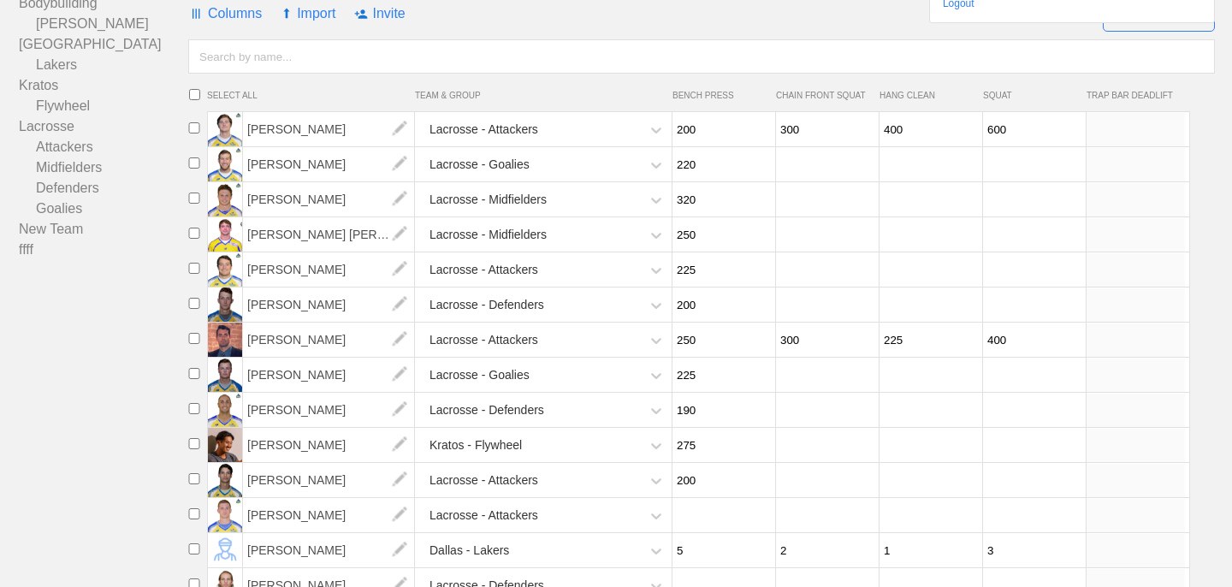
type input "200"
click at [698, 515] on input "number" at bounding box center [721, 515] width 98 height 33
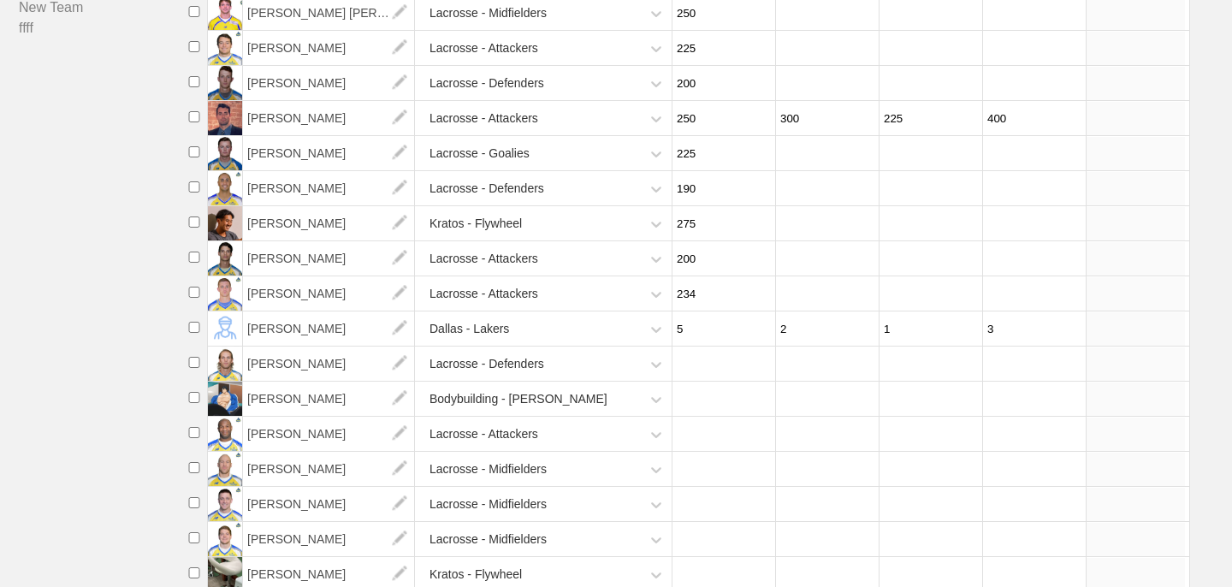
scroll to position [416, 0]
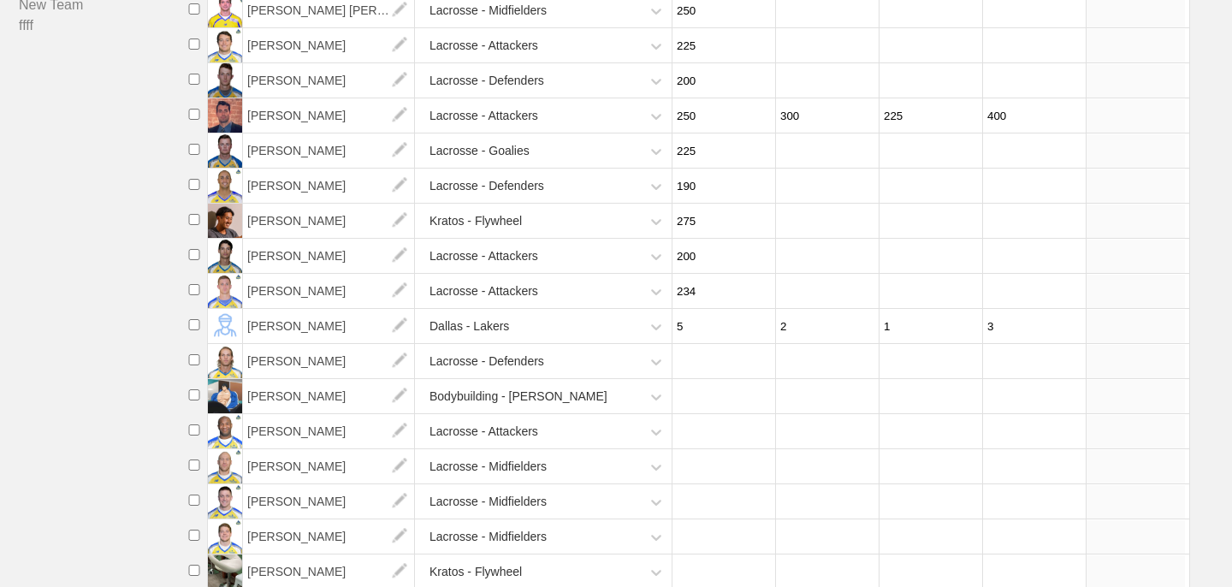
type input "234"
click at [700, 365] on input "number" at bounding box center [721, 361] width 98 height 33
type input "195"
click at [704, 394] on input "number" at bounding box center [721, 396] width 98 height 33
type input "2"
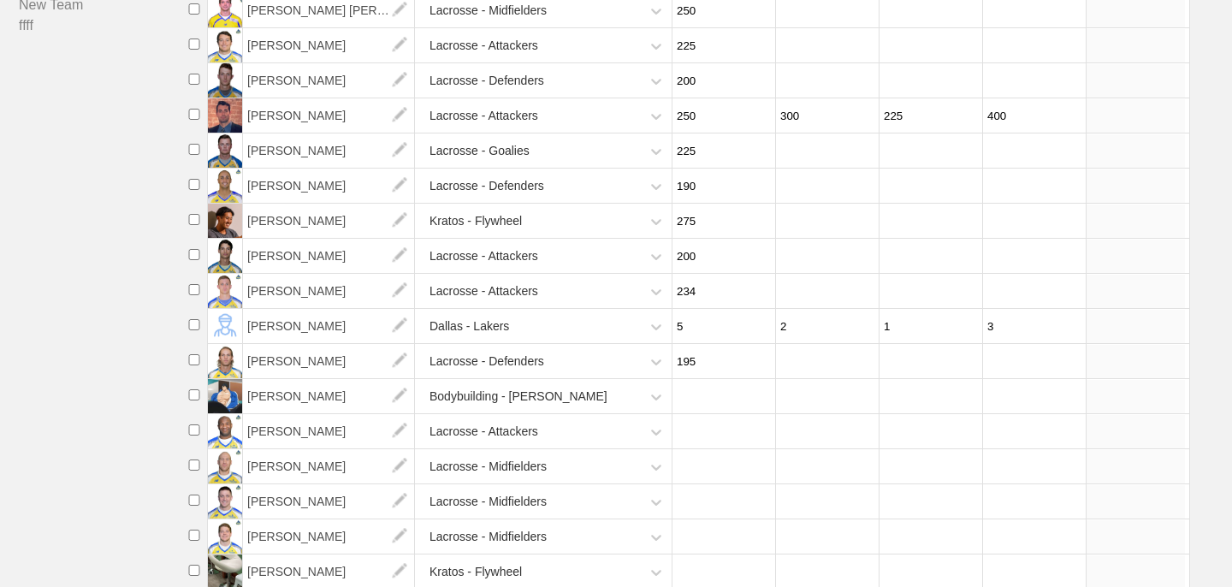
click at [707, 438] on input "number" at bounding box center [721, 431] width 98 height 33
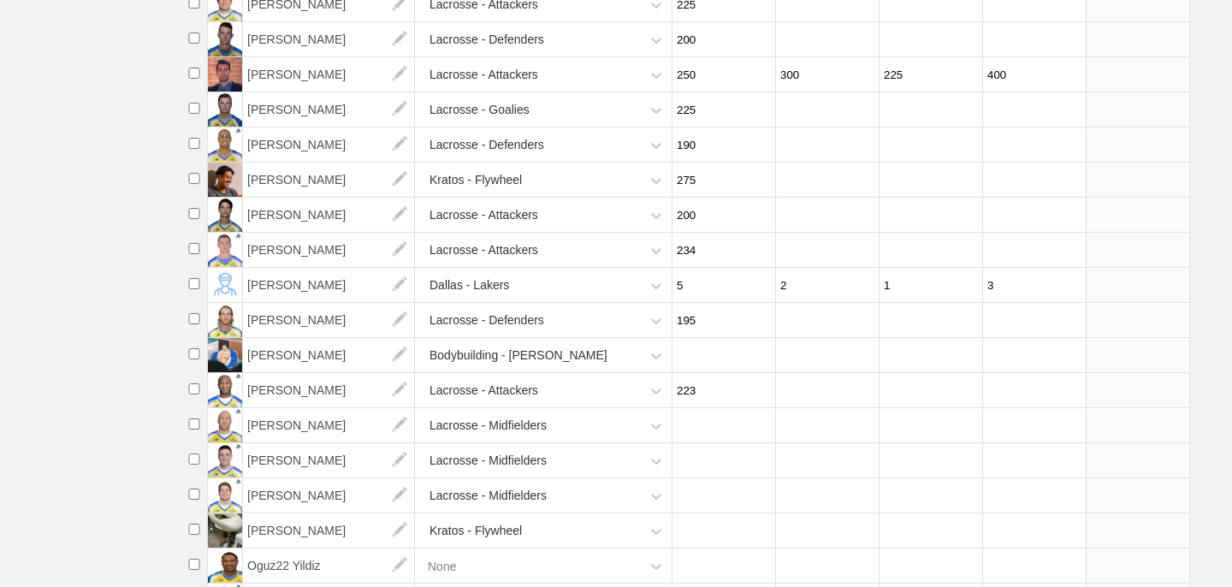
scroll to position [458, 0]
type input "223"
click at [711, 433] on input "number" at bounding box center [721, 423] width 98 height 33
type input "225"
click at [707, 399] on input "223" at bounding box center [721, 388] width 98 height 33
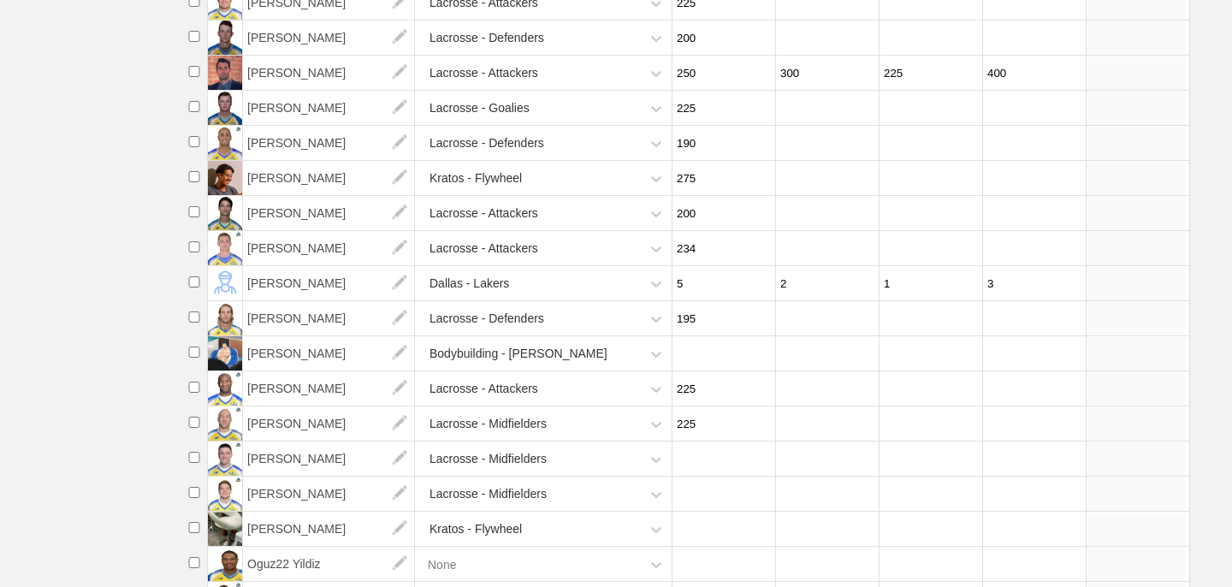
type input "225"
click at [701, 469] on input "number" at bounding box center [721, 458] width 98 height 33
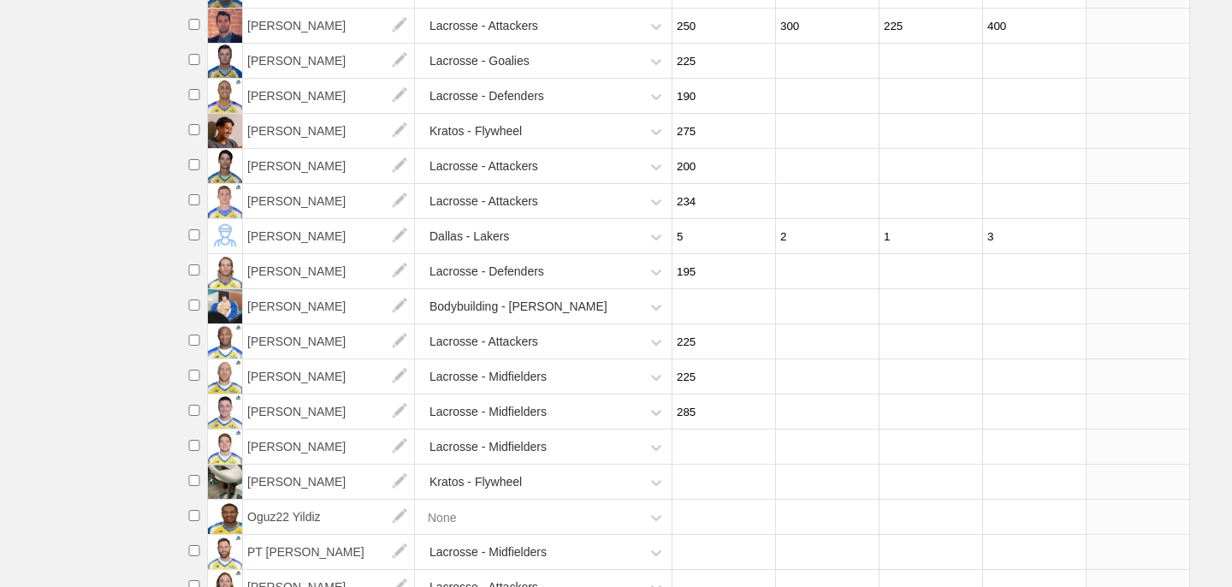
scroll to position [508, 0]
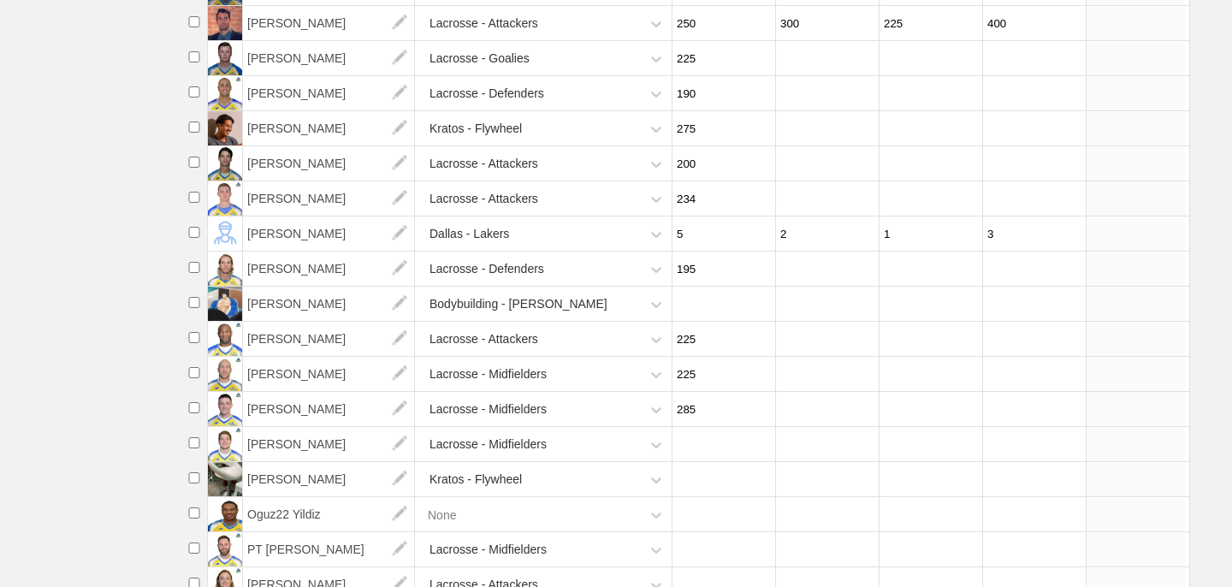
type input "285"
click at [707, 460] on input "number" at bounding box center [721, 444] width 98 height 33
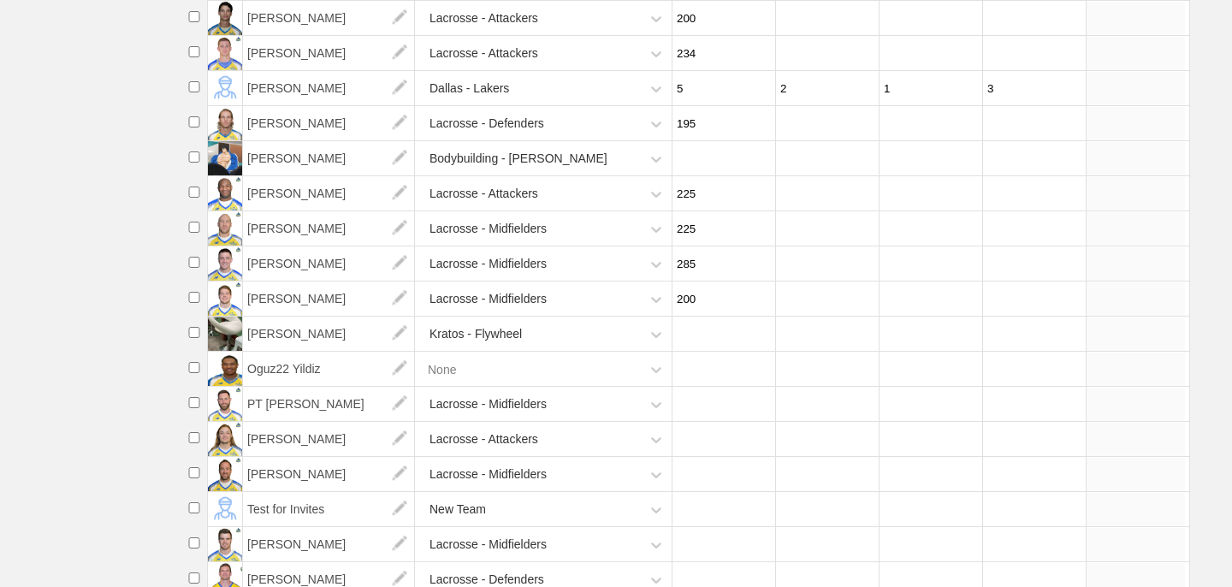
scroll to position [659, 0]
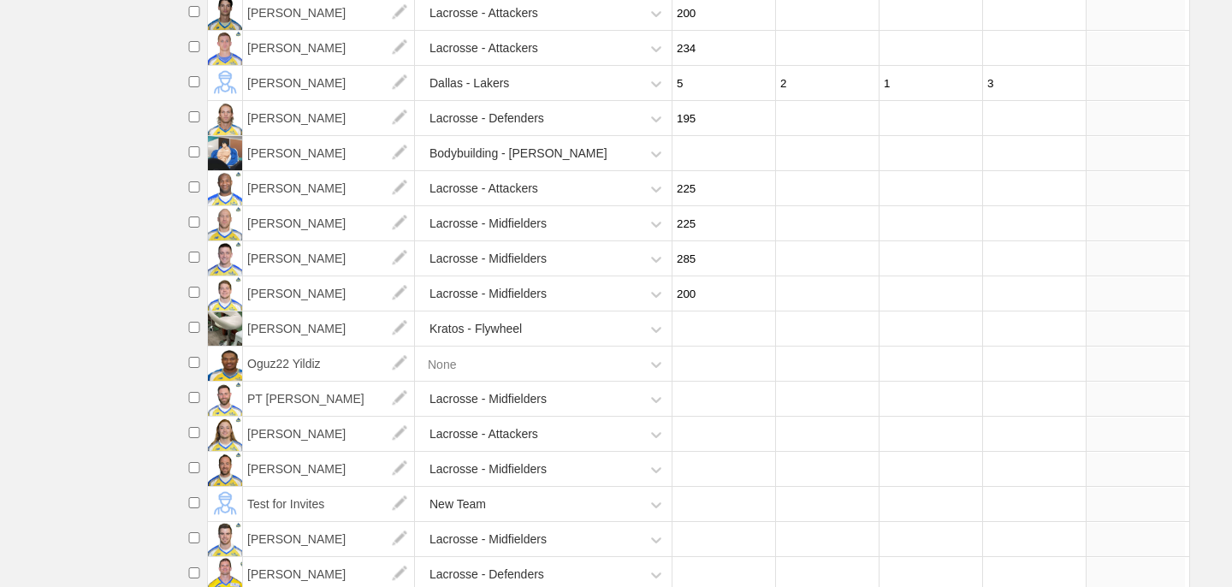
type input "200"
click at [700, 411] on input "number" at bounding box center [721, 398] width 98 height 33
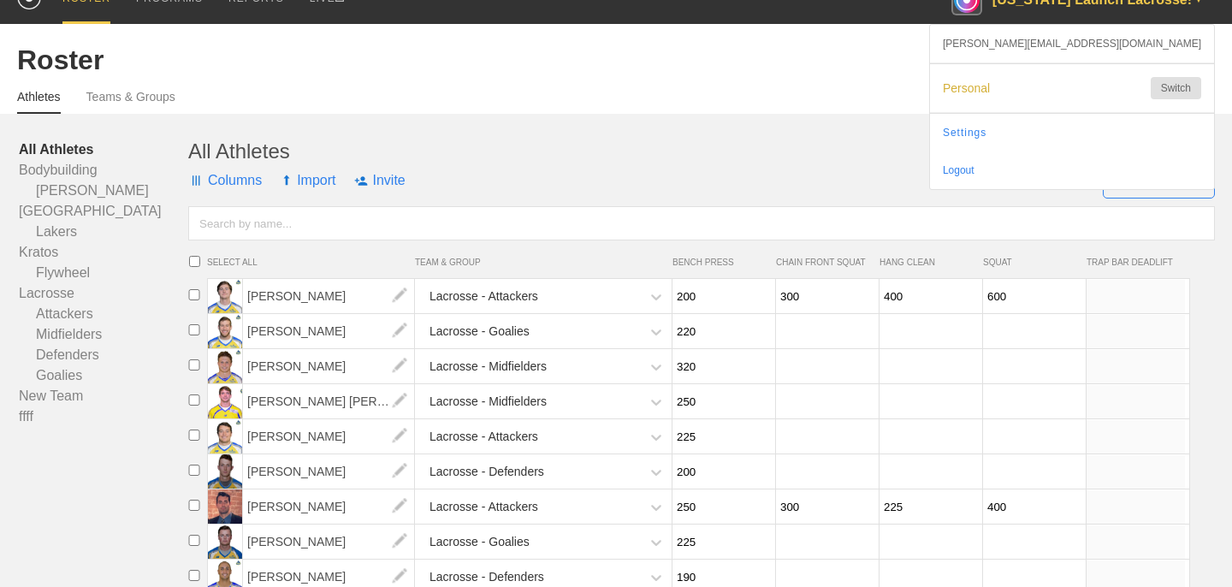
scroll to position [37, 0]
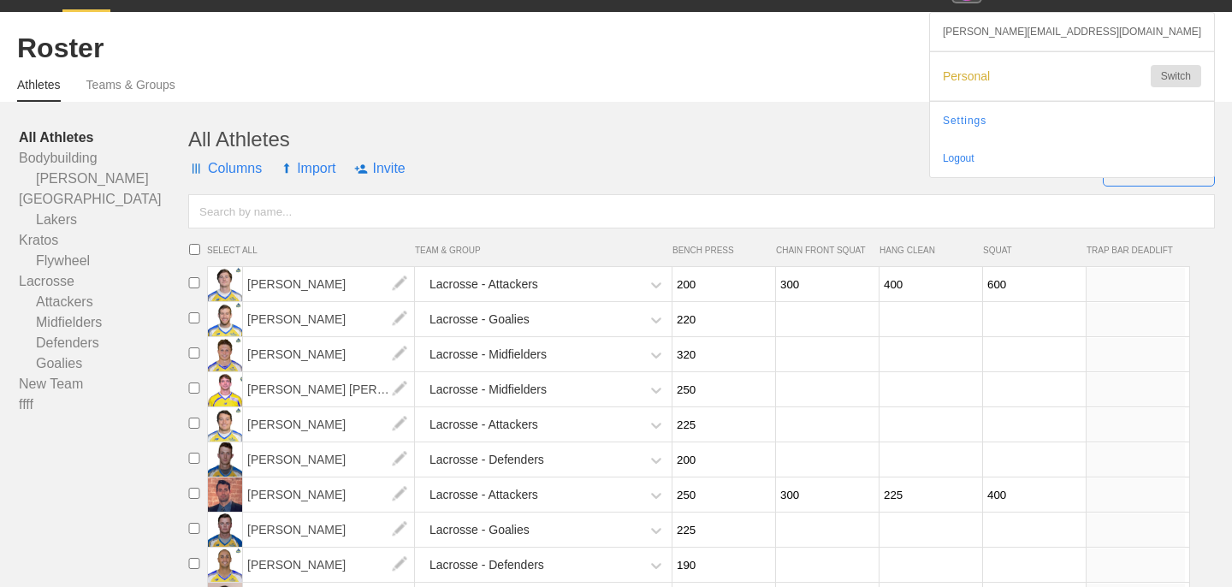
type input "-2"
click at [822, 321] on input "number" at bounding box center [825, 319] width 98 height 33
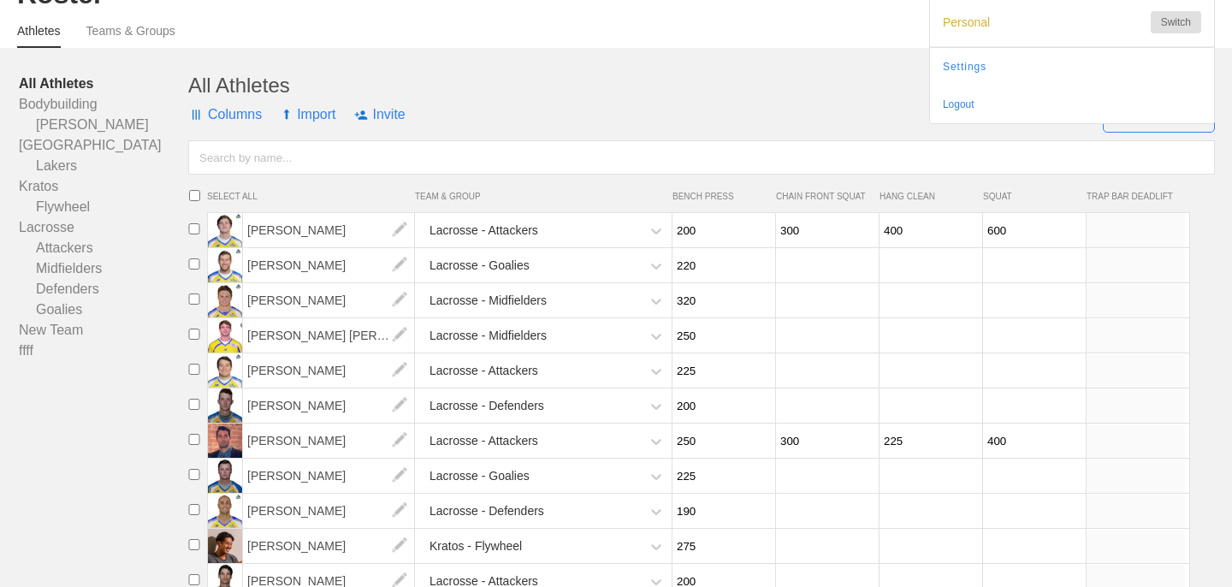
scroll to position [90, 0]
click at [800, 223] on input "300" at bounding box center [825, 231] width 98 height 33
type input "200"
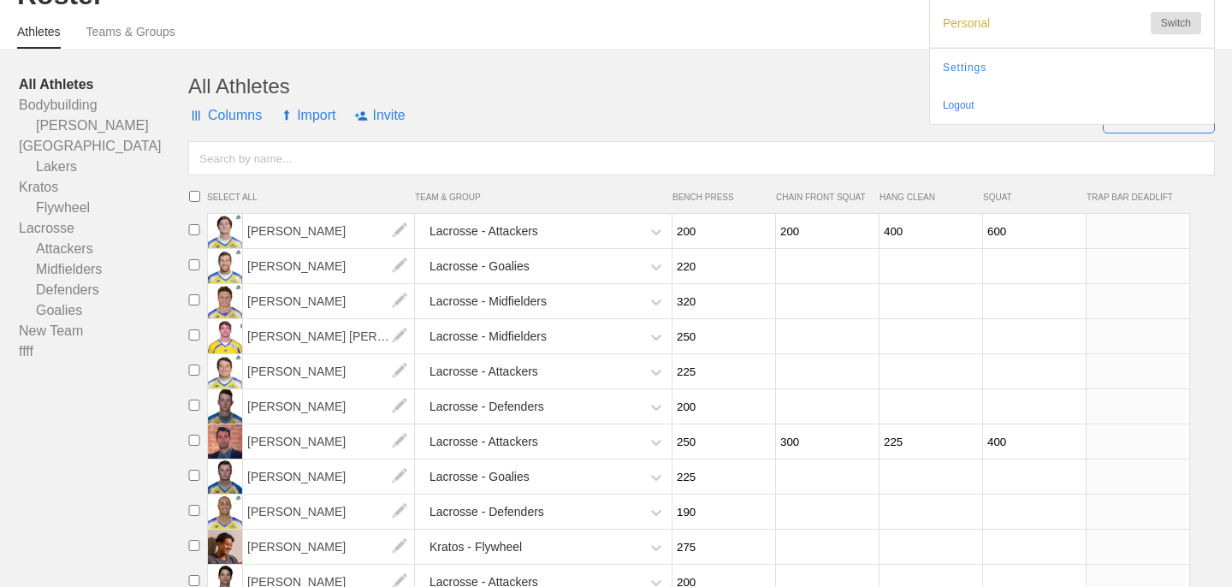
click at [795, 259] on input "number" at bounding box center [825, 266] width 98 height 33
type input "225"
click at [796, 302] on input "number" at bounding box center [825, 301] width 98 height 33
type input "185"
click at [799, 334] on input "number" at bounding box center [825, 336] width 98 height 33
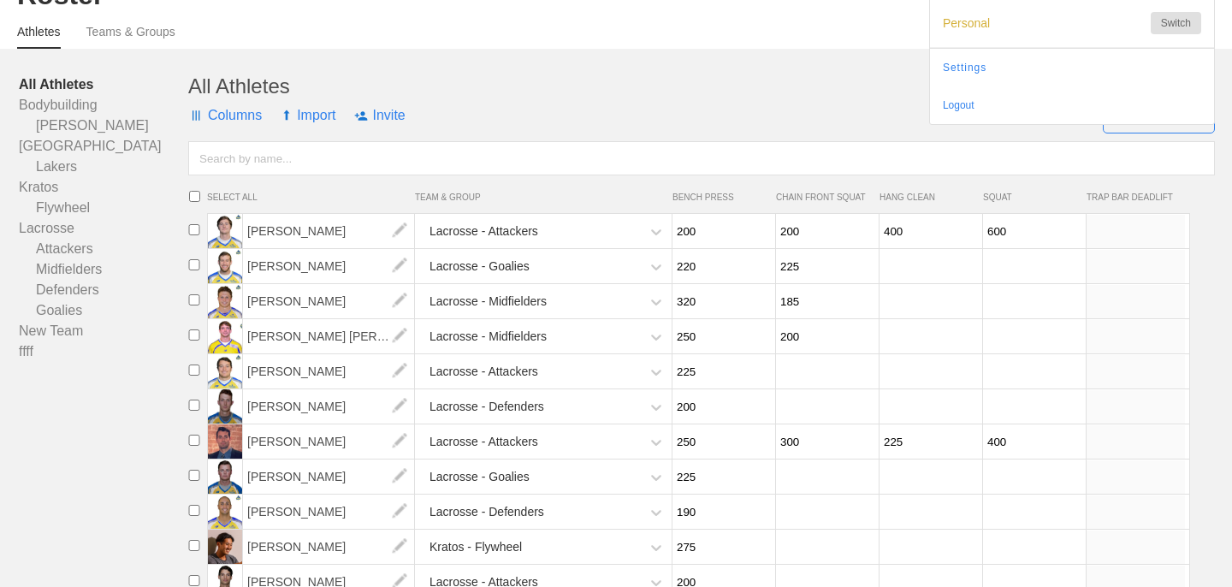
type input "200"
click at [800, 372] on input "number" at bounding box center [825, 371] width 98 height 33
type input "195"
click at [801, 404] on input "number" at bounding box center [825, 406] width 98 height 33
type input "175"
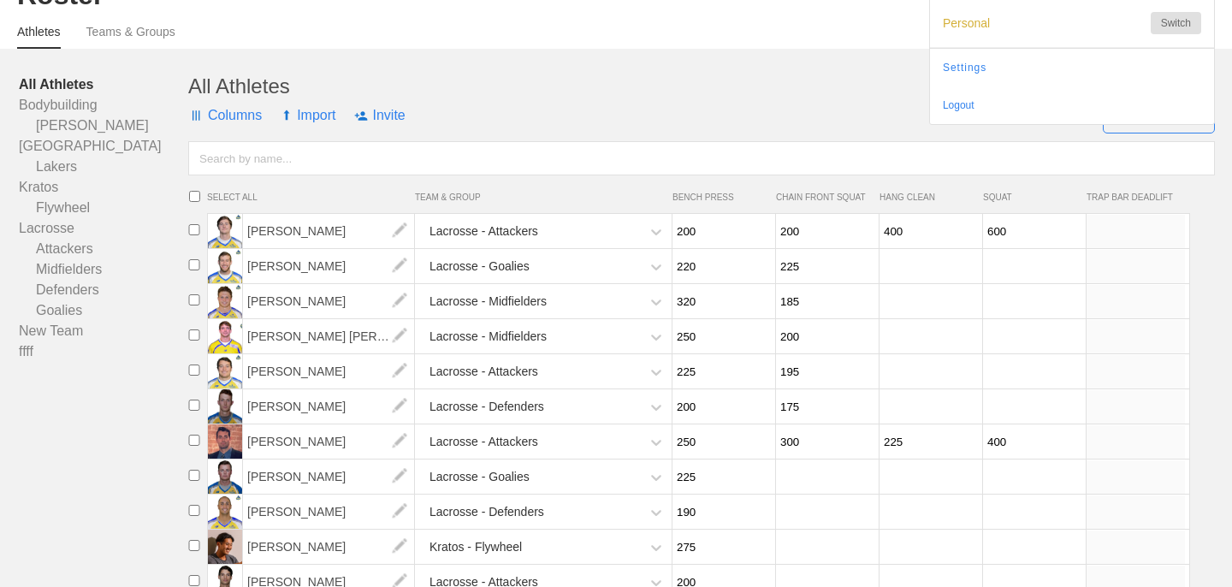
click at [801, 482] on input "number" at bounding box center [825, 476] width 98 height 33
click at [806, 448] on input "300" at bounding box center [825, 441] width 98 height 33
type input "200"
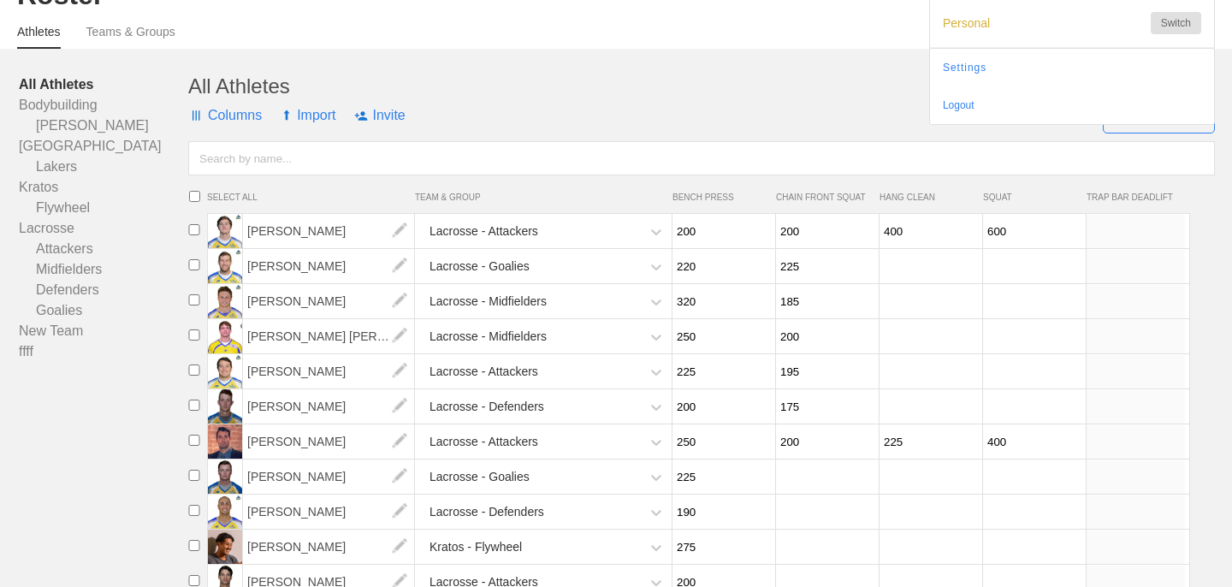
click at [813, 476] on input "number" at bounding box center [825, 476] width 98 height 33
type input "210"
click at [801, 515] on input "number" at bounding box center [825, 511] width 98 height 33
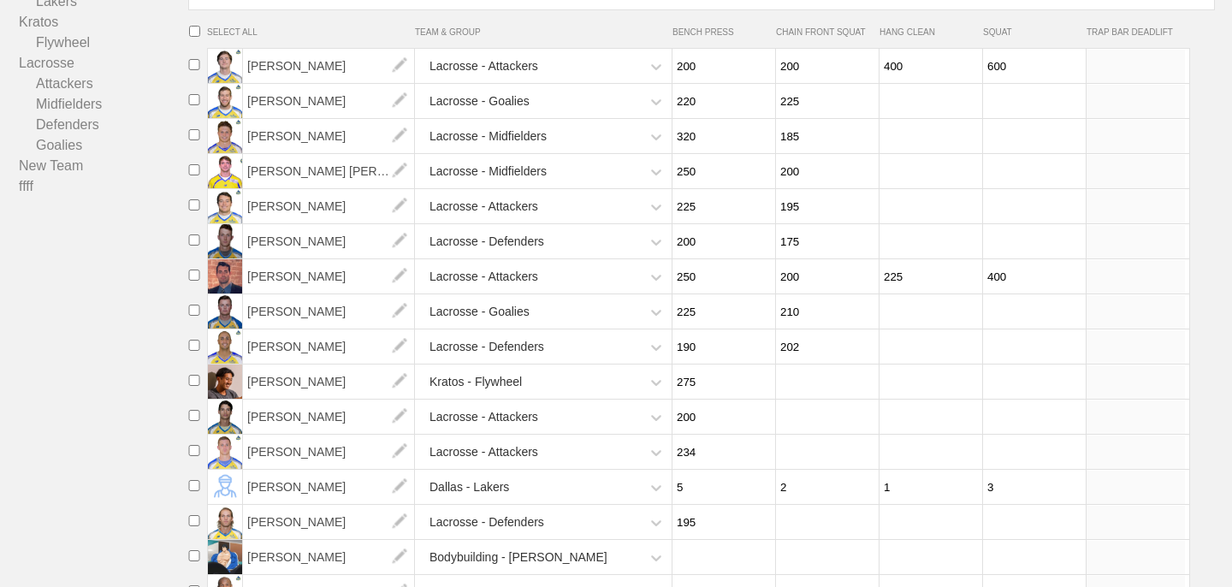
scroll to position [257, 0]
type input "202"
click at [774, 415] on span "200" at bounding box center [723, 415] width 103 height 34
click at [811, 419] on input "number" at bounding box center [825, 415] width 98 height 33
type input "185"
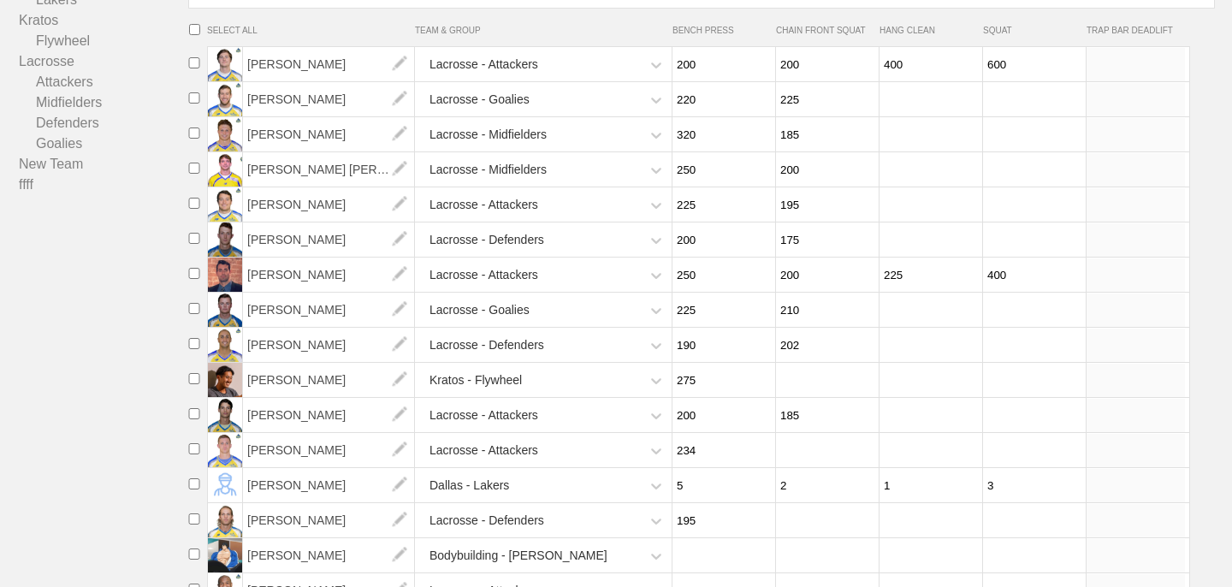
click at [813, 463] on input "number" at bounding box center [825, 450] width 98 height 33
type input "235"
click at [760, 448] on input "235" at bounding box center [721, 450] width 98 height 33
click at [808, 453] on input "number" at bounding box center [825, 450] width 98 height 33
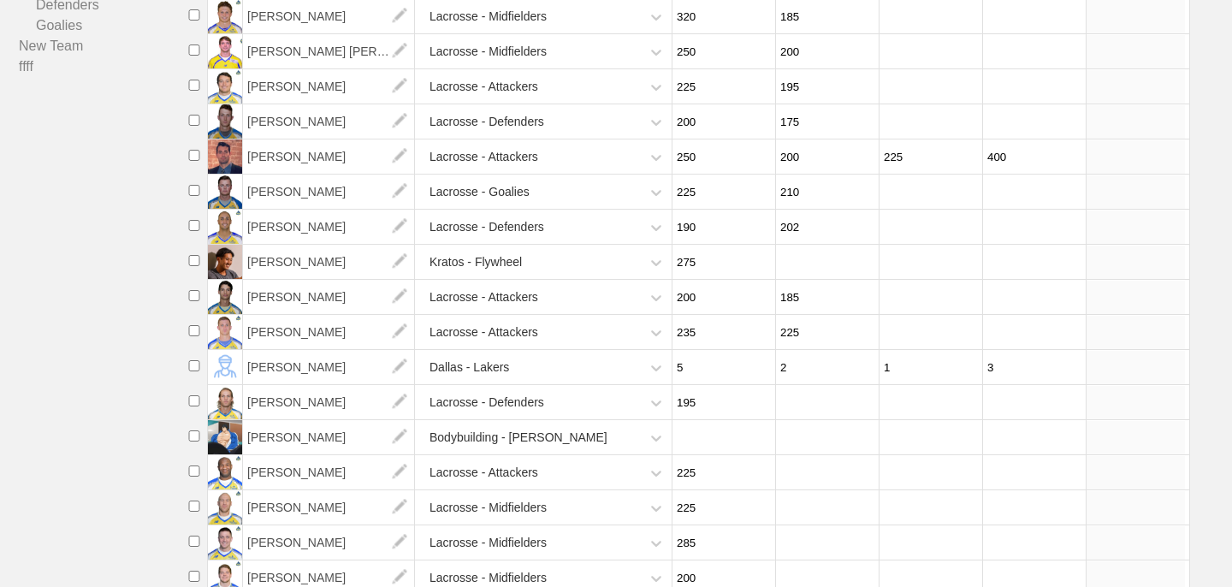
scroll to position [376, 0]
type input "225"
click at [807, 478] on input "number" at bounding box center [825, 470] width 98 height 33
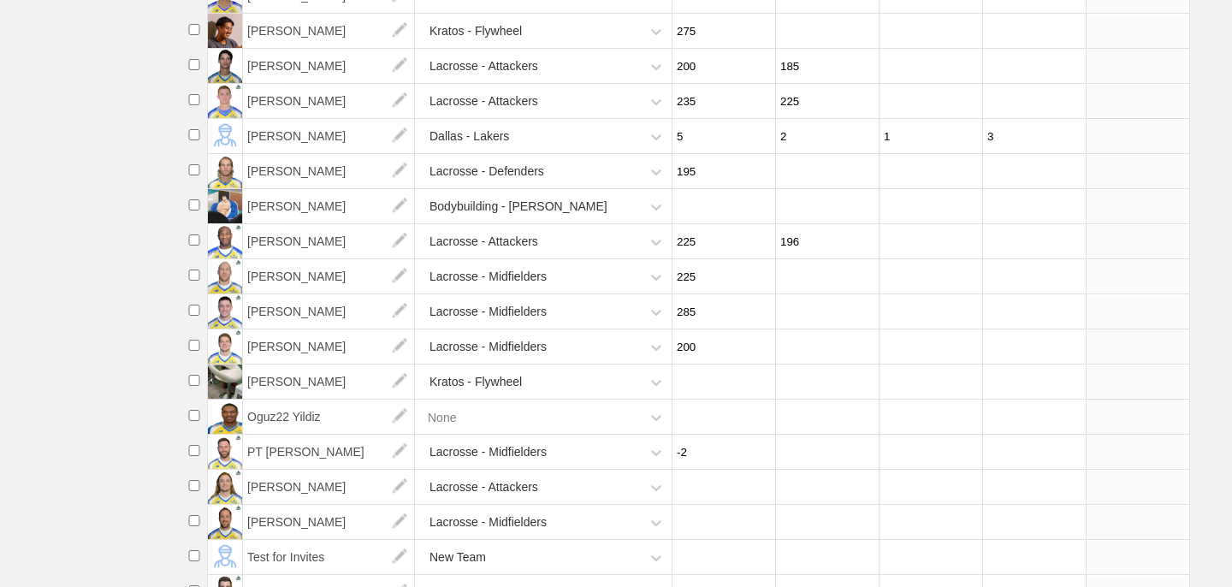
scroll to position [618, 0]
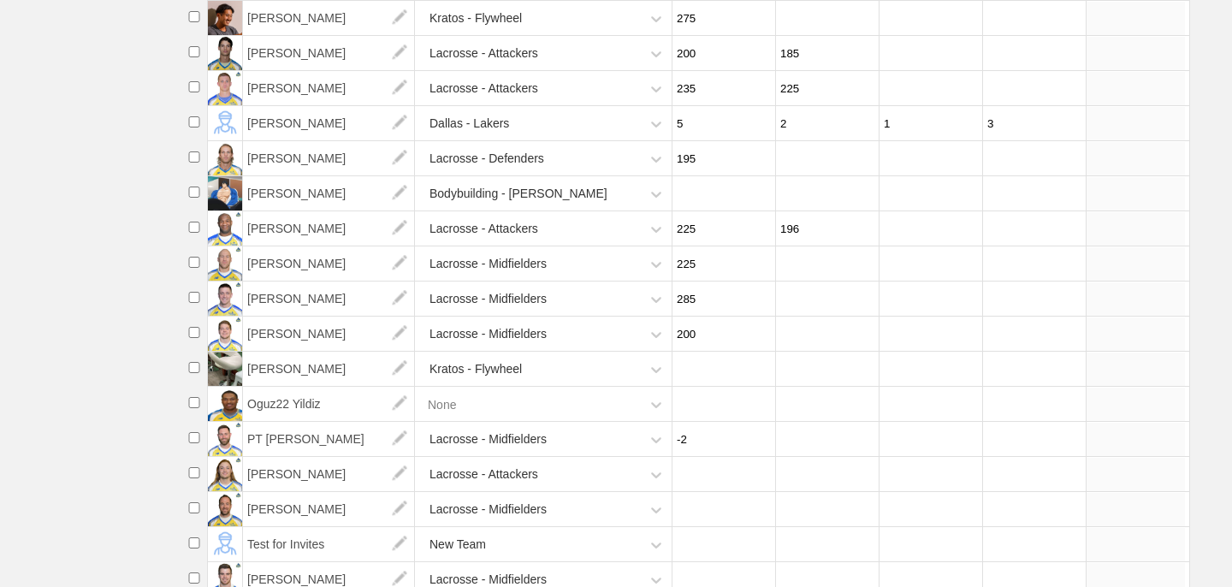
type input "196"
click at [810, 472] on input "number" at bounding box center [825, 474] width 98 height 33
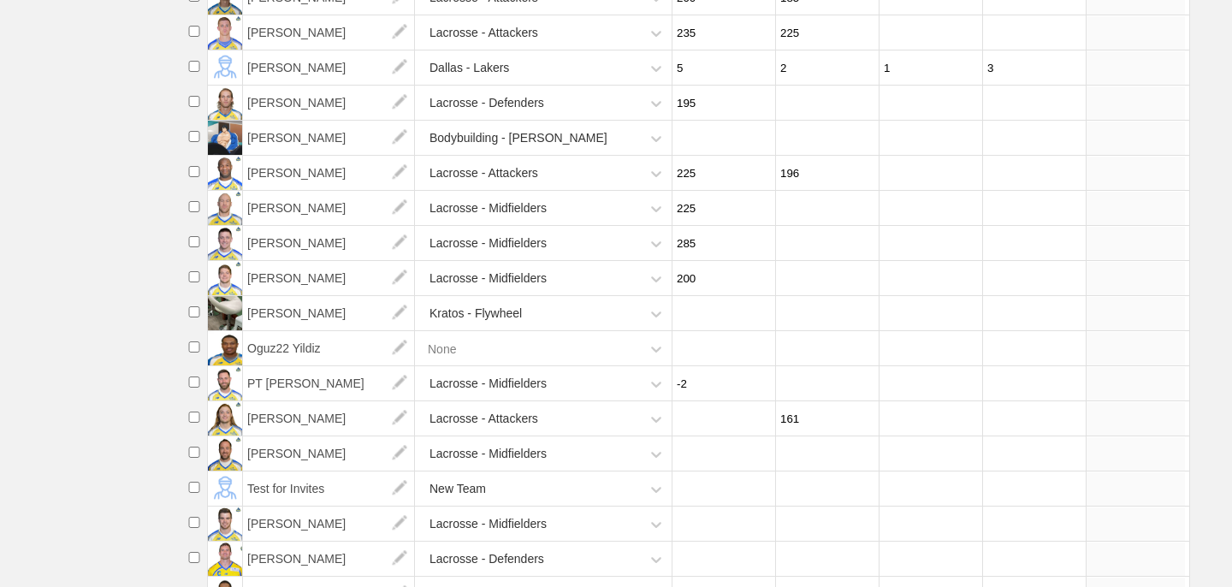
scroll to position [678, 0]
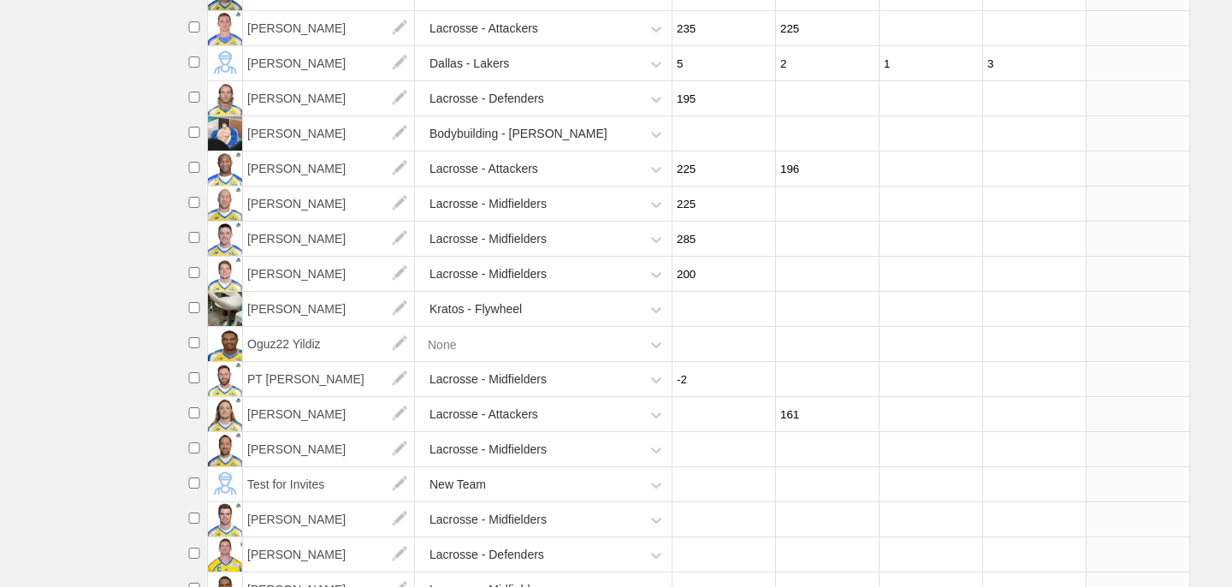
type input "161"
click at [708, 417] on input "number" at bounding box center [721, 414] width 98 height 33
type input "200"
click at [802, 420] on input "161" at bounding box center [825, 414] width 98 height 33
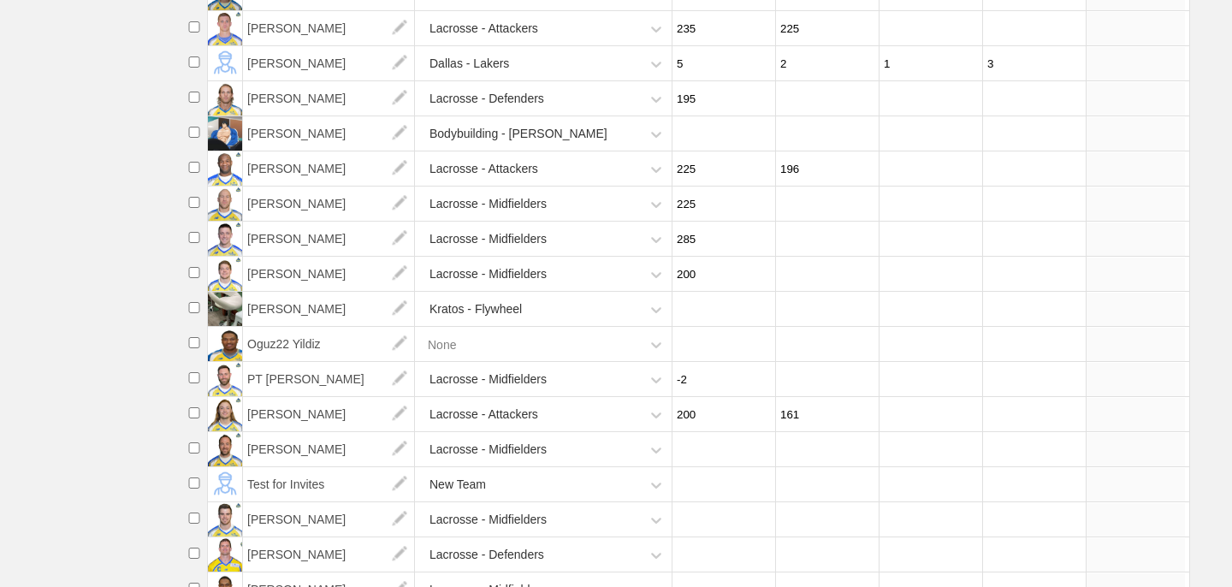
click at [802, 420] on input "161" at bounding box center [825, 414] width 98 height 33
type input "180"
click at [995, 422] on input "number" at bounding box center [1032, 414] width 98 height 33
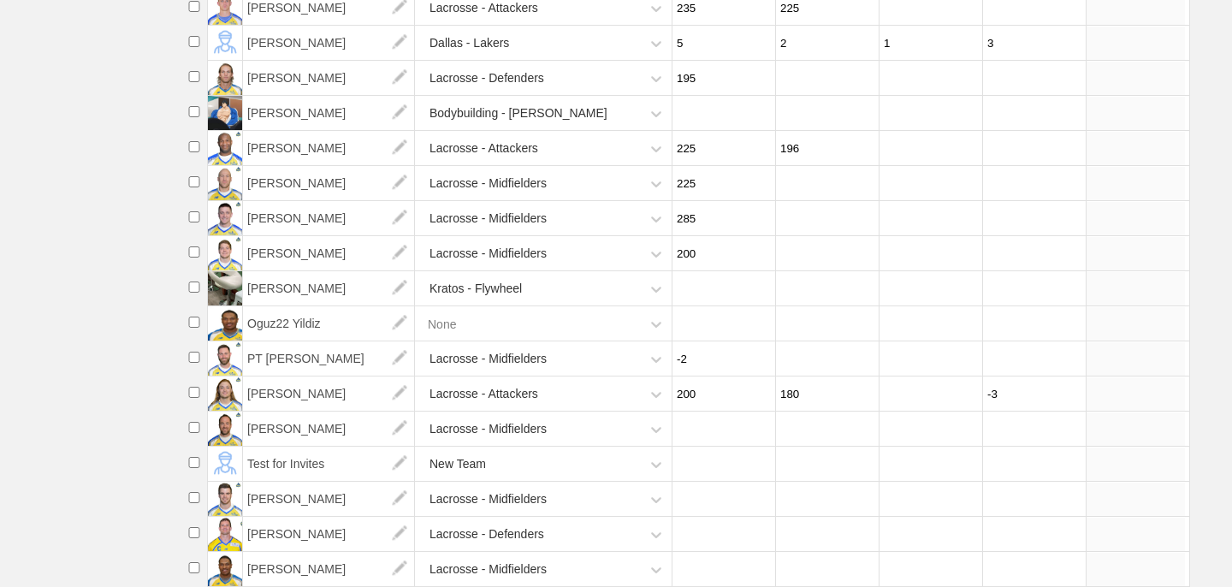
scroll to position [706, 0]
click at [1075, 391] on input "-2" at bounding box center [1032, 393] width 98 height 33
click at [1075, 391] on input "-1" at bounding box center [1032, 393] width 98 height 33
type input "0"
click at [1075, 391] on input "0" at bounding box center [1032, 393] width 98 height 33
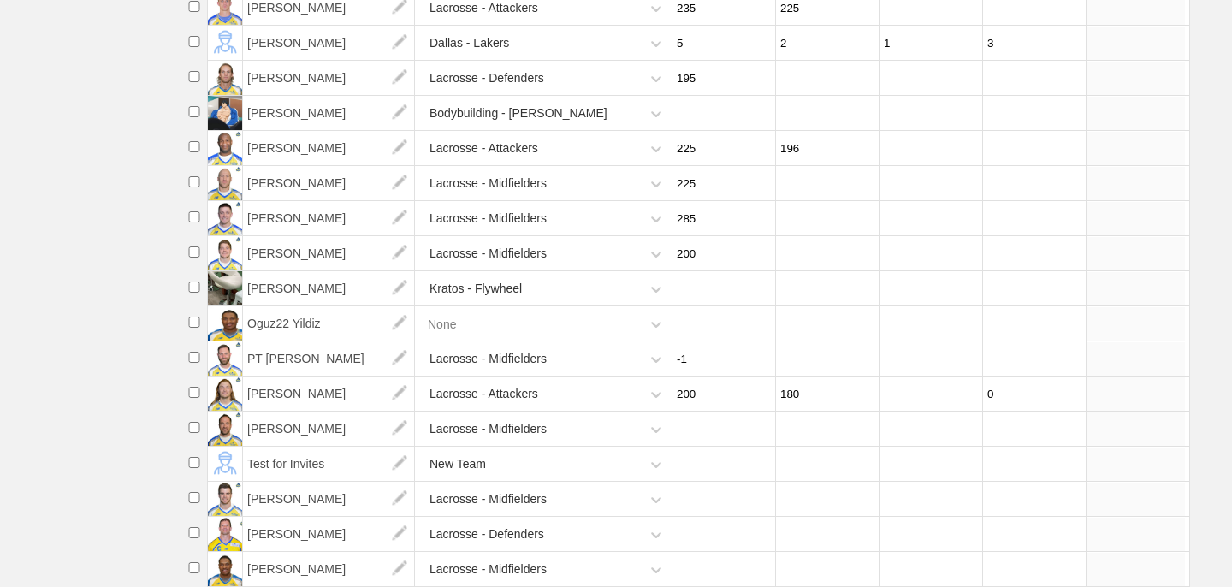
click at [763, 356] on input "-1" at bounding box center [721, 358] width 98 height 33
type input "0"
click at [763, 356] on input "0" at bounding box center [721, 358] width 98 height 33
click at [1202, 337] on li "Oguz22 Yildiz None" at bounding box center [706, 323] width 1050 height 35
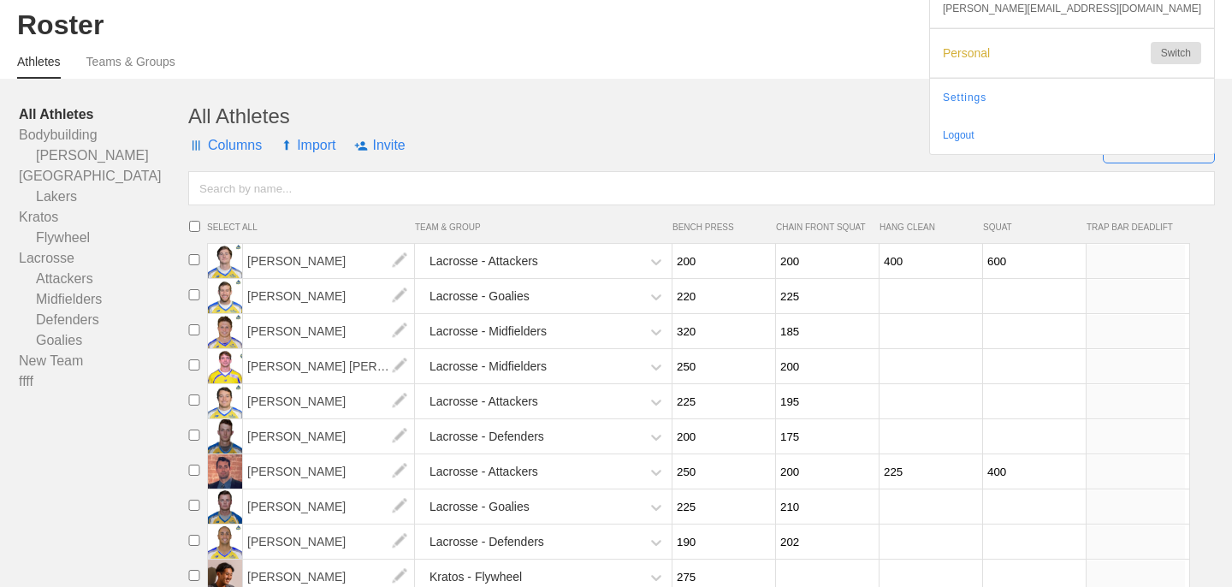
scroll to position [0, 0]
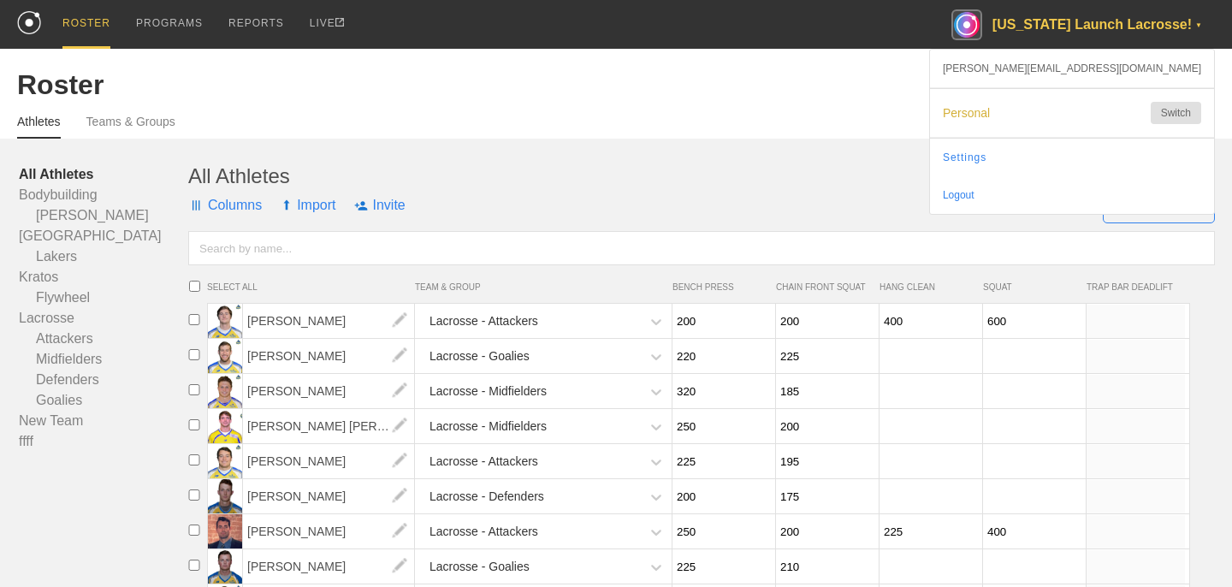
click at [912, 325] on input "400" at bounding box center [928, 321] width 98 height 33
type input "200"
click at [910, 359] on input "number" at bounding box center [928, 356] width 98 height 33
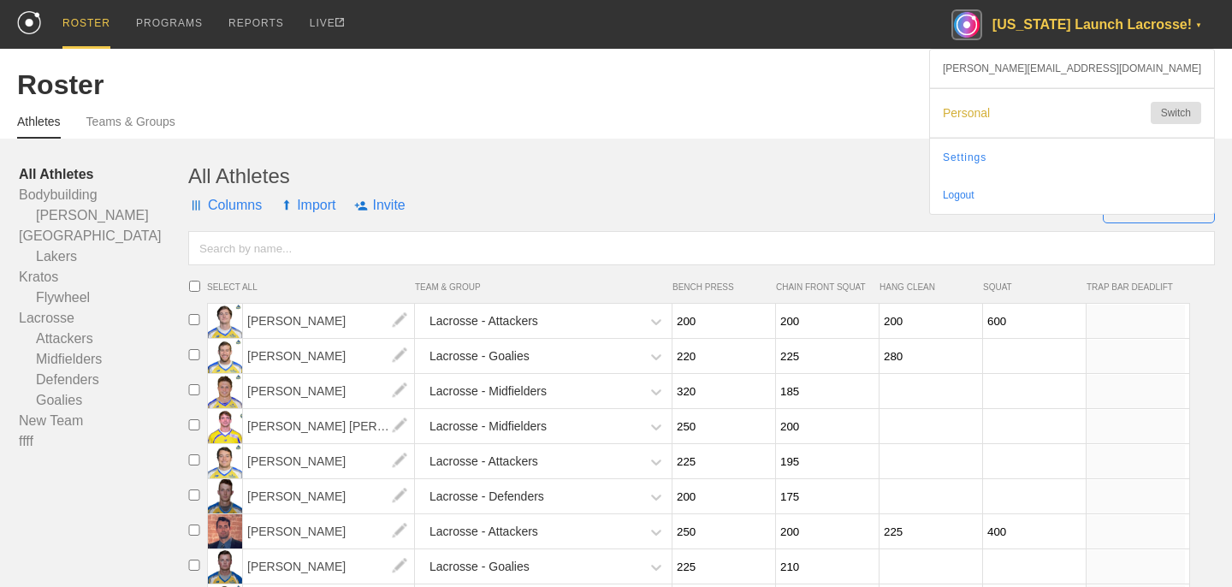
click at [906, 402] on input "number" at bounding box center [928, 391] width 98 height 33
click at [889, 355] on input "280" at bounding box center [928, 356] width 98 height 33
type input "180"
click at [901, 392] on input "number" at bounding box center [928, 391] width 98 height 33
type input "190"
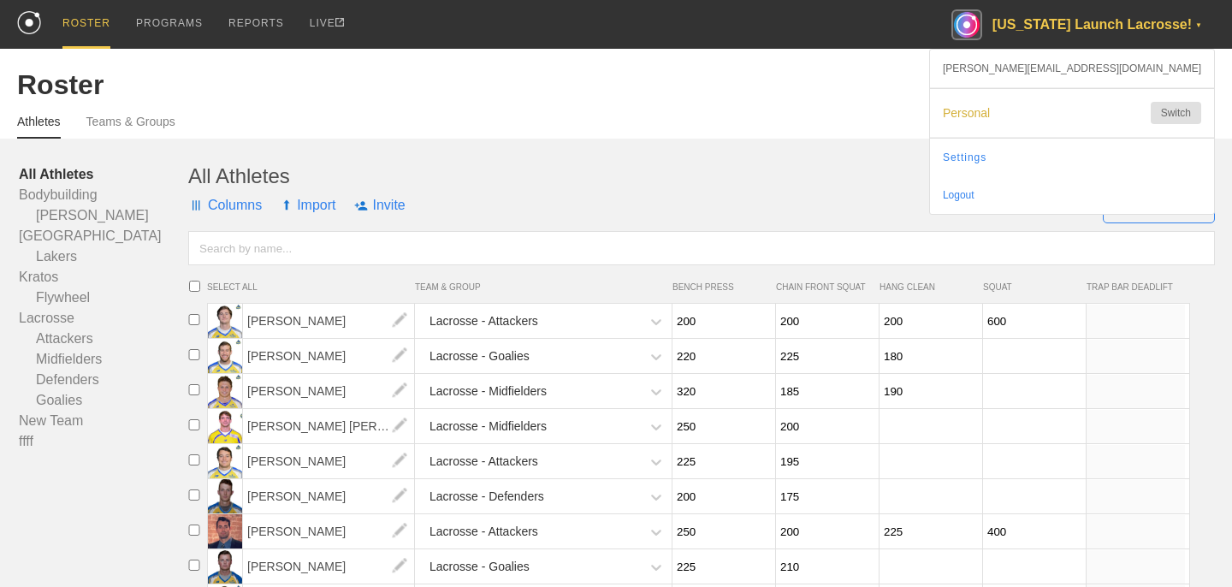
click at [900, 435] on input "number" at bounding box center [928, 426] width 98 height 33
type input "200"
click at [893, 467] on input "number" at bounding box center [928, 461] width 98 height 33
type input "210"
click at [899, 500] on input "number" at bounding box center [928, 496] width 98 height 33
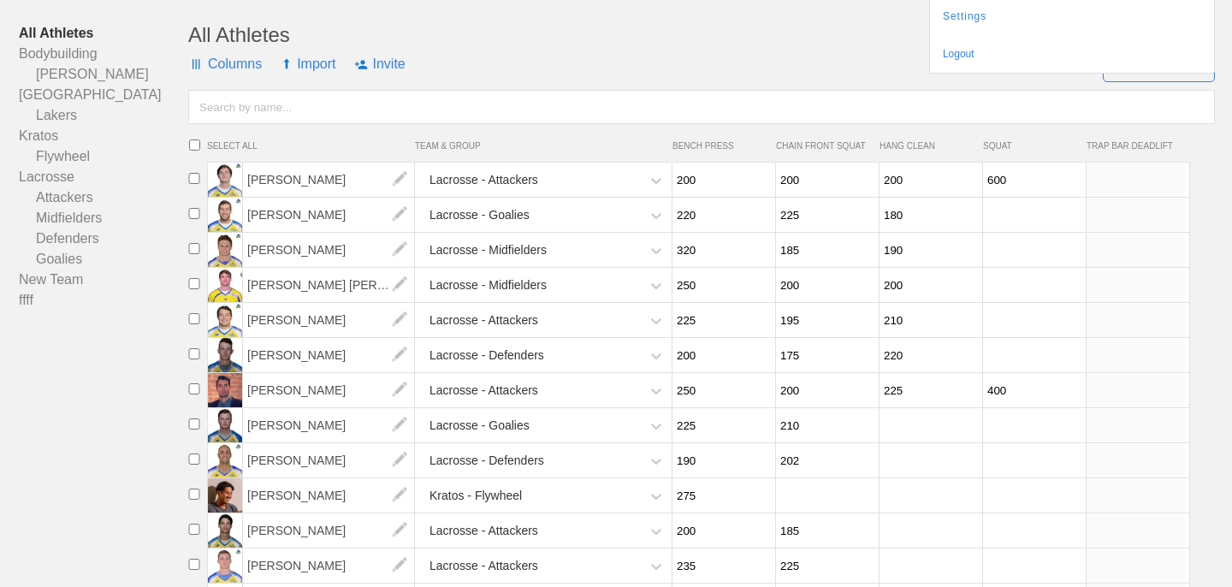
scroll to position [143, 0]
type input "220"
click at [920, 421] on input "number" at bounding box center [928, 423] width 98 height 33
type input "245"
click at [903, 458] on input "number" at bounding box center [928, 458] width 98 height 33
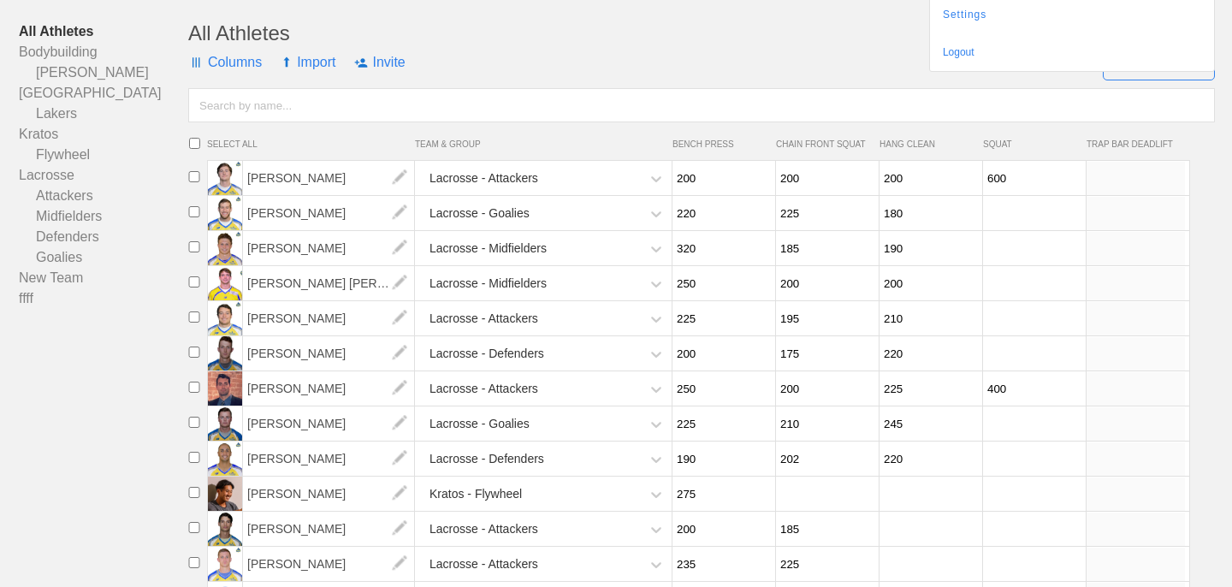
type input "220"
click at [906, 496] on input "number" at bounding box center [928, 493] width 98 height 33
type input "190"
click at [904, 538] on input "number" at bounding box center [928, 528] width 98 height 33
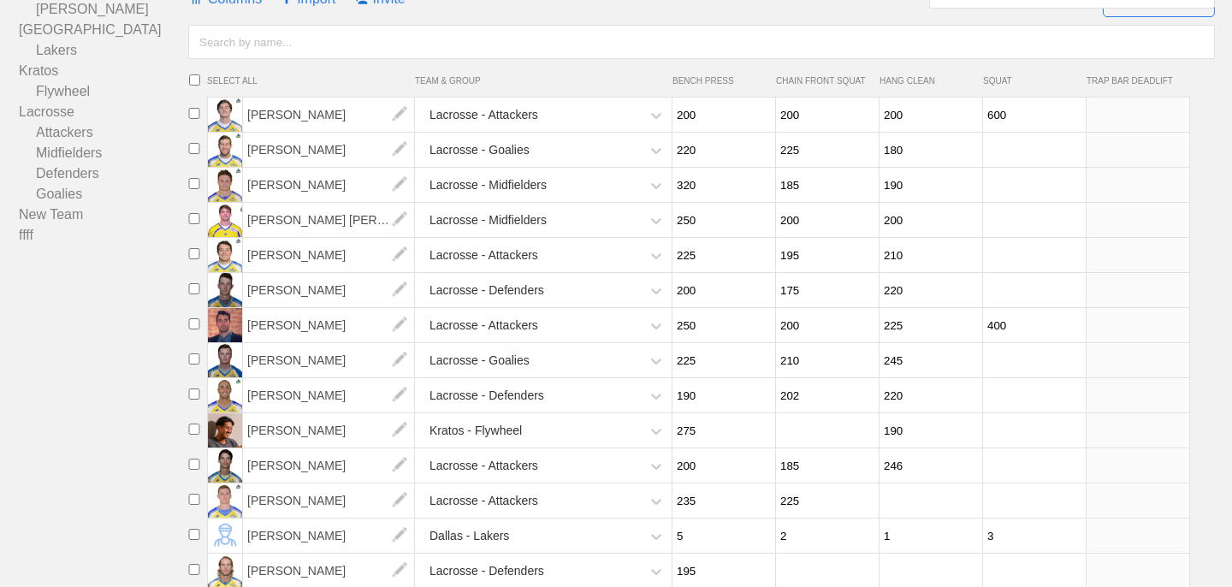
scroll to position [208, 0]
type input "246"
click at [927, 499] on input "number" at bounding box center [928, 498] width 98 height 33
type input "185"
click at [1189, 408] on span at bounding box center [1137, 393] width 103 height 34
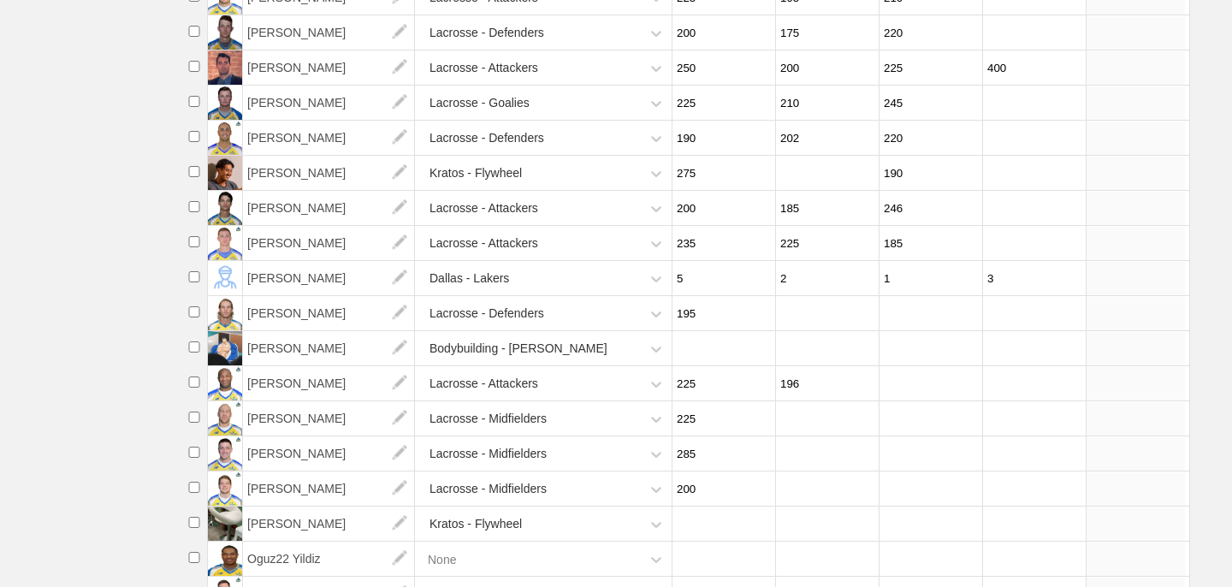
scroll to position [470, 0]
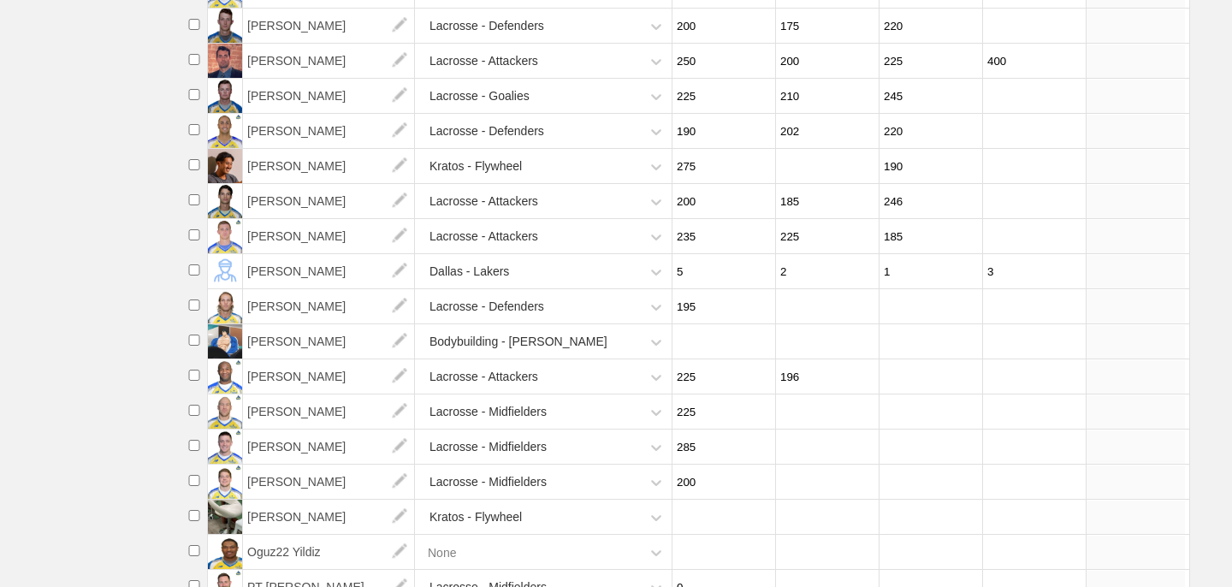
click at [920, 374] on input "number" at bounding box center [928, 376] width 98 height 33
type input "225"
click at [1206, 401] on li "[PERSON_NAME] Lacrosse - Midfielders 225" at bounding box center [706, 411] width 1050 height 35
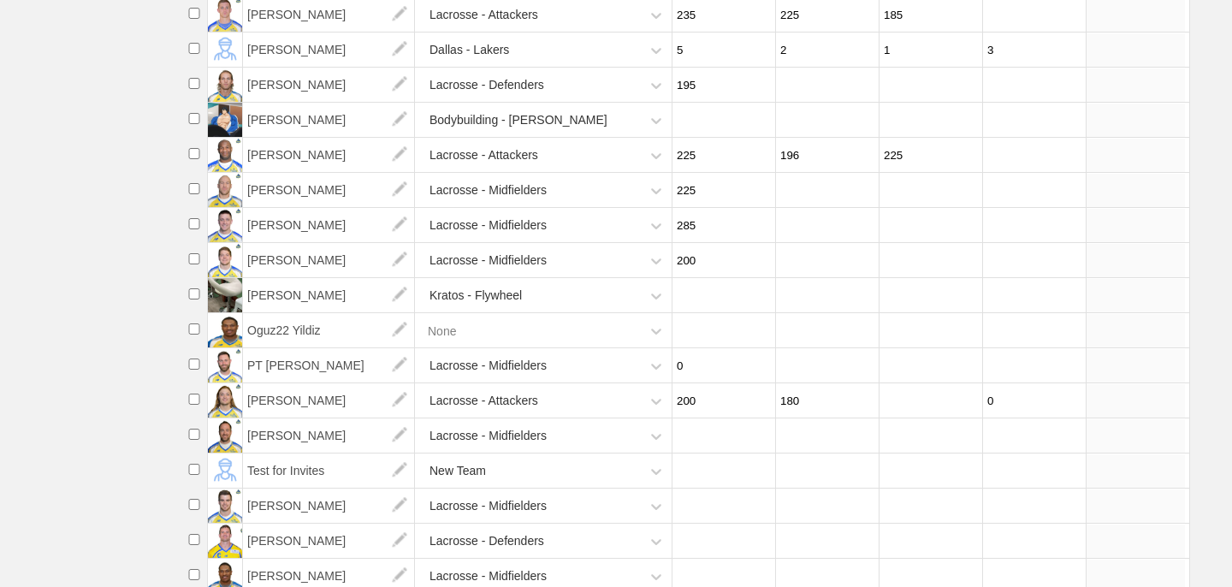
scroll to position [691, 0]
click at [925, 411] on input "number" at bounding box center [928, 401] width 98 height 33
type input "2"
click at [1208, 416] on li "[PERSON_NAME] Lacrosse - Attackers 200 180 190 0" at bounding box center [706, 401] width 1050 height 35
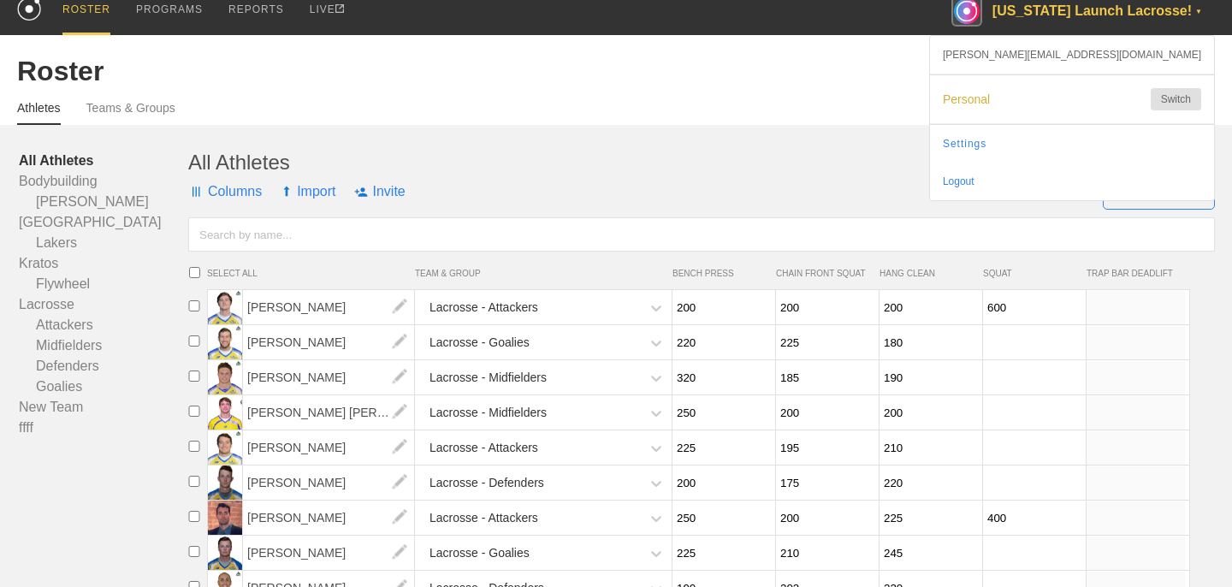
scroll to position [0, 0]
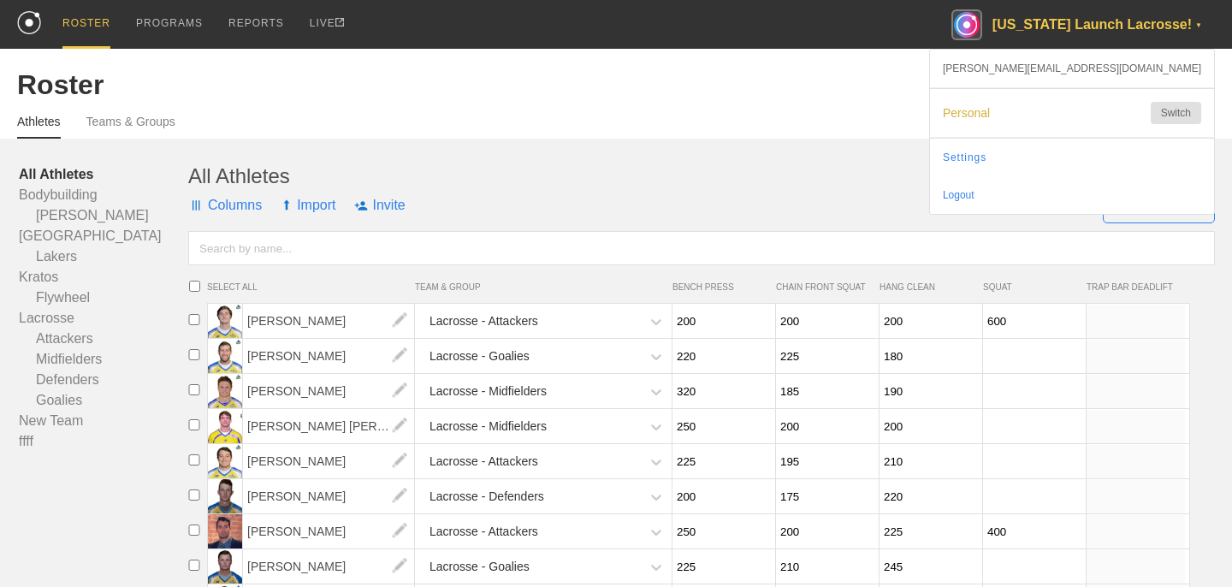
click at [1007, 358] on input "number" at bounding box center [1032, 356] width 98 height 33
click at [991, 319] on input "600" at bounding box center [1032, 321] width 98 height 33
click at [1003, 345] on input "number" at bounding box center [1032, 356] width 98 height 33
click at [1008, 396] on input "number" at bounding box center [1032, 391] width 98 height 33
click at [1006, 427] on input "number" at bounding box center [1032, 426] width 98 height 33
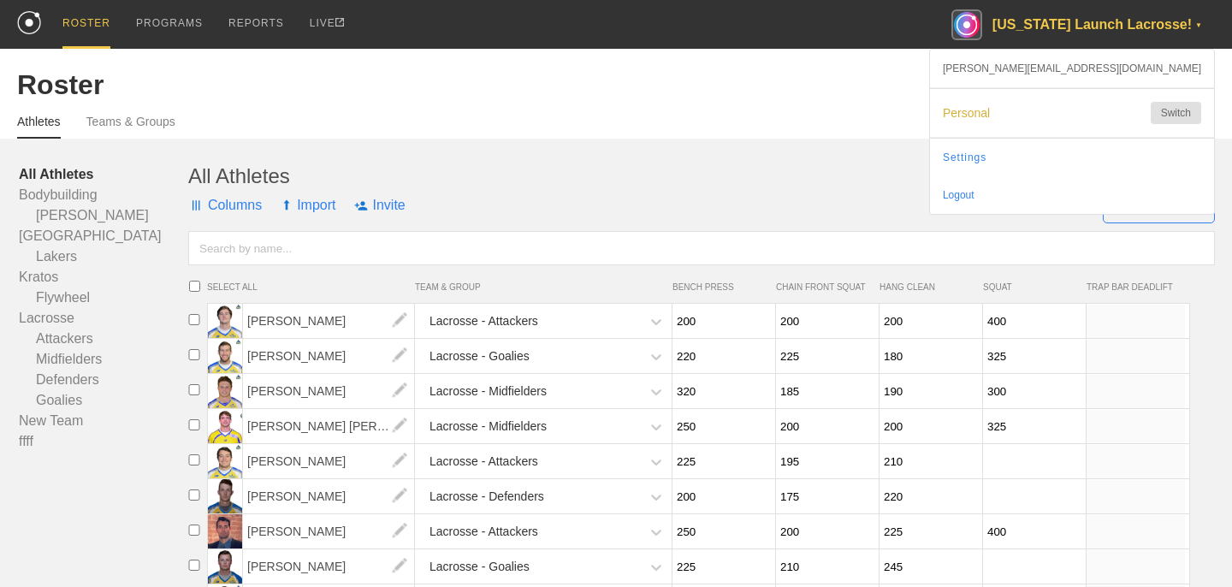
click at [1016, 467] on input "number" at bounding box center [1032, 461] width 98 height 33
click at [1021, 497] on input "number" at bounding box center [1032, 496] width 98 height 33
click at [1026, 535] on input "400" at bounding box center [1032, 531] width 98 height 33
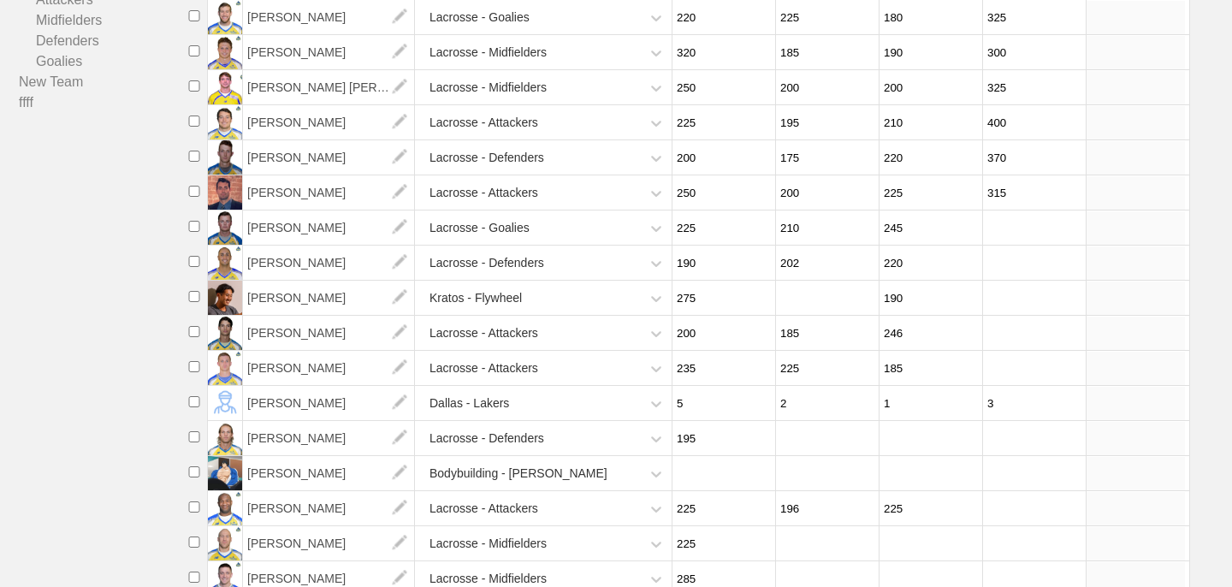
scroll to position [340, 0]
click at [1014, 236] on input "number" at bounding box center [1032, 226] width 98 height 33
click at [1016, 267] on input "number" at bounding box center [1032, 261] width 98 height 33
click at [1016, 299] on input "number" at bounding box center [1032, 297] width 98 height 33
click at [1026, 340] on input "number" at bounding box center [1032, 332] width 98 height 33
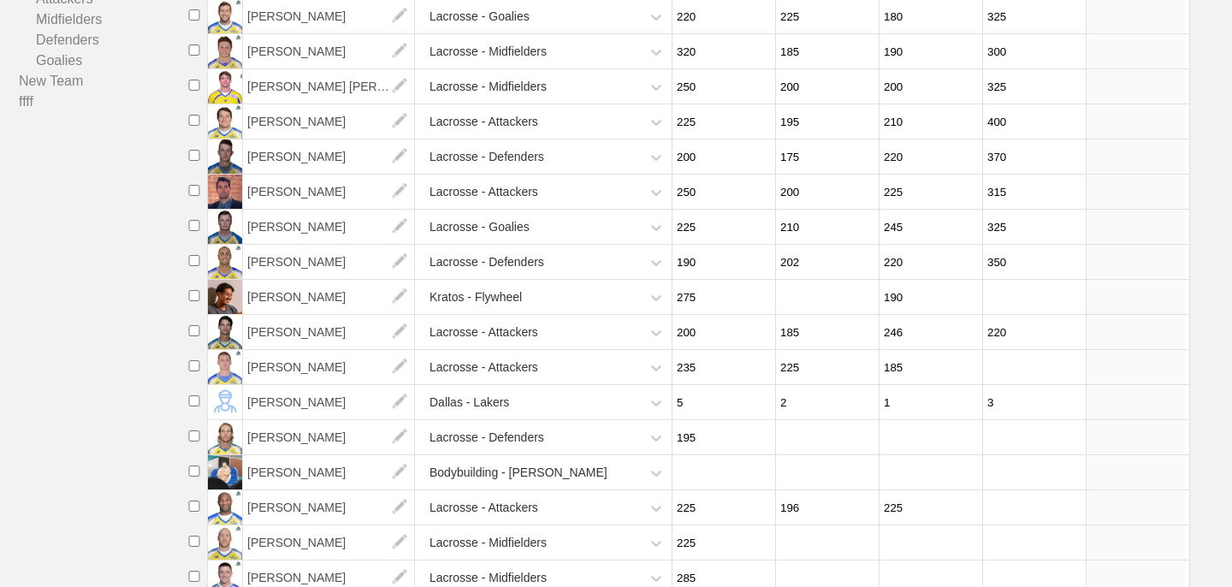
click at [1014, 381] on input "number" at bounding box center [1032, 367] width 98 height 33
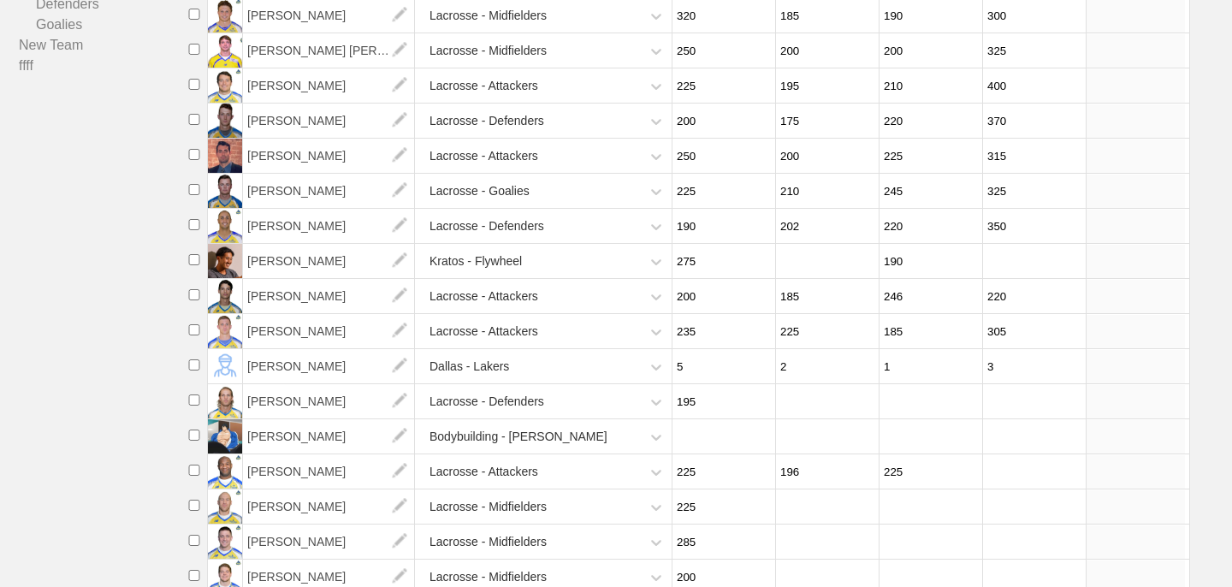
scroll to position [381, 0]
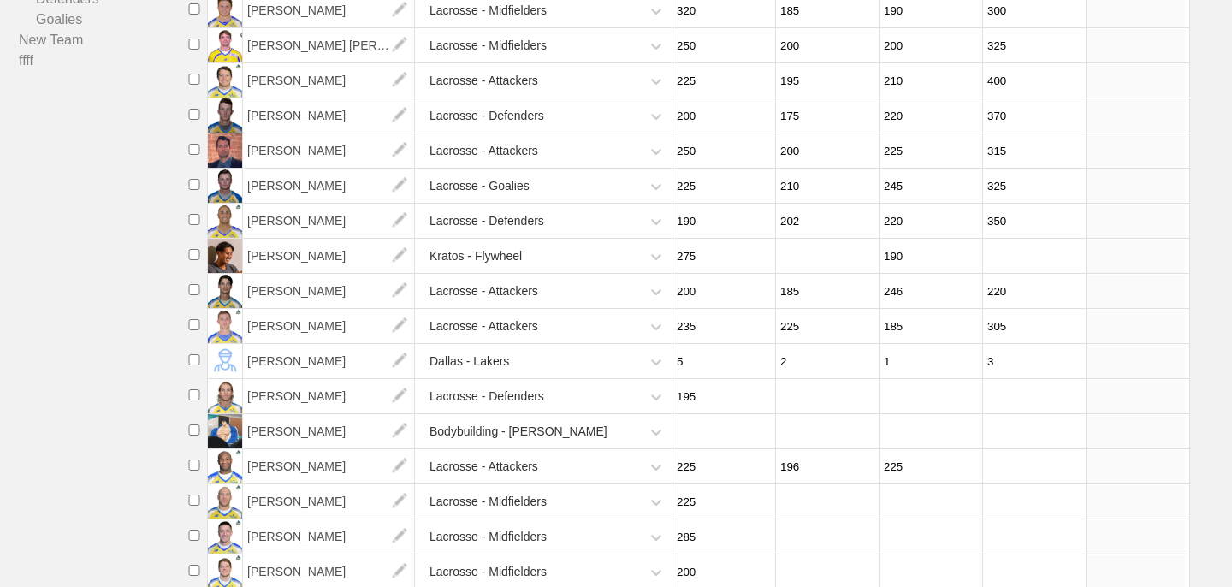
click at [1014, 475] on input "number" at bounding box center [1032, 466] width 98 height 33
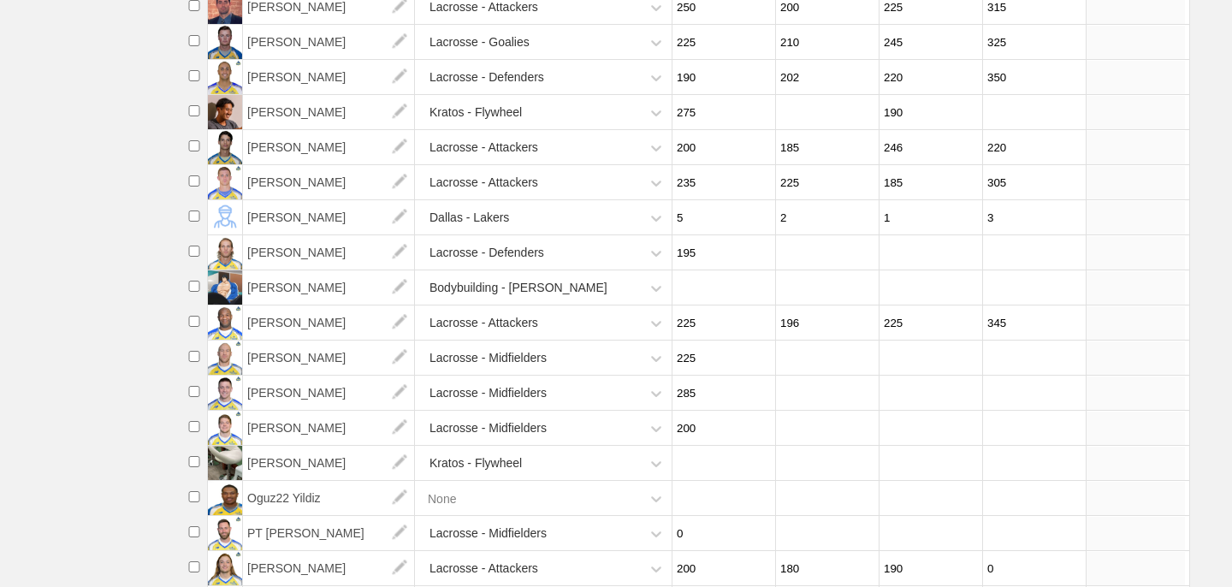
scroll to position [529, 0]
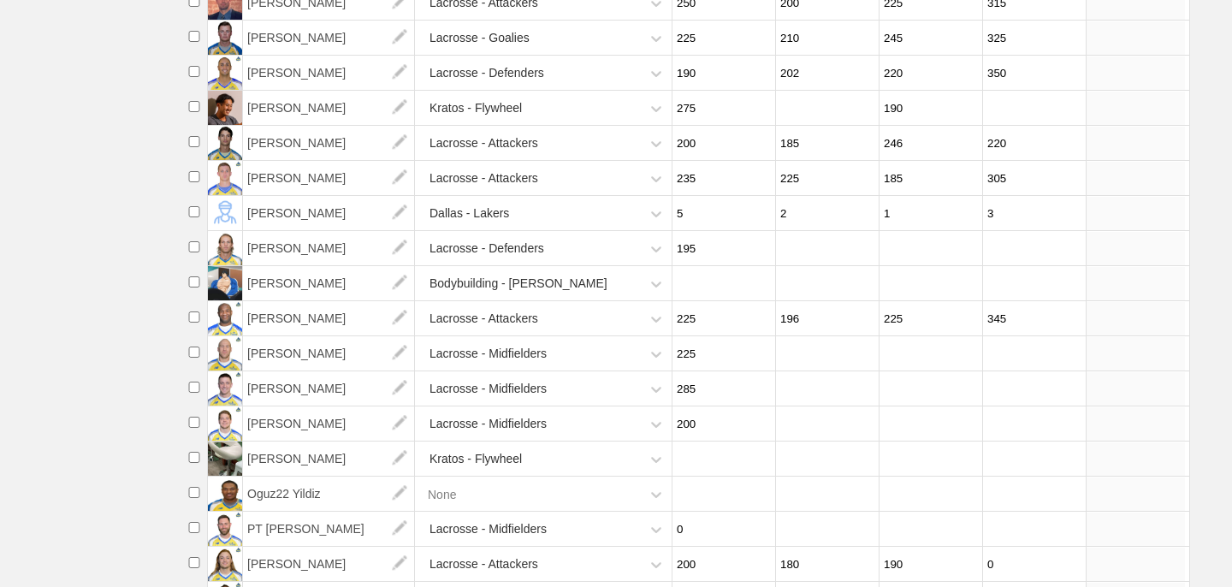
click at [1209, 358] on li "[PERSON_NAME] Lacrosse - Midfielders 225" at bounding box center [706, 353] width 1050 height 35
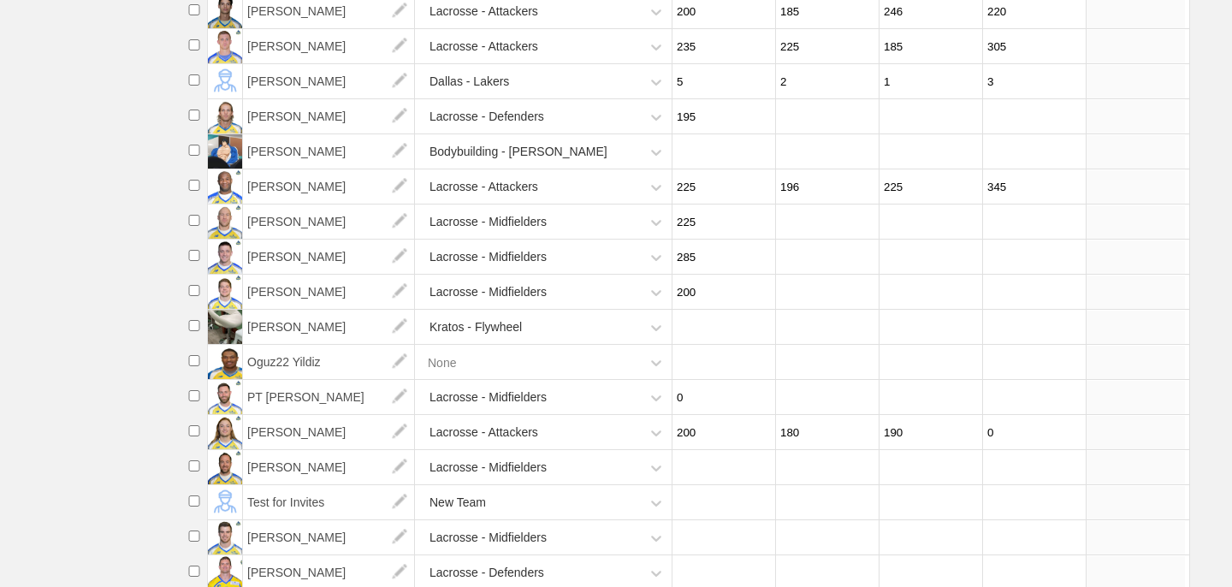
scroll to position [675, 0]
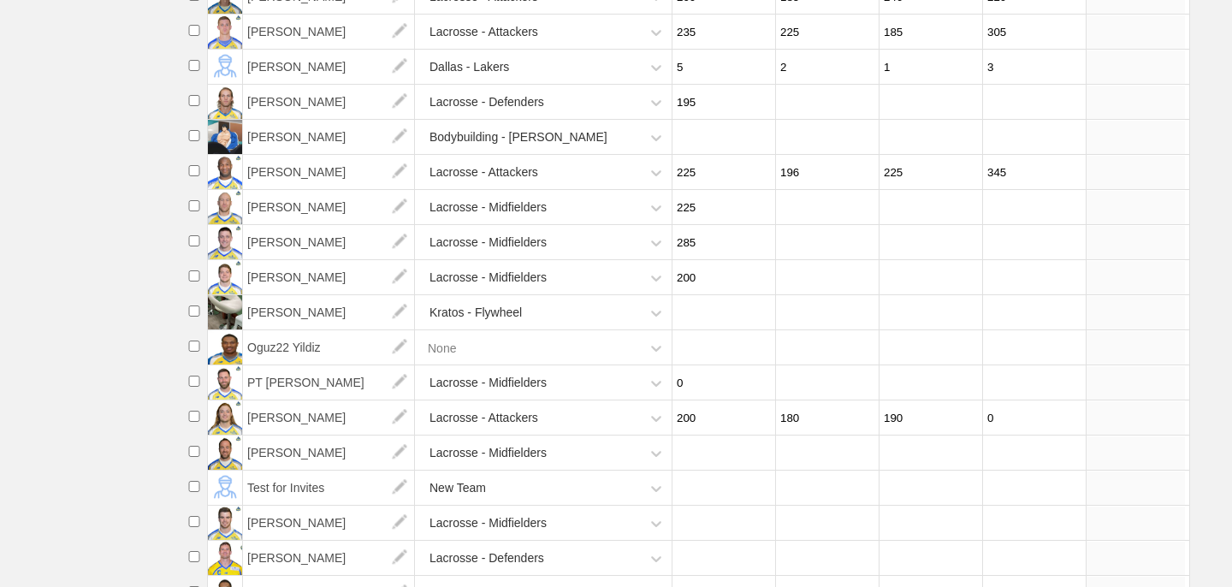
click at [998, 429] on input "0" at bounding box center [1032, 417] width 98 height 33
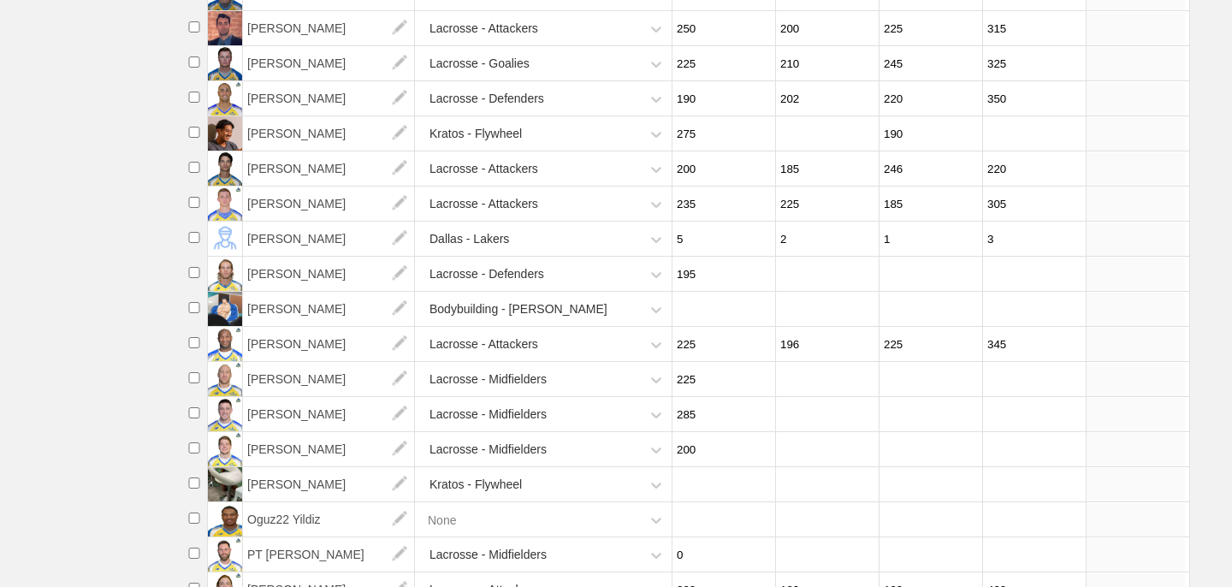
scroll to position [0, 0]
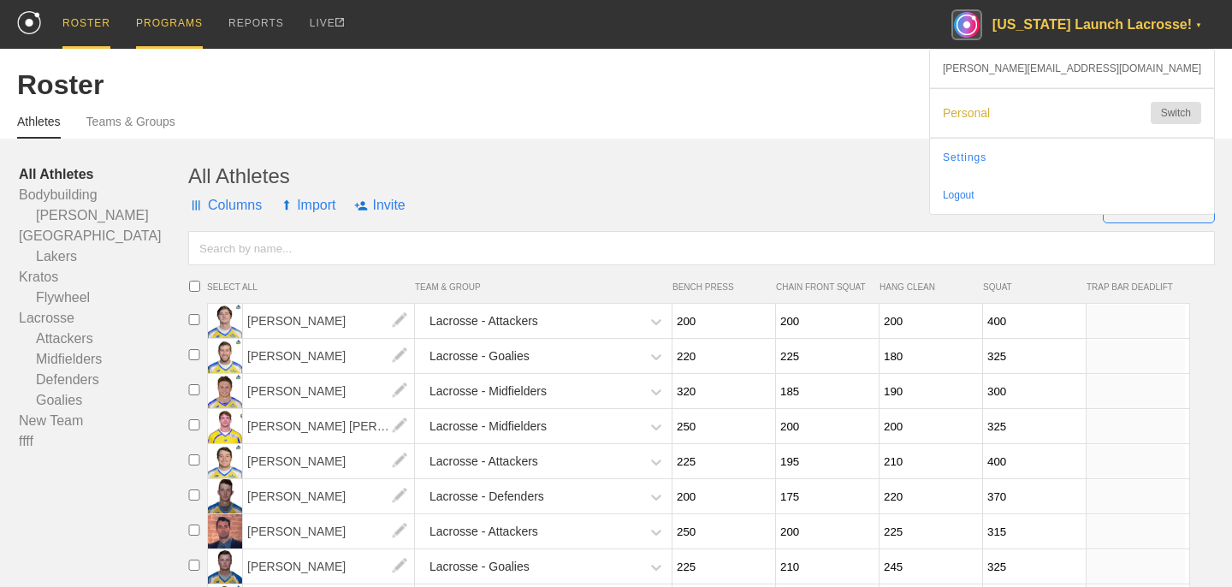
click at [177, 25] on div "PROGRAMS" at bounding box center [169, 24] width 67 height 49
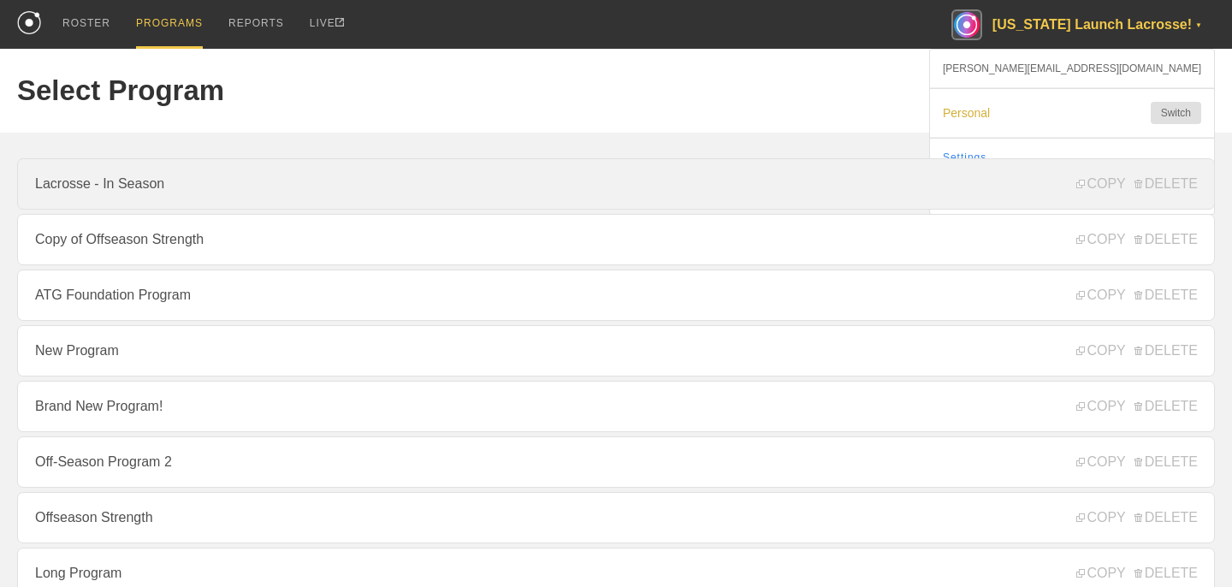
click at [766, 183] on link "Lacrosse - In Season" at bounding box center [616, 183] width 1198 height 51
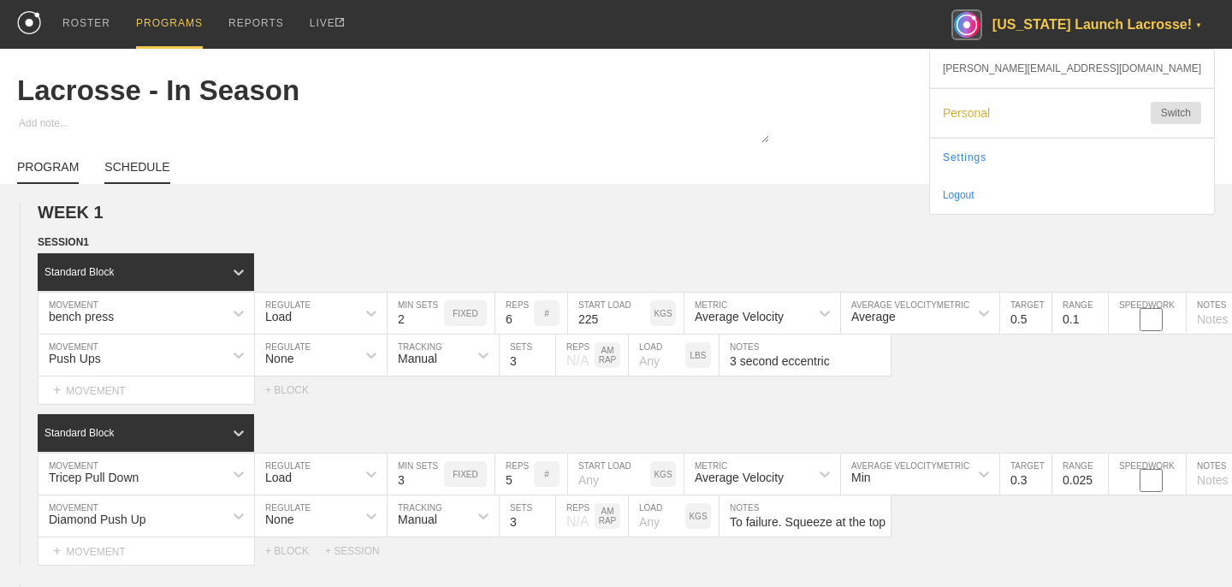
click at [143, 162] on link "SCHEDULE" at bounding box center [136, 172] width 65 height 24
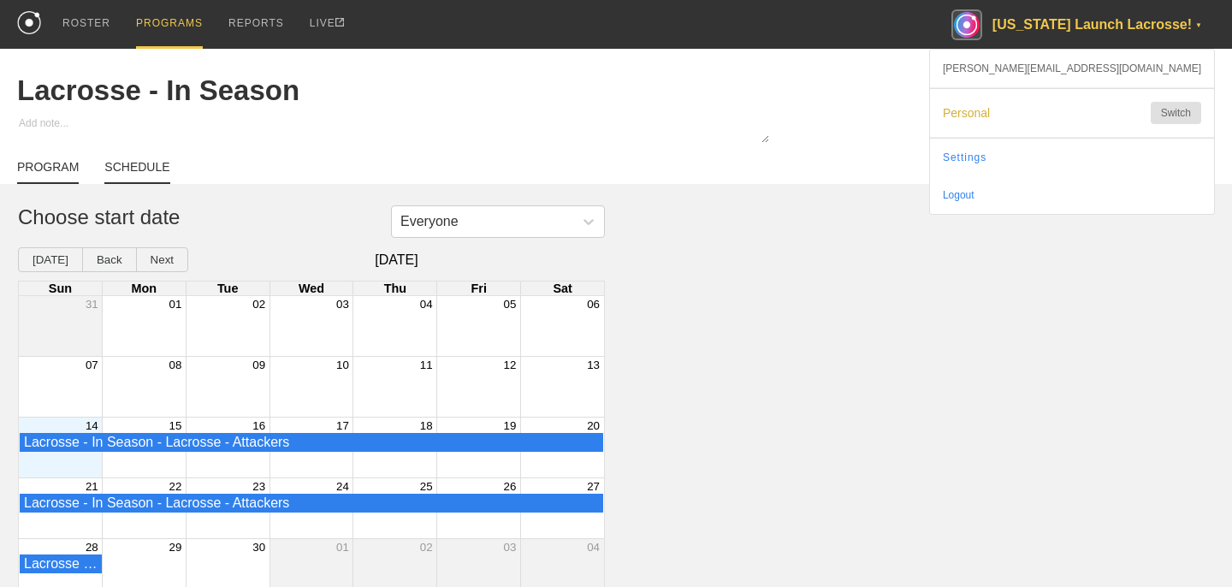
click at [37, 172] on link "PROGRAM" at bounding box center [48, 172] width 62 height 24
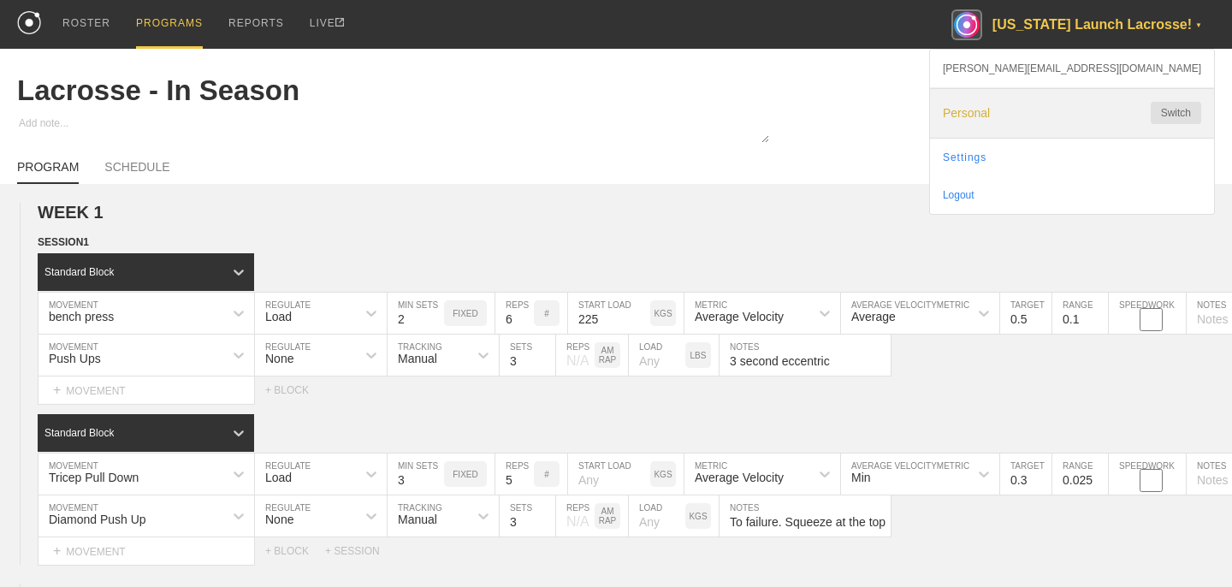
click at [1116, 116] on span "Personal" at bounding box center [1038, 113] width 191 height 14
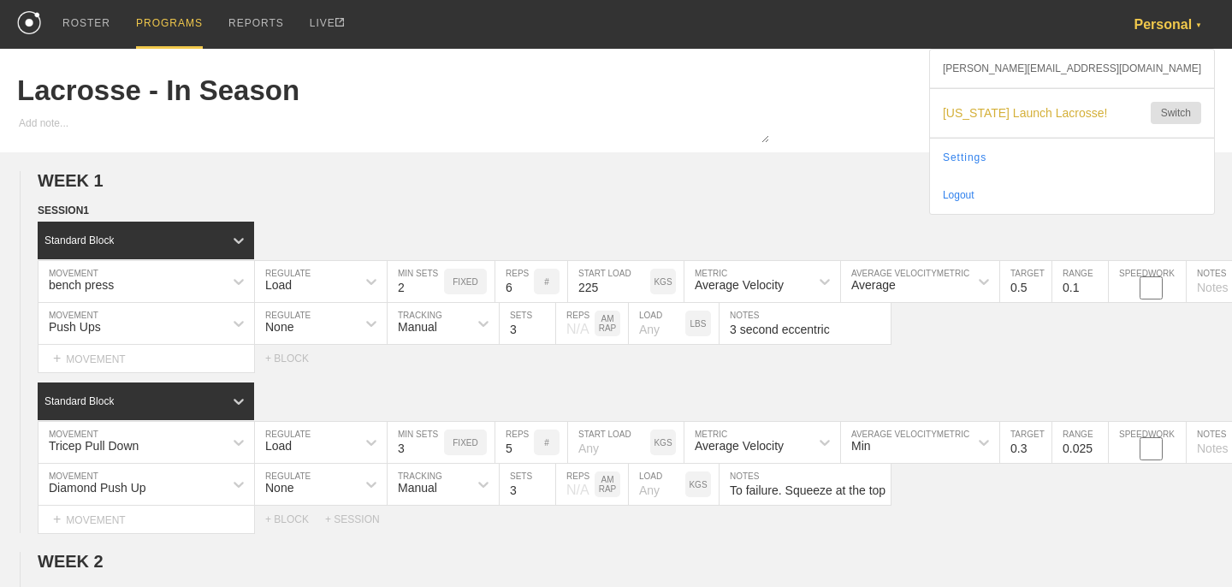
click at [98, 17] on div "ROSTER" at bounding box center [86, 24] width 48 height 49
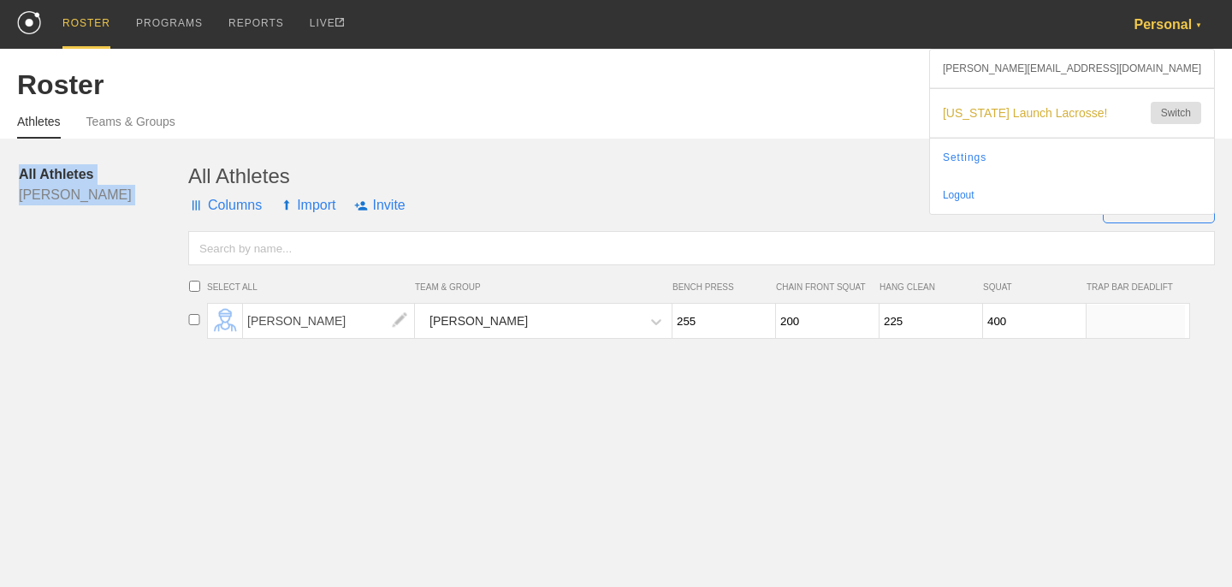
click at [681, 138] on div "Roster Athletes Teams & Groups All Athletes [PERSON_NAME] All Athletes Columns …" at bounding box center [616, 157] width 1232 height 216
click at [506, 139] on div "All Athletes [PERSON_NAME] All Athletes Columns Import Invite + New Athlete SEL…" at bounding box center [616, 202] width 1198 height 127
click at [145, 124] on link "Teams & Groups" at bounding box center [130, 127] width 89 height 24
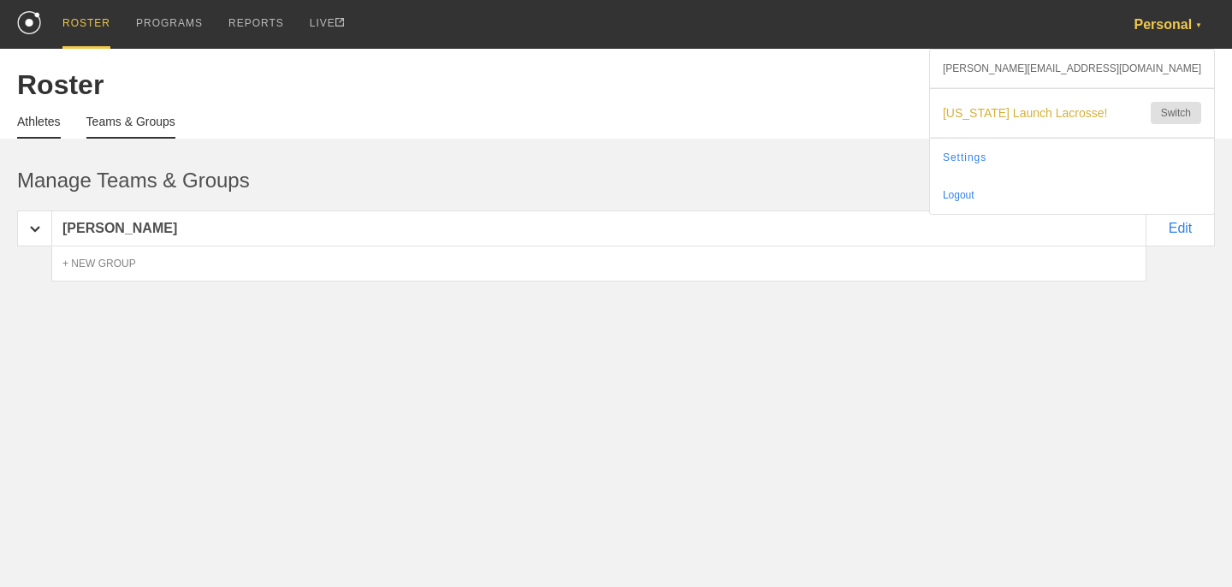
click at [30, 126] on link "Athletes" at bounding box center [39, 127] width 44 height 24
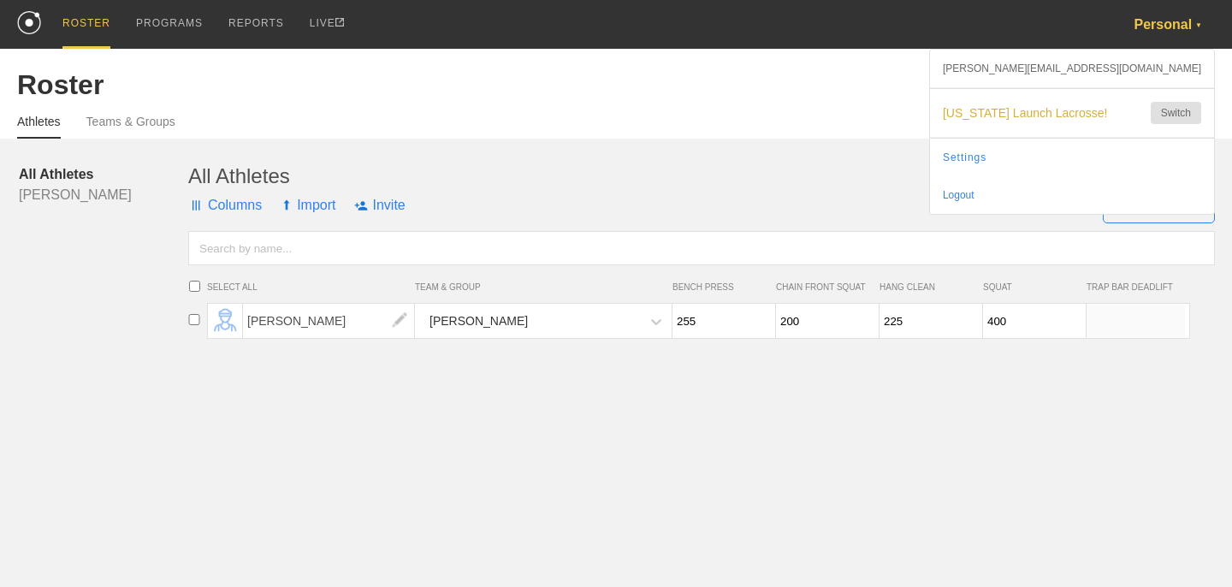
click at [517, 110] on div "Athletes Teams & Groups" at bounding box center [616, 120] width 1198 height 38
click at [380, 351] on html "ROSTER PROGRAMS REPORTS LIVE Personal ▼ [PERSON_NAME][EMAIL_ADDRESS][DOMAIN_NAM…" at bounding box center [616, 175] width 1232 height 351
click at [186, 36] on div "PROGRAMS" at bounding box center [169, 24] width 67 height 49
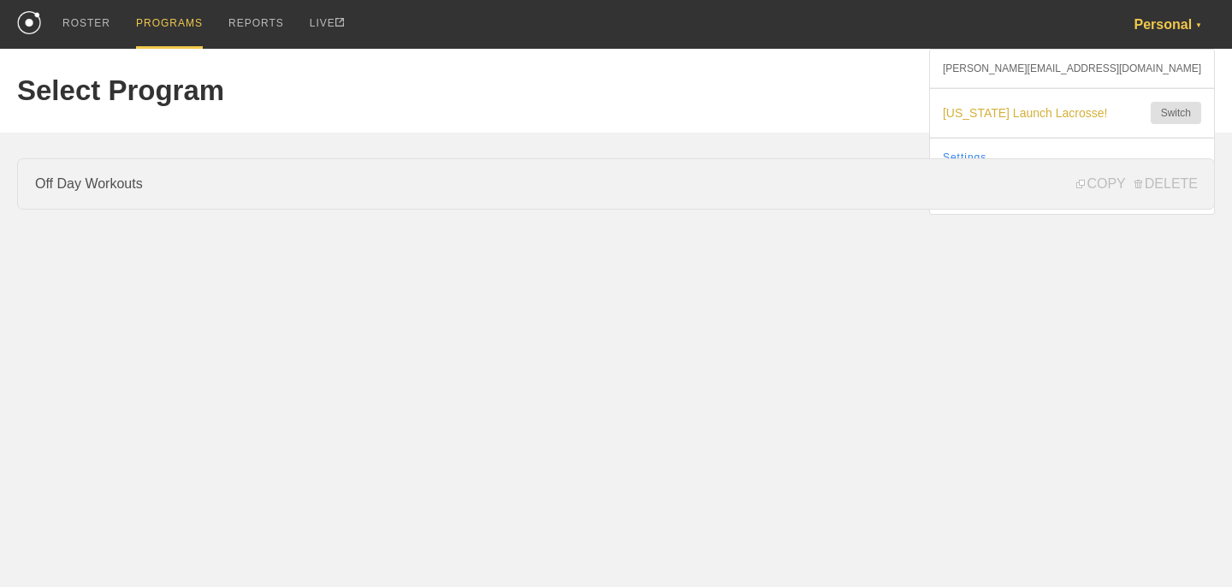
click at [127, 187] on link "Off Day Workouts" at bounding box center [616, 183] width 1198 height 51
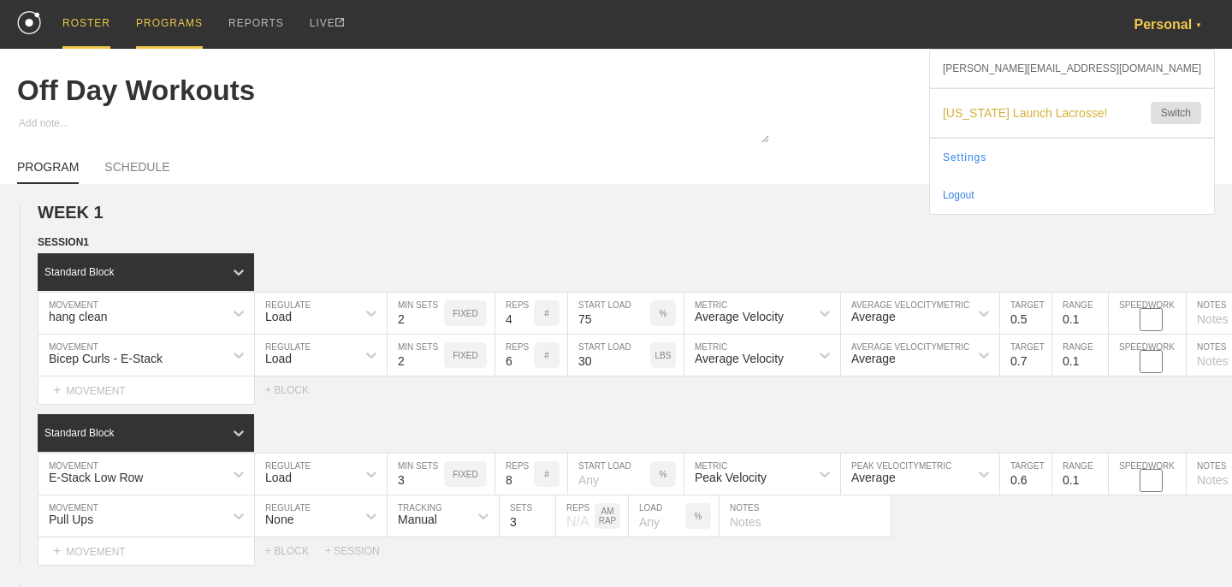
click at [87, 21] on div "ROSTER" at bounding box center [86, 24] width 48 height 49
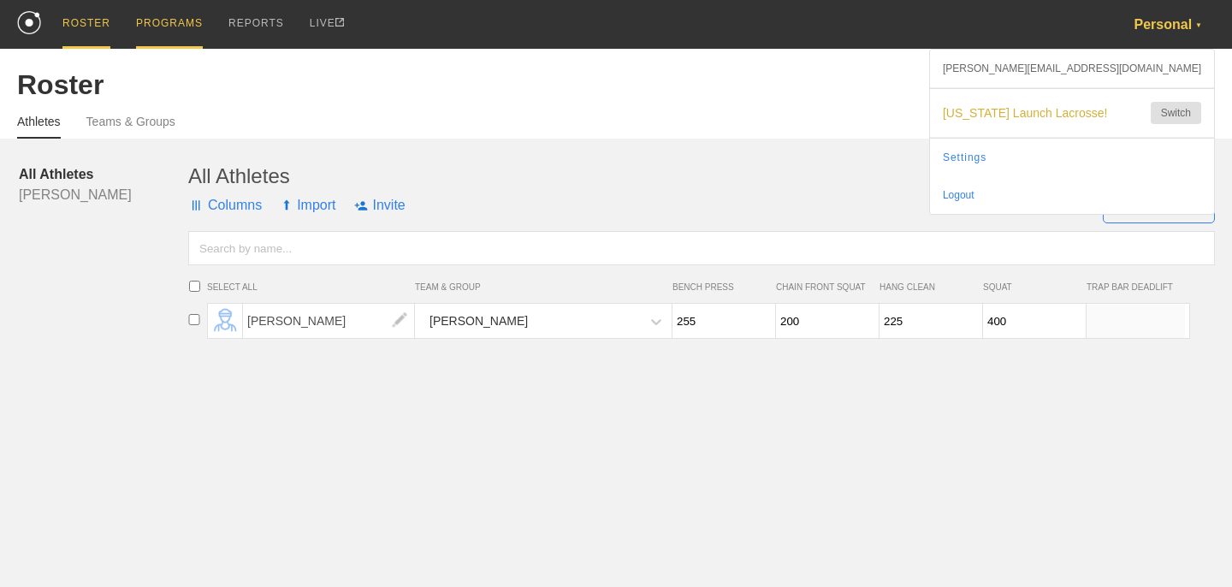
click at [160, 24] on div "PROGRAMS" at bounding box center [169, 24] width 67 height 49
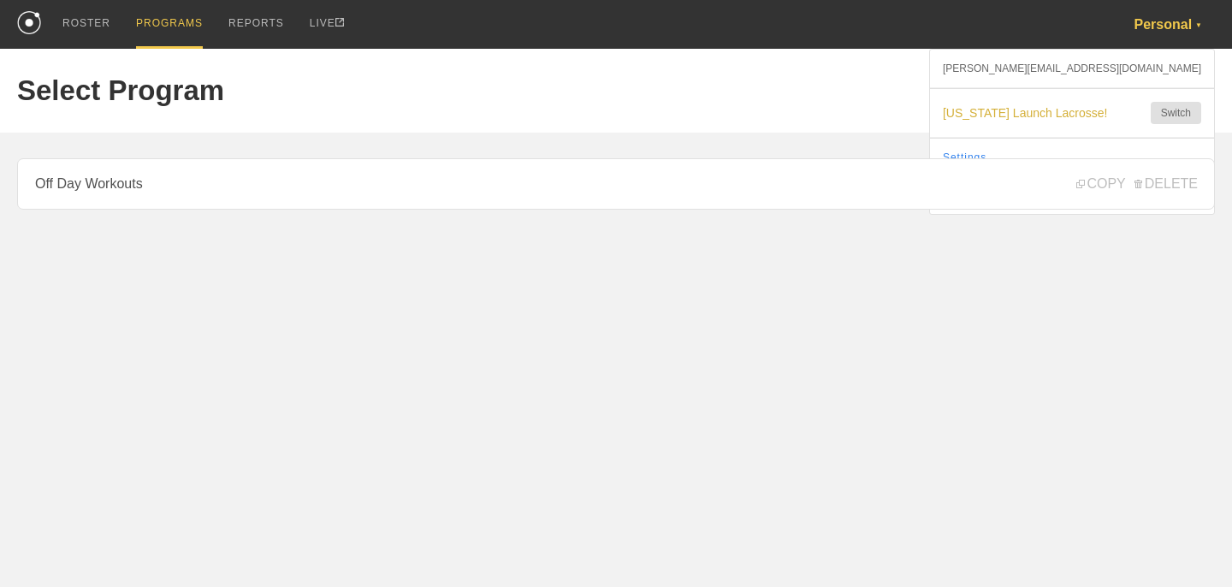
click at [1174, 71] on div "Select Program + CREATE PROGRAM" at bounding box center [616, 91] width 1198 height 84
click at [1165, 83] on div "+ CREATE PROGRAM" at bounding box center [1152, 91] width 123 height 34
click at [1155, 99] on div "+ CREATE PROGRAM" at bounding box center [1152, 91] width 123 height 34
click at [1160, 86] on link "+ CREATE PROGRAM" at bounding box center [1152, 92] width 123 height 14
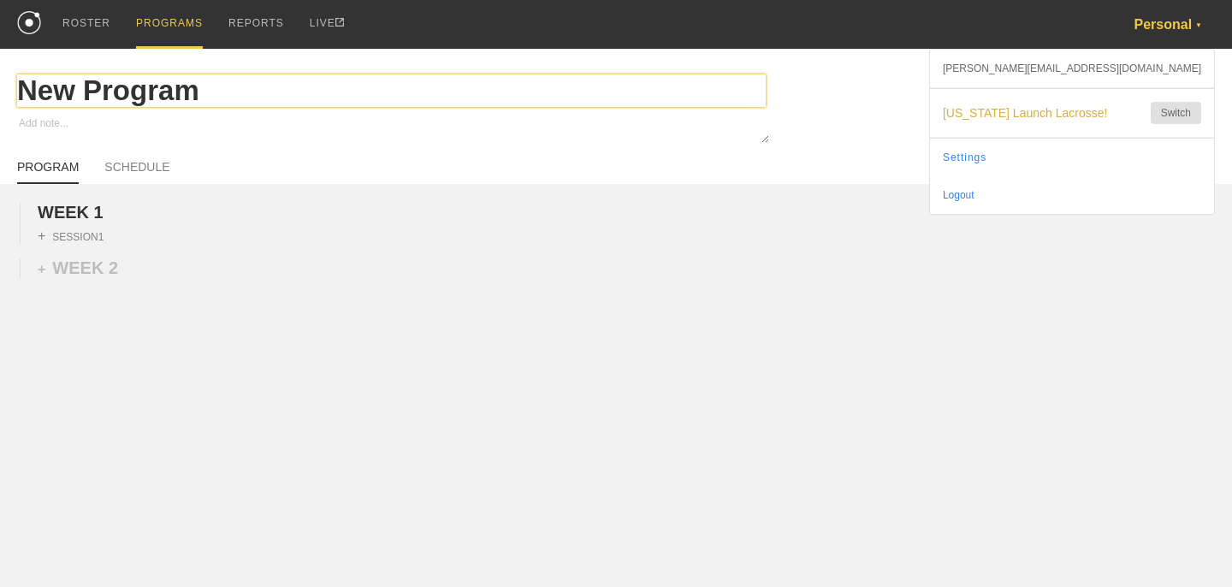
click at [127, 97] on input "New Program" at bounding box center [391, 90] width 748 height 33
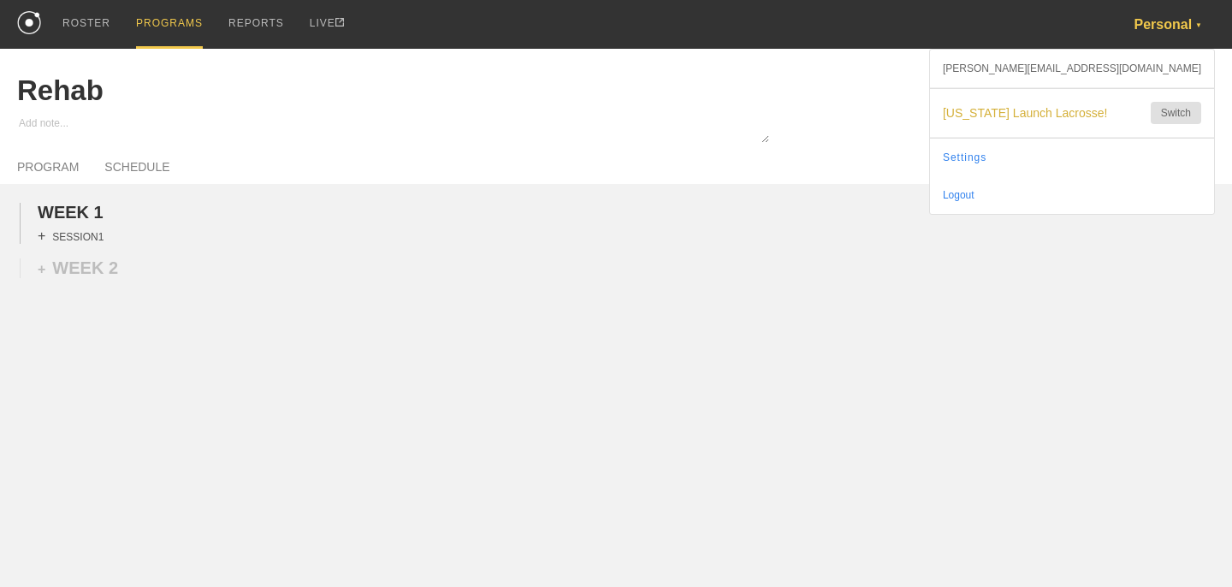
click at [82, 236] on div "+ SESSION 1" at bounding box center [71, 235] width 66 height 15
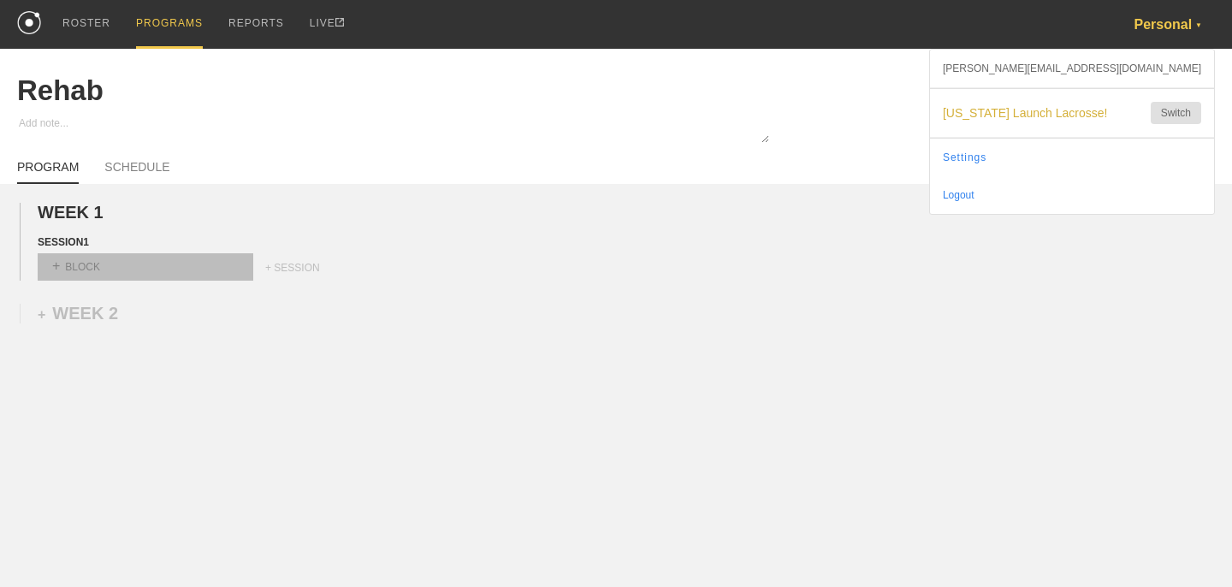
click at [122, 268] on div "+ BLOCK" at bounding box center [146, 266] width 216 height 27
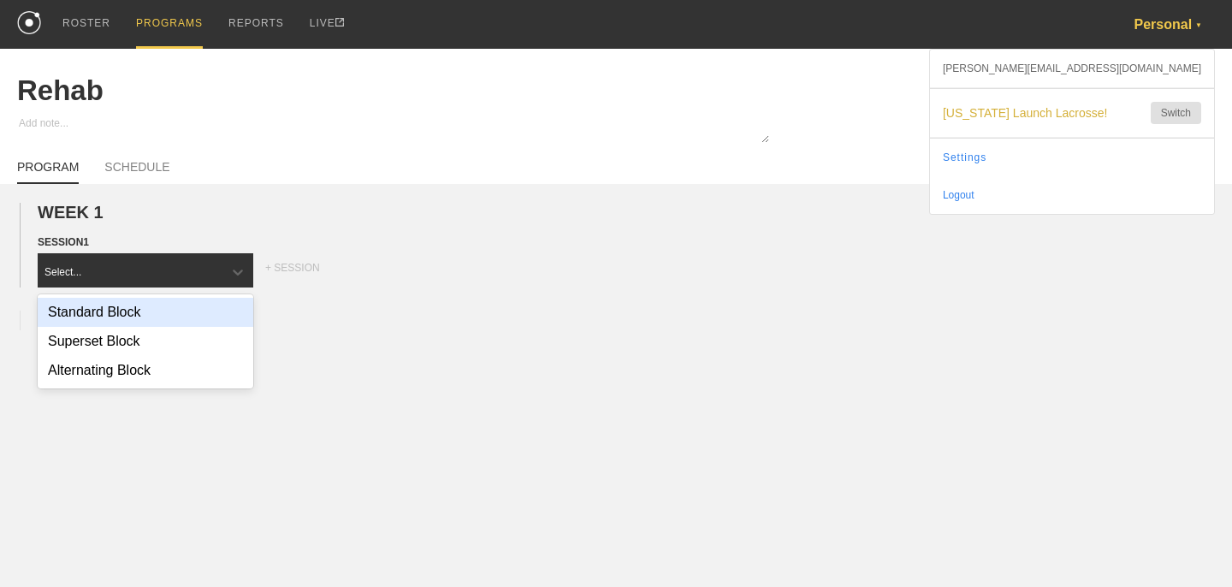
click at [119, 310] on div "Standard Block" at bounding box center [146, 312] width 216 height 29
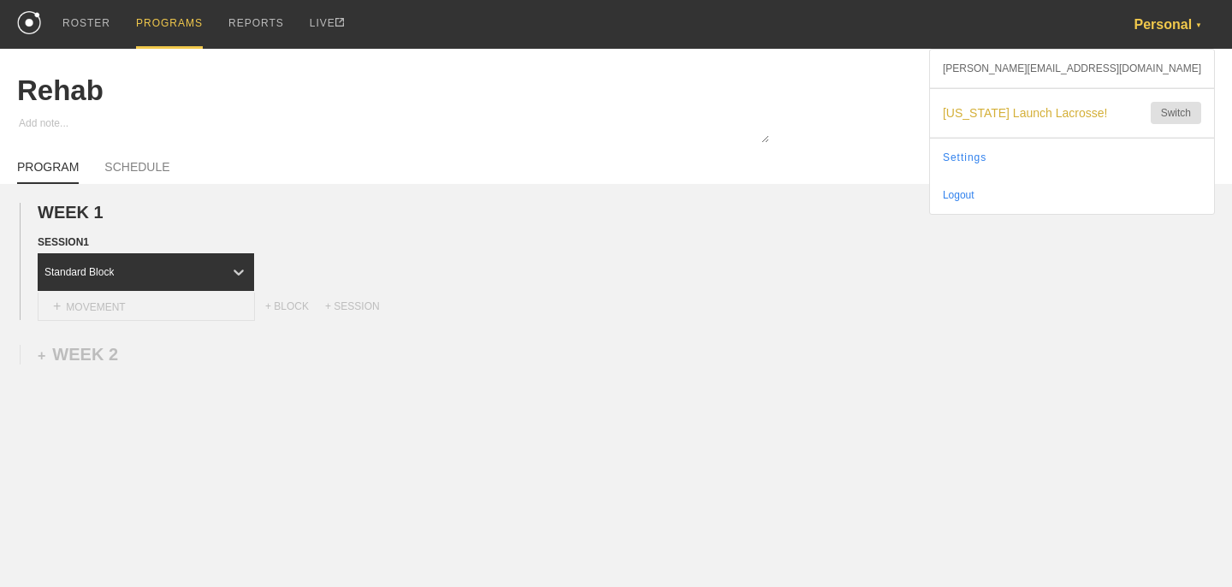
click at [131, 303] on div "+ MOVEMENT" at bounding box center [146, 307] width 217 height 28
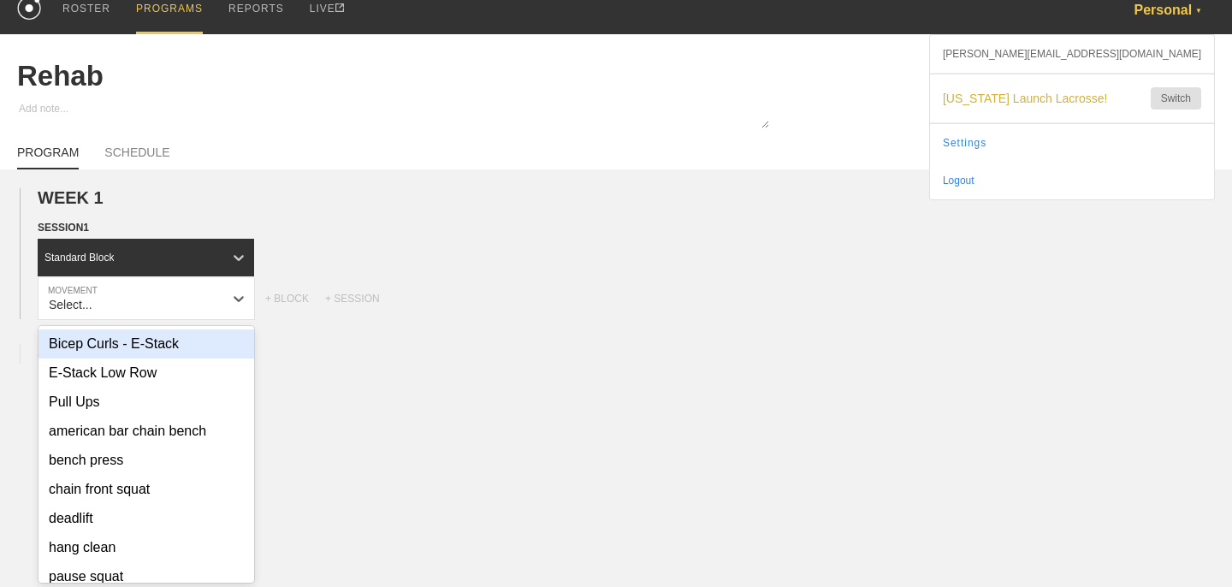
scroll to position [16, 0]
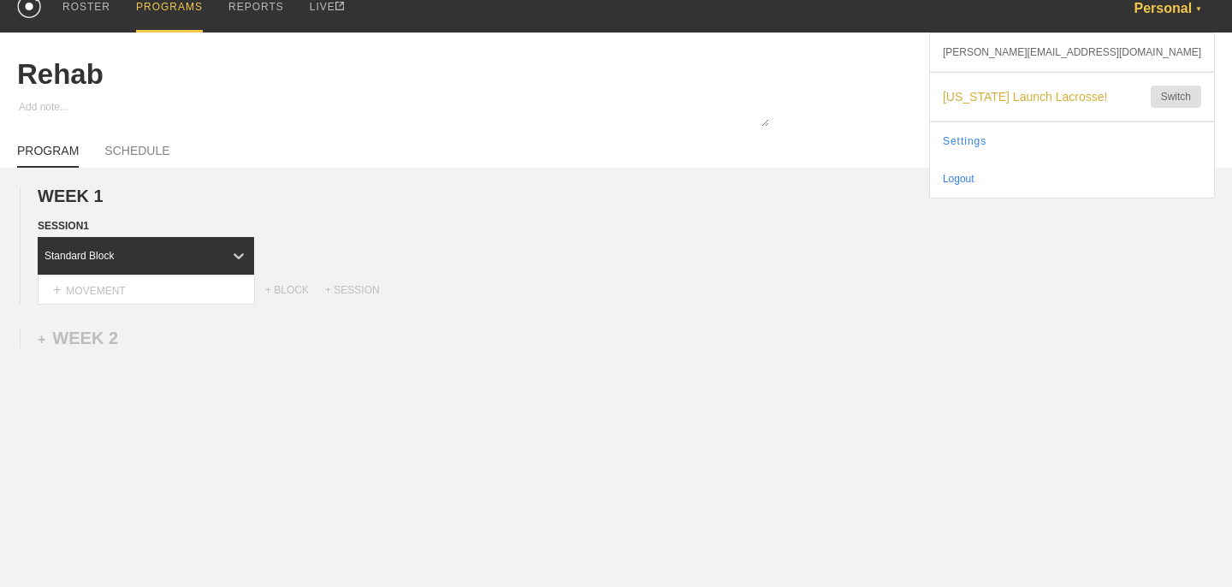
click at [309, 128] on div at bounding box center [616, 114] width 1232 height 31
click at [185, 8] on div "PROGRAMS" at bounding box center [169, 8] width 67 height 49
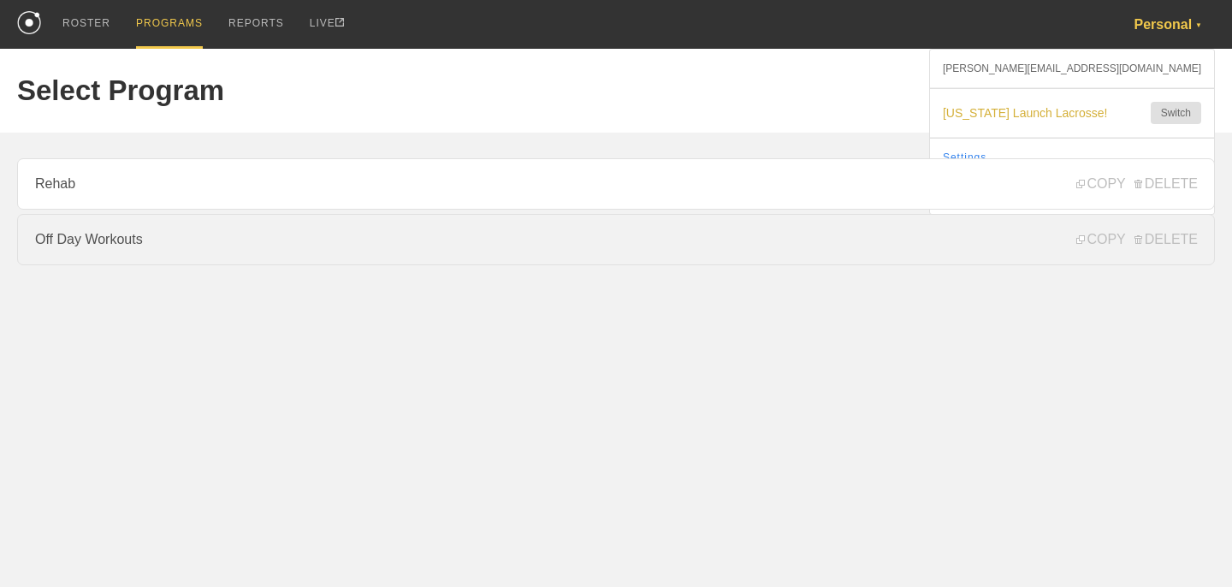
click at [132, 235] on link "Off Day Workouts" at bounding box center [616, 239] width 1198 height 51
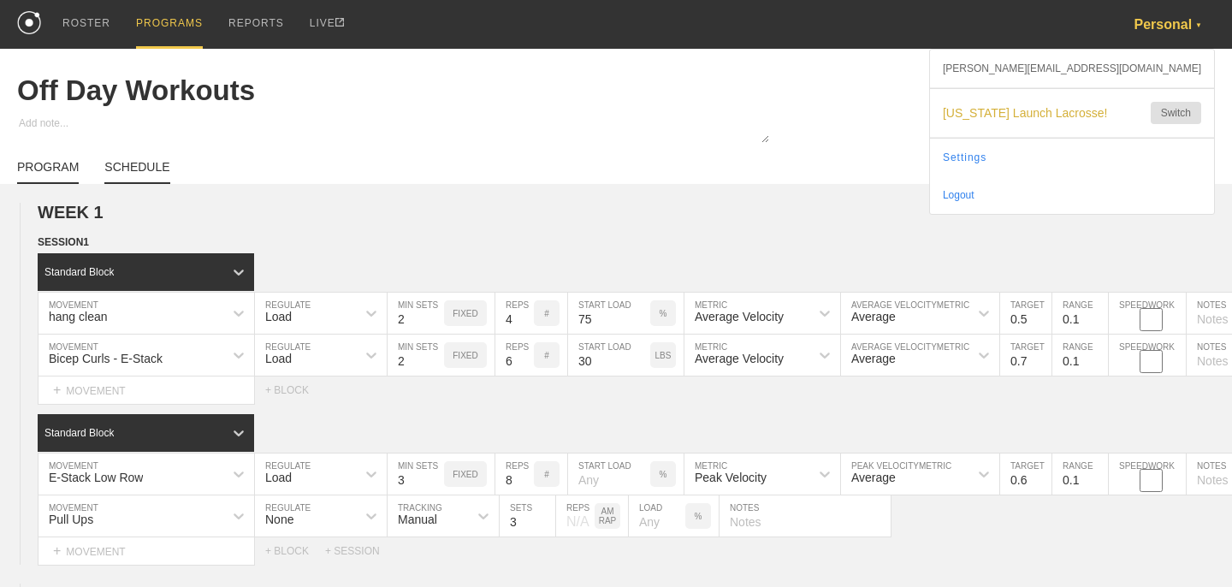
click at [152, 168] on link "SCHEDULE" at bounding box center [136, 172] width 65 height 24
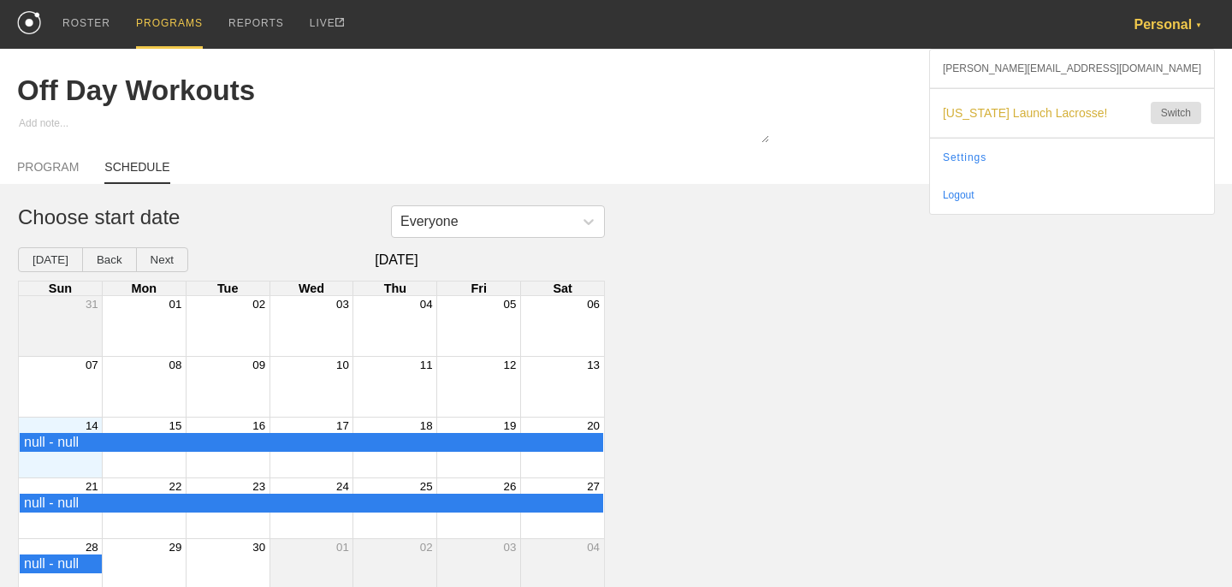
click at [76, 459] on div "Month View" at bounding box center [60, 447] width 83 height 60
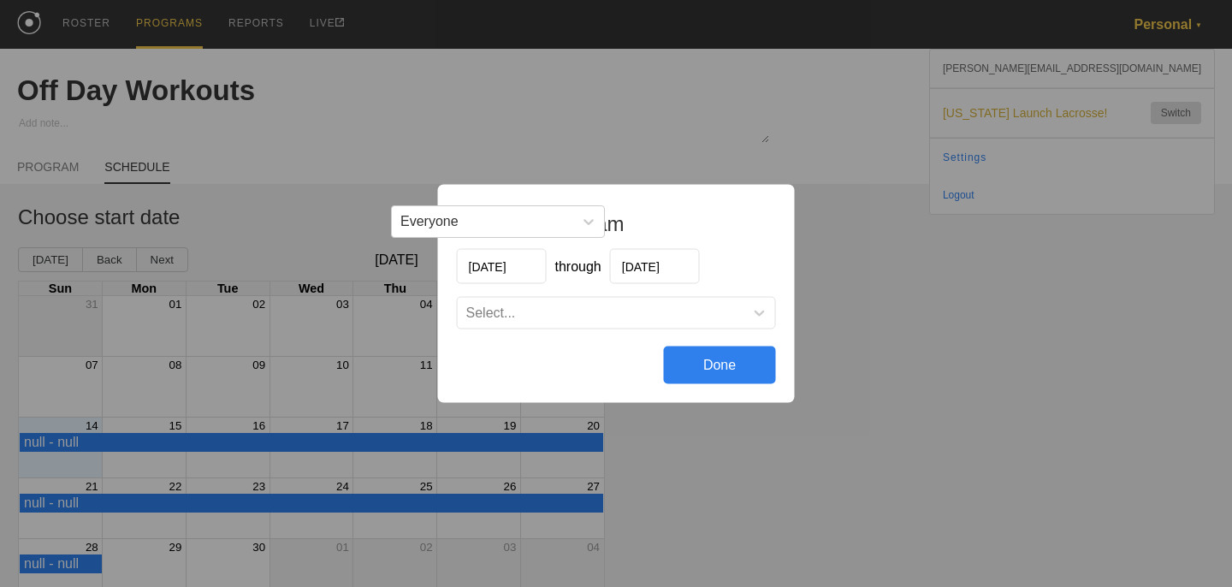
click at [595, 307] on div "Select..." at bounding box center [601, 313] width 287 height 17
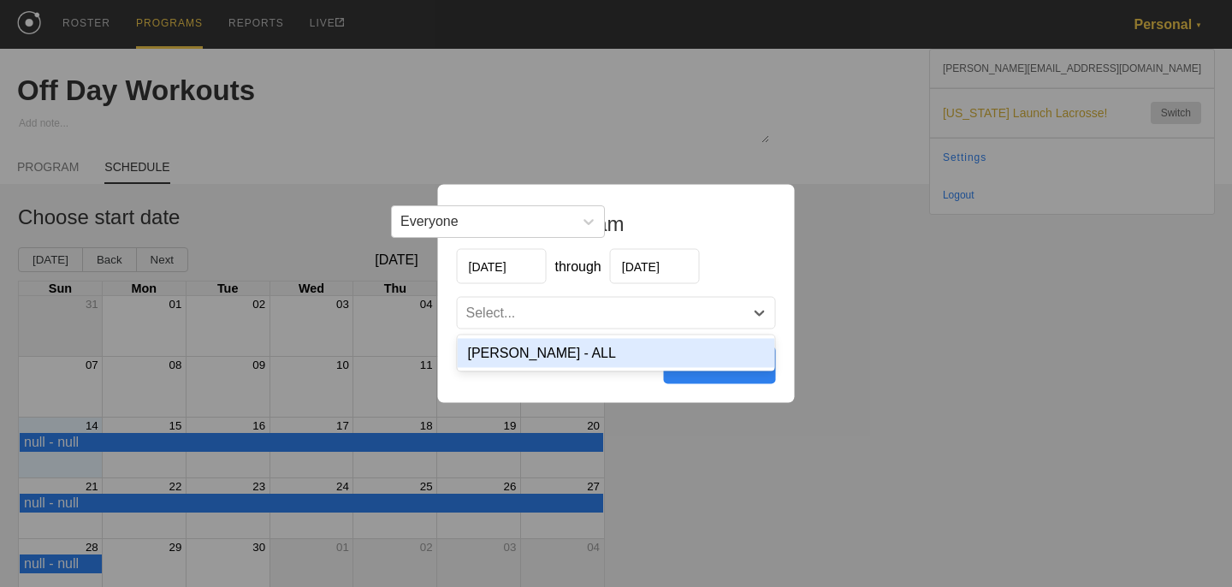
click at [599, 348] on div "[PERSON_NAME] - ALL" at bounding box center [616, 353] width 317 height 29
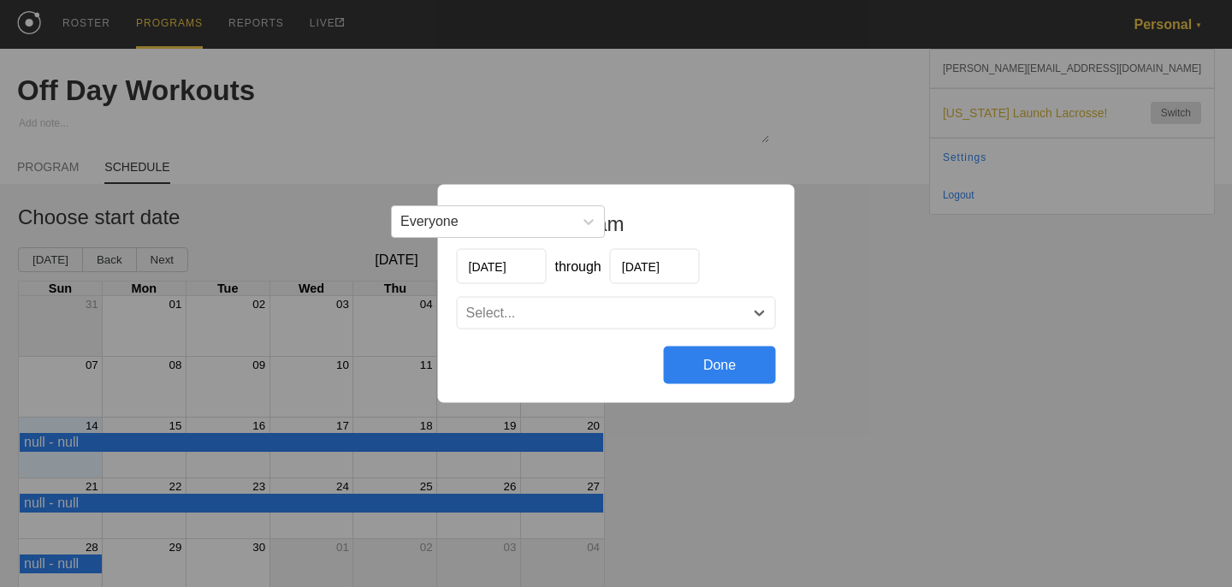
click at [718, 364] on div "Done" at bounding box center [720, 365] width 112 height 38
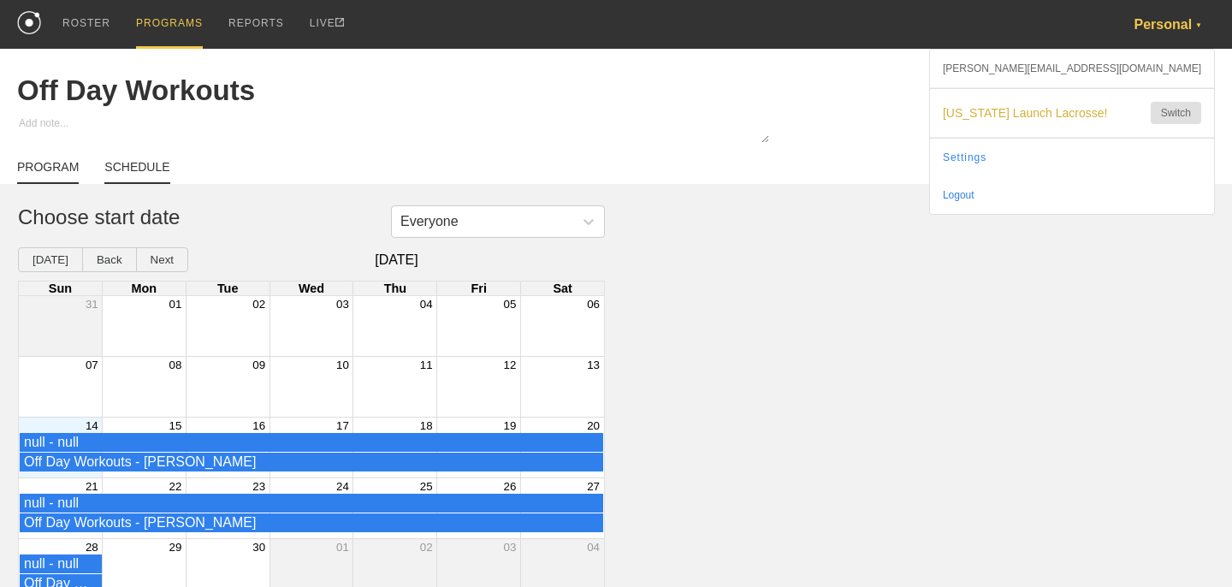
click at [34, 168] on link "PROGRAM" at bounding box center [48, 172] width 62 height 24
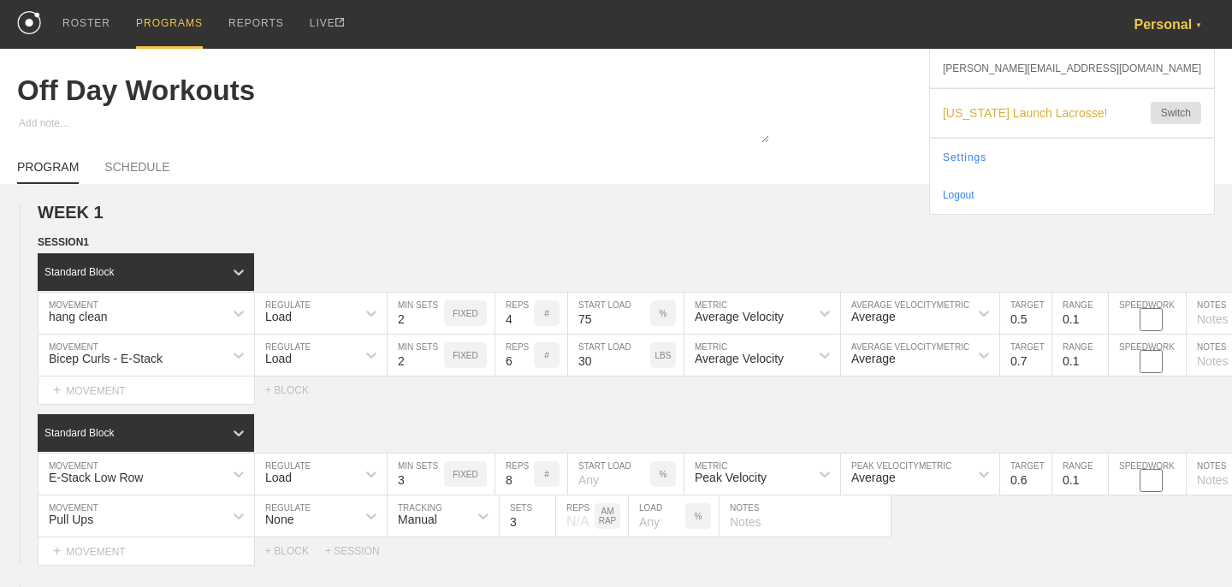
click at [151, 27] on div "PROGRAMS" at bounding box center [169, 24] width 67 height 49
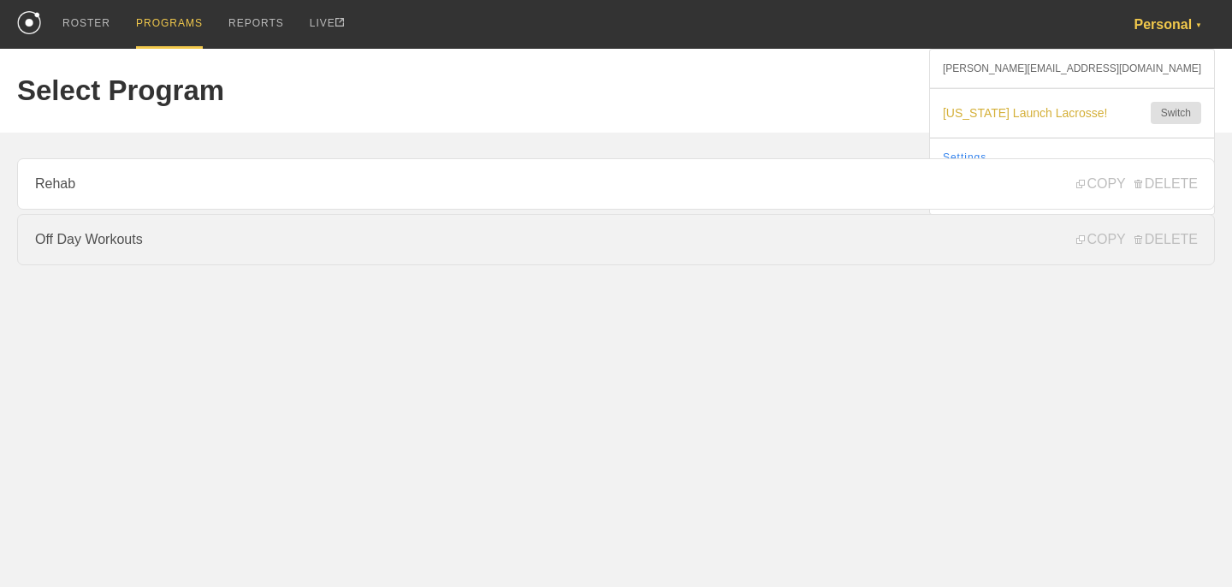
click at [203, 251] on link "Off Day Workouts" at bounding box center [616, 239] width 1198 height 51
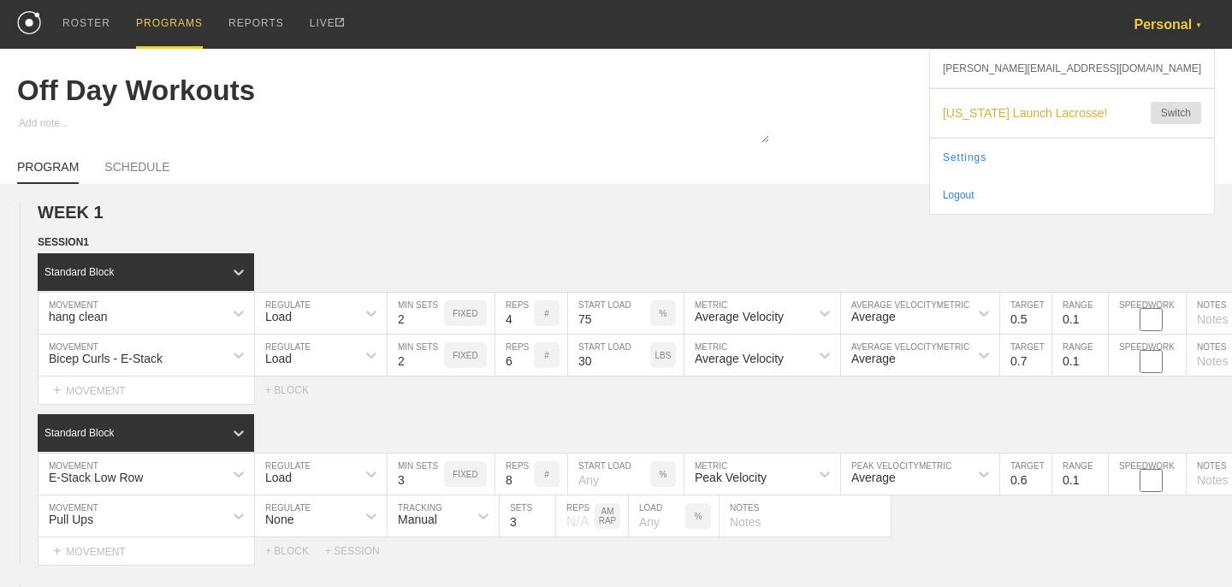
click at [139, 158] on div "PROGRAM SCHEDULE" at bounding box center [616, 165] width 1198 height 38
click at [142, 172] on link "SCHEDULE" at bounding box center [136, 172] width 65 height 24
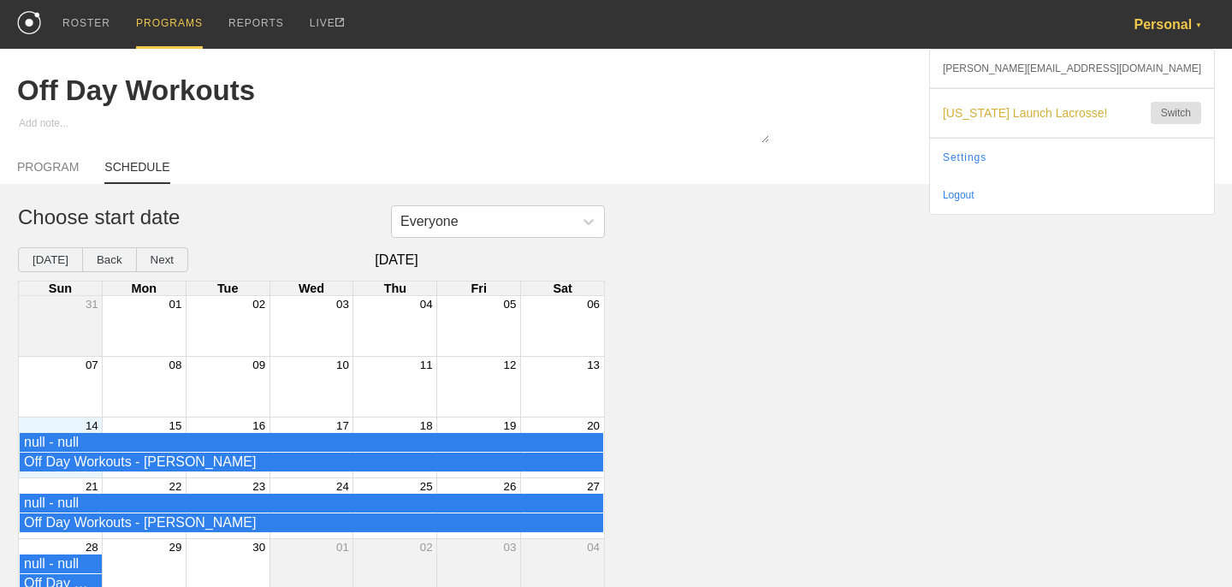
scroll to position [11, 0]
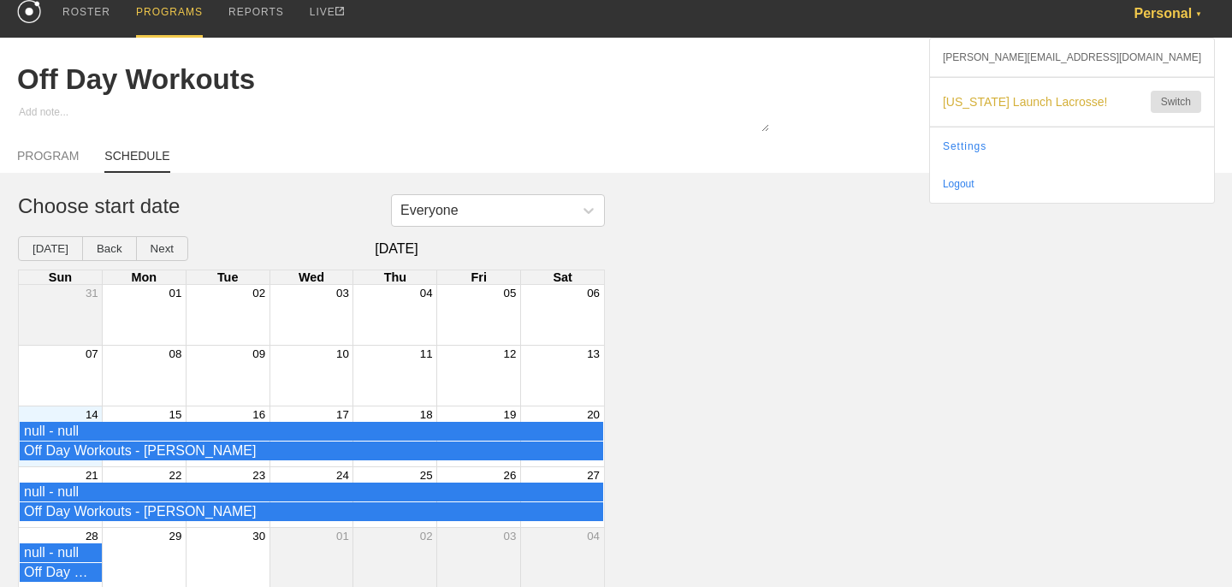
click at [831, 191] on div "Off Day Workouts PROGRAM SCHEDULE Everyone Choose start date [DATE] Back Next […" at bounding box center [616, 313] width 1232 height 551
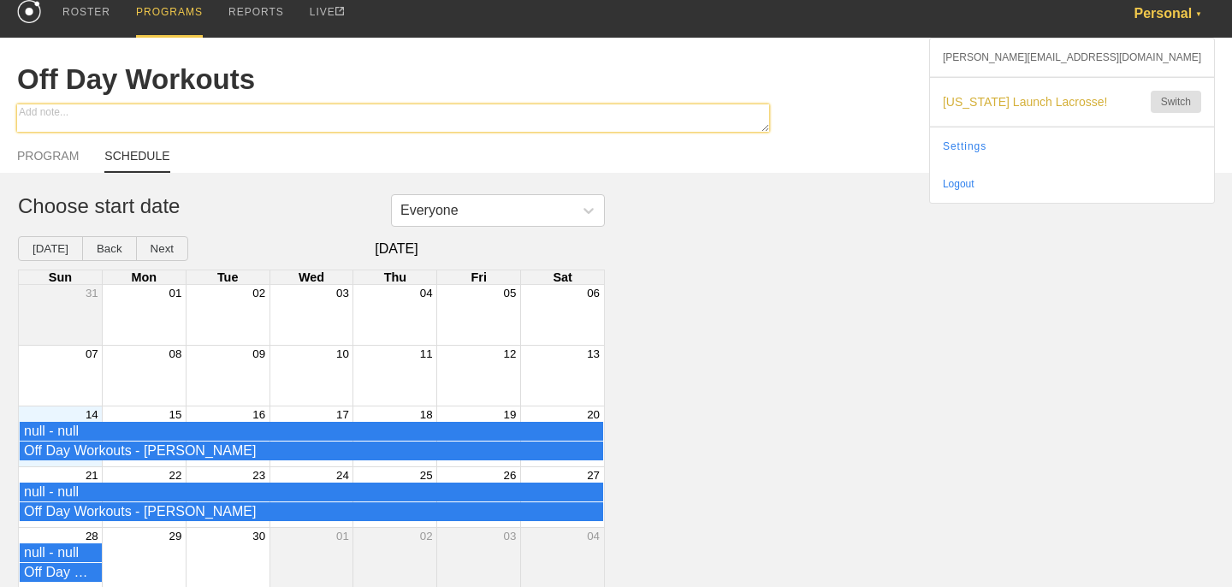
click at [360, 121] on textarea at bounding box center [393, 117] width 752 height 27
